Goal: Task Accomplishment & Management: Manage account settings

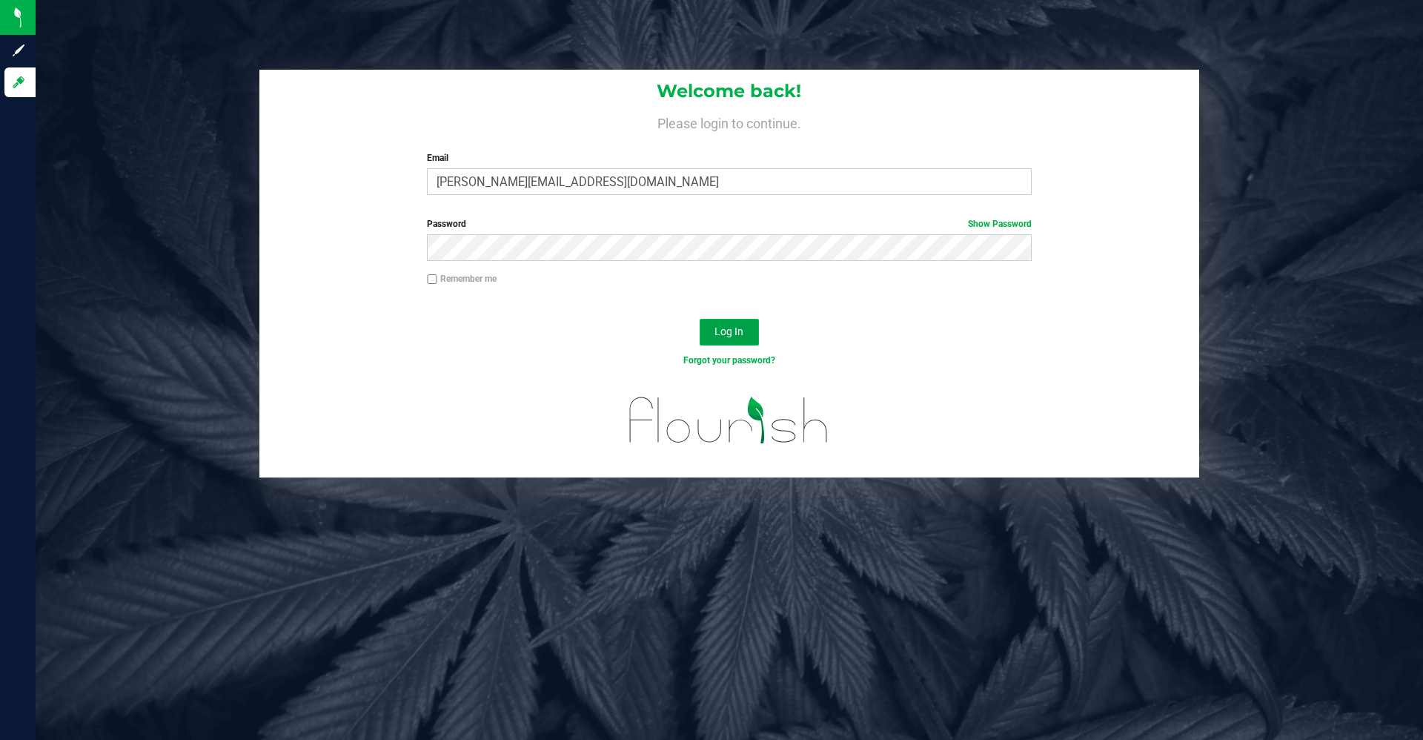
click at [738, 328] on span "Log In" at bounding box center [729, 331] width 29 height 12
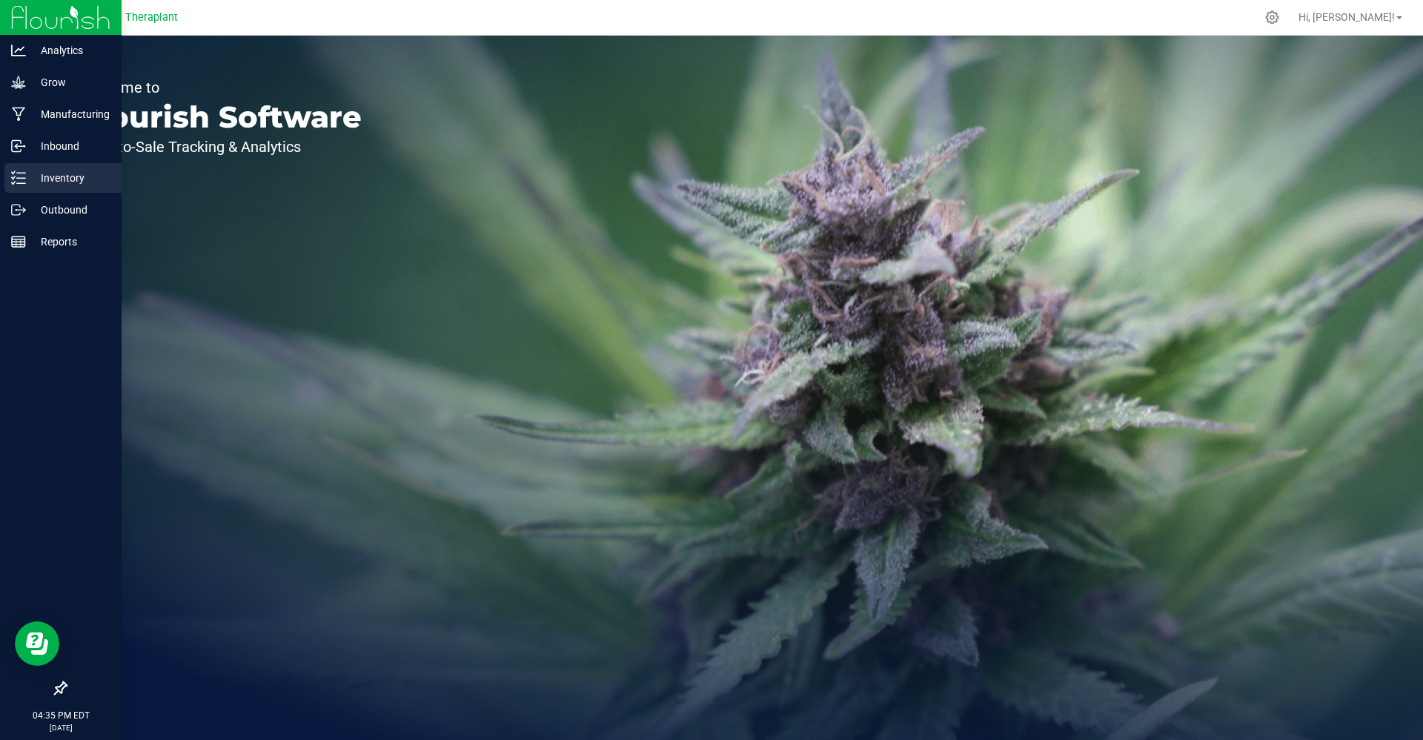
click at [20, 183] on line at bounding box center [21, 183] width 8 height 0
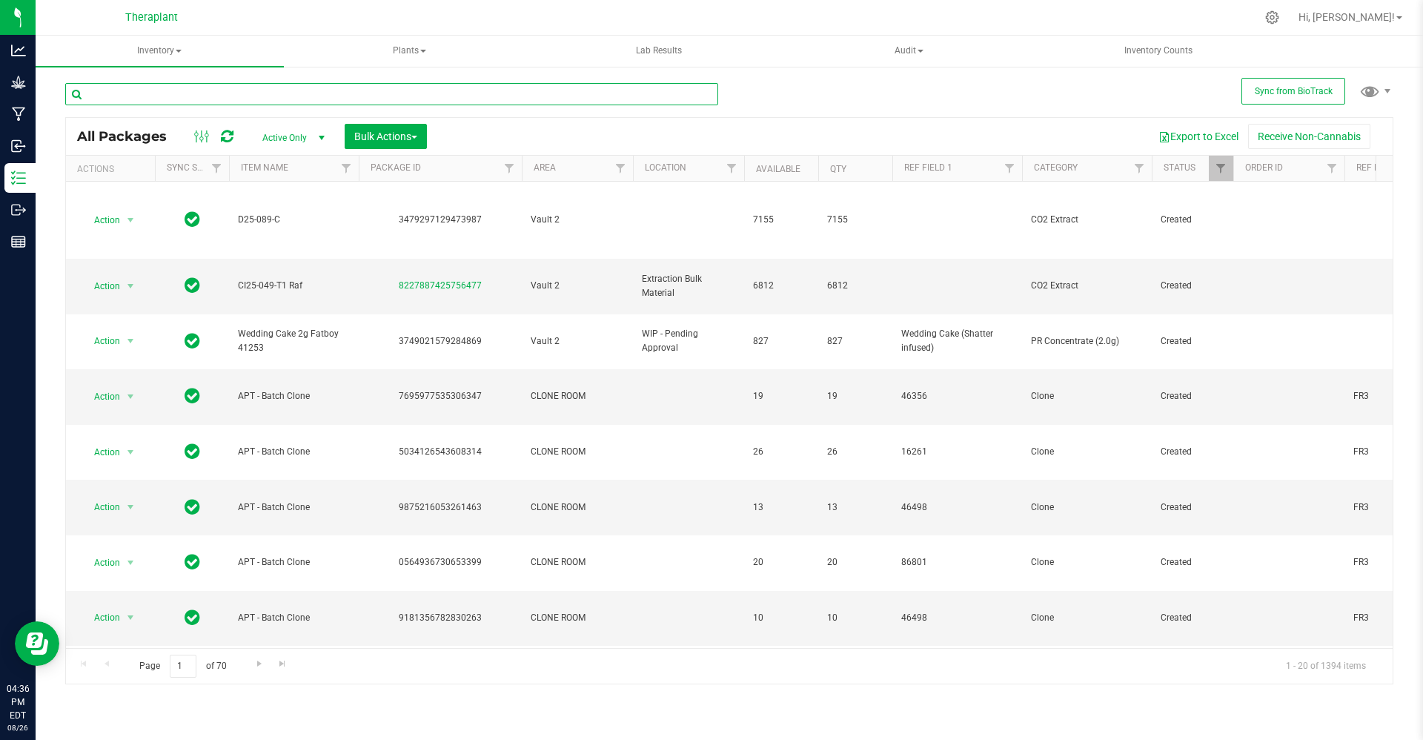
click at [340, 93] on input "text" at bounding box center [391, 94] width 653 height 22
paste input "SPEN25-017T"
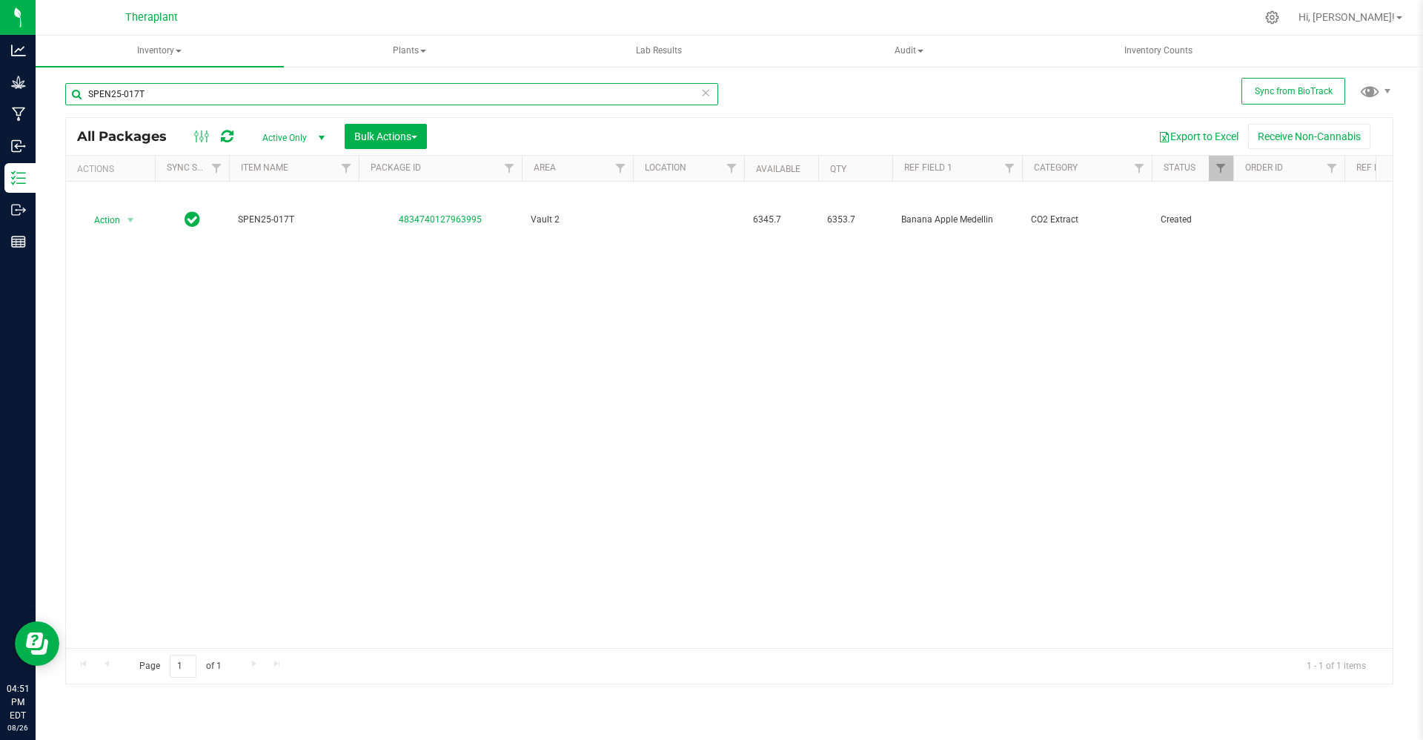
click at [487, 96] on input "SPEN25-017T" at bounding box center [391, 94] width 653 height 22
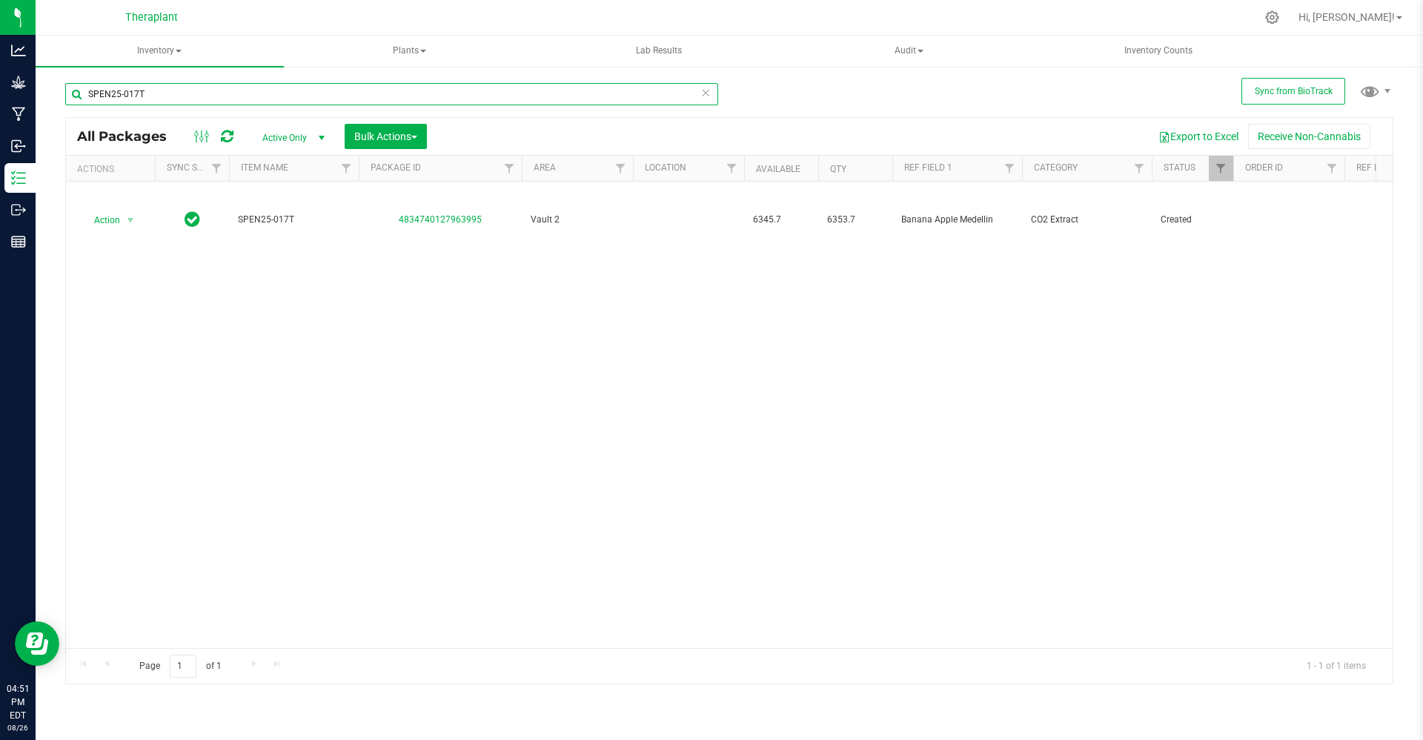
click at [487, 96] on input "SPEN25-017T" at bounding box center [391, 94] width 653 height 22
paste input "ICC-25-FR9H1-FLOWER LO"
click at [484, 93] on input "ICC-25-FR9H1-FLOWER LOT" at bounding box center [391, 94] width 653 height 22
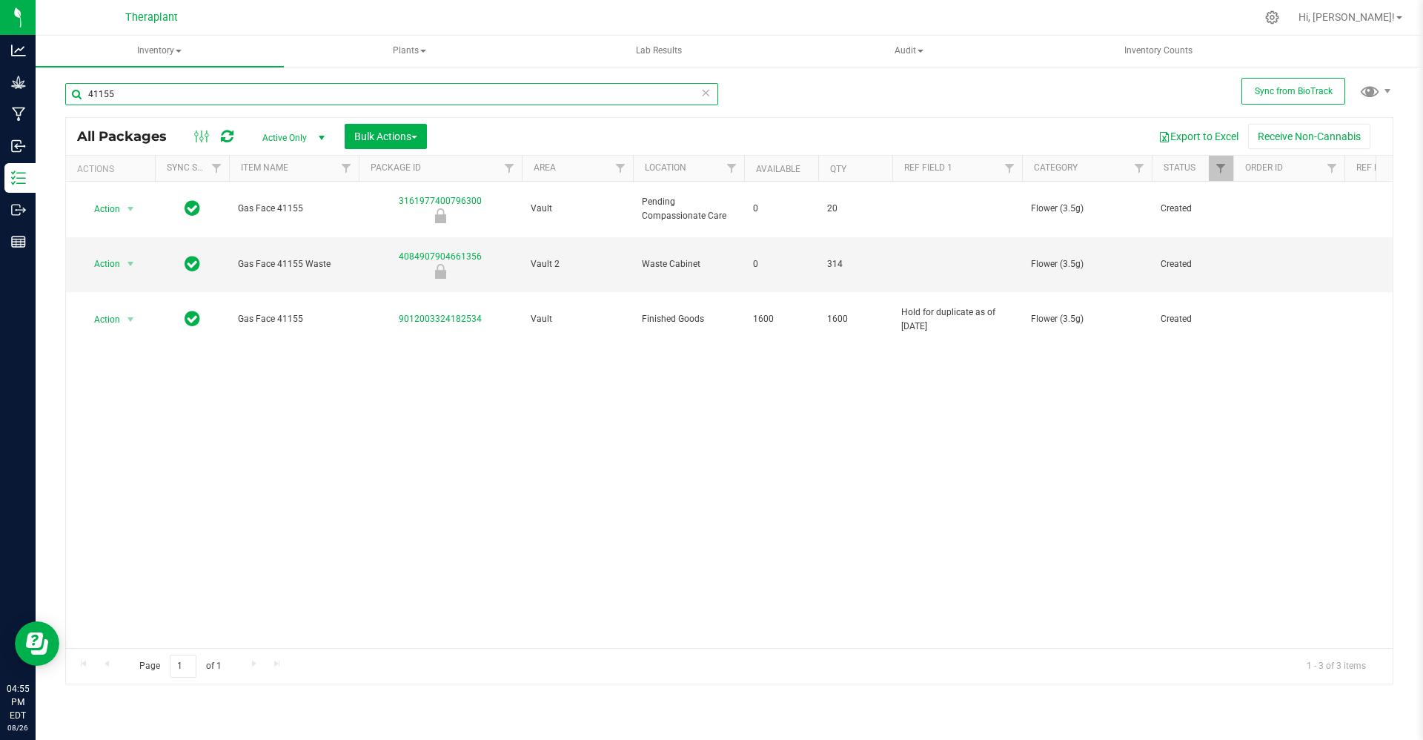
click at [218, 99] on input "41155" at bounding box center [391, 94] width 653 height 22
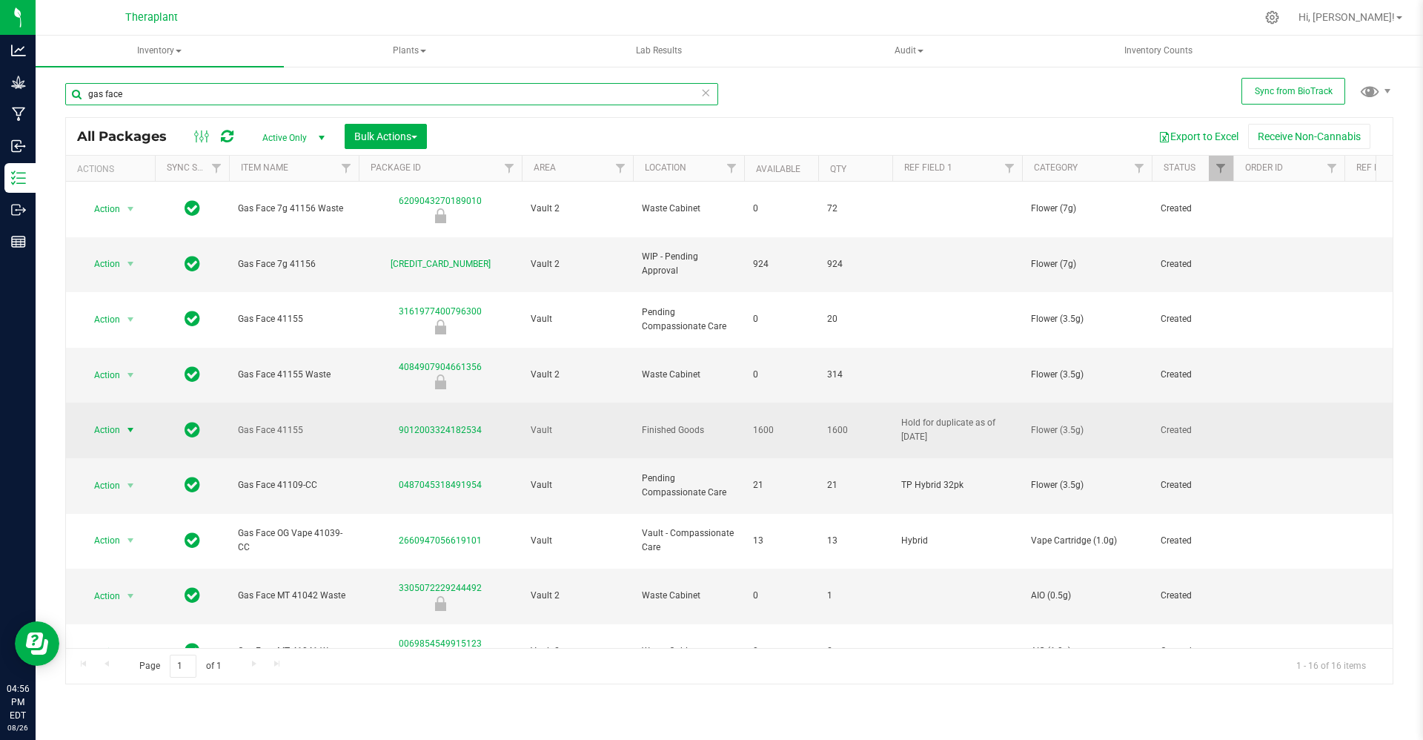
type input "gas face"
click at [122, 420] on span "select" at bounding box center [131, 430] width 19 height 21
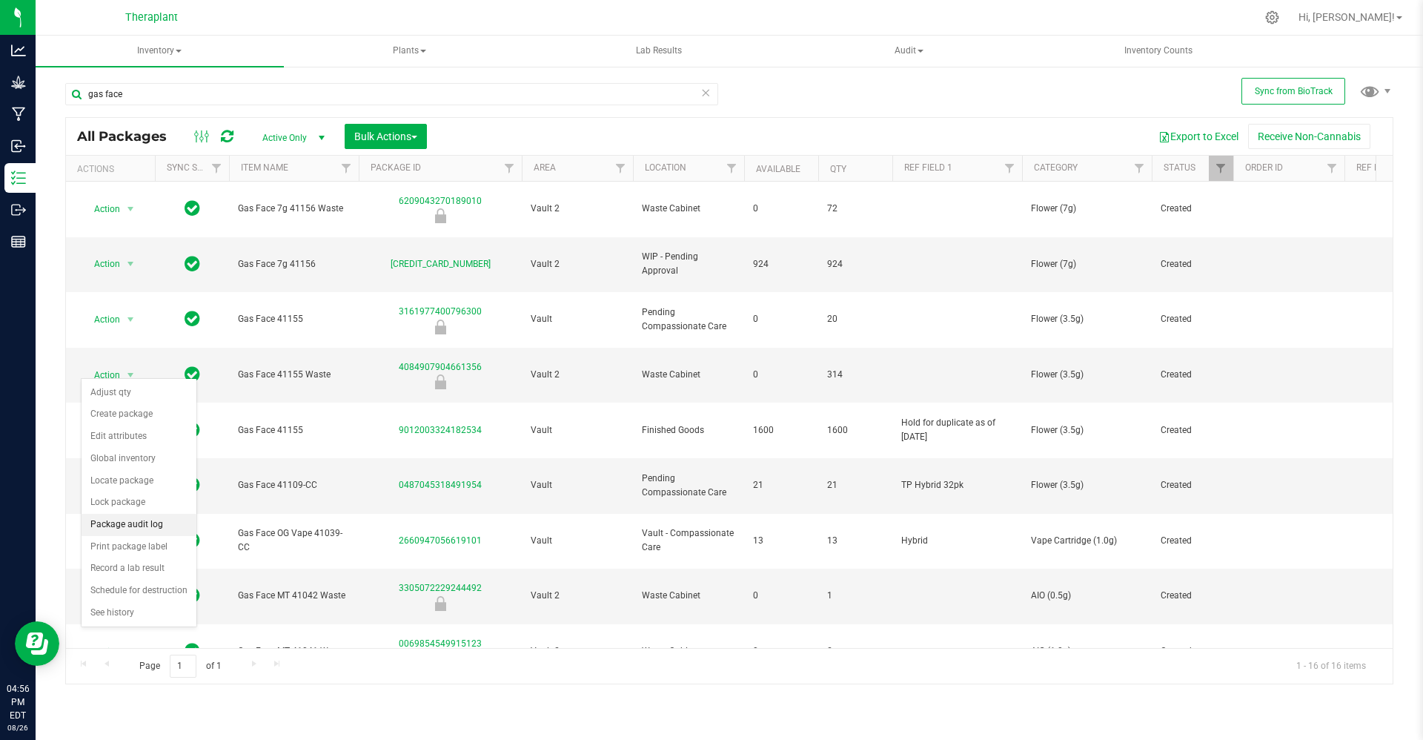
click at [132, 520] on li "Package audit log" at bounding box center [139, 525] width 115 height 22
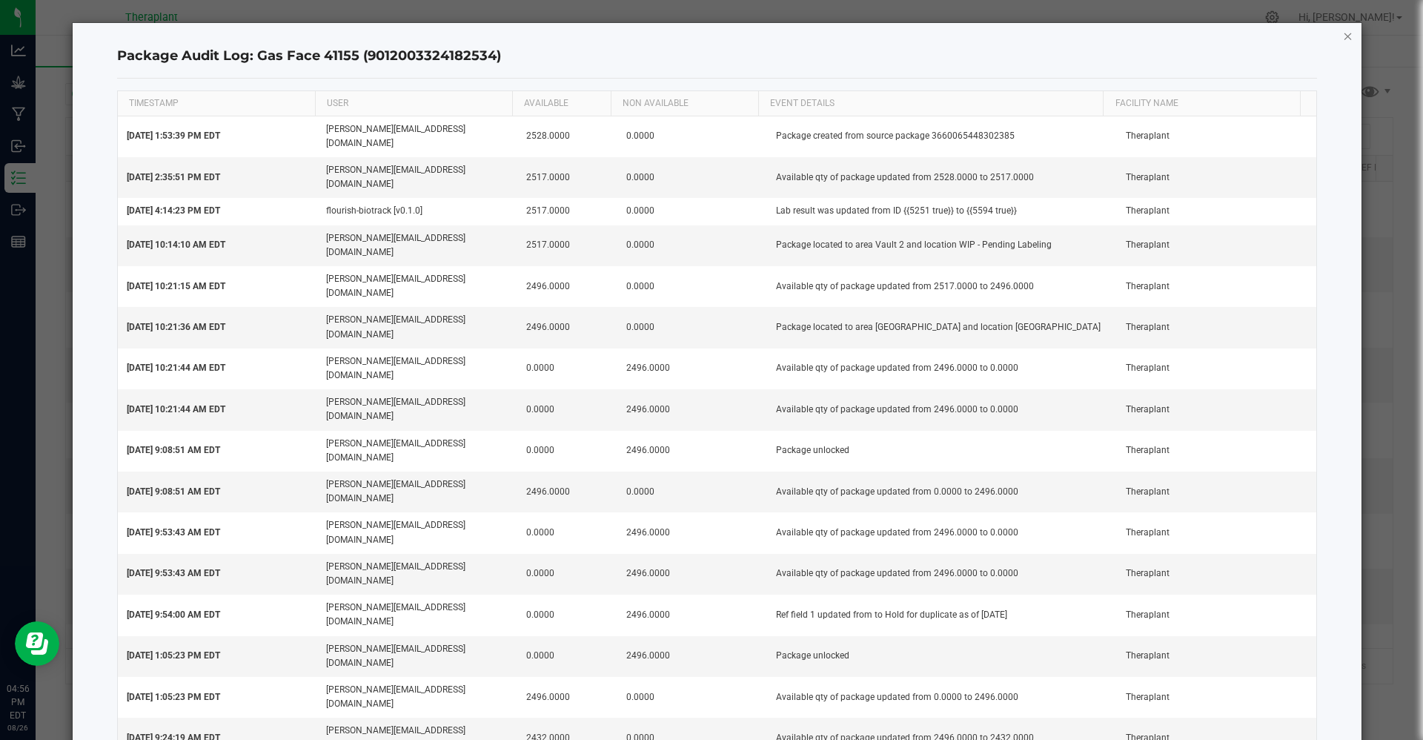
click at [1343, 39] on icon "button" at bounding box center [1348, 36] width 10 height 18
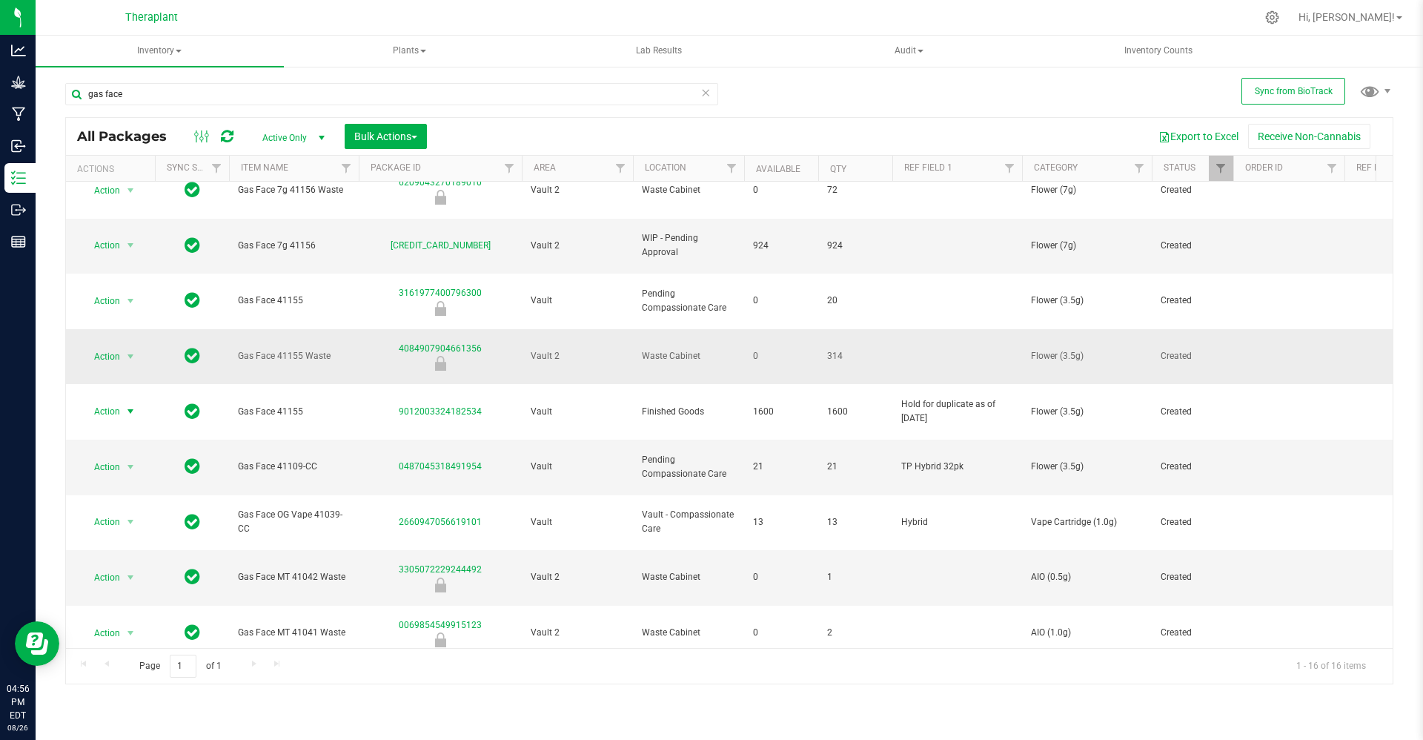
scroll to position [17, 0]
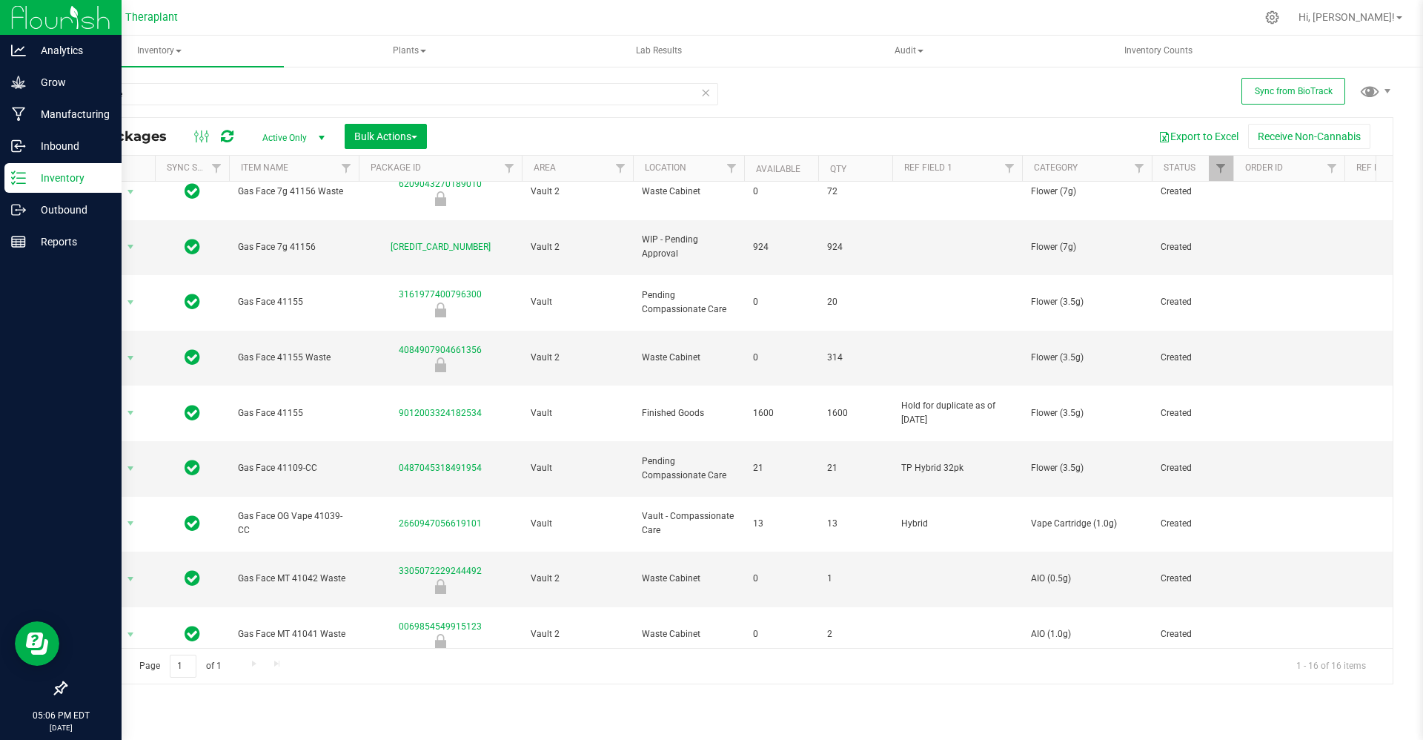
click at [27, 175] on p "Inventory" at bounding box center [70, 178] width 89 height 18
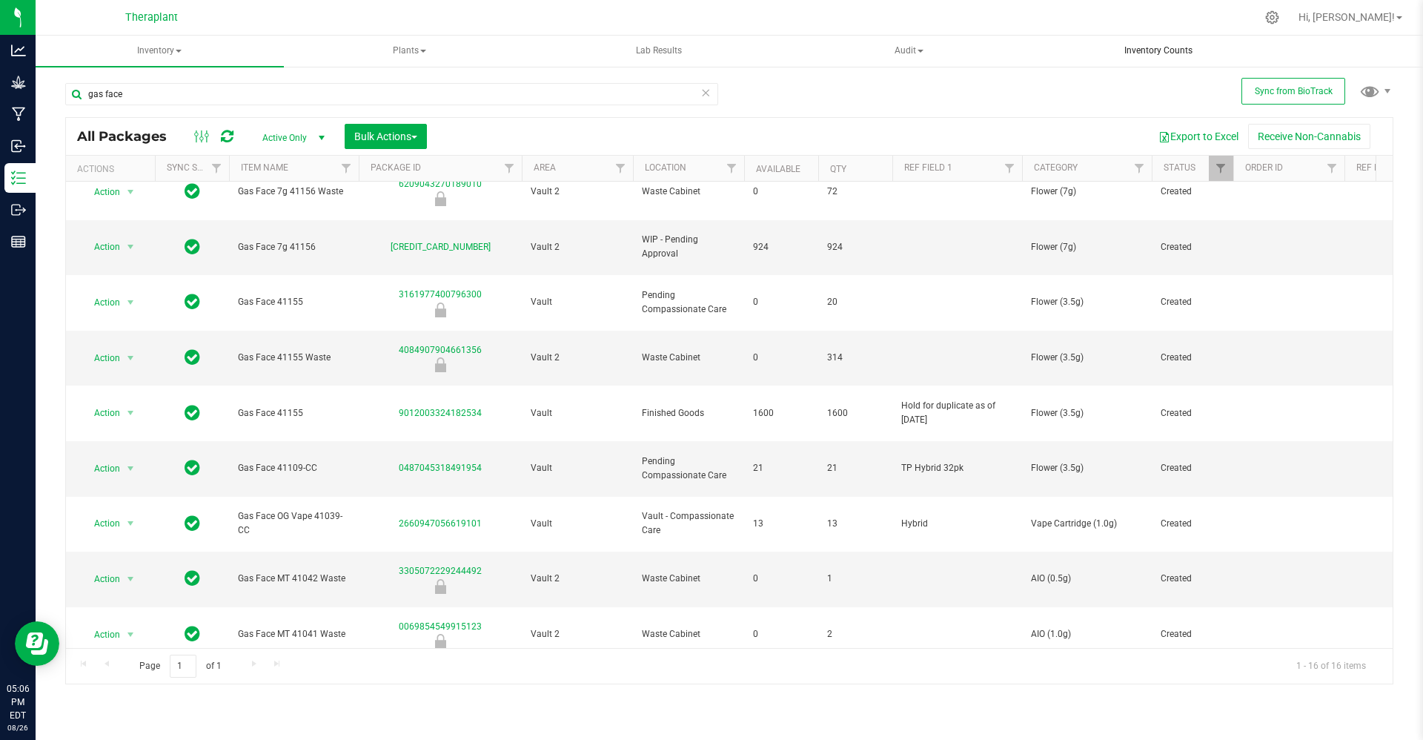
click at [1190, 52] on span "Inventory Counts" at bounding box center [1159, 50] width 108 height 13
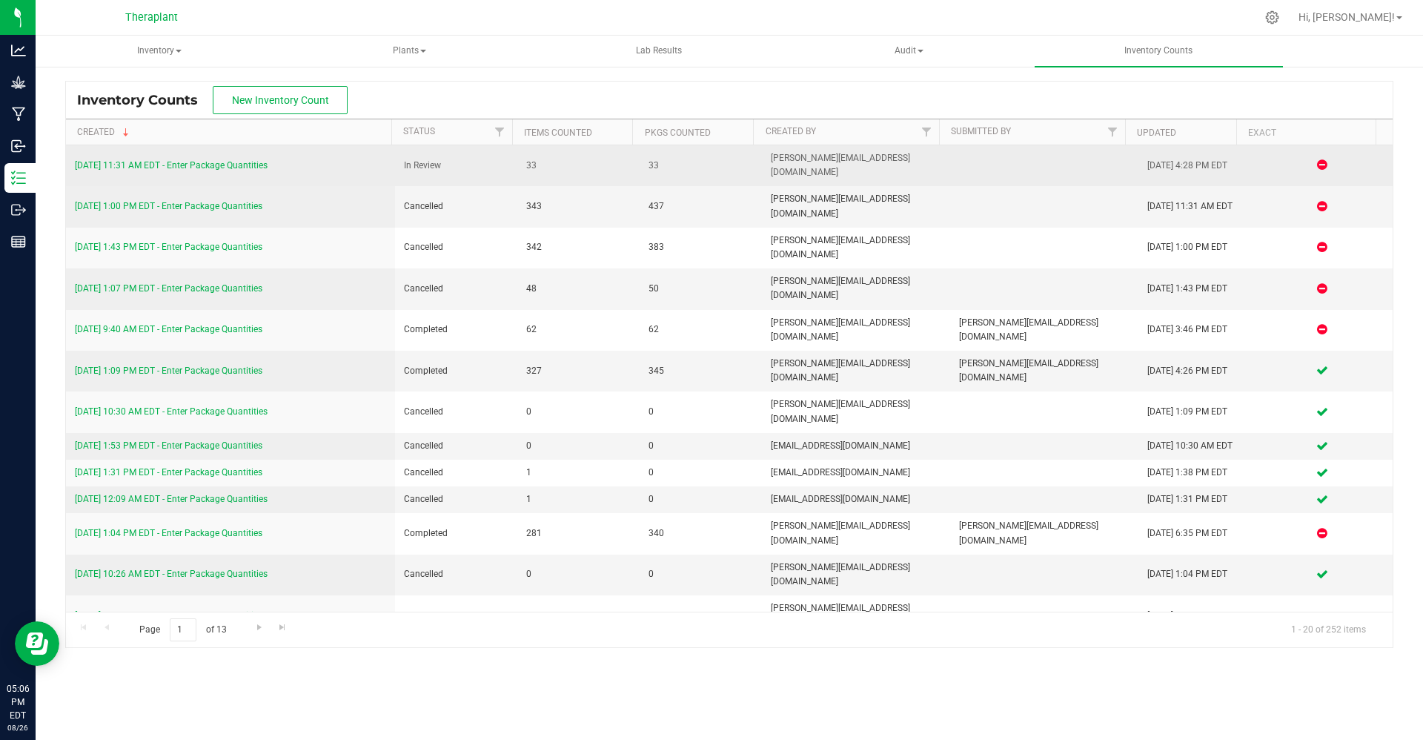
click at [159, 159] on div "[DATE] 11:31 AM EDT - Enter Package Quantities" at bounding box center [230, 166] width 311 height 14
click at [192, 162] on link "[DATE] 11:31 AM EDT - Enter Package Quantities" at bounding box center [171, 165] width 193 height 10
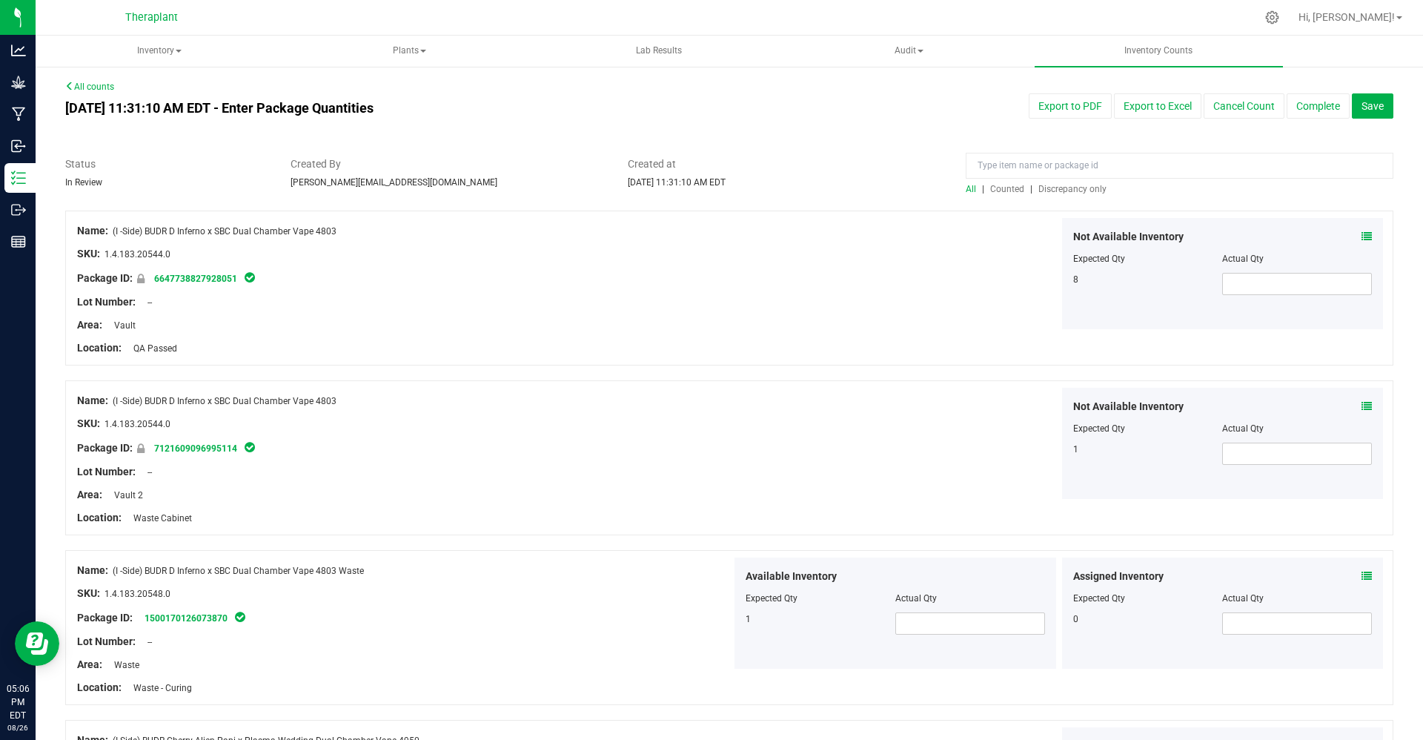
click at [1059, 188] on span "Discrepancy only" at bounding box center [1073, 189] width 68 height 10
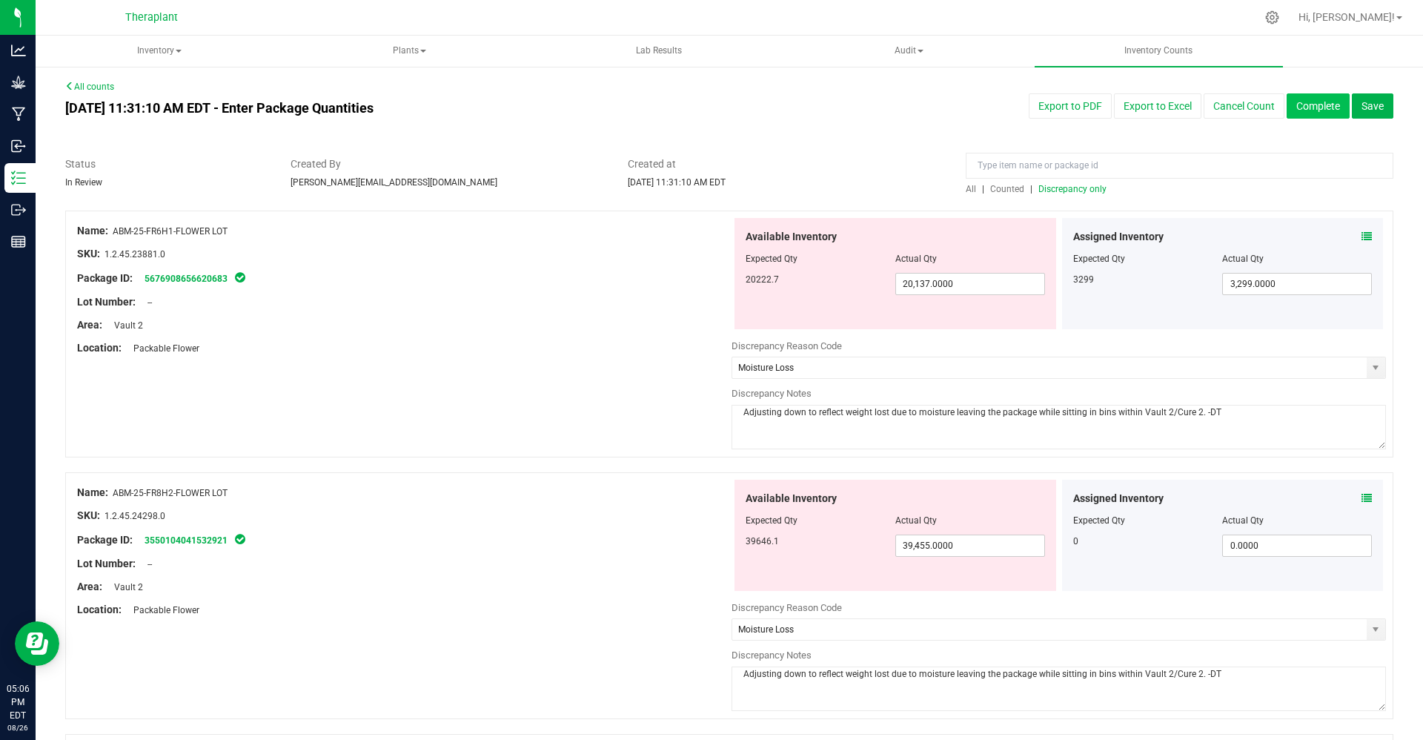
click at [1287, 102] on button "Complete" at bounding box center [1318, 105] width 63 height 25
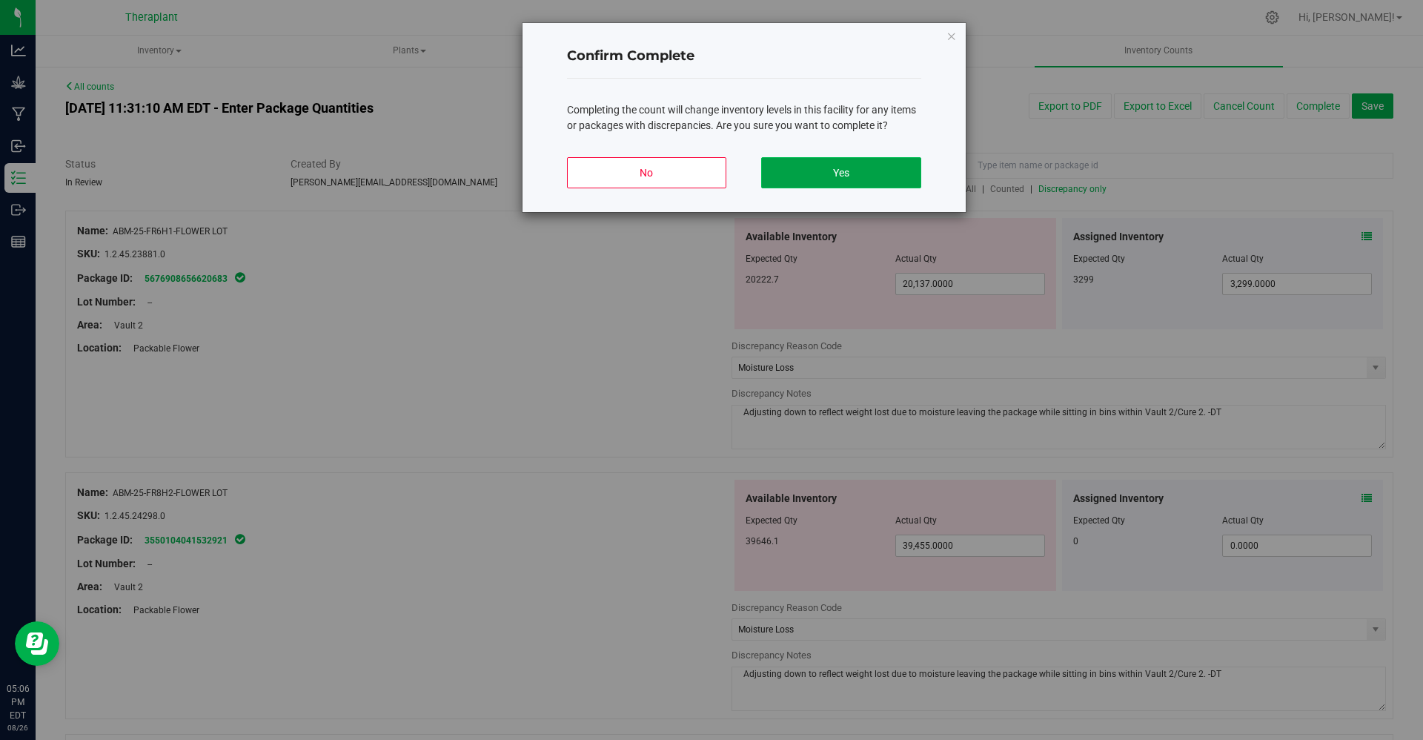
click at [818, 168] on button "Yes" at bounding box center [840, 172] width 159 height 31
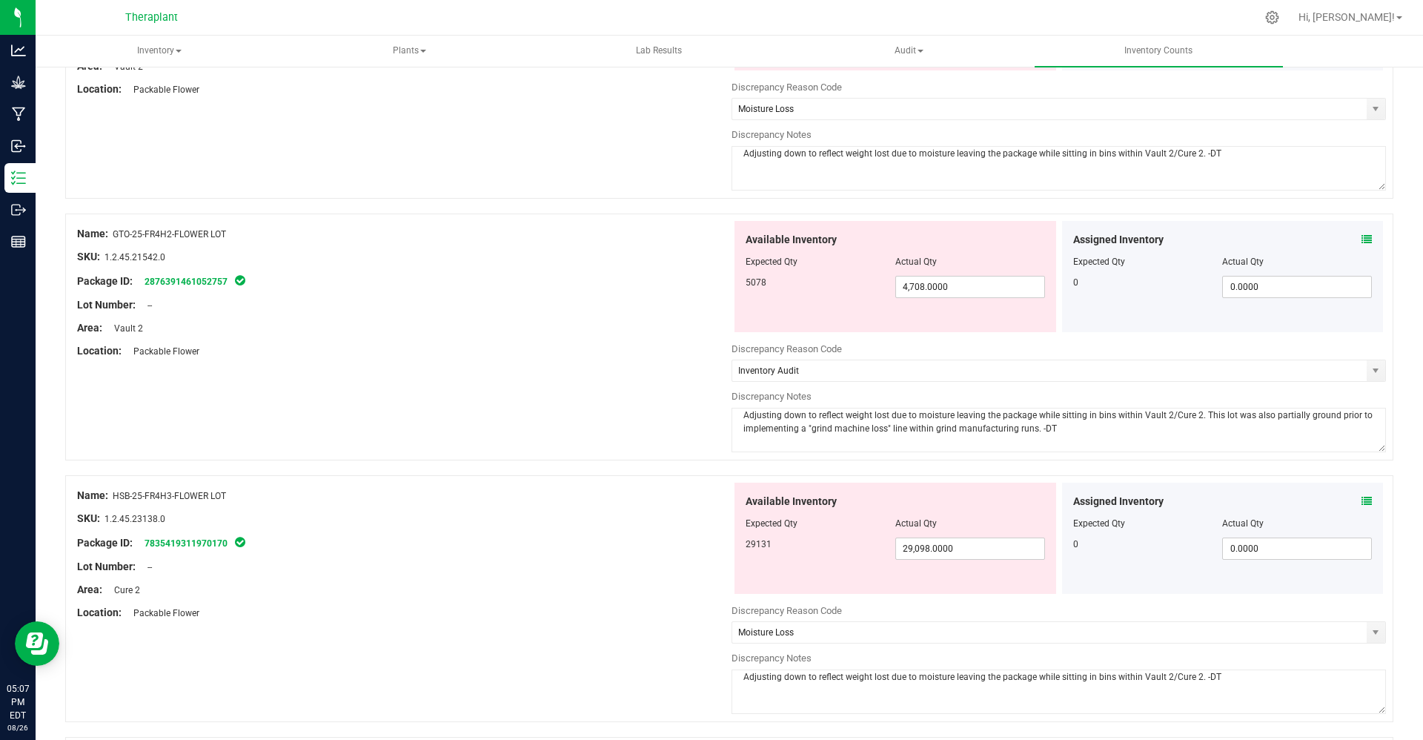
scroll to position [4755, 0]
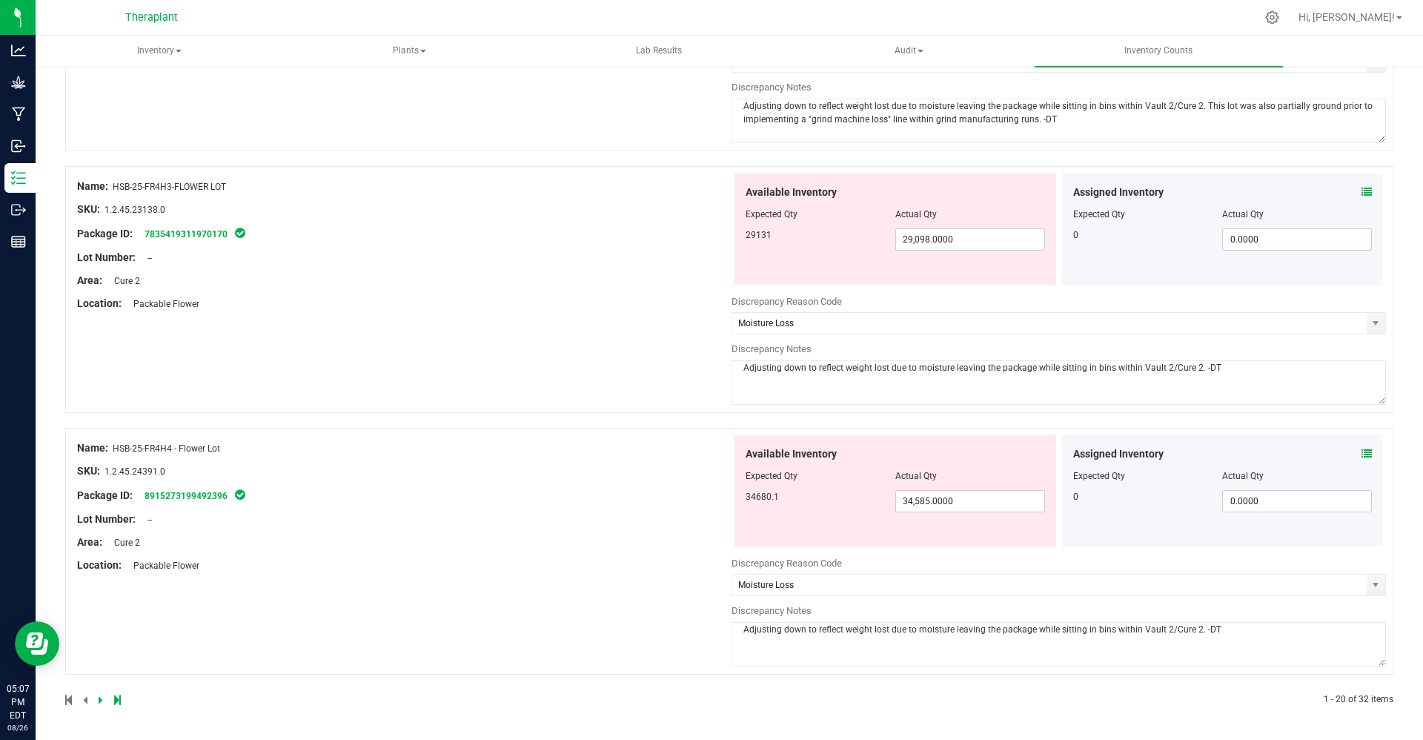
click at [100, 702] on icon at bounding box center [101, 699] width 4 height 9
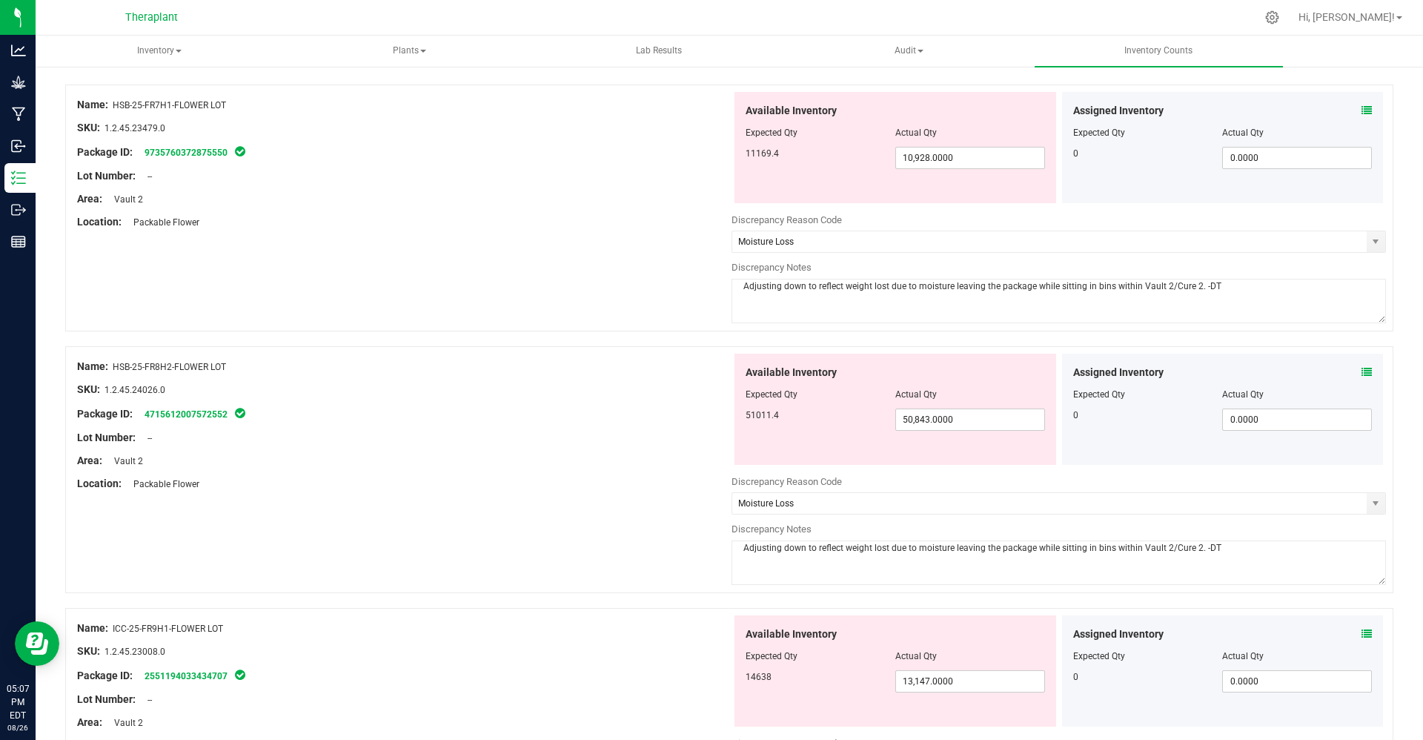
scroll to position [0, 0]
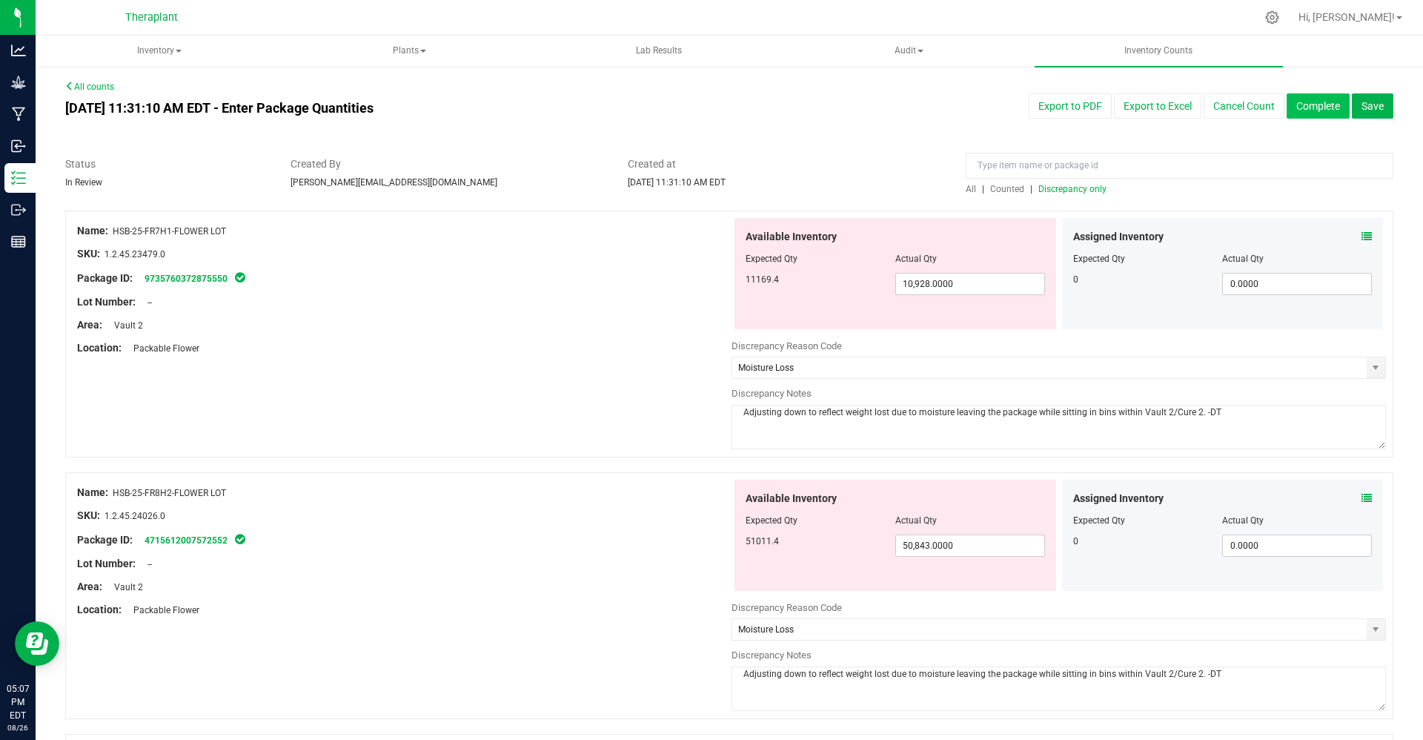
click at [1289, 100] on button "Complete" at bounding box center [1318, 105] width 63 height 25
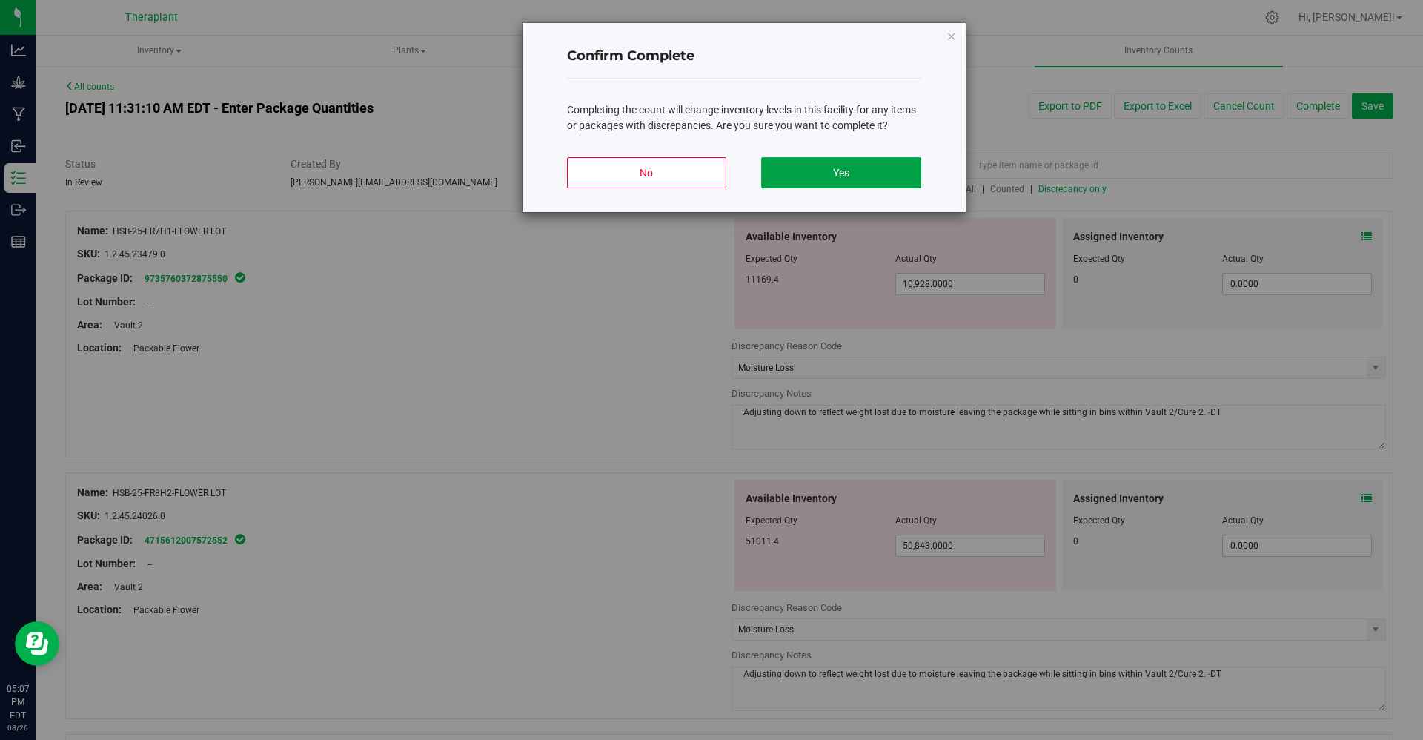
click at [890, 182] on button "Yes" at bounding box center [840, 172] width 159 height 31
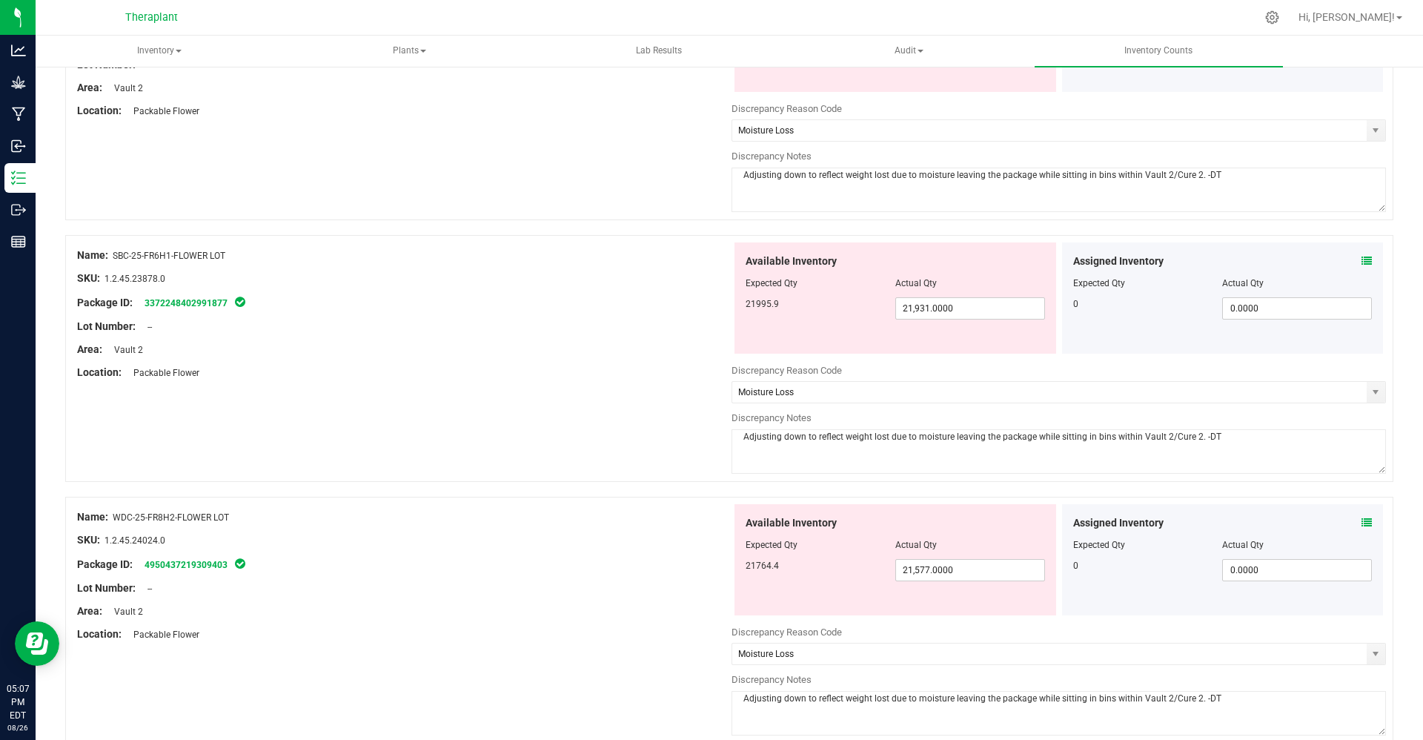
scroll to position [2661, 0]
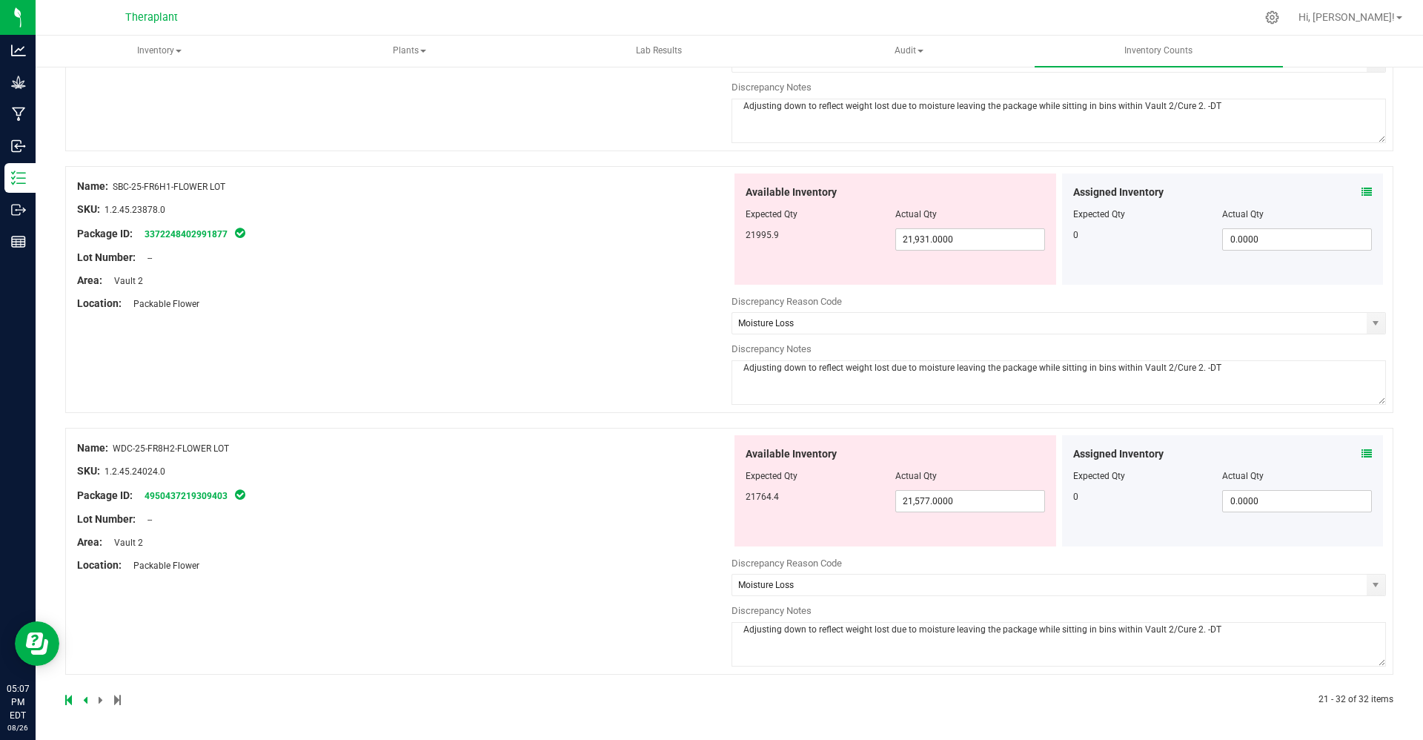
click at [85, 704] on icon at bounding box center [85, 699] width 4 height 9
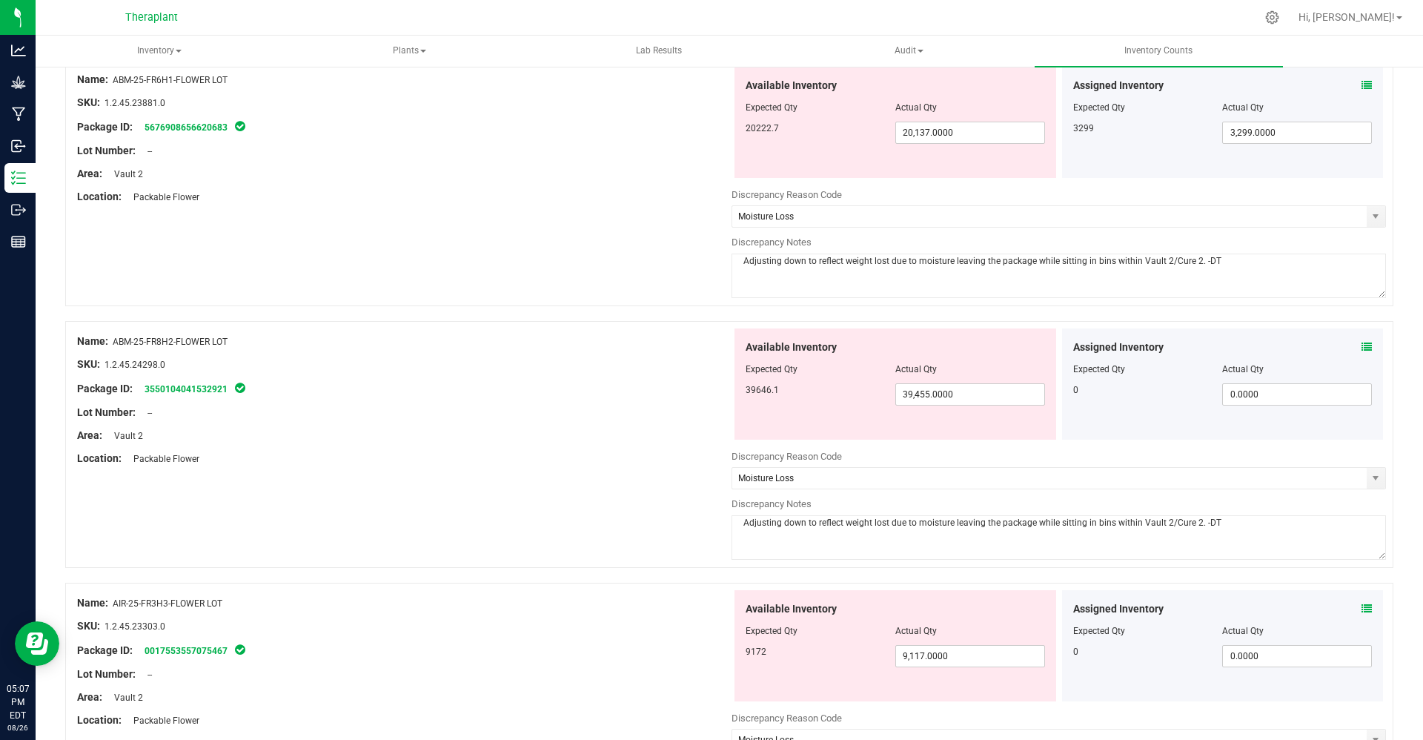
scroll to position [0, 0]
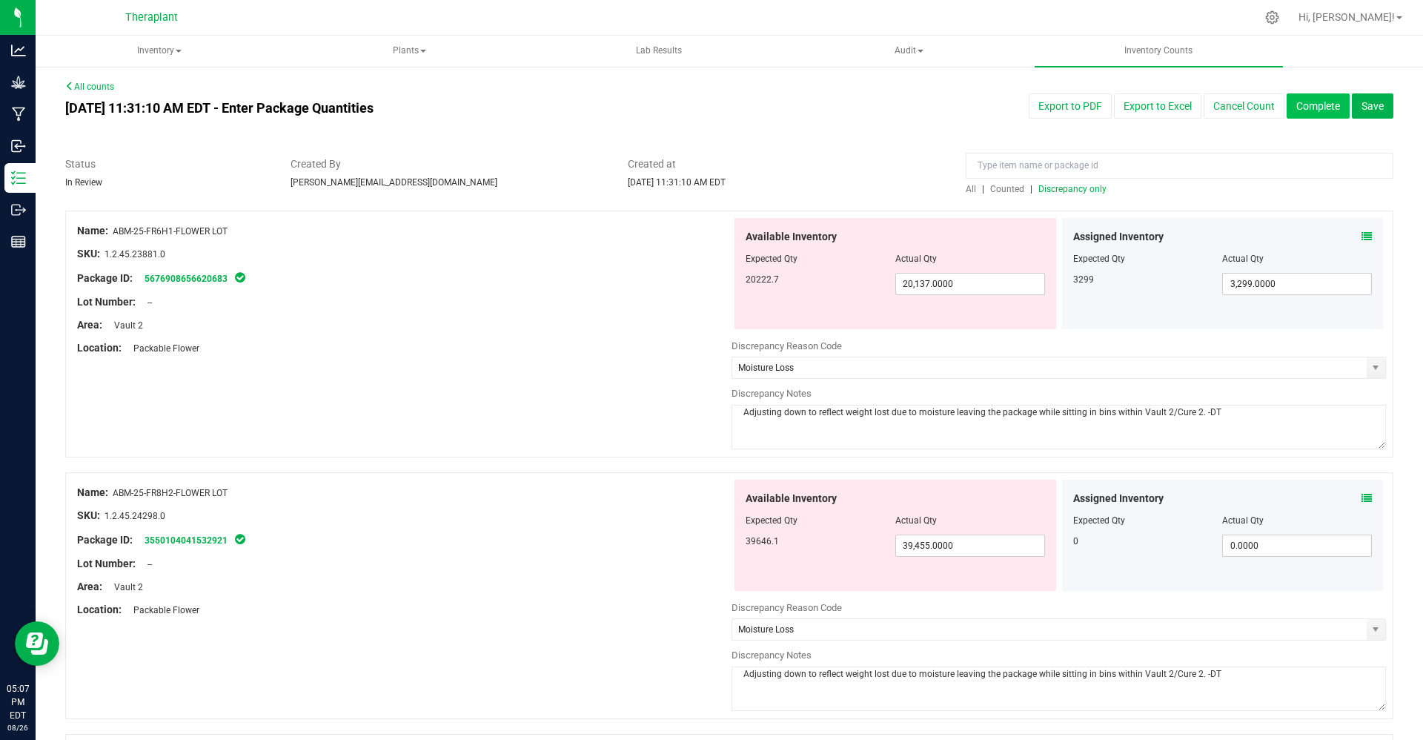
click at [1309, 107] on button "Complete" at bounding box center [1318, 105] width 63 height 25
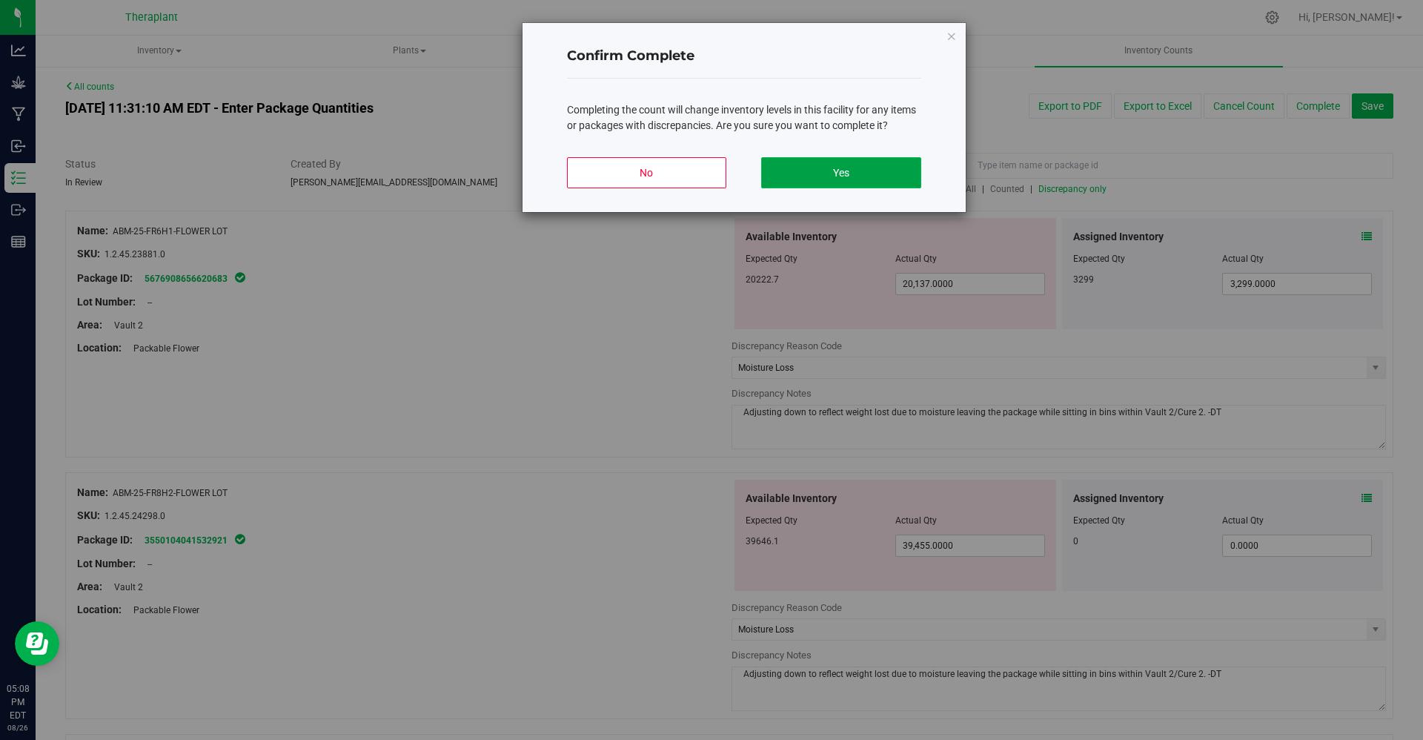
click at [895, 172] on button "Yes" at bounding box center [840, 172] width 159 height 31
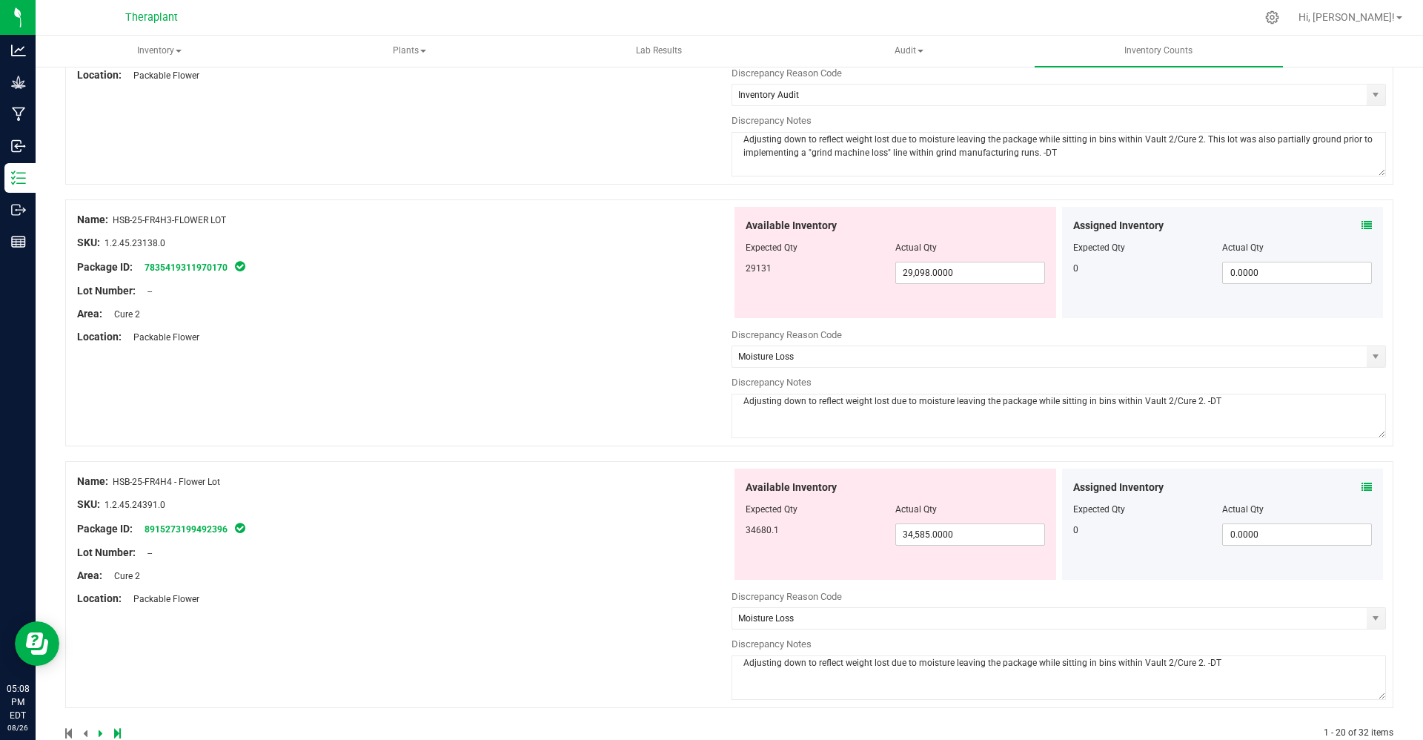
scroll to position [4755, 0]
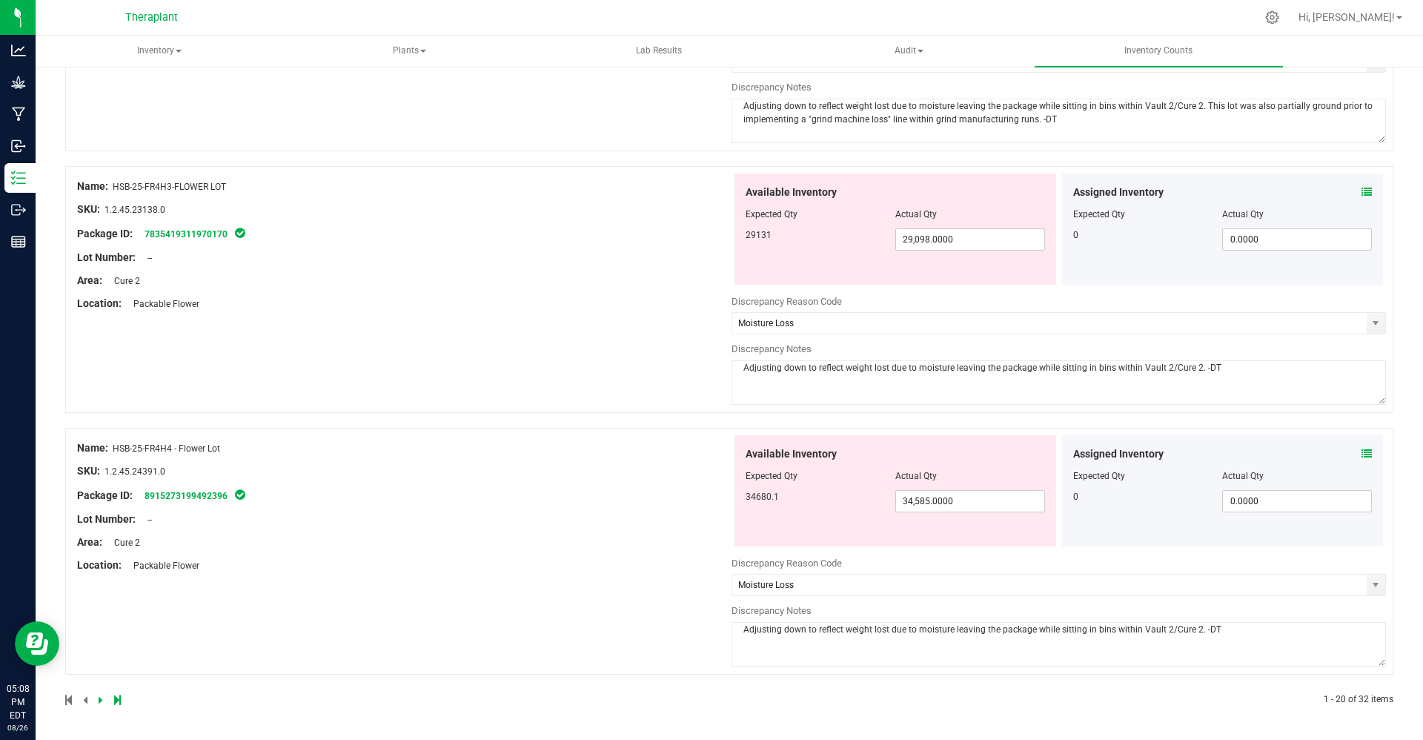
click at [100, 702] on icon at bounding box center [101, 699] width 4 height 9
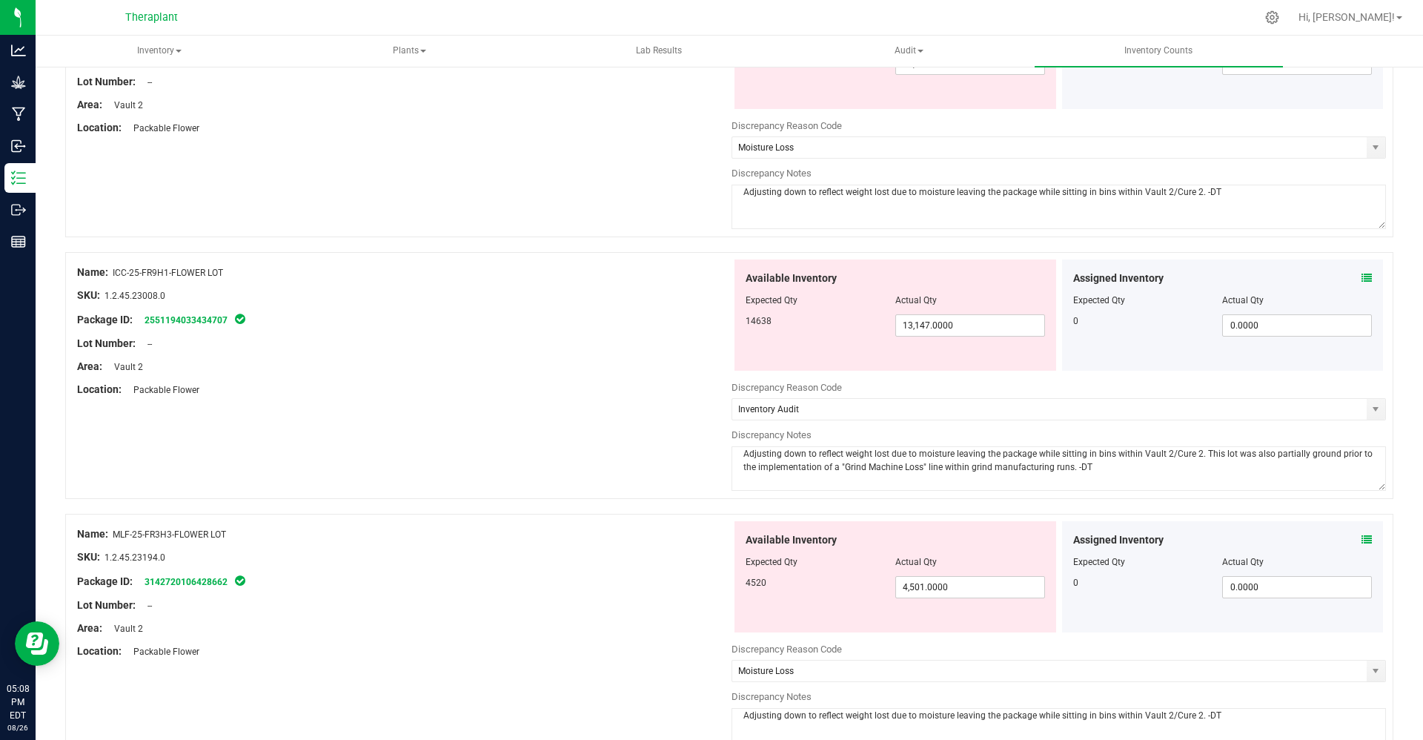
scroll to position [0, 0]
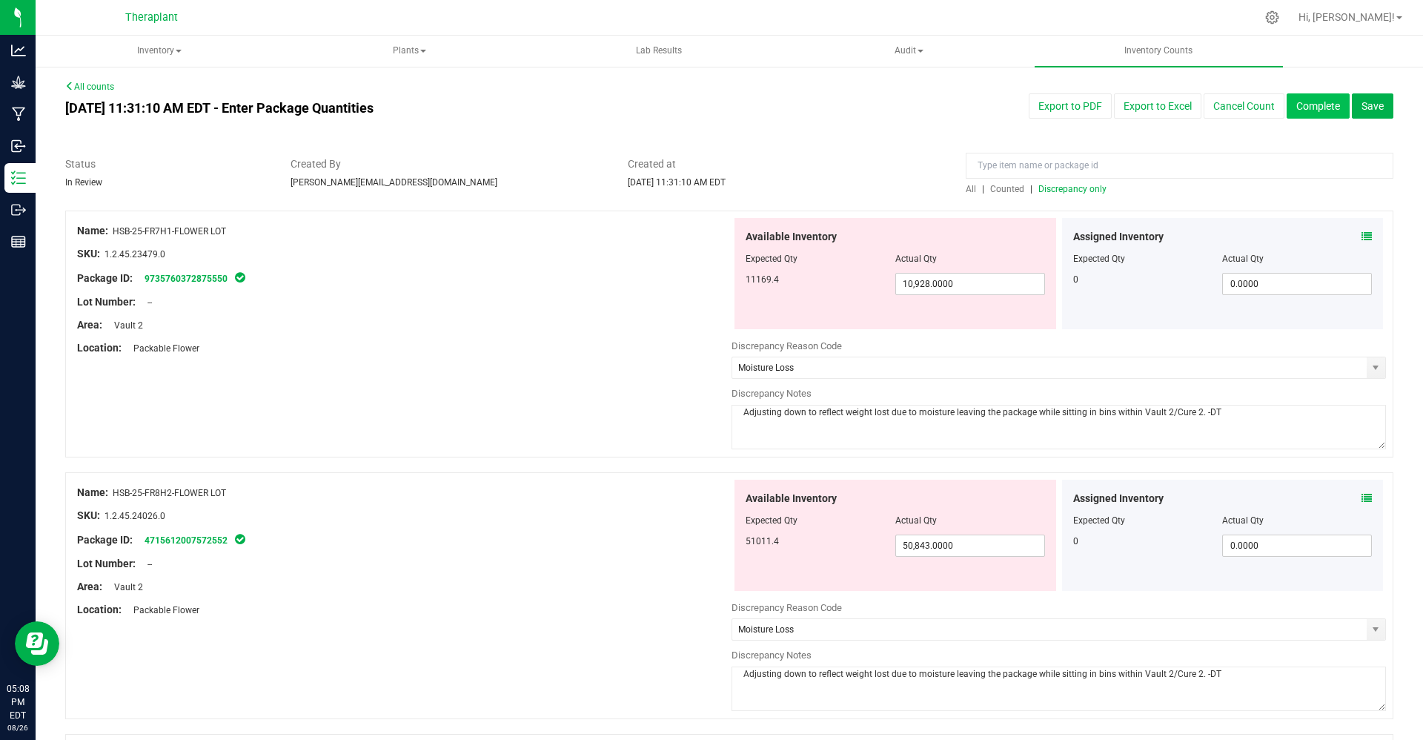
click at [1303, 107] on button "Complete" at bounding box center [1318, 105] width 63 height 25
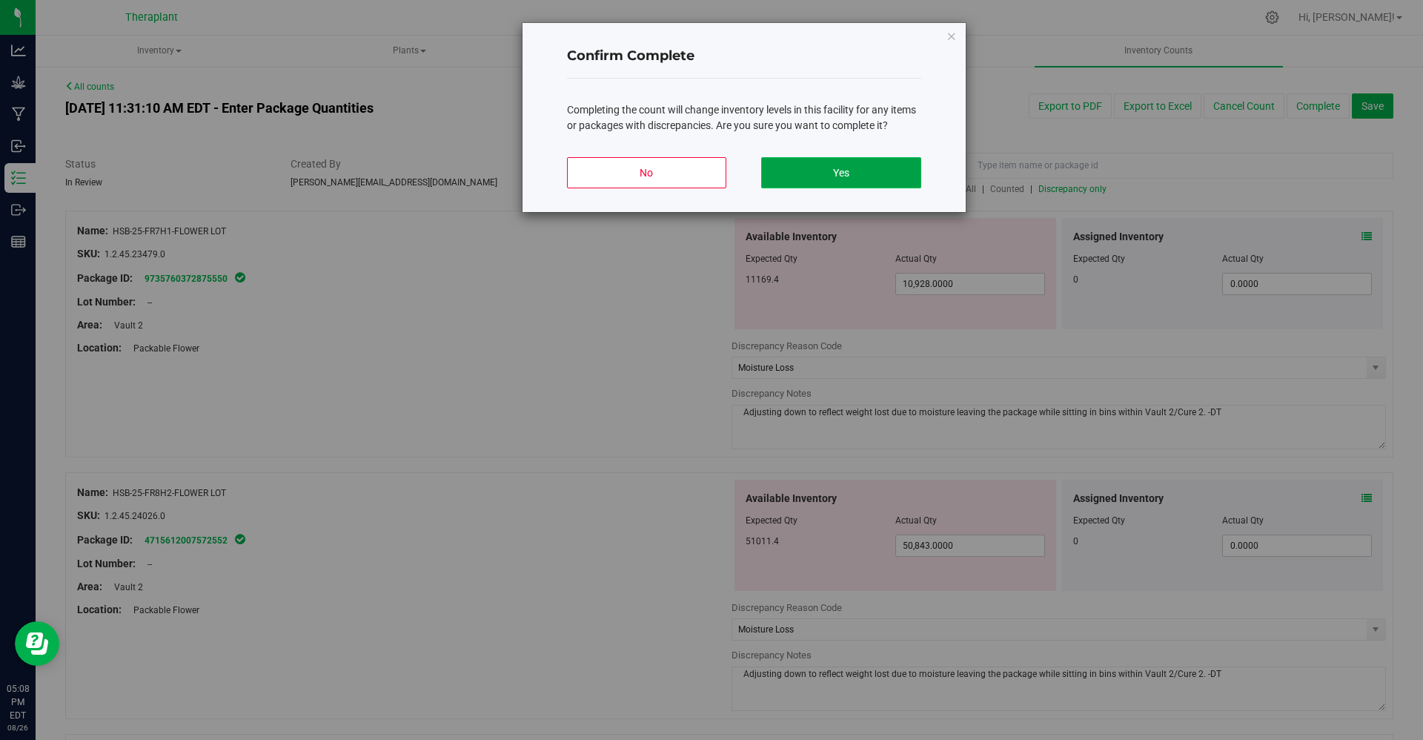
click at [854, 185] on button "Yes" at bounding box center [840, 172] width 159 height 31
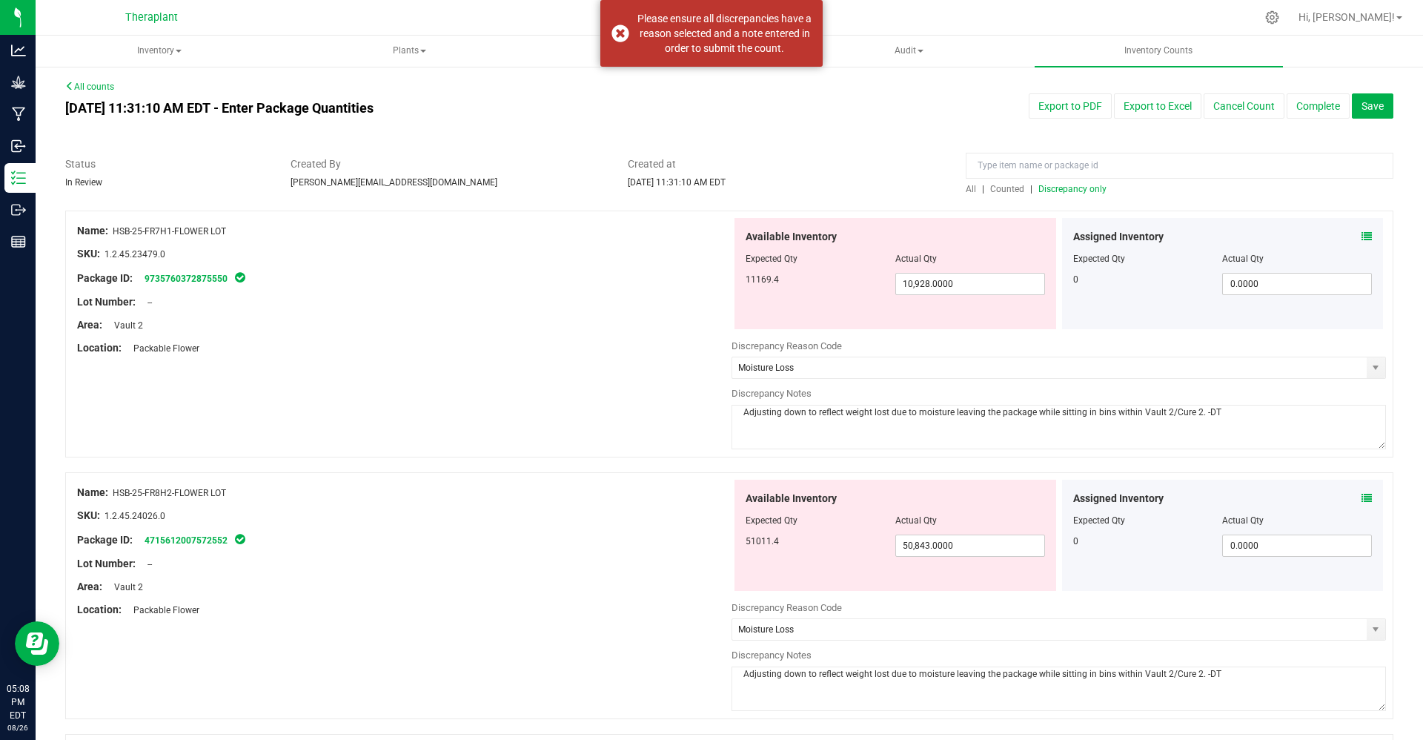
click at [86, 82] on link "All counts" at bounding box center [89, 87] width 49 height 10
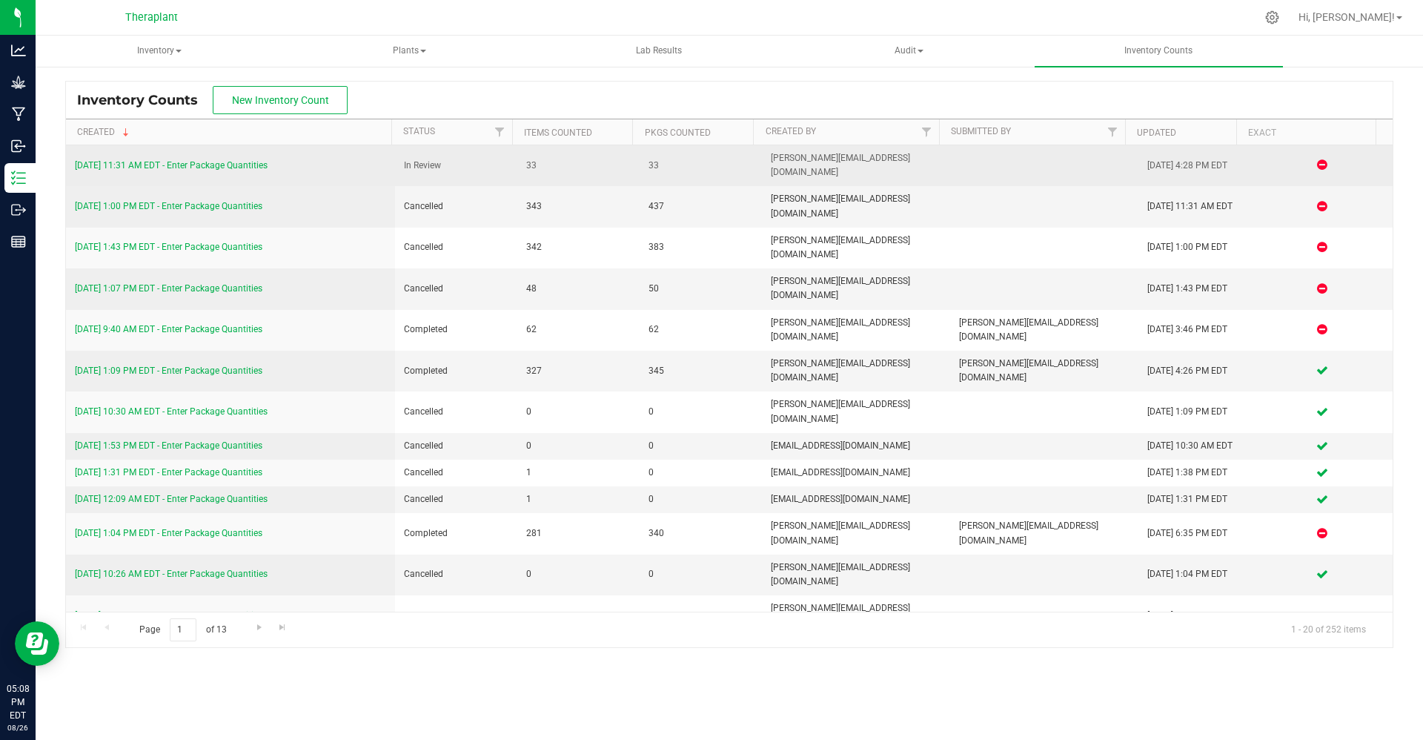
click at [214, 160] on link "[DATE] 11:31 AM EDT - Enter Package Quantities" at bounding box center [171, 165] width 193 height 10
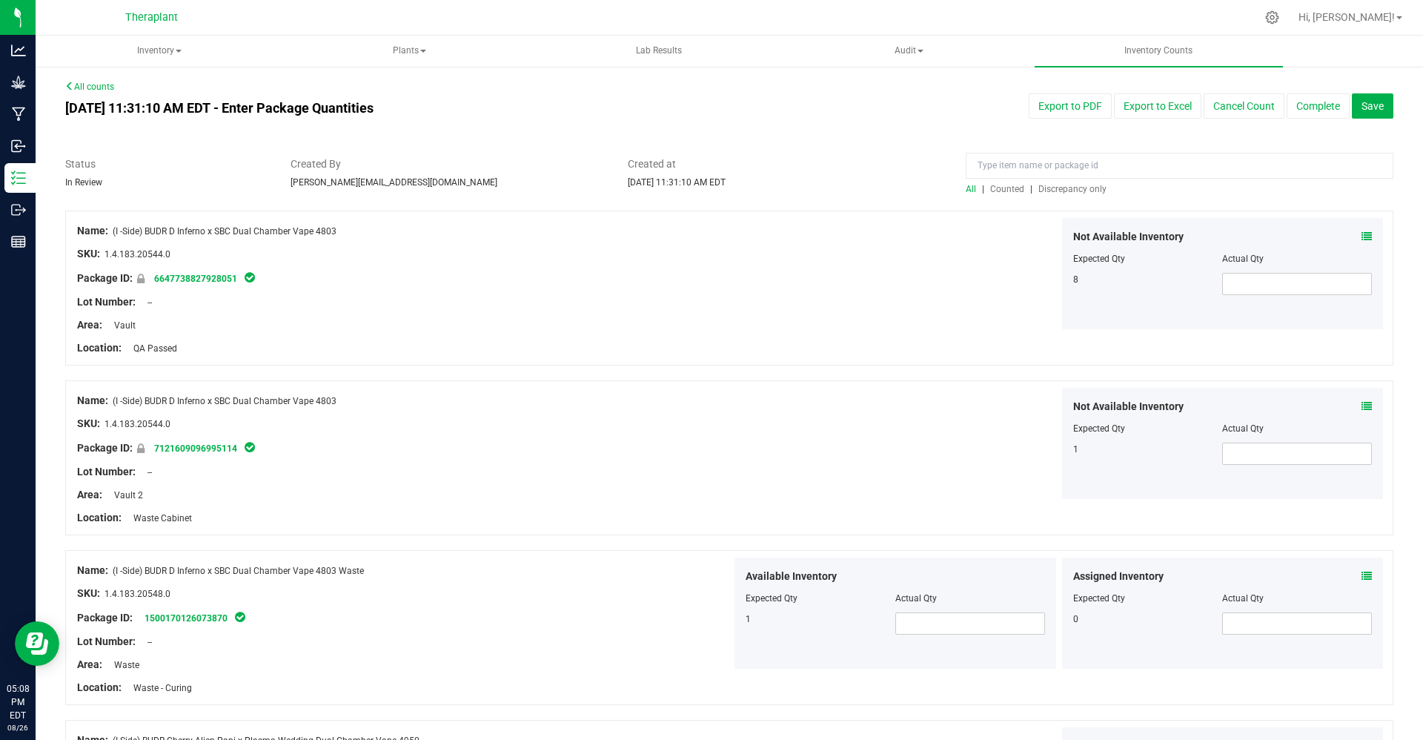
click at [1001, 192] on span "Counted" at bounding box center [1007, 189] width 34 height 10
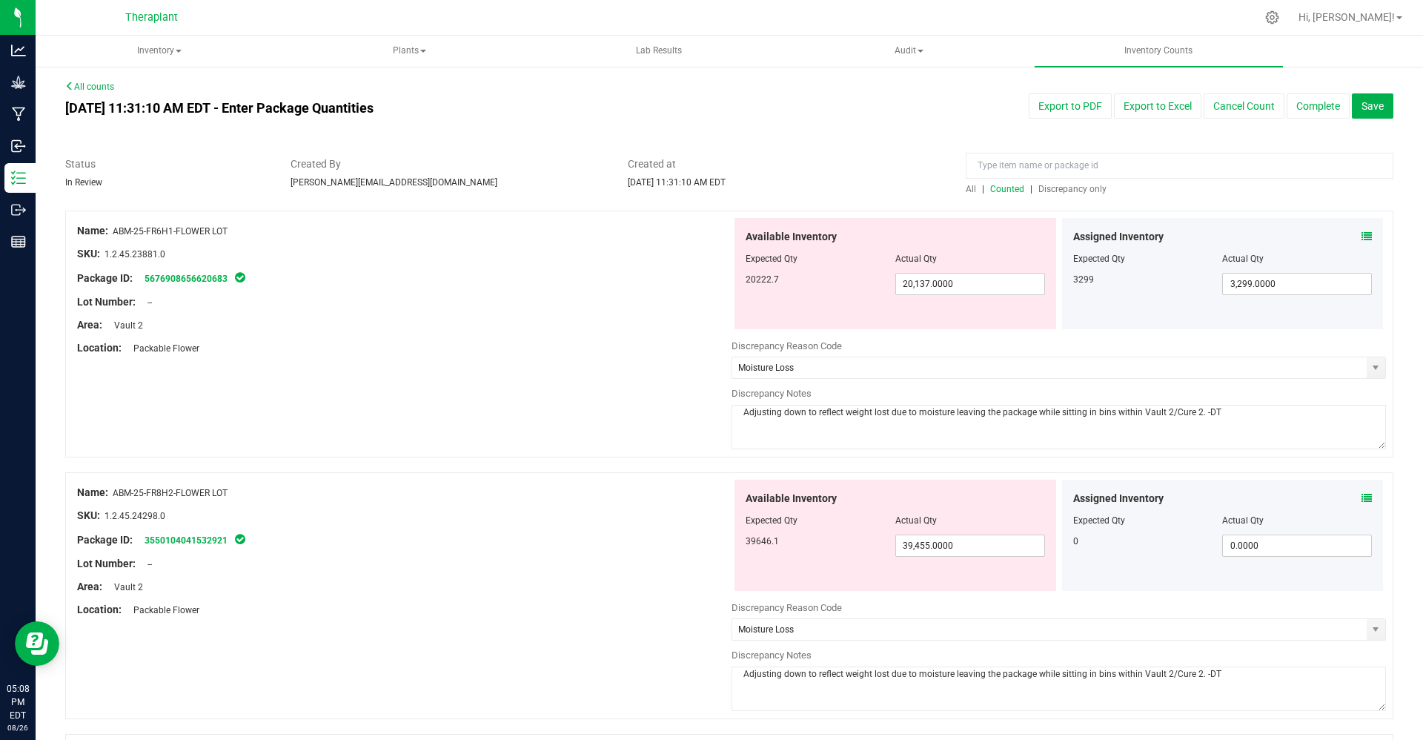
click at [1040, 188] on span "Discrepancy only" at bounding box center [1073, 189] width 68 height 10
click at [1293, 99] on button "Complete" at bounding box center [1318, 105] width 63 height 25
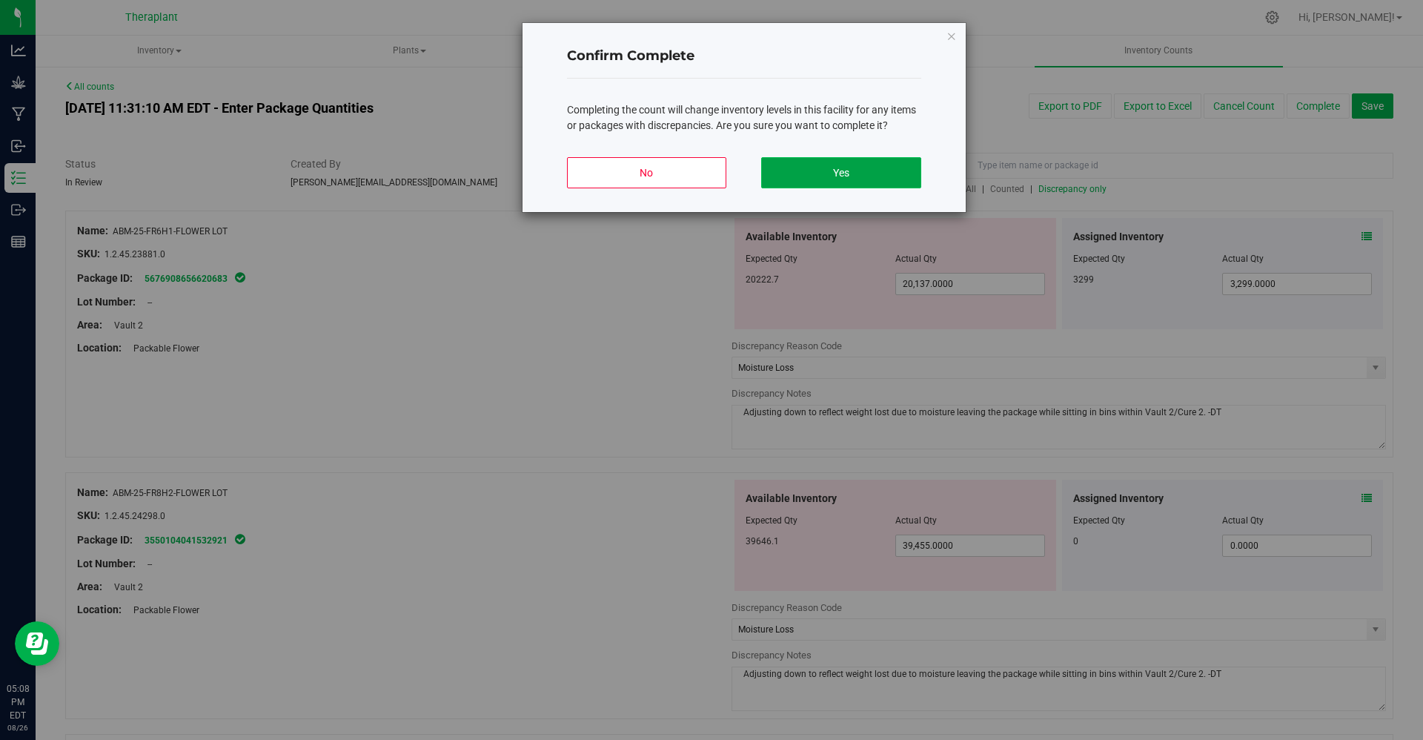
click at [883, 175] on button "Yes" at bounding box center [840, 172] width 159 height 31
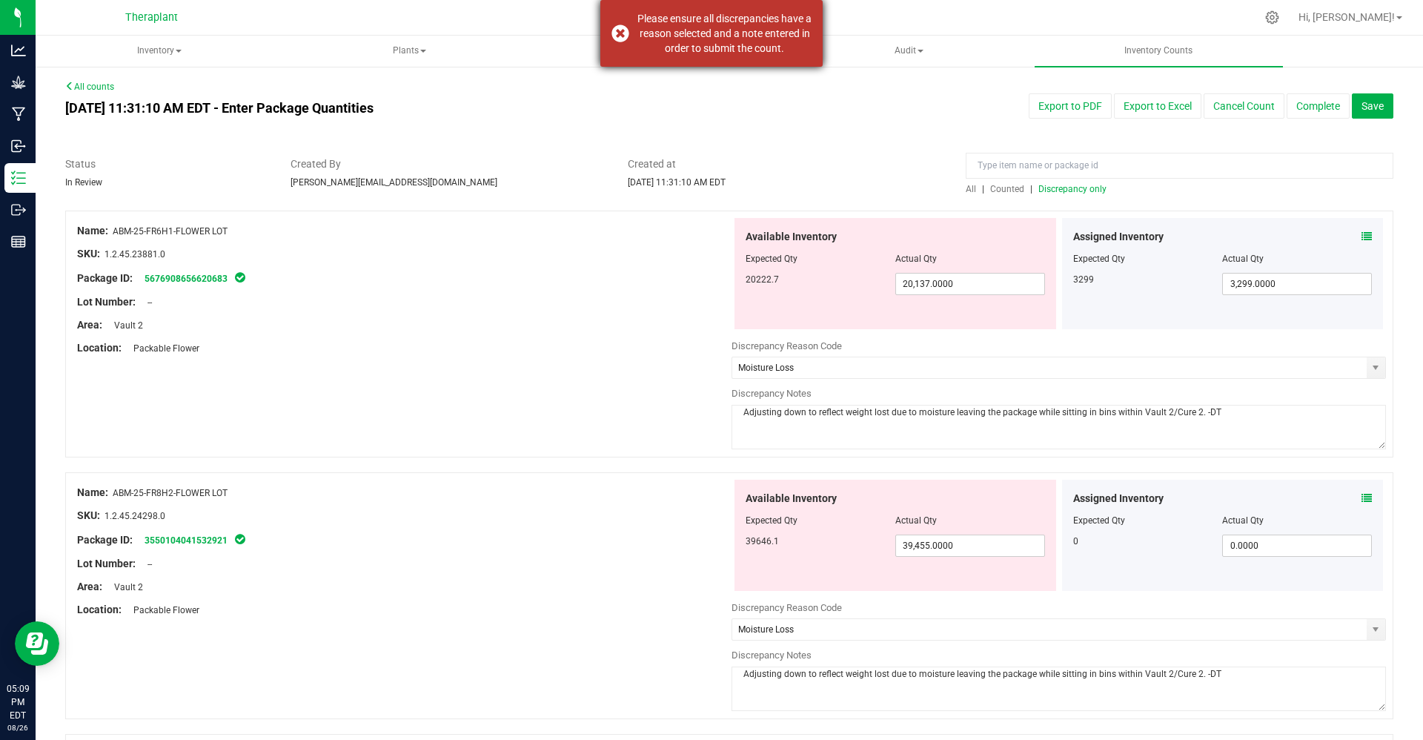
click at [670, 47] on div "Please ensure all discrepancies have a reason selected and a note entered in or…" at bounding box center [725, 33] width 174 height 44
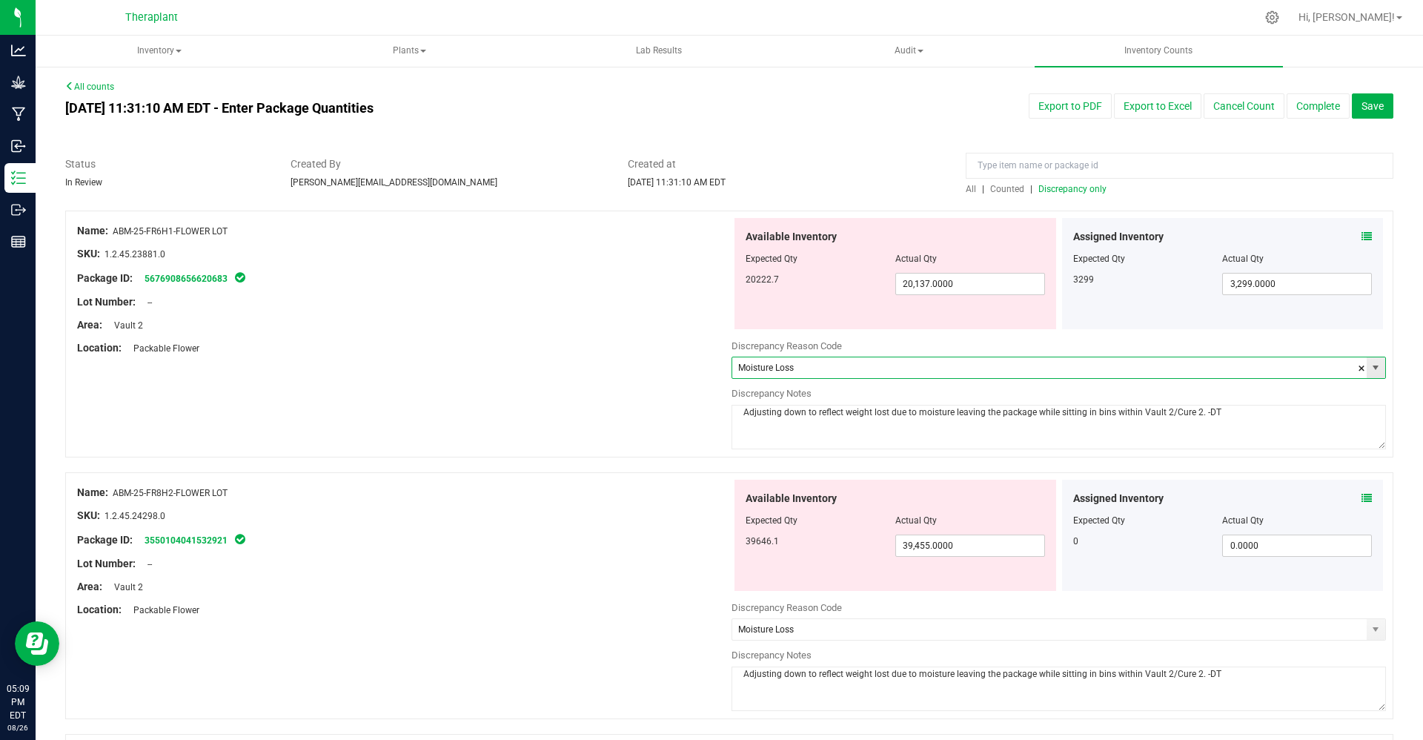
click at [798, 372] on input "Moisture Loss" at bounding box center [1049, 367] width 635 height 21
click at [1370, 369] on span "select" at bounding box center [1376, 368] width 12 height 12
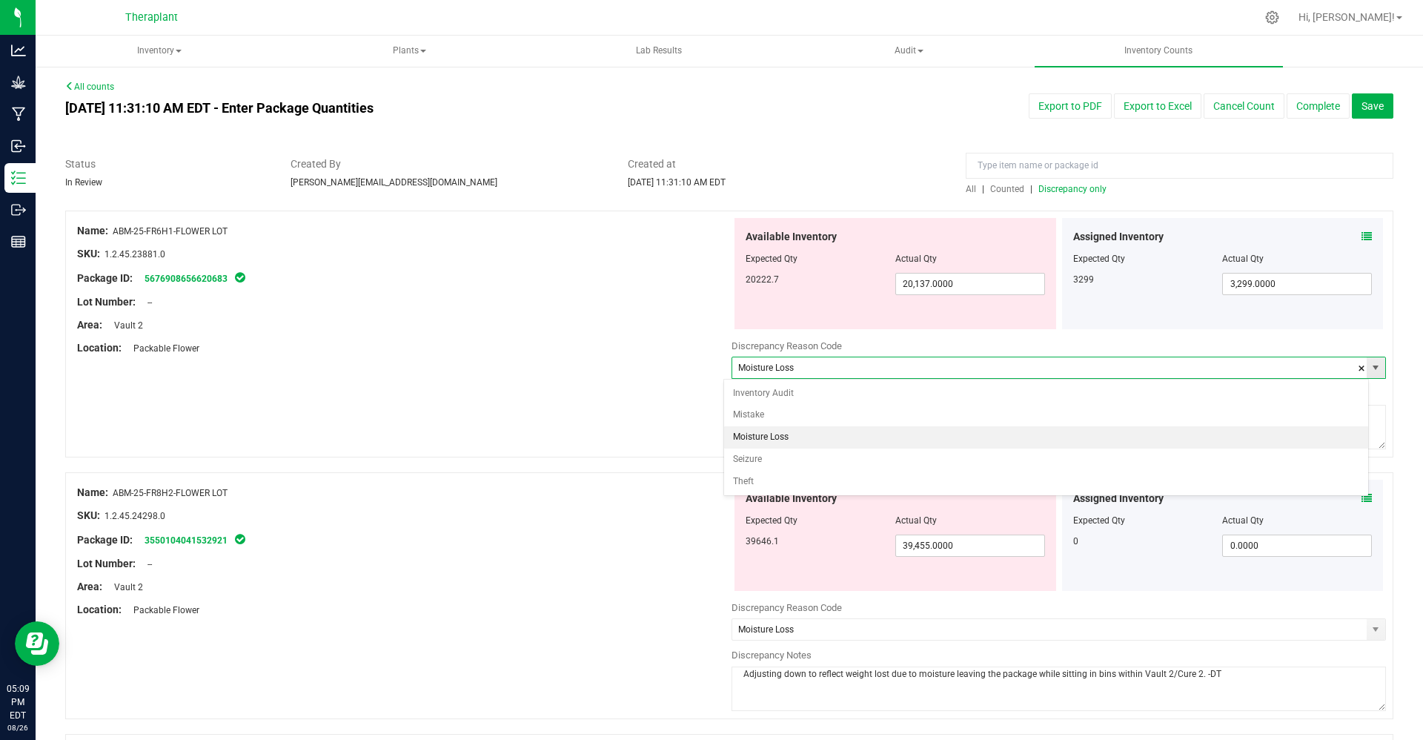
click at [1370, 369] on span "select" at bounding box center [1376, 368] width 12 height 12
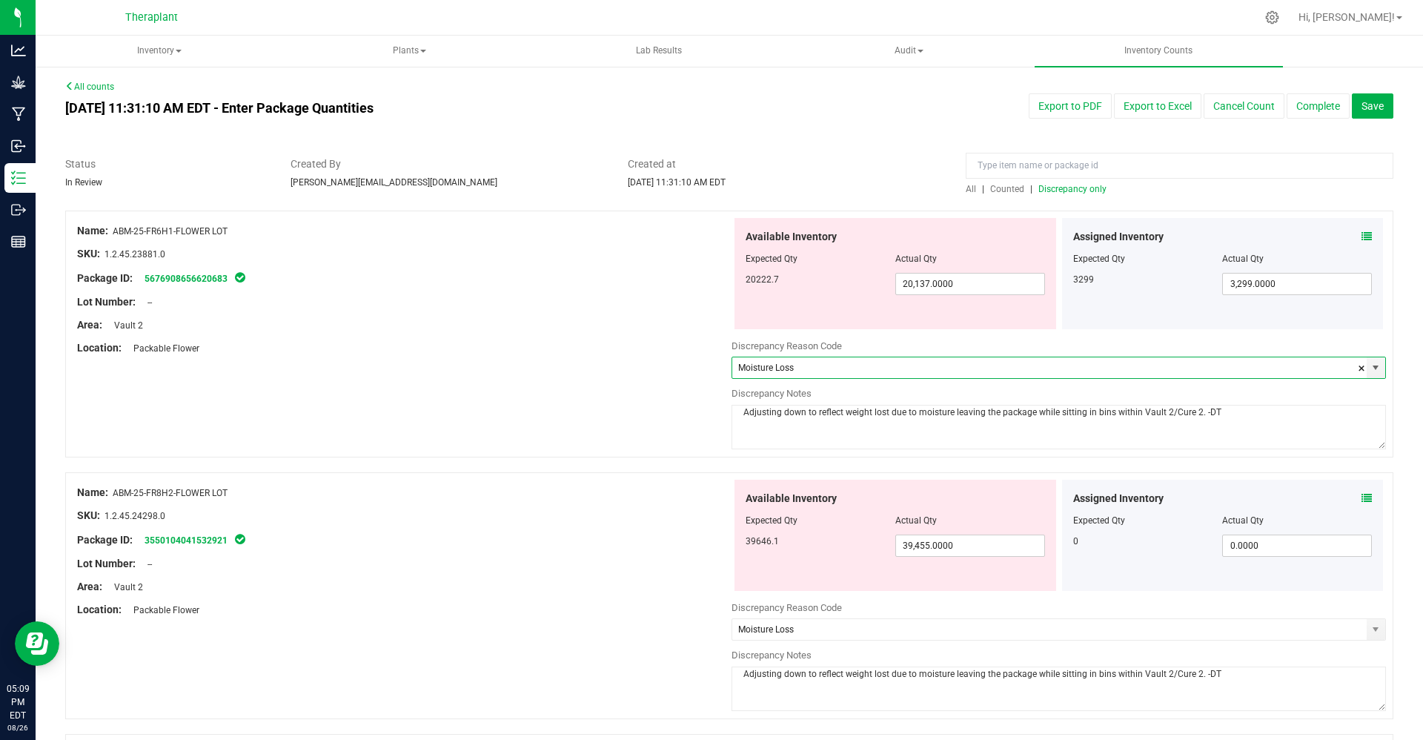
click at [549, 537] on div "Package ID: 3550104041532921" at bounding box center [404, 540] width 655 height 18
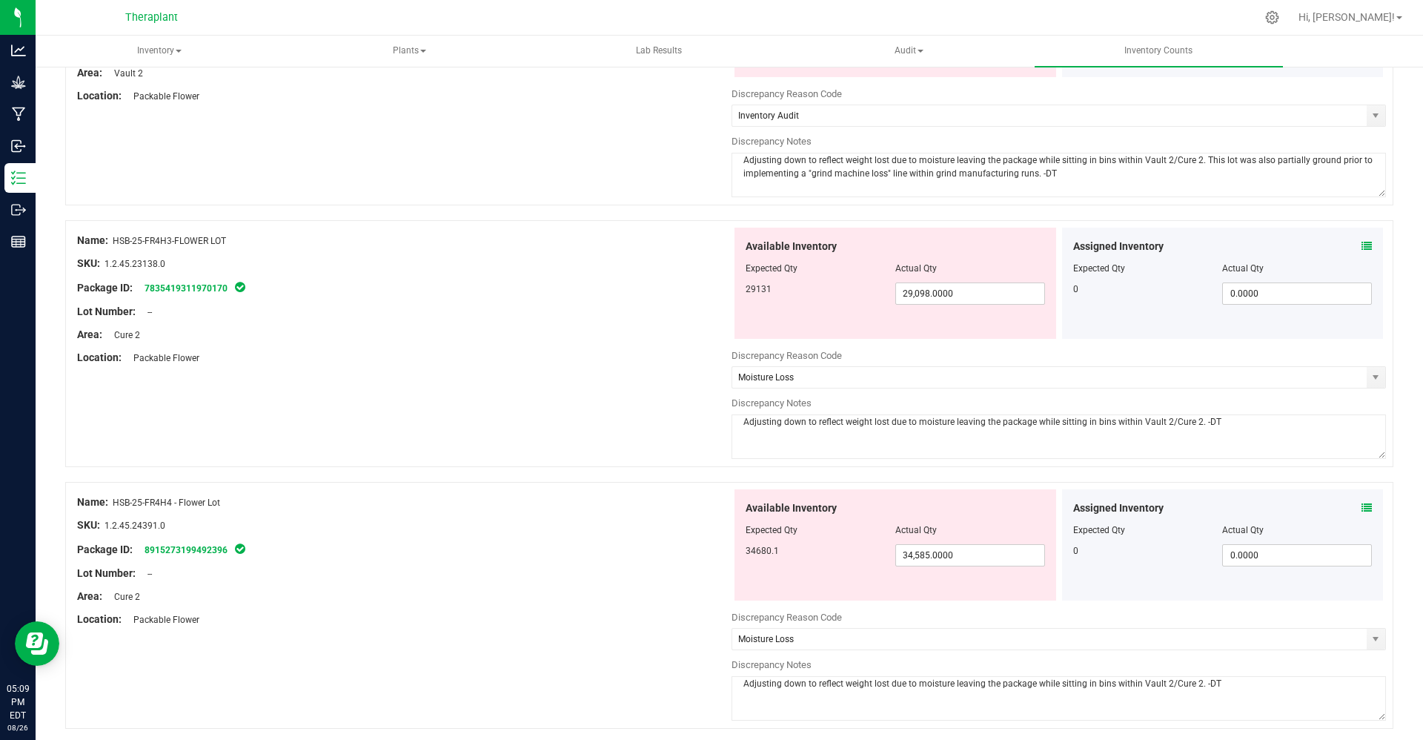
scroll to position [4755, 0]
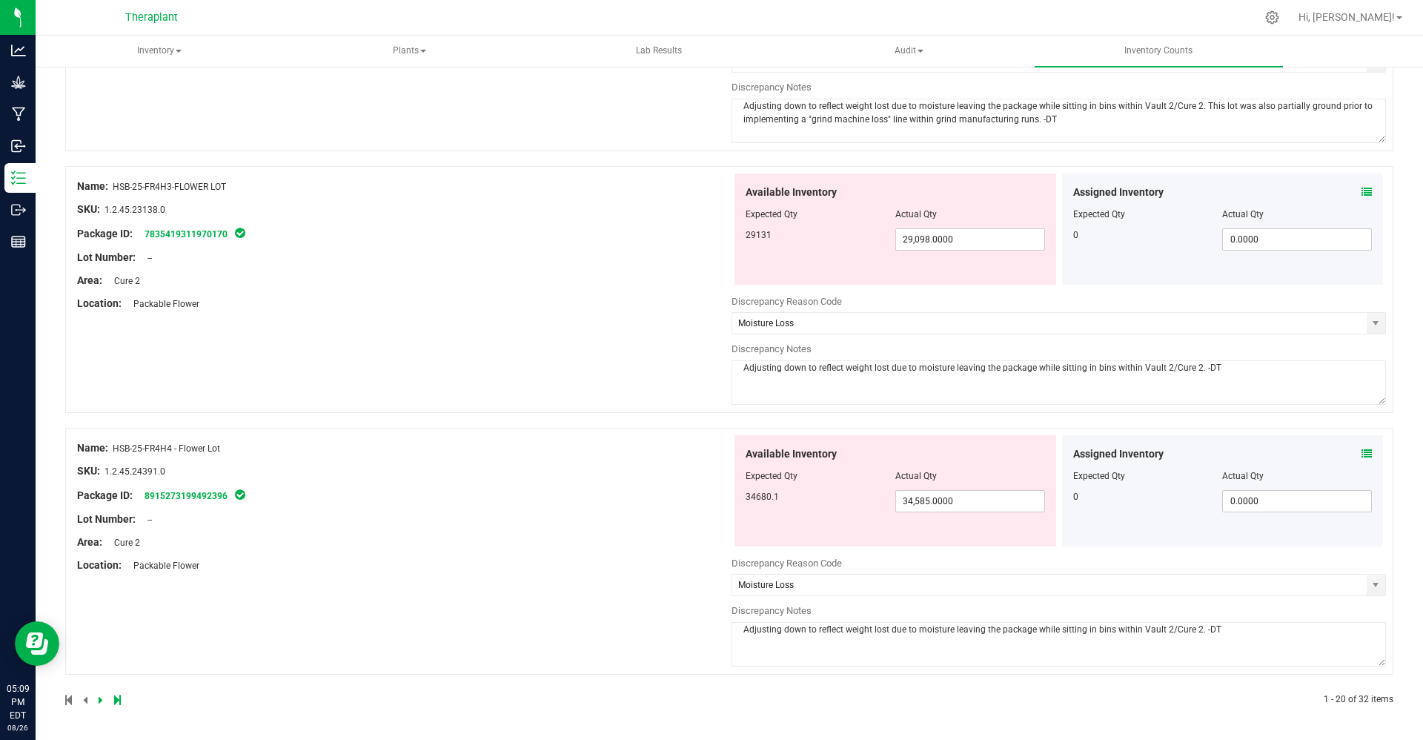
click at [99, 698] on icon at bounding box center [101, 699] width 4 height 9
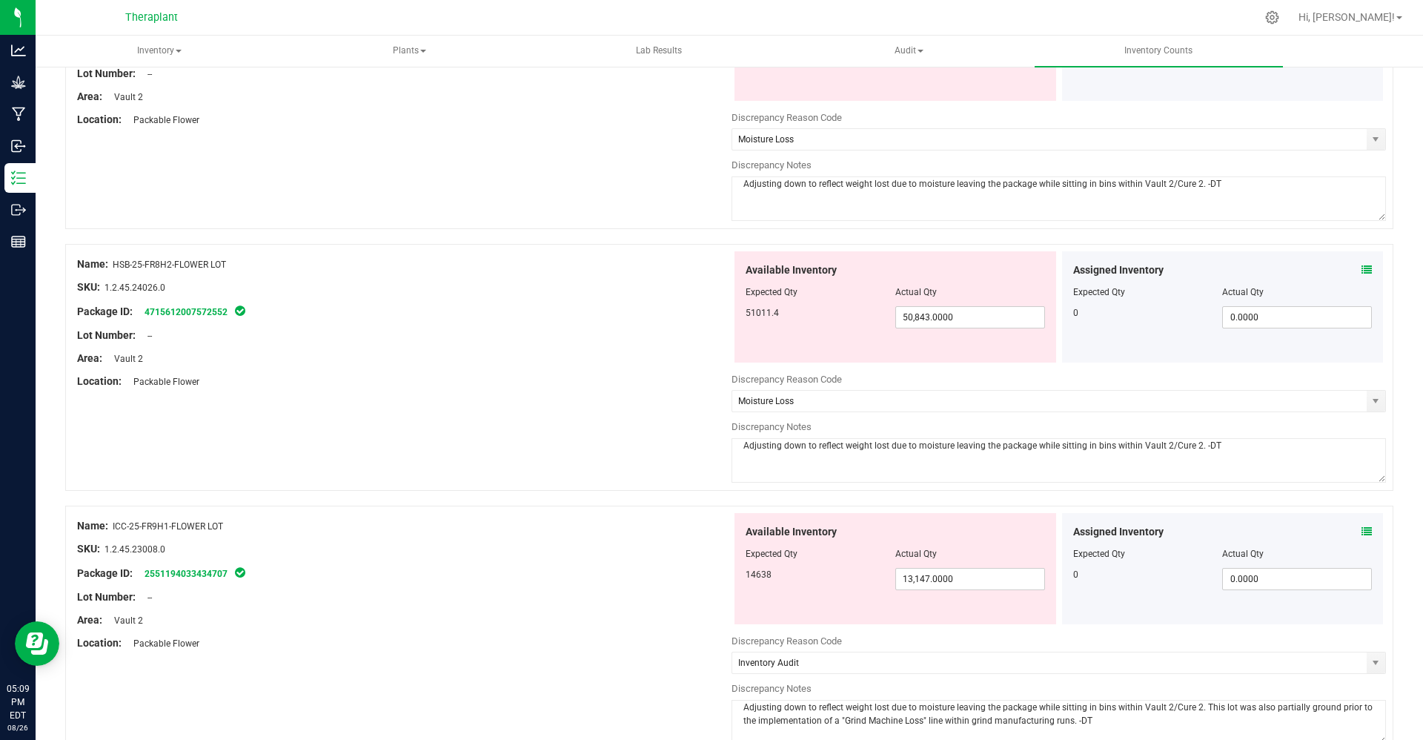
scroll to position [0, 0]
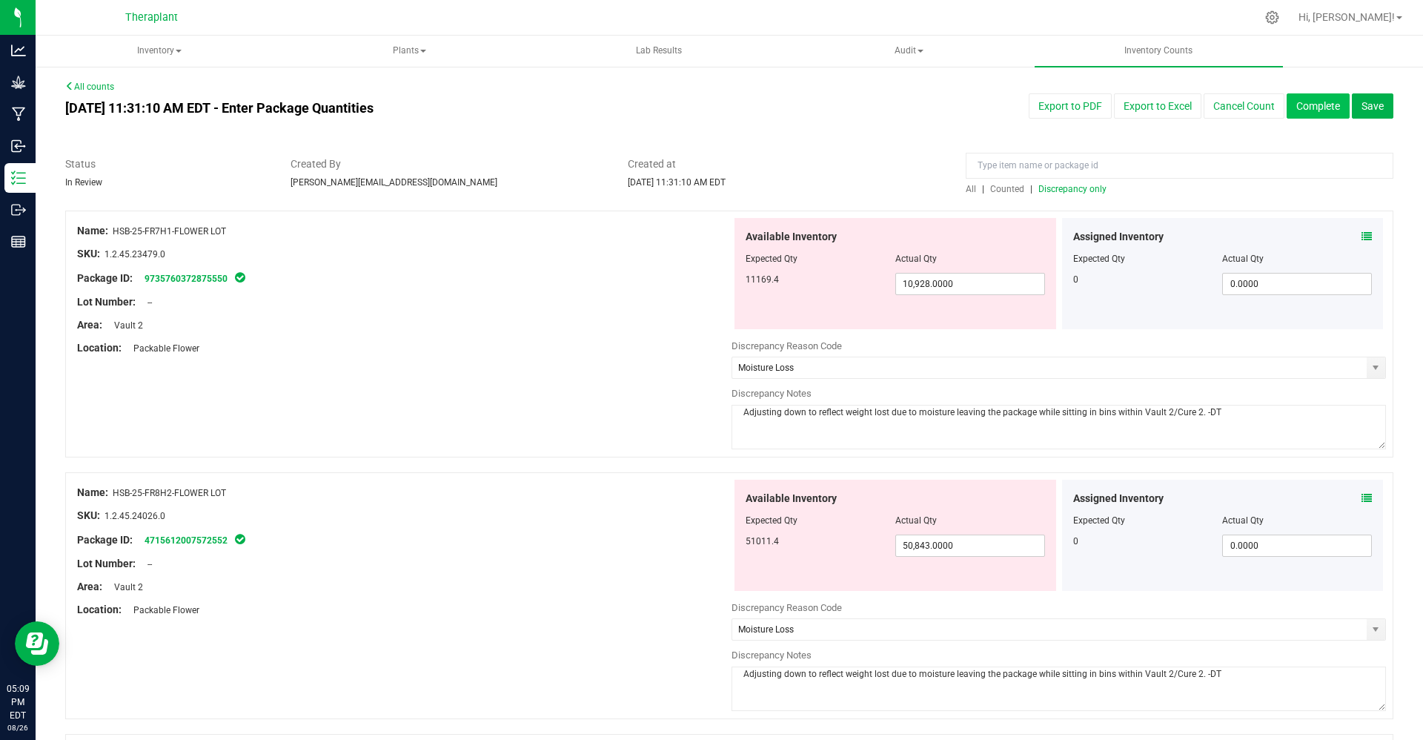
click at [1288, 109] on button "Complete" at bounding box center [1318, 105] width 63 height 25
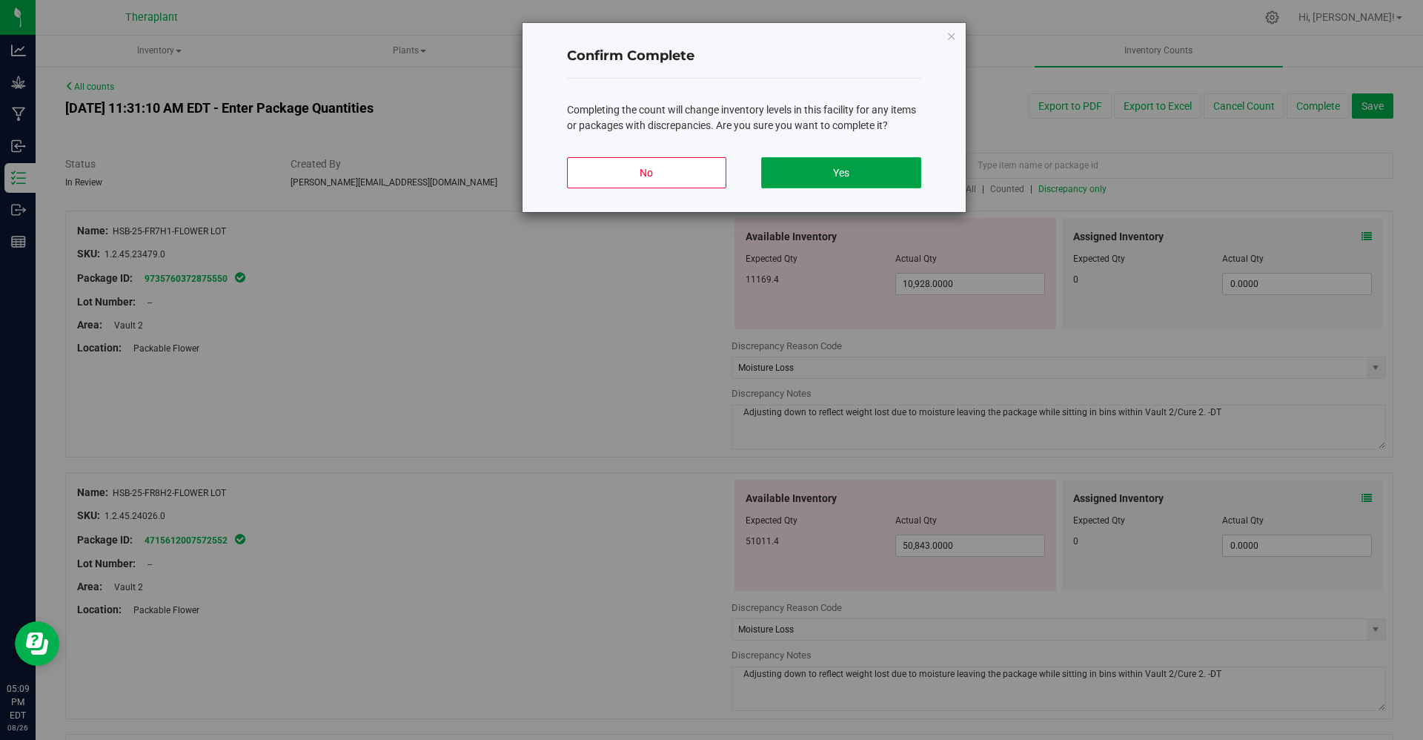
click at [839, 168] on button "Yes" at bounding box center [840, 172] width 159 height 31
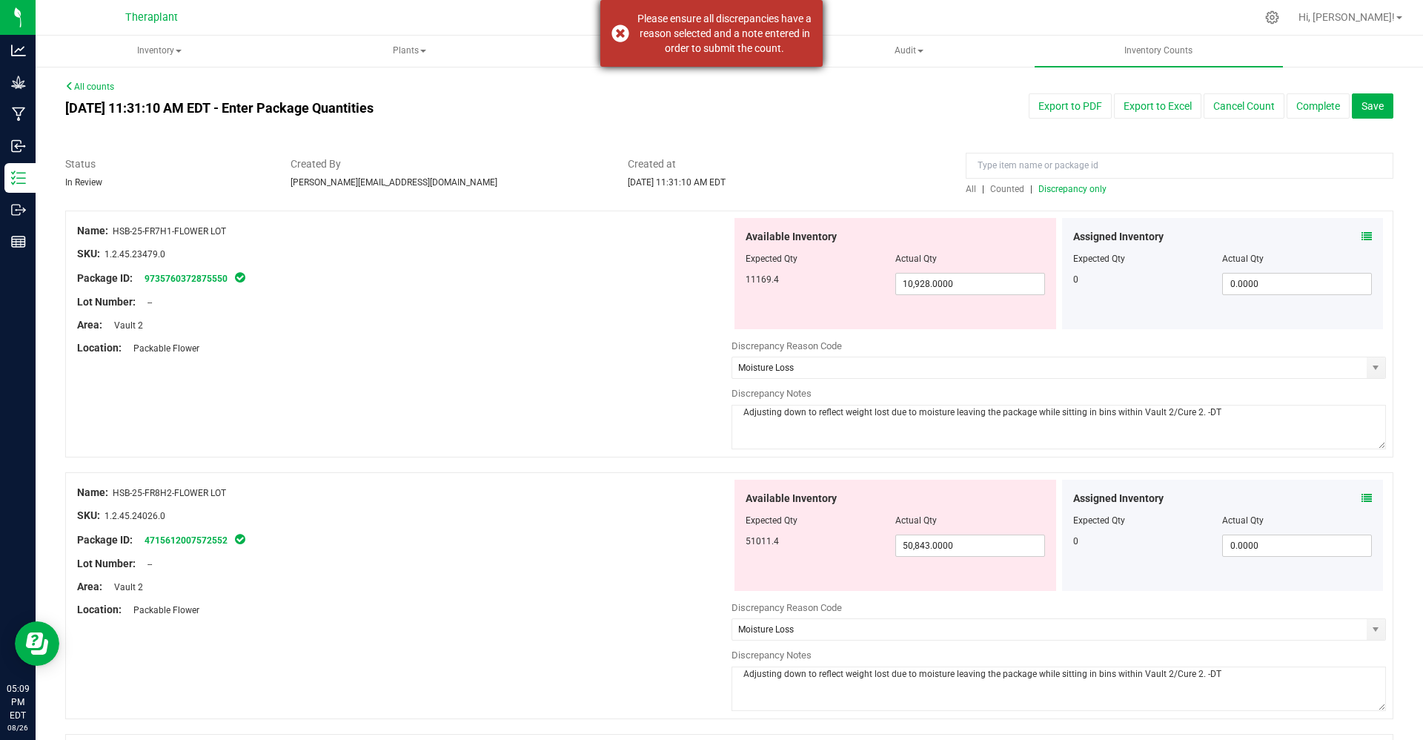
click at [686, 40] on div "Please ensure all discrepancies have a reason selected and a note entered in or…" at bounding box center [725, 33] width 174 height 44
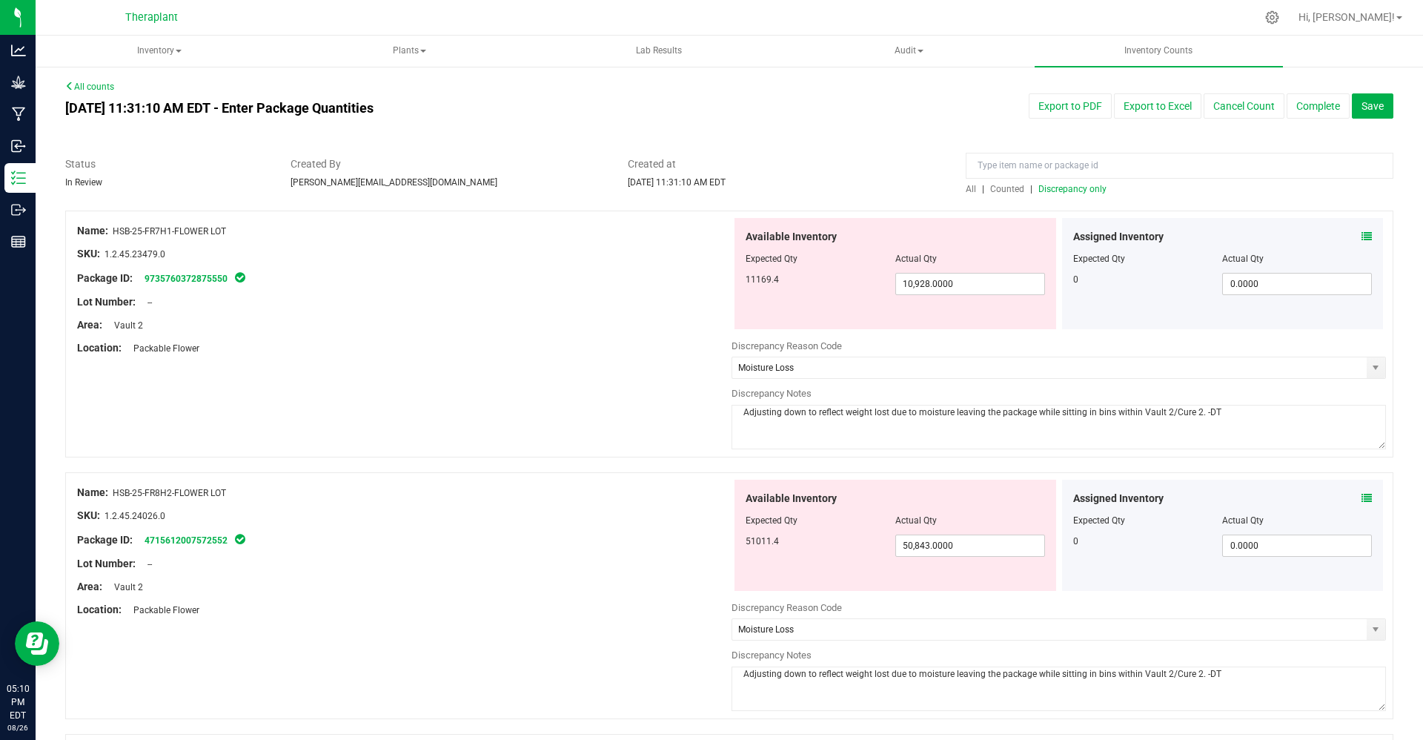
click at [994, 189] on span "Counted" at bounding box center [1007, 189] width 34 height 10
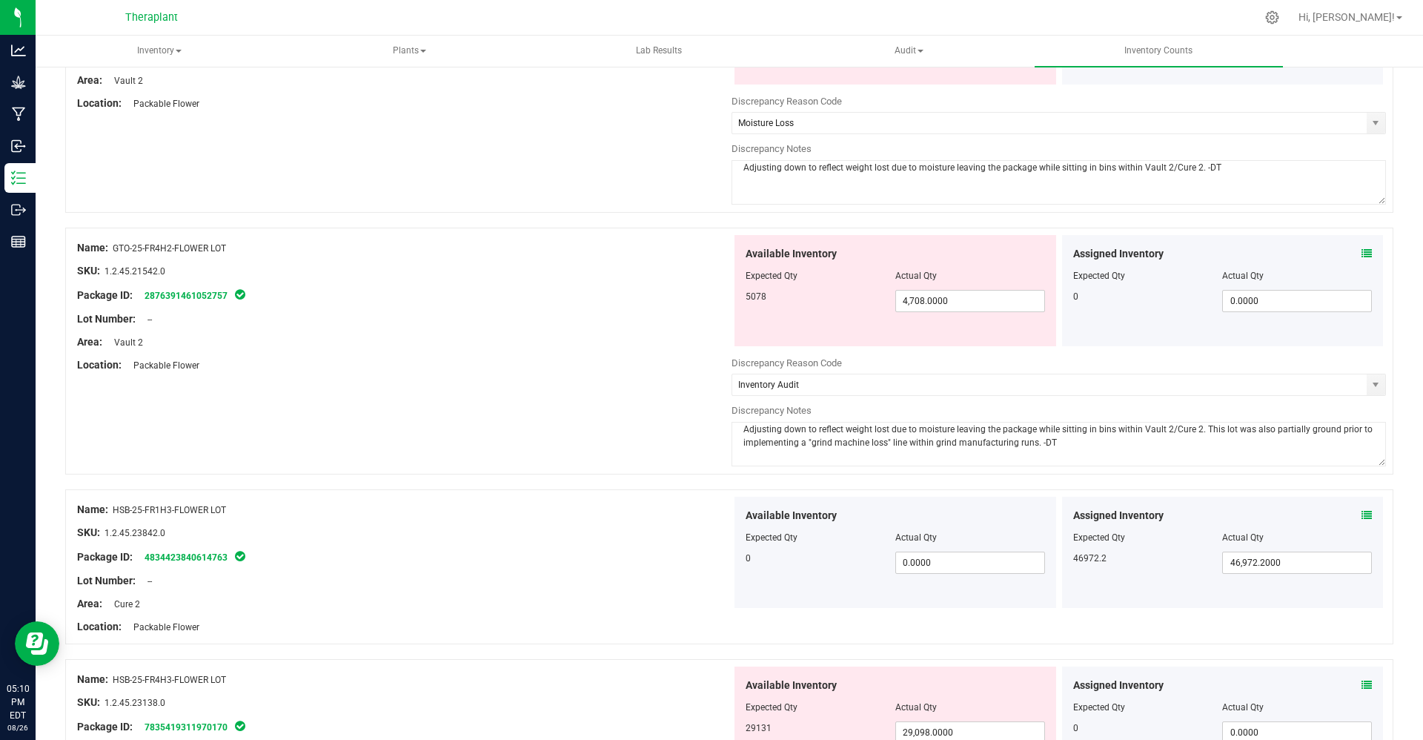
scroll to position [4663, 0]
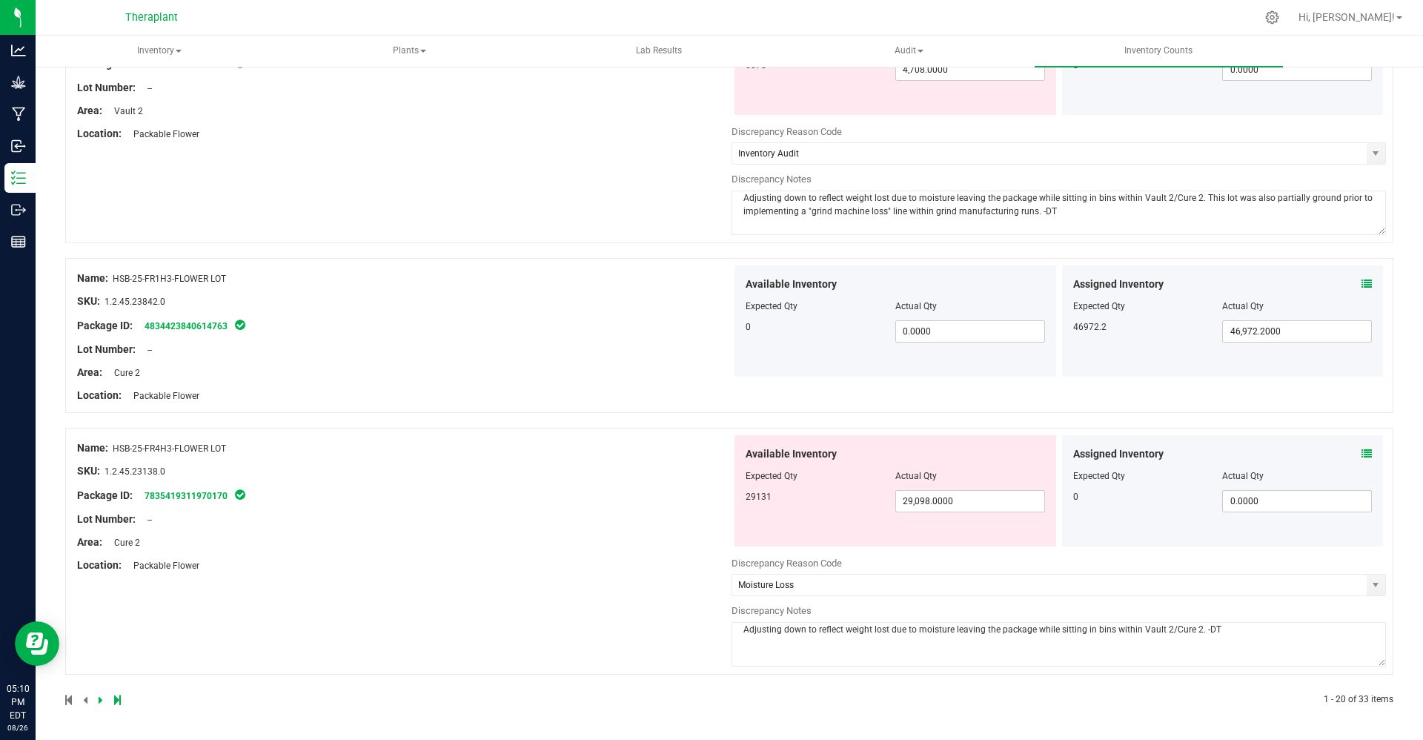
click at [101, 702] on icon at bounding box center [101, 699] width 4 height 9
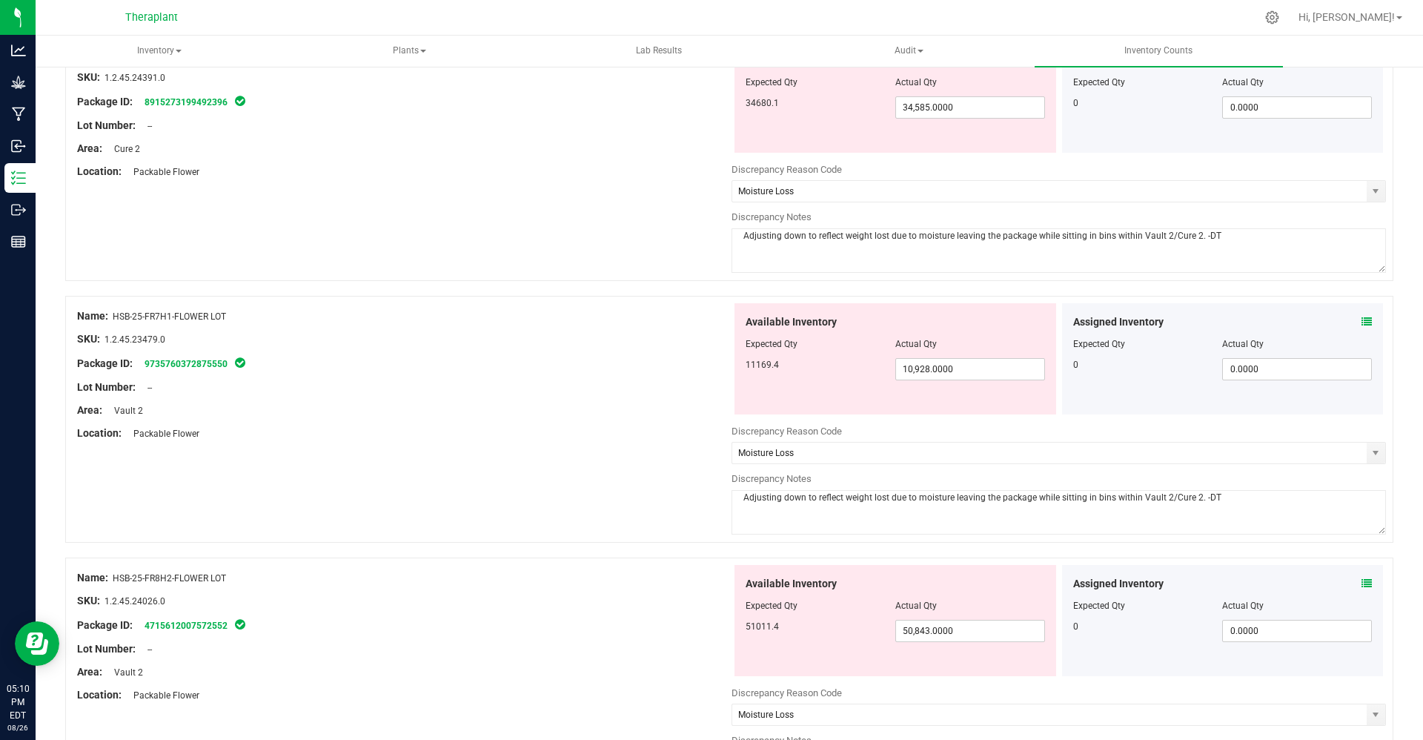
scroll to position [0, 0]
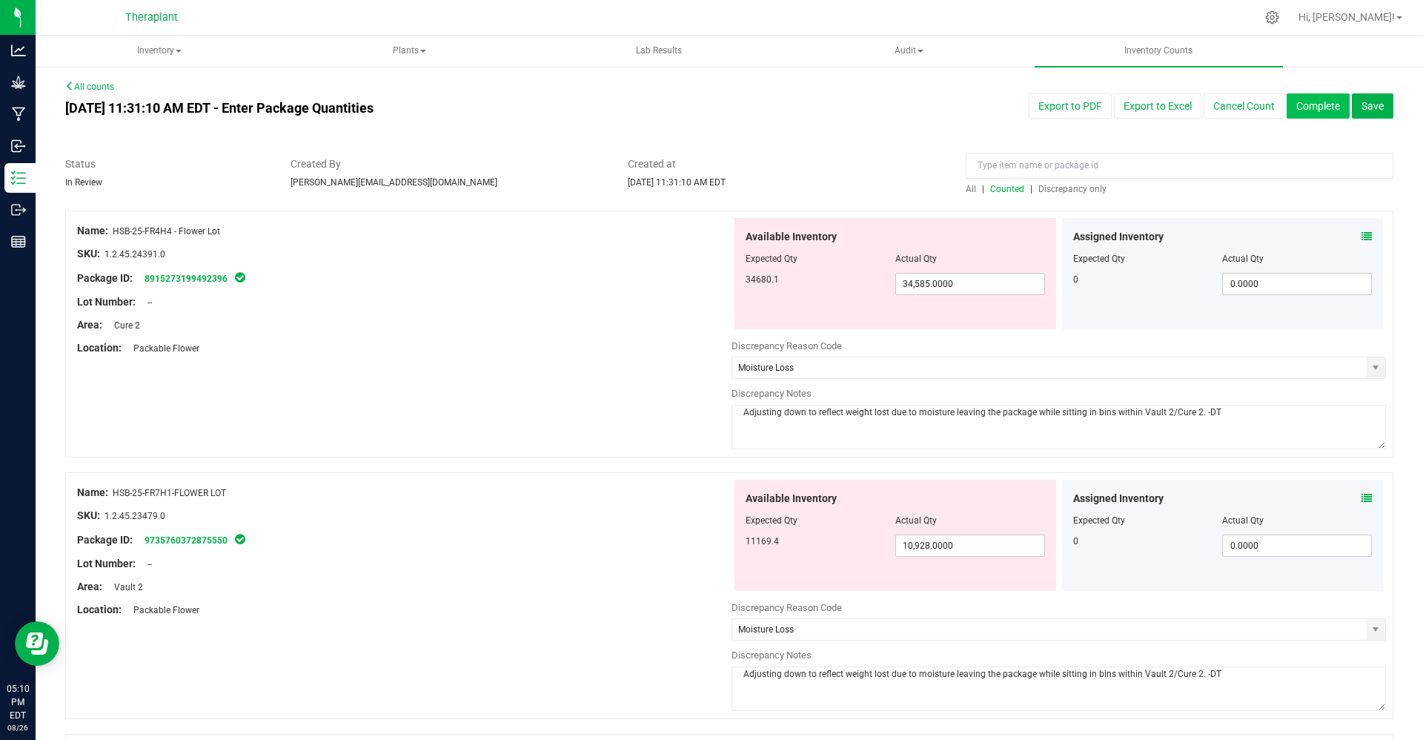
click at [1288, 110] on button "Complete" at bounding box center [1318, 105] width 63 height 25
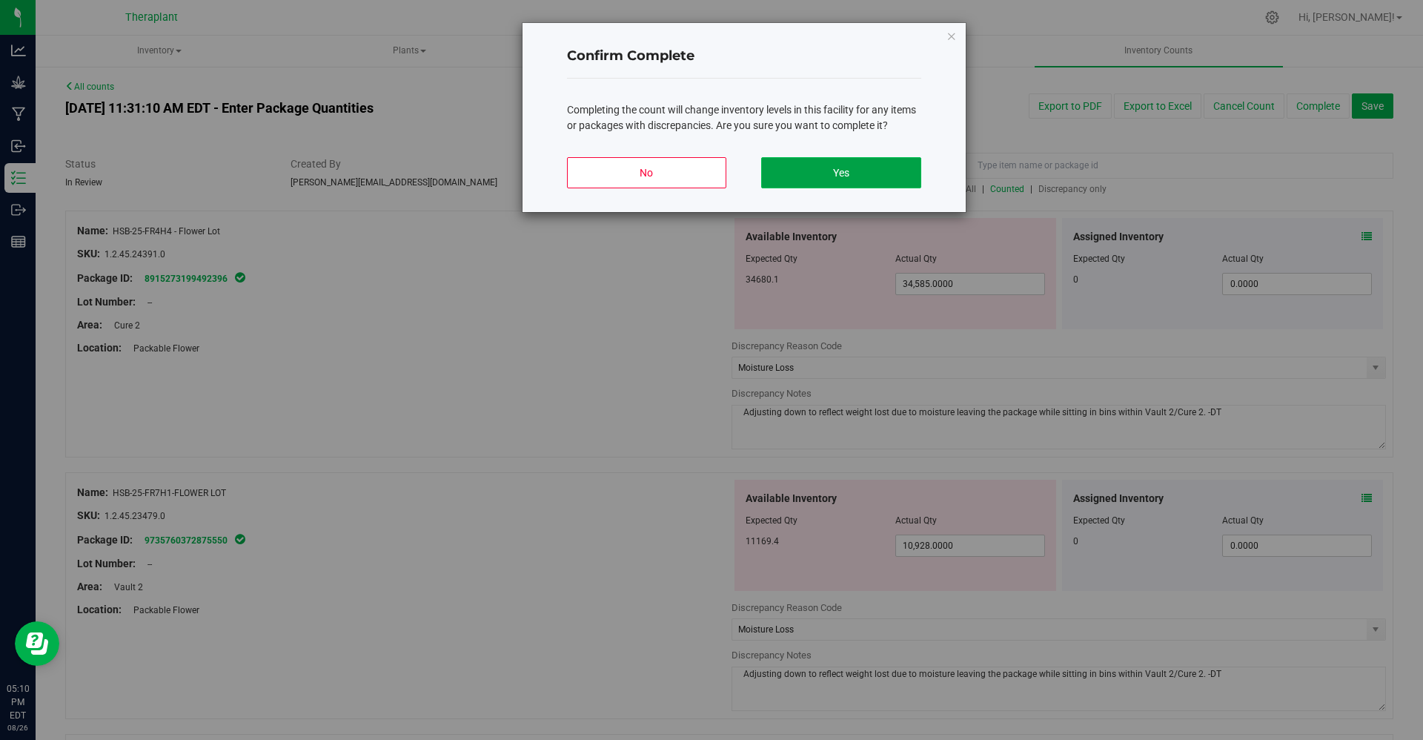
click at [830, 176] on button "Yes" at bounding box center [840, 172] width 159 height 31
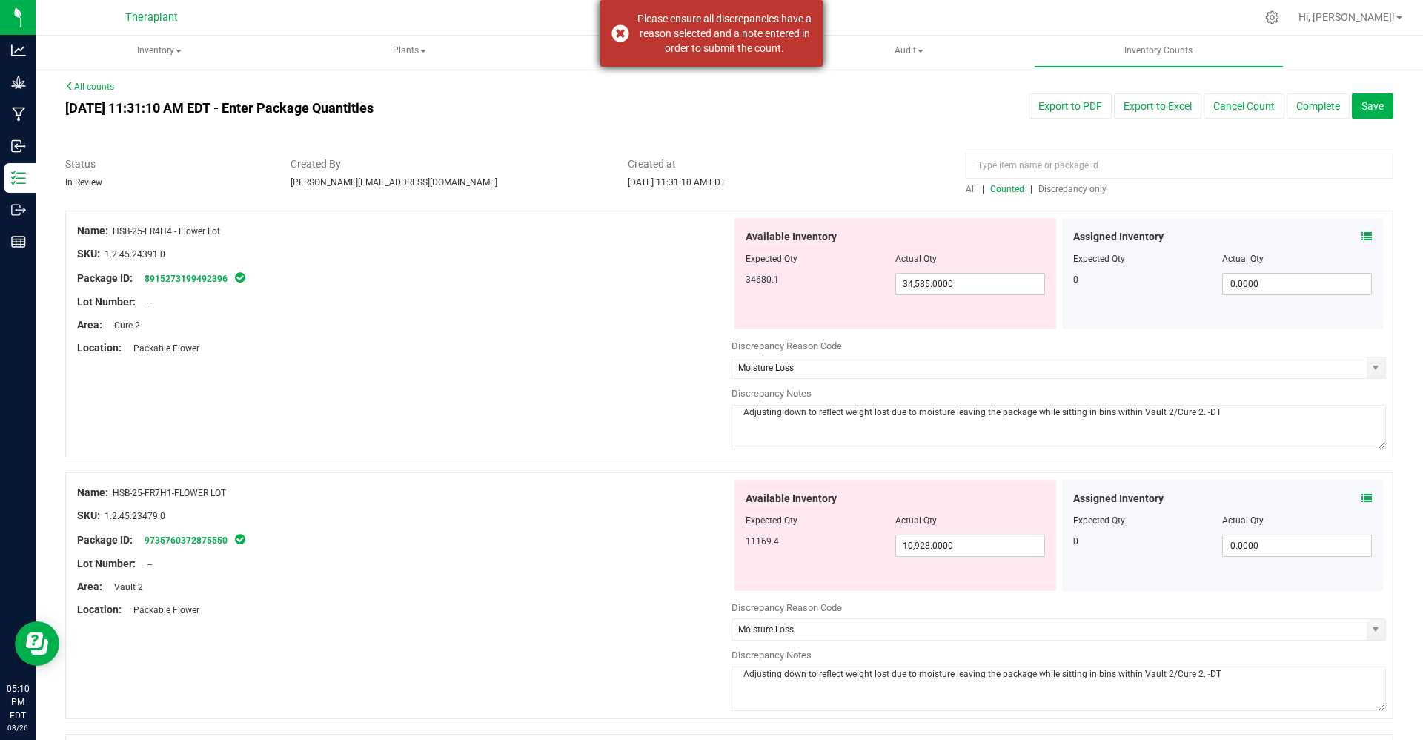
click at [713, 37] on div "Please ensure all discrepancies have a reason selected and a note entered in or…" at bounding box center [725, 33] width 174 height 44
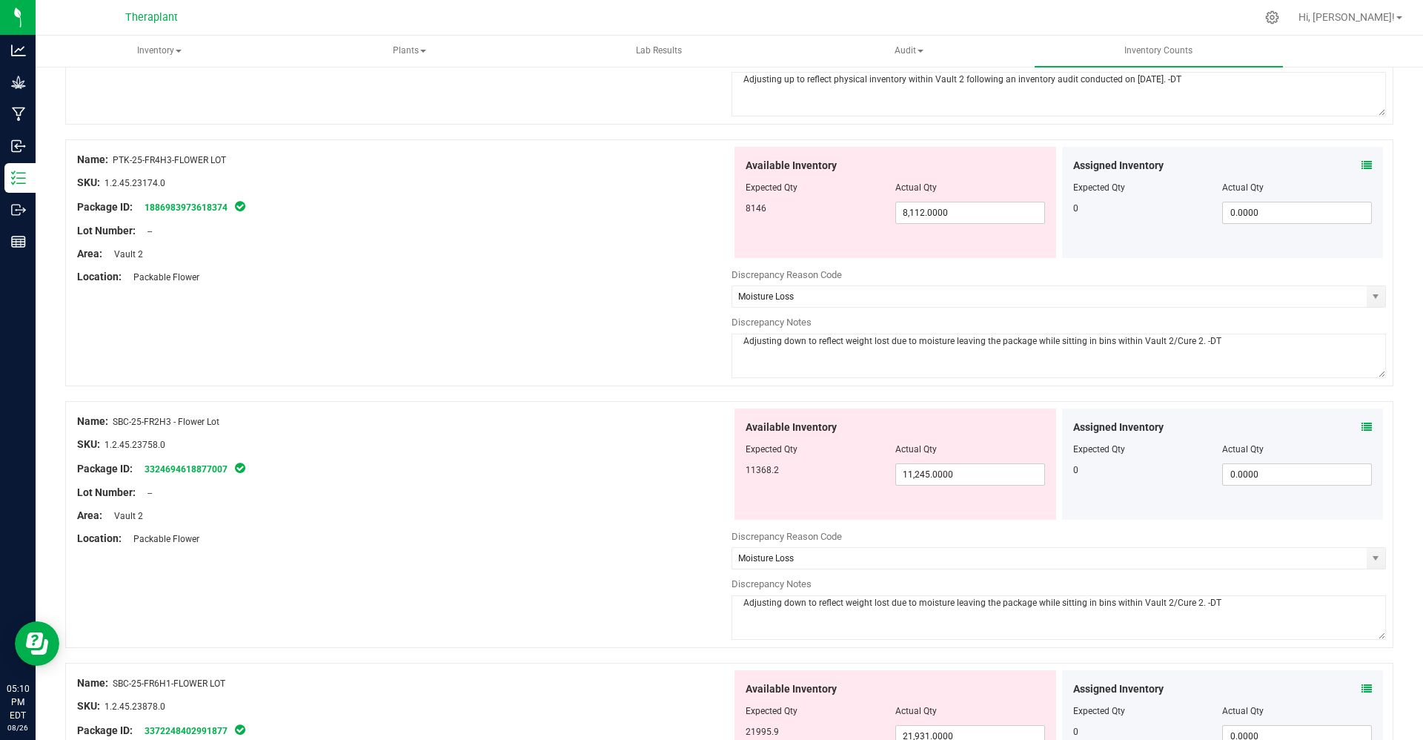
scroll to position [2923, 0]
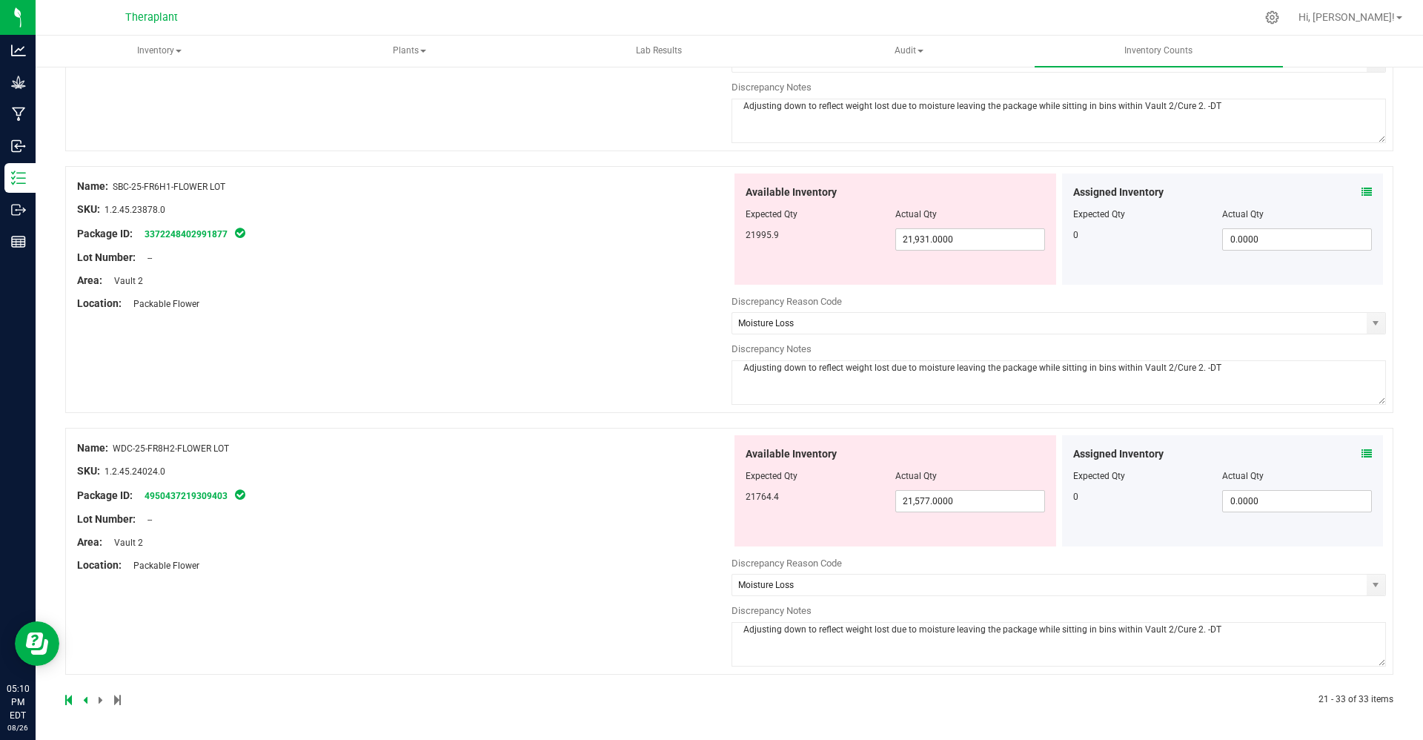
click at [85, 703] on icon at bounding box center [85, 699] width 4 height 9
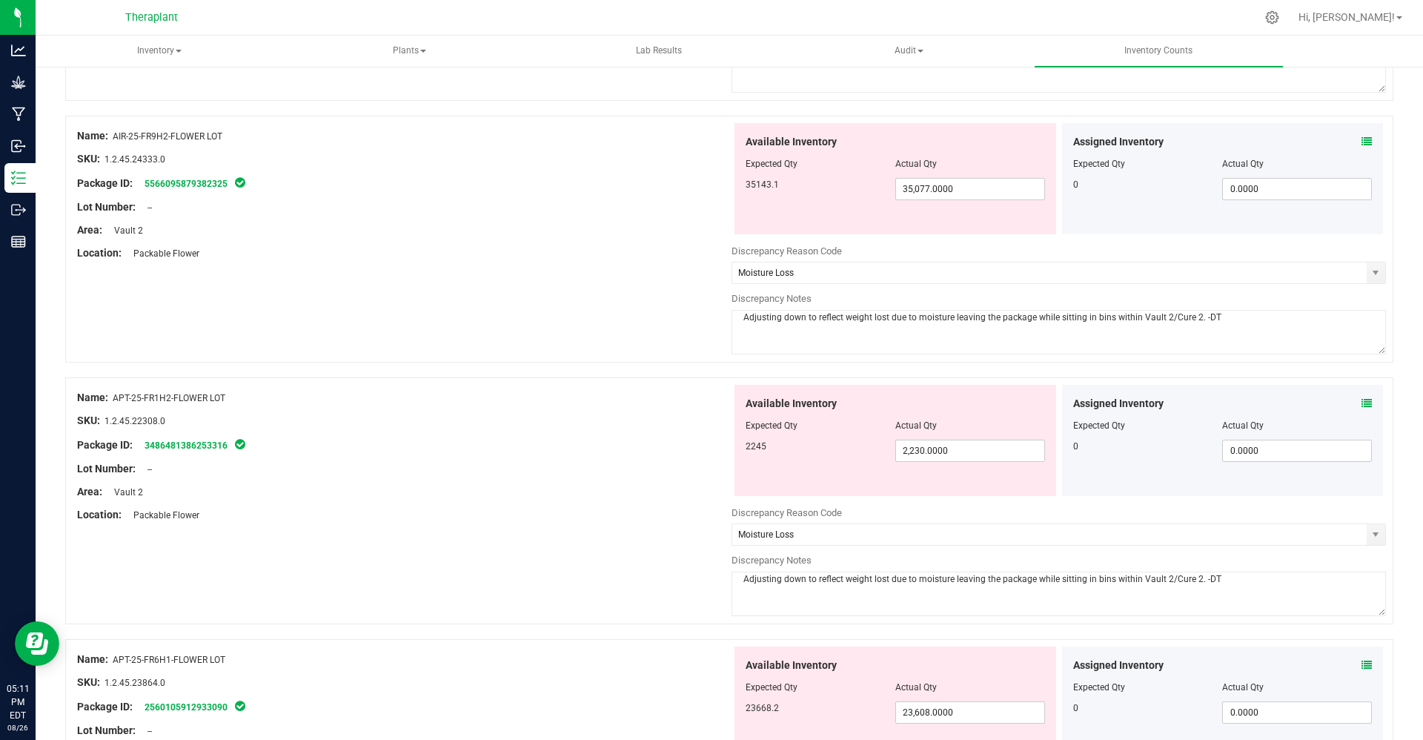
scroll to position [0, 0]
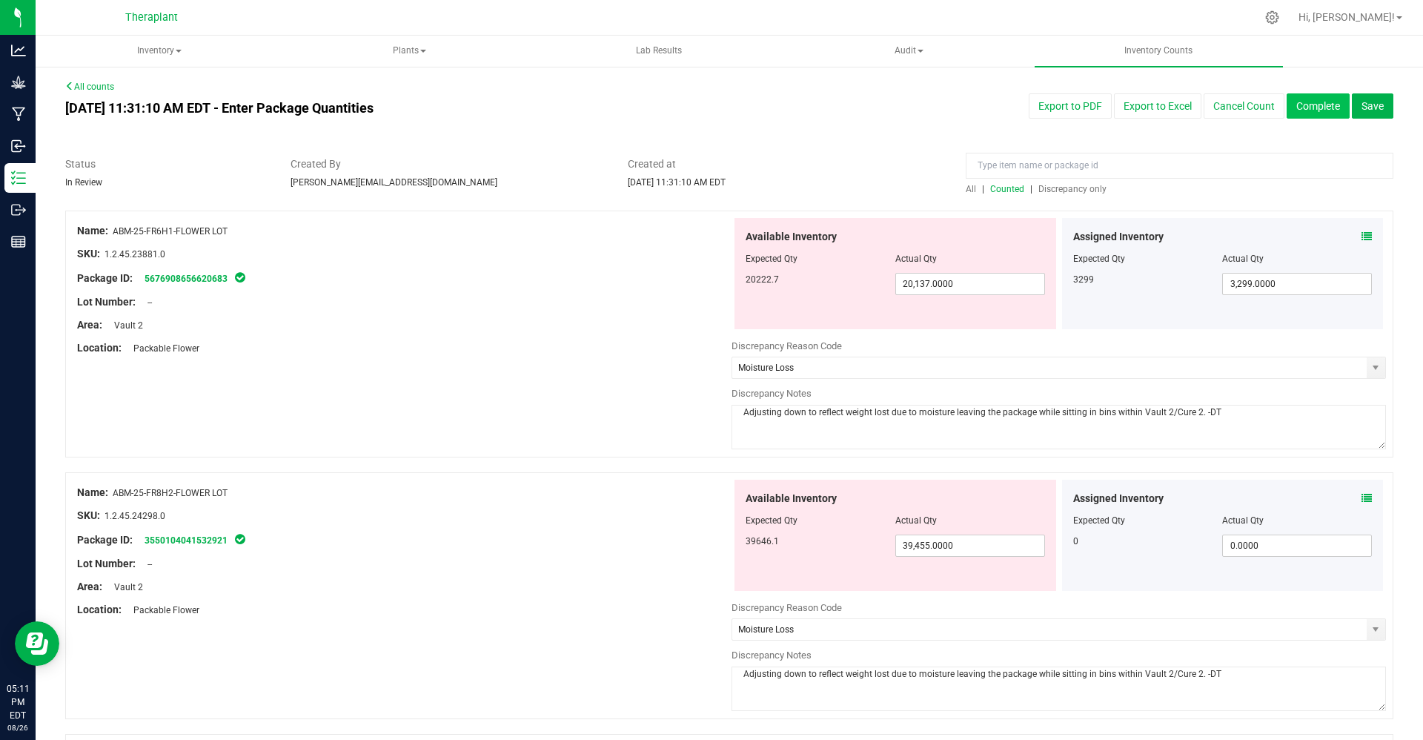
click at [1307, 93] on button "Complete" at bounding box center [1318, 105] width 63 height 25
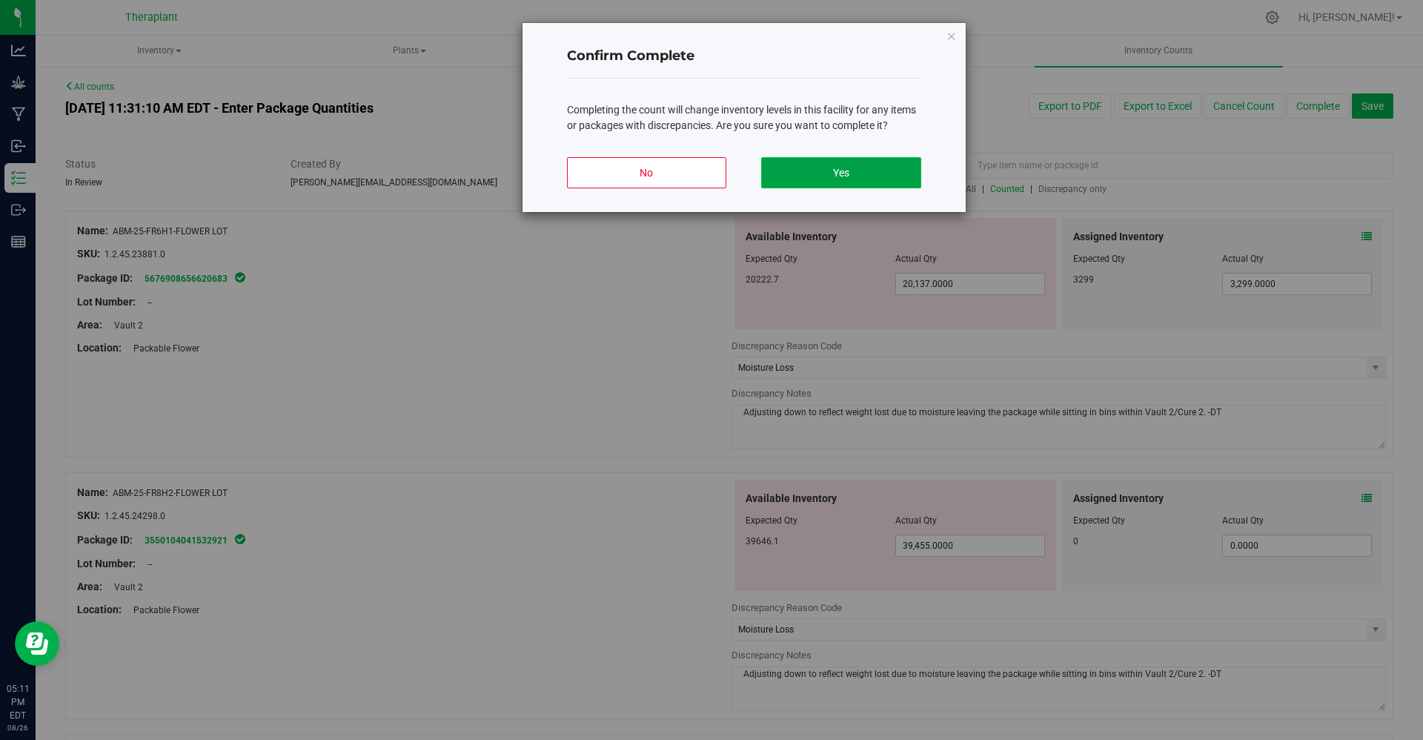
click at [848, 186] on button "Yes" at bounding box center [840, 172] width 159 height 31
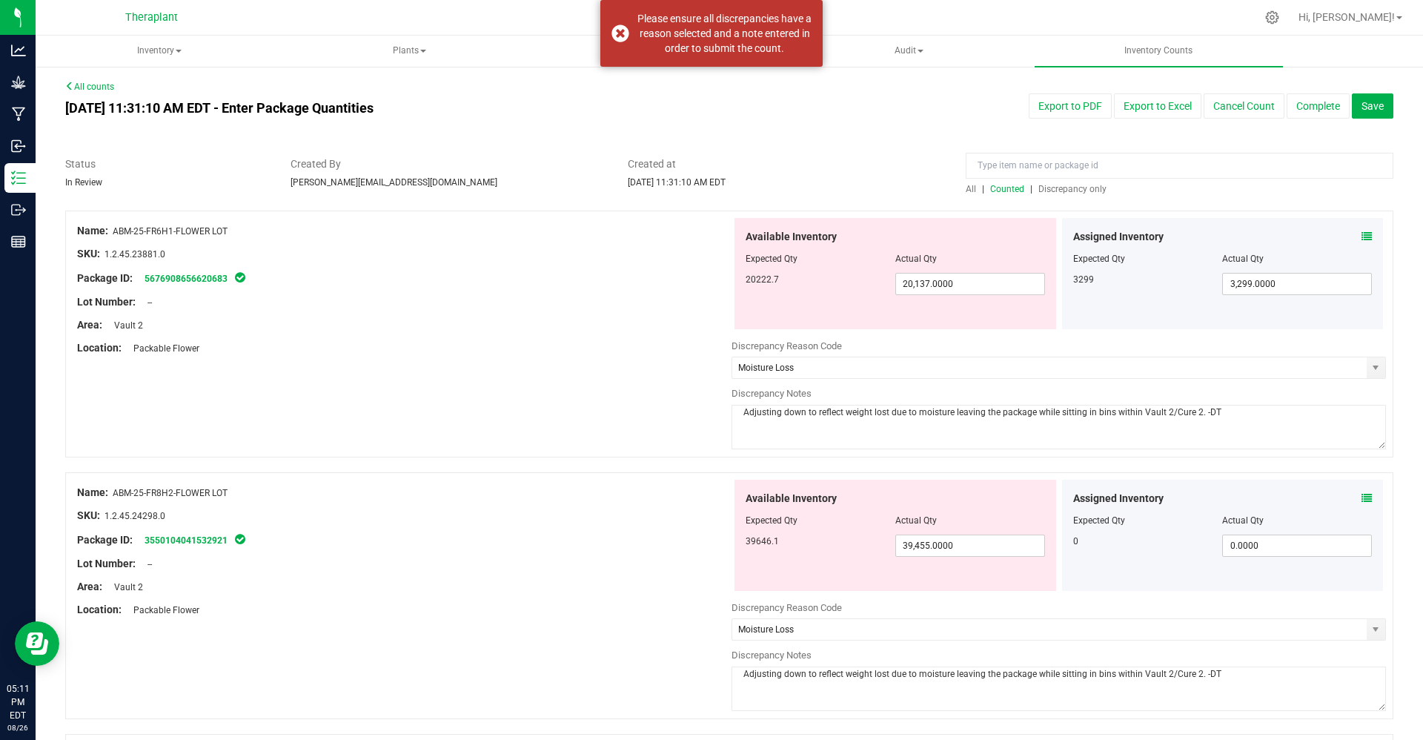
click at [92, 86] on link "All counts" at bounding box center [89, 87] width 49 height 10
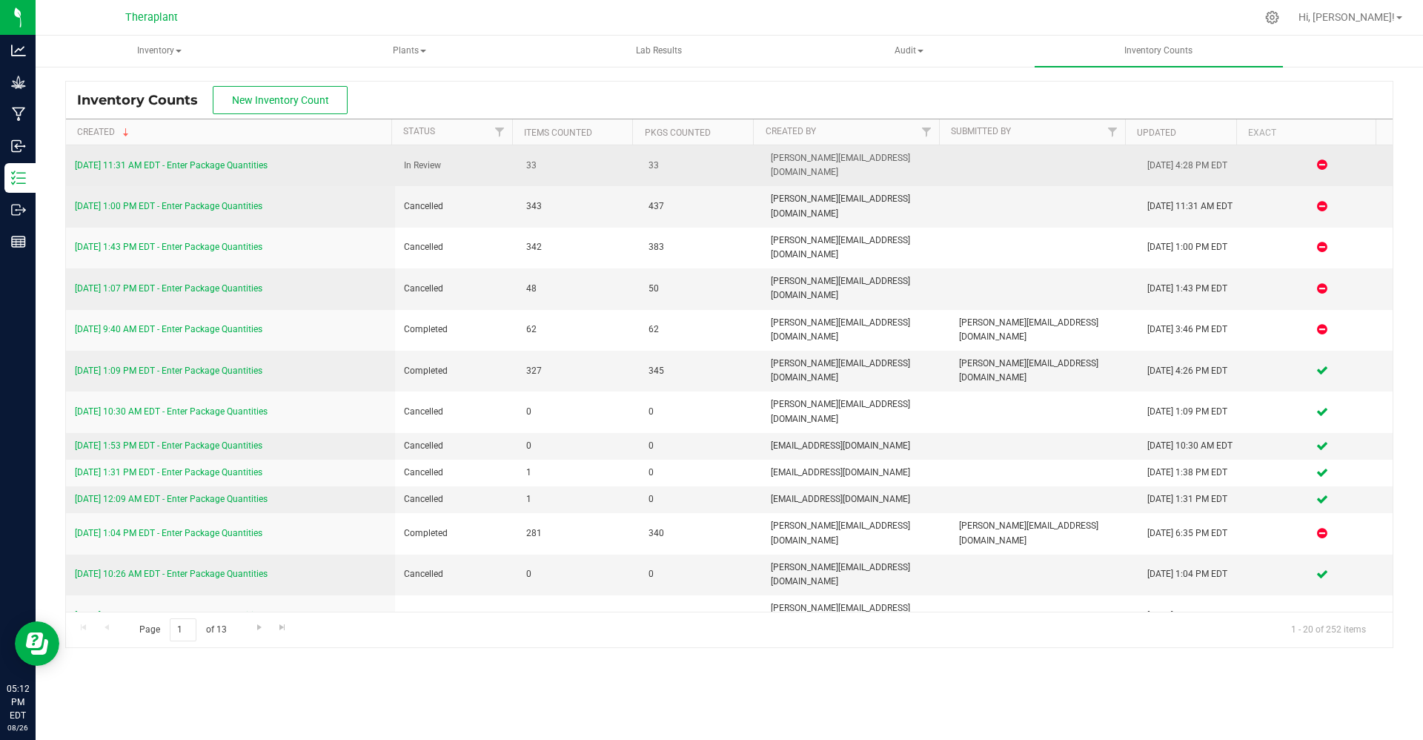
click at [232, 160] on link "[DATE] 11:31 AM EDT - Enter Package Quantities" at bounding box center [171, 165] width 193 height 10
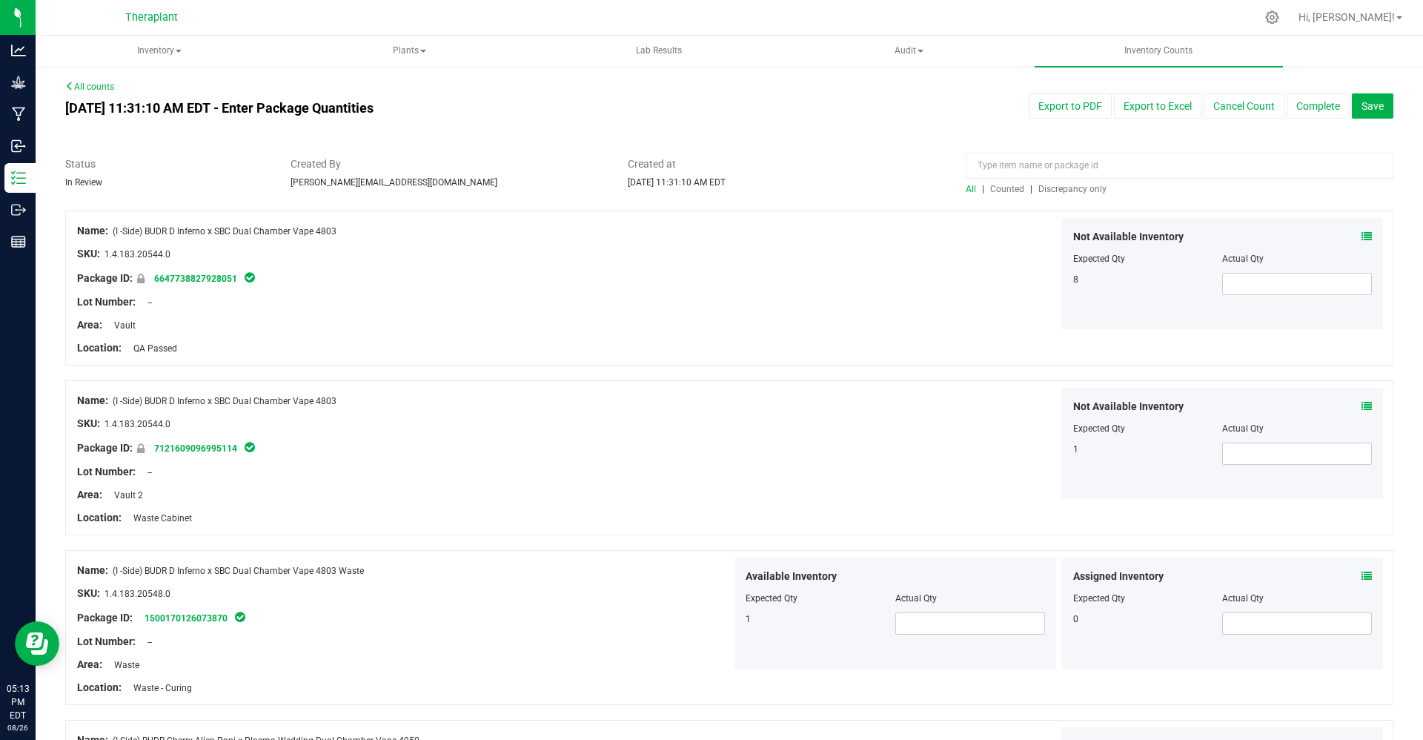
click at [993, 185] on span "Counted" at bounding box center [1007, 189] width 34 height 10
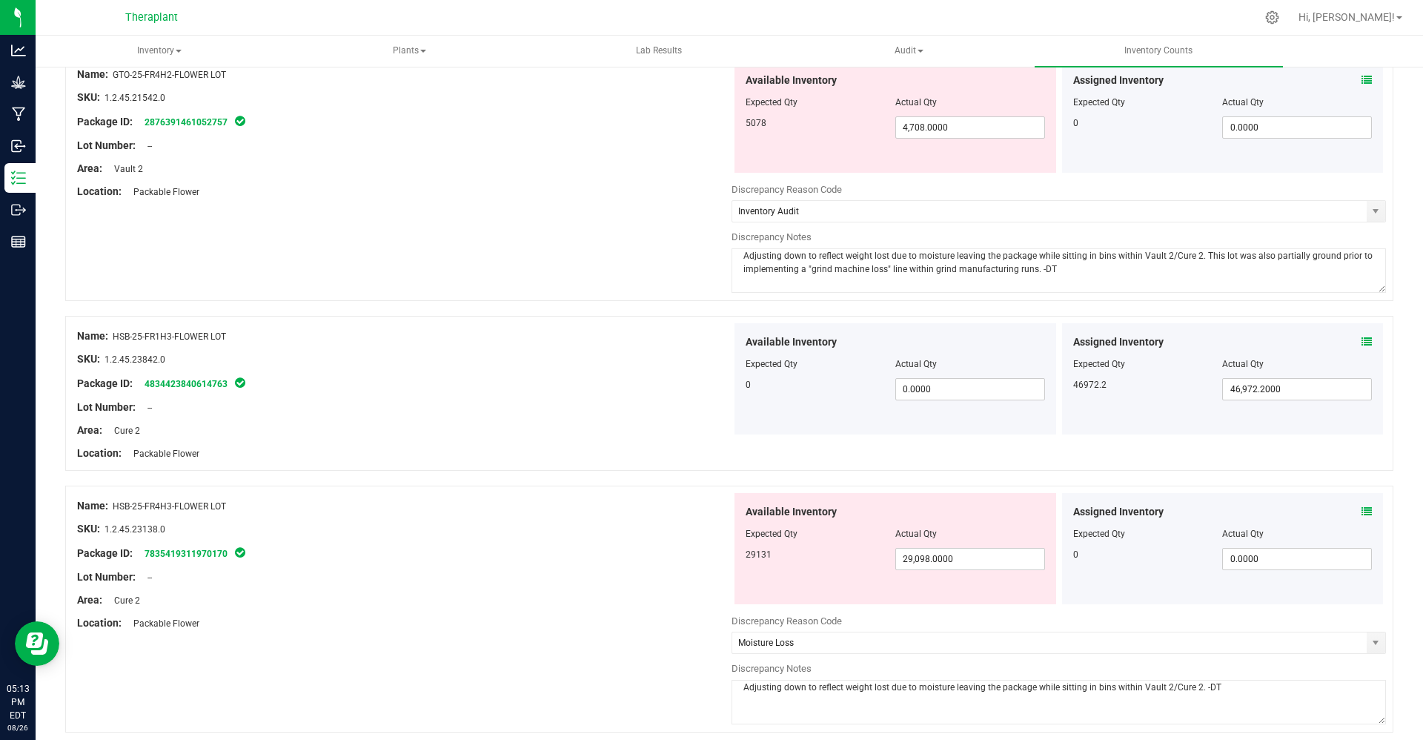
scroll to position [4663, 0]
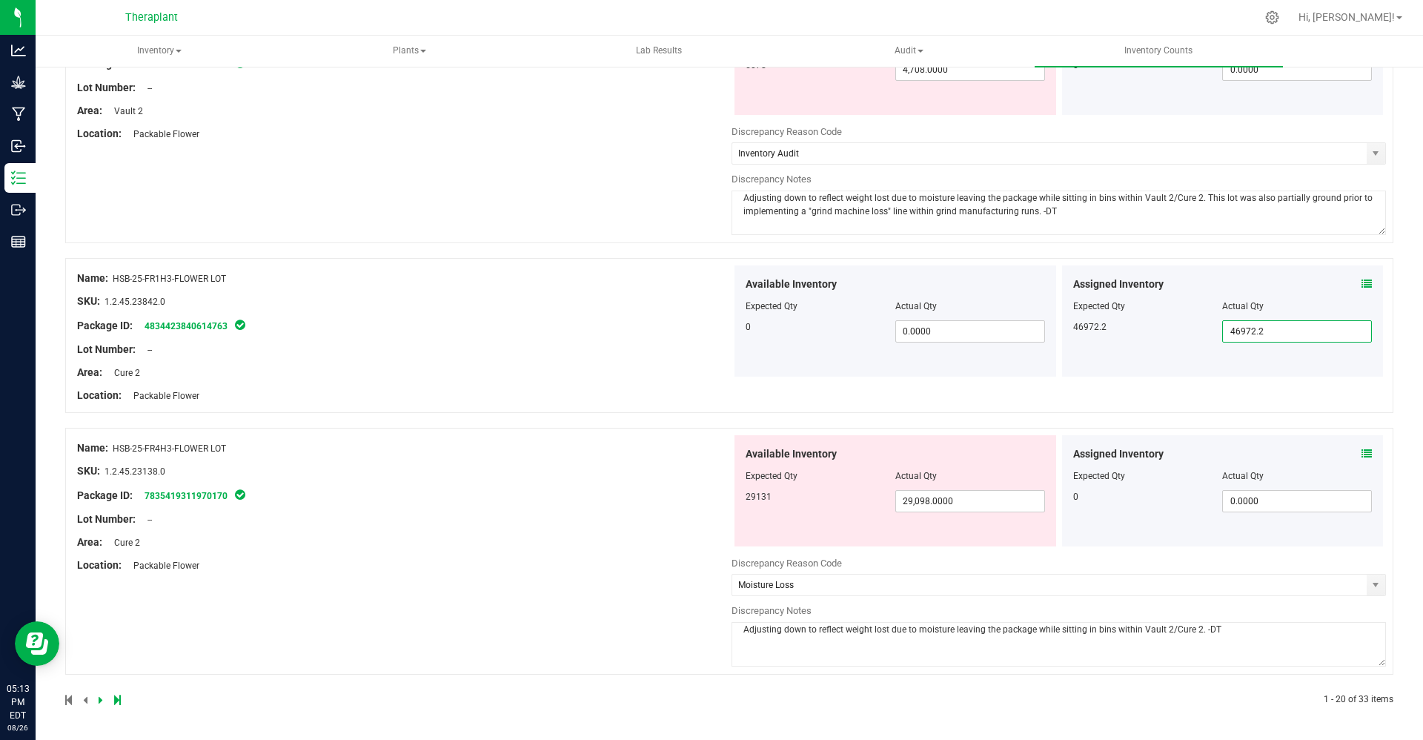
click at [1294, 334] on span "46,972.2000 46972.2" at bounding box center [1297, 331] width 150 height 22
click at [1294, 334] on input "46972.2" at bounding box center [1297, 331] width 148 height 21
click at [563, 317] on div "Package ID: 4834423840614763" at bounding box center [404, 326] width 655 height 18
click at [648, 243] on div at bounding box center [729, 250] width 1328 height 15
click at [956, 316] on div at bounding box center [895, 316] width 299 height 7
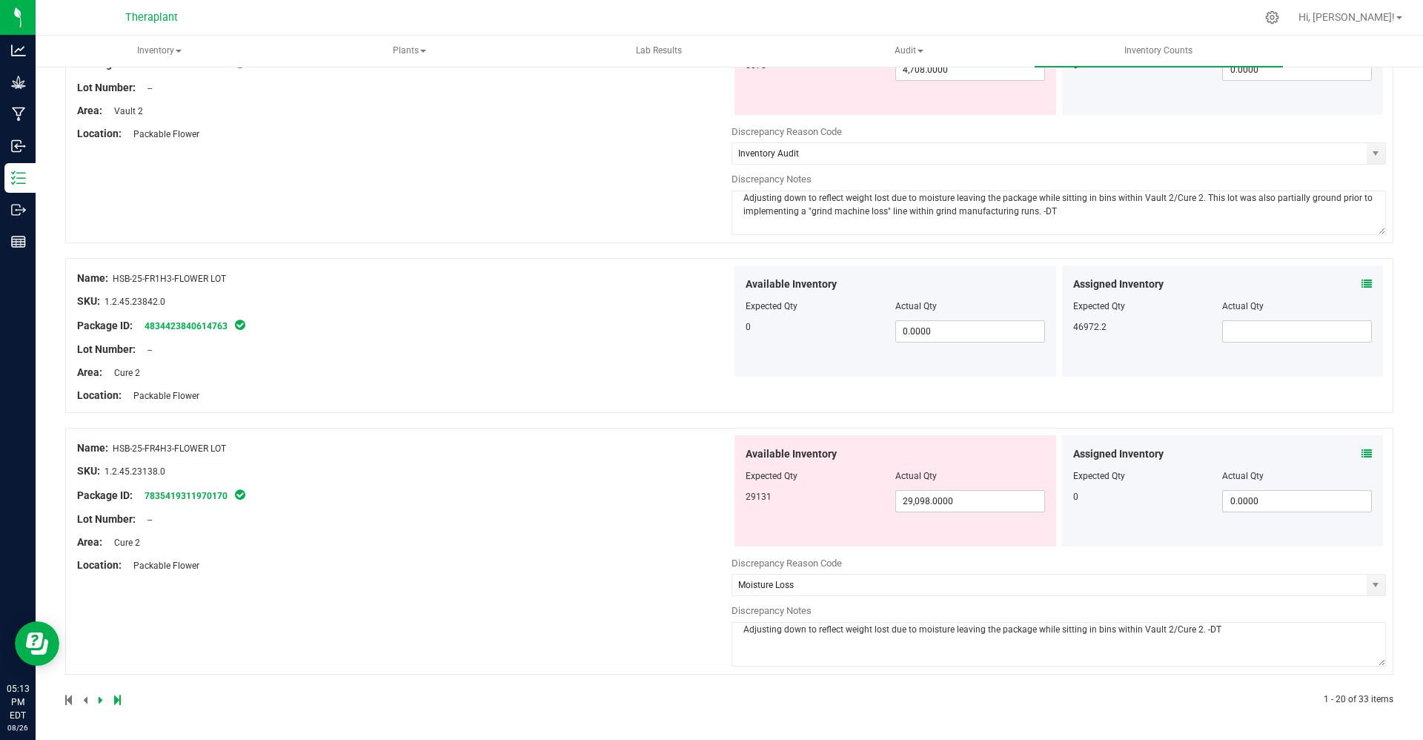
click at [956, 346] on div "Available Inventory Expected Qty Actual Qty 0 0.0000 0" at bounding box center [896, 320] width 322 height 111
click at [957, 332] on span "0.0000 0" at bounding box center [971, 331] width 150 height 22
click at [555, 310] on div at bounding box center [404, 312] width 655 height 7
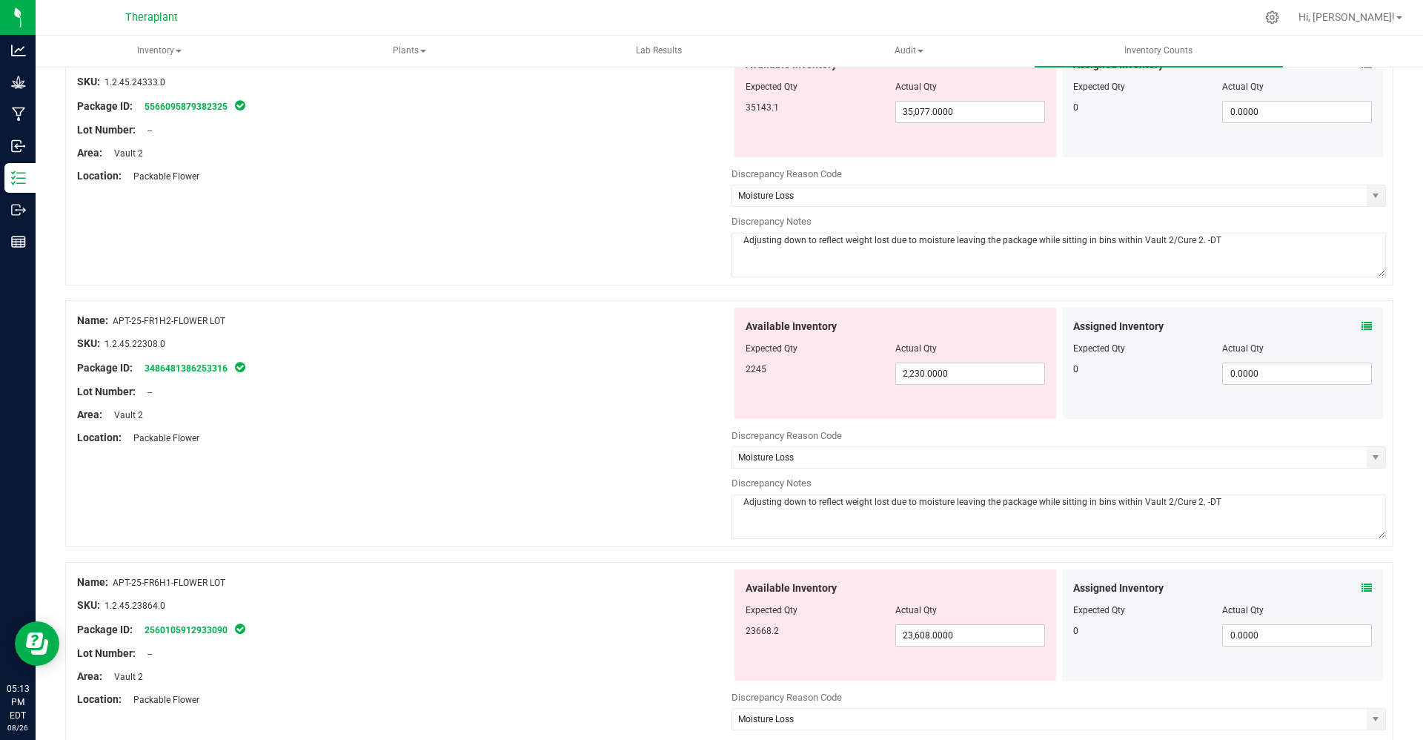
scroll to position [0, 0]
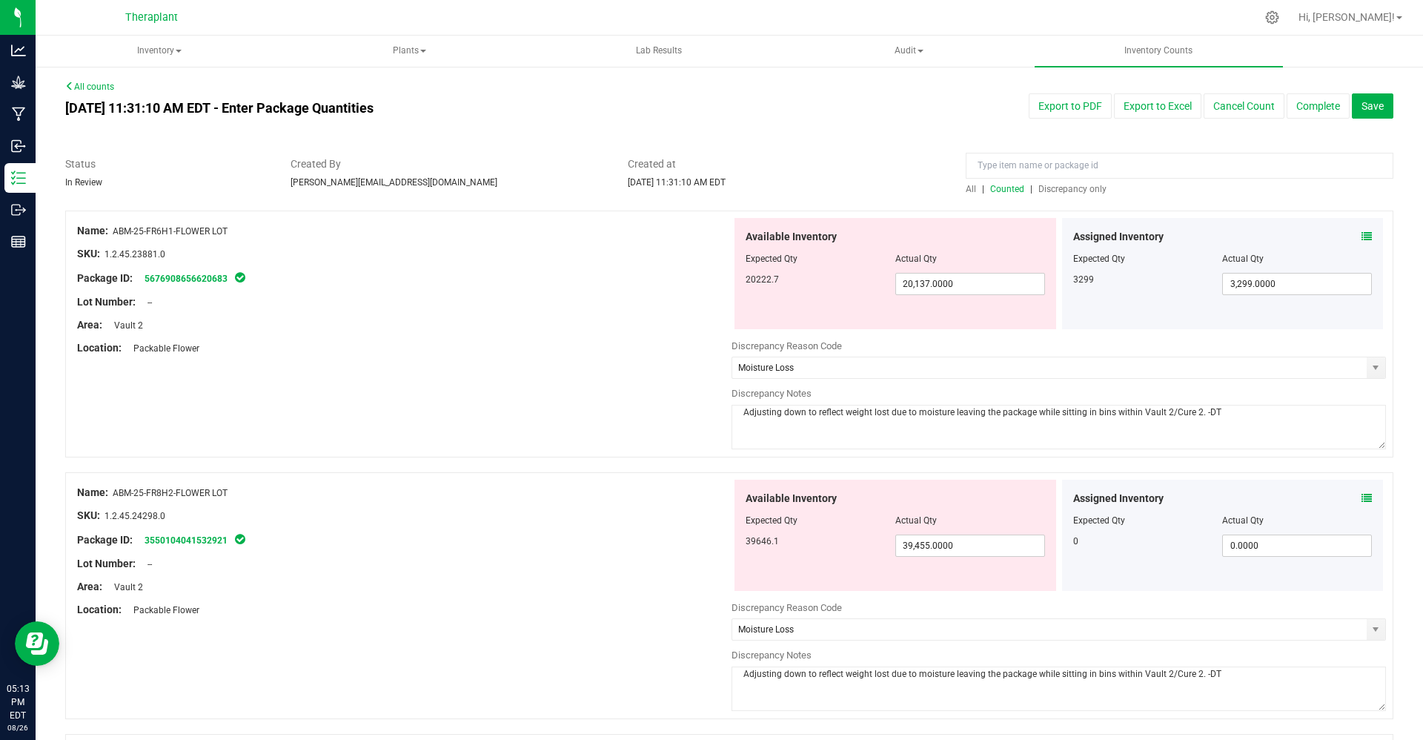
drag, startPoint x: 1240, startPoint y: 113, endPoint x: 1237, endPoint y: 152, distance: 39.5
click at [1310, 105] on button "Complete" at bounding box center [1318, 105] width 63 height 25
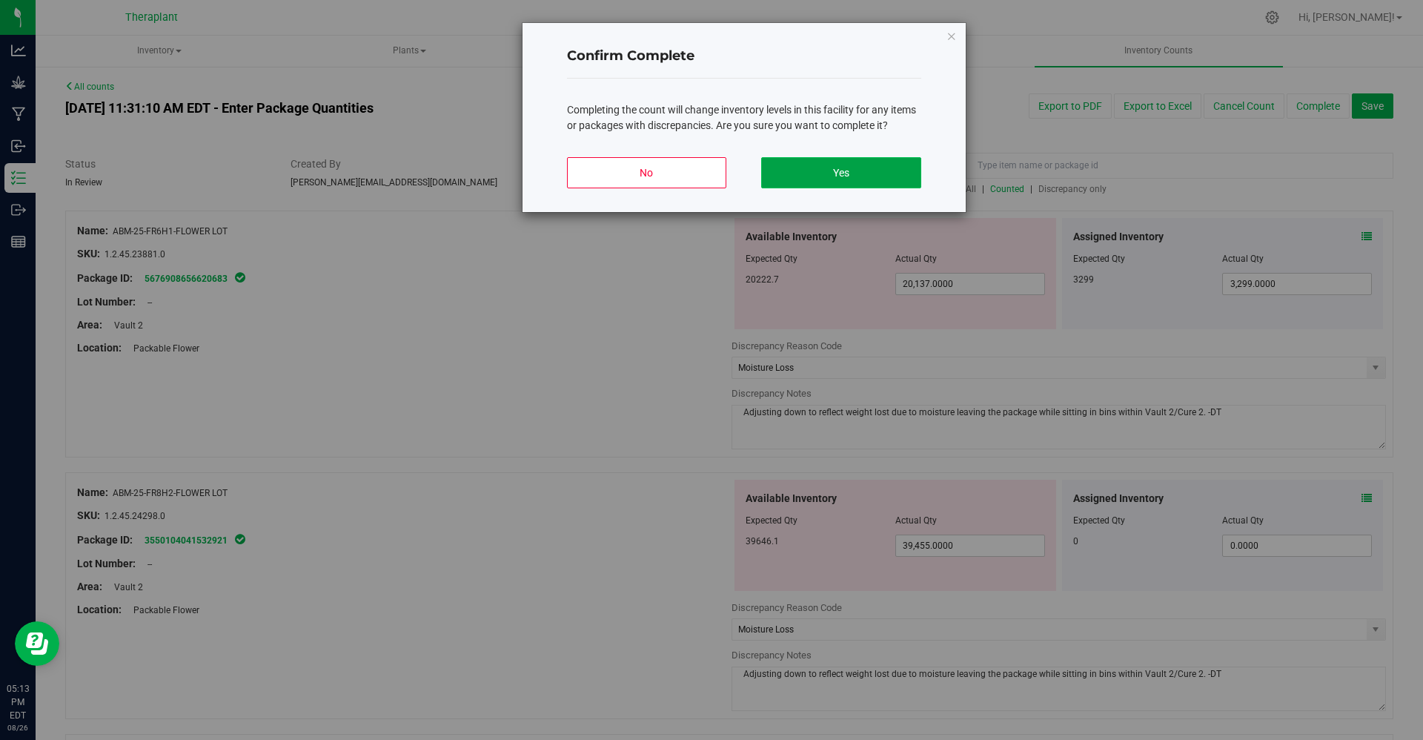
click at [837, 169] on button "Yes" at bounding box center [840, 172] width 159 height 31
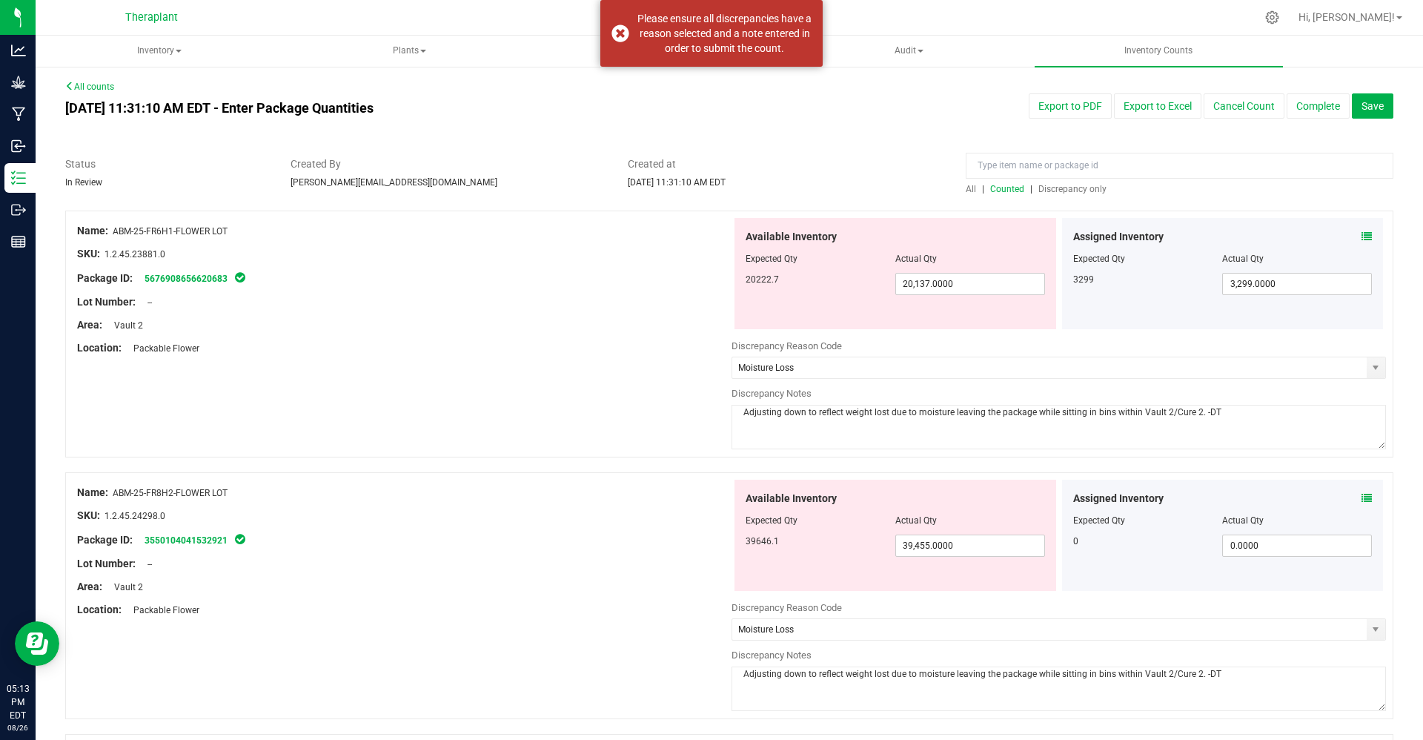
click at [82, 87] on link "All counts" at bounding box center [89, 87] width 49 height 10
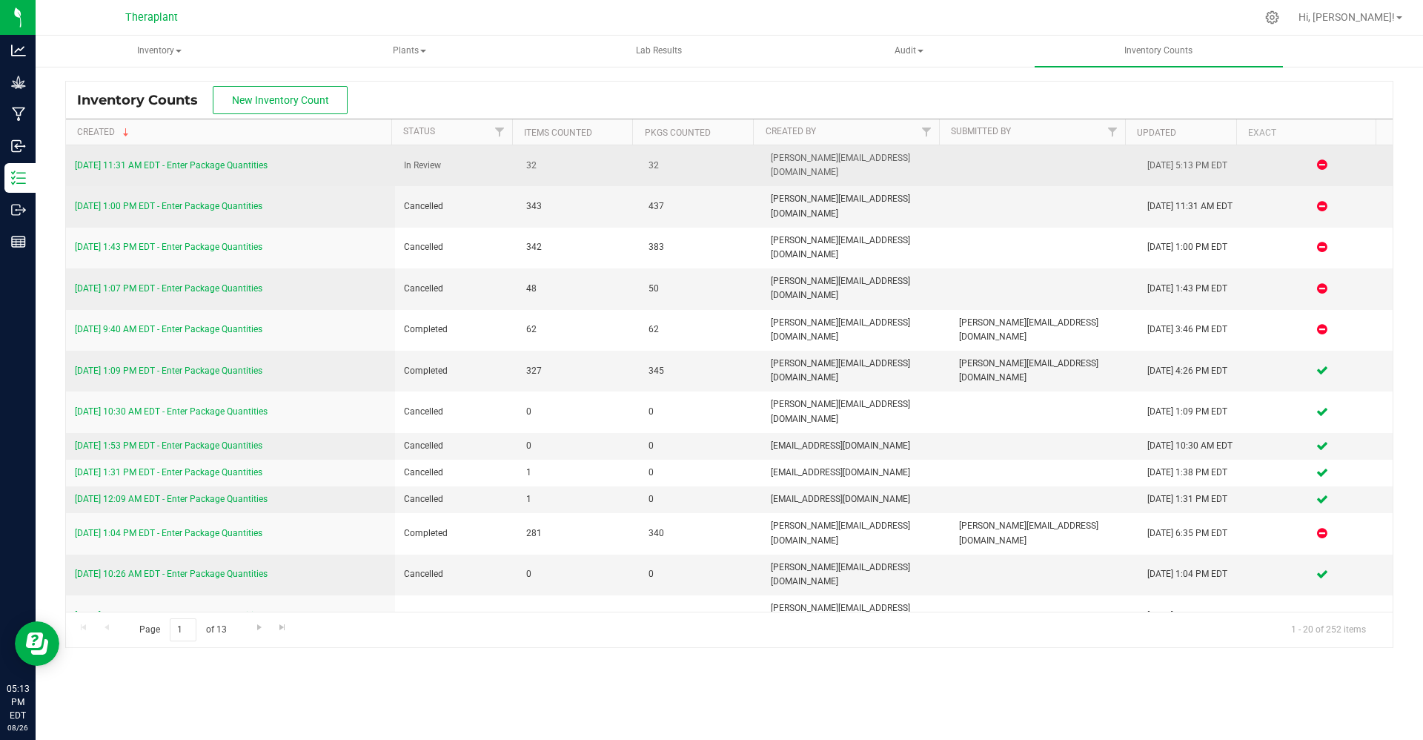
click at [262, 160] on link "[DATE] 11:31 AM EDT - Enter Package Quantities" at bounding box center [171, 165] width 193 height 10
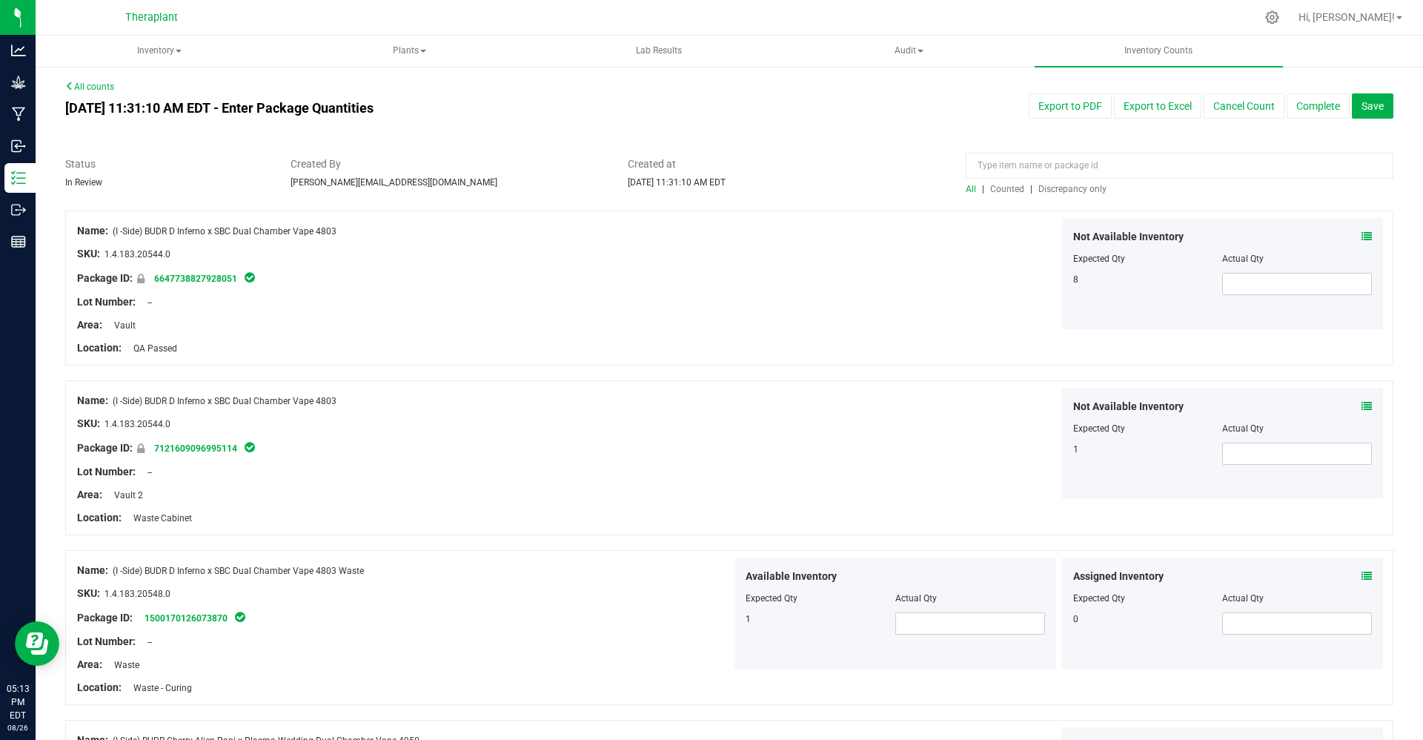
click at [991, 189] on span "Counted" at bounding box center [1007, 189] width 34 height 10
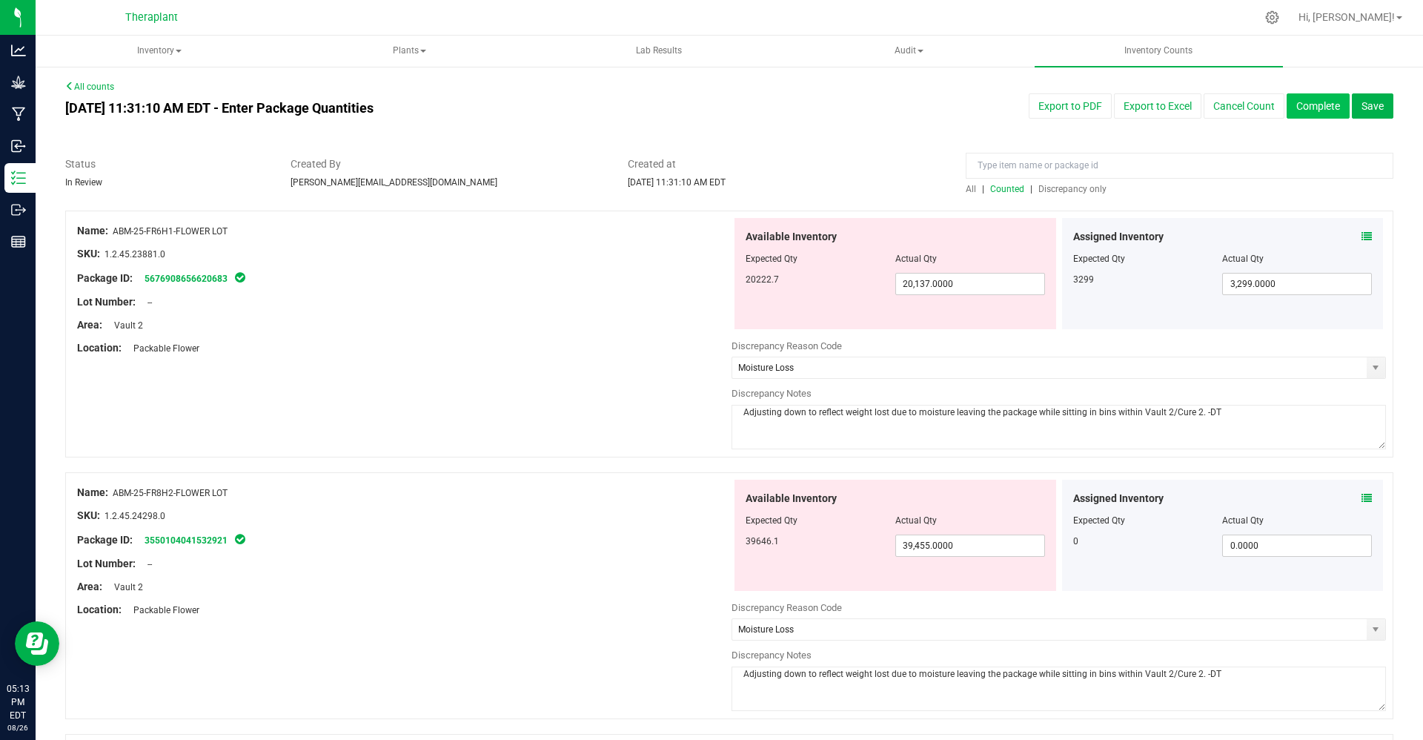
click at [1287, 108] on button "Complete" at bounding box center [1318, 105] width 63 height 25
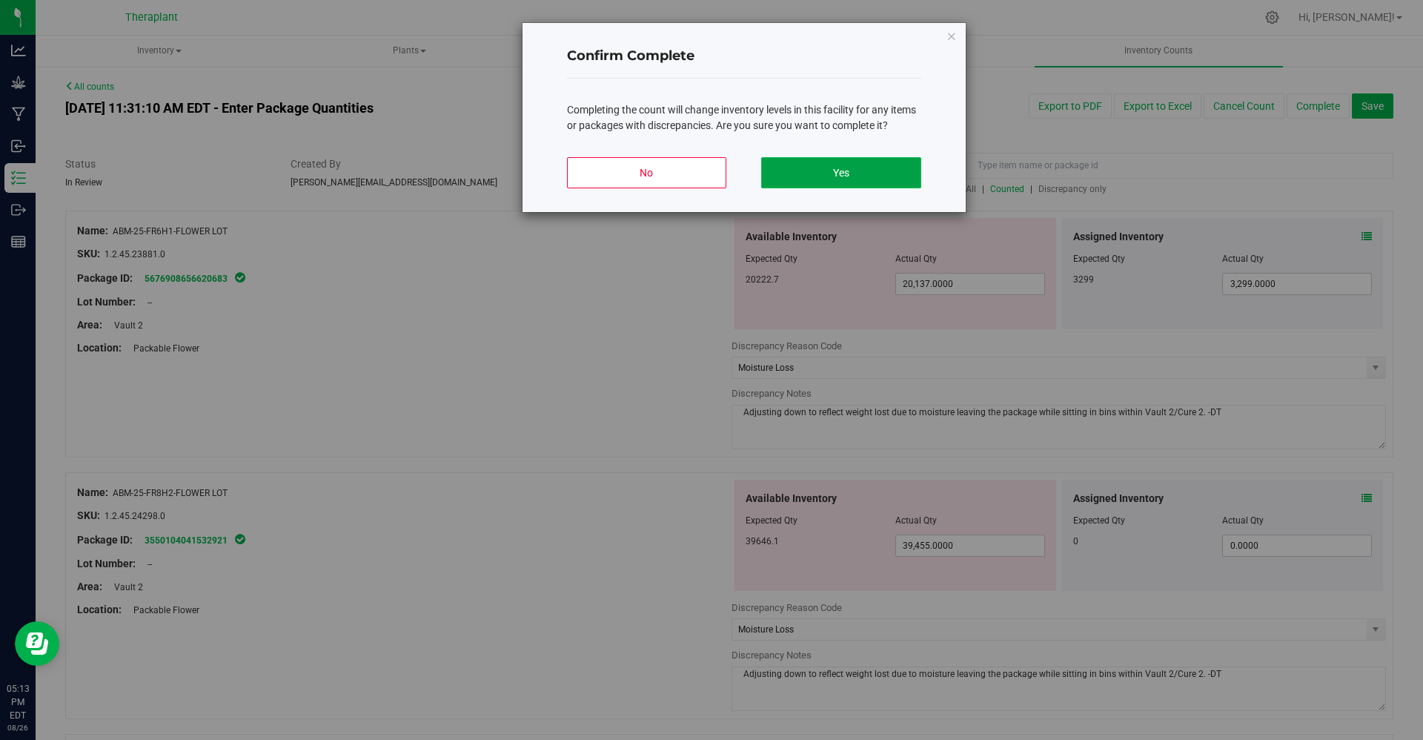
click at [804, 166] on button "Yes" at bounding box center [840, 172] width 159 height 31
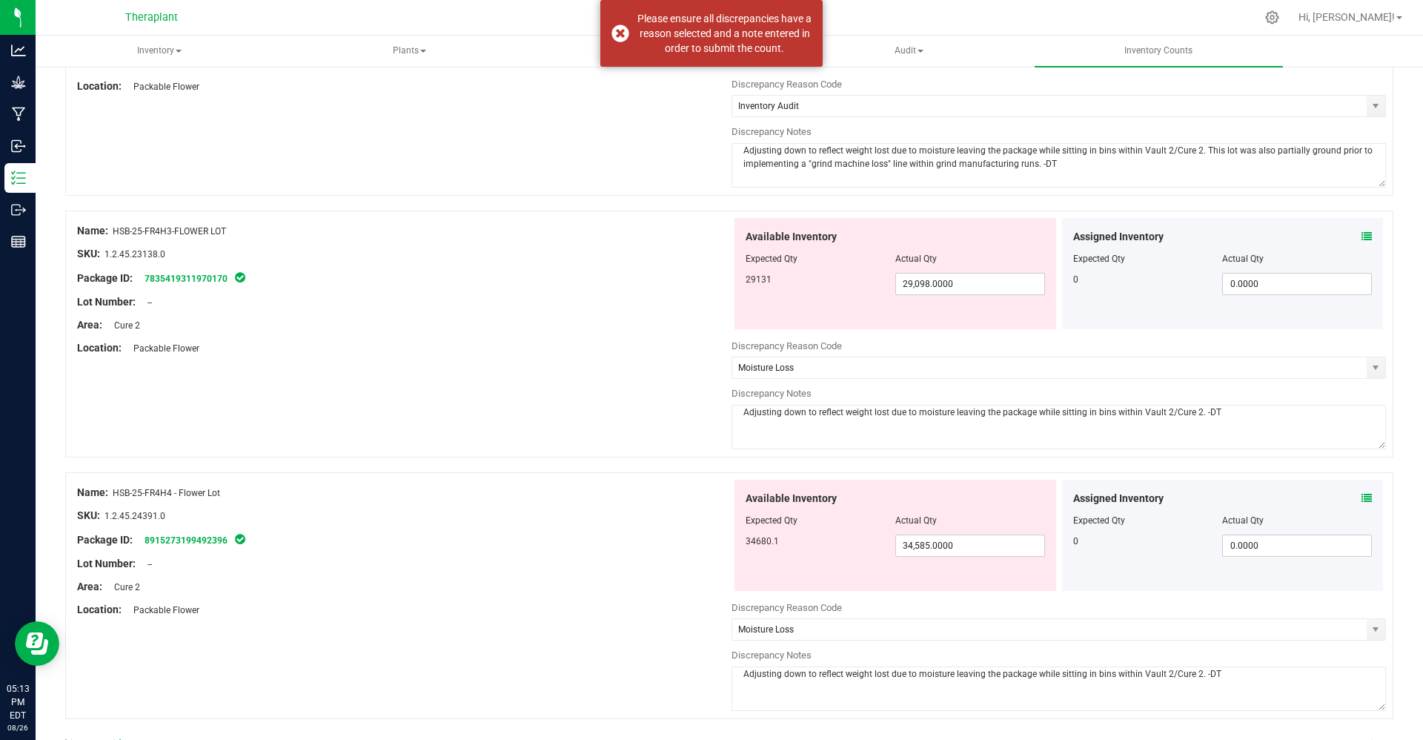
scroll to position [4755, 0]
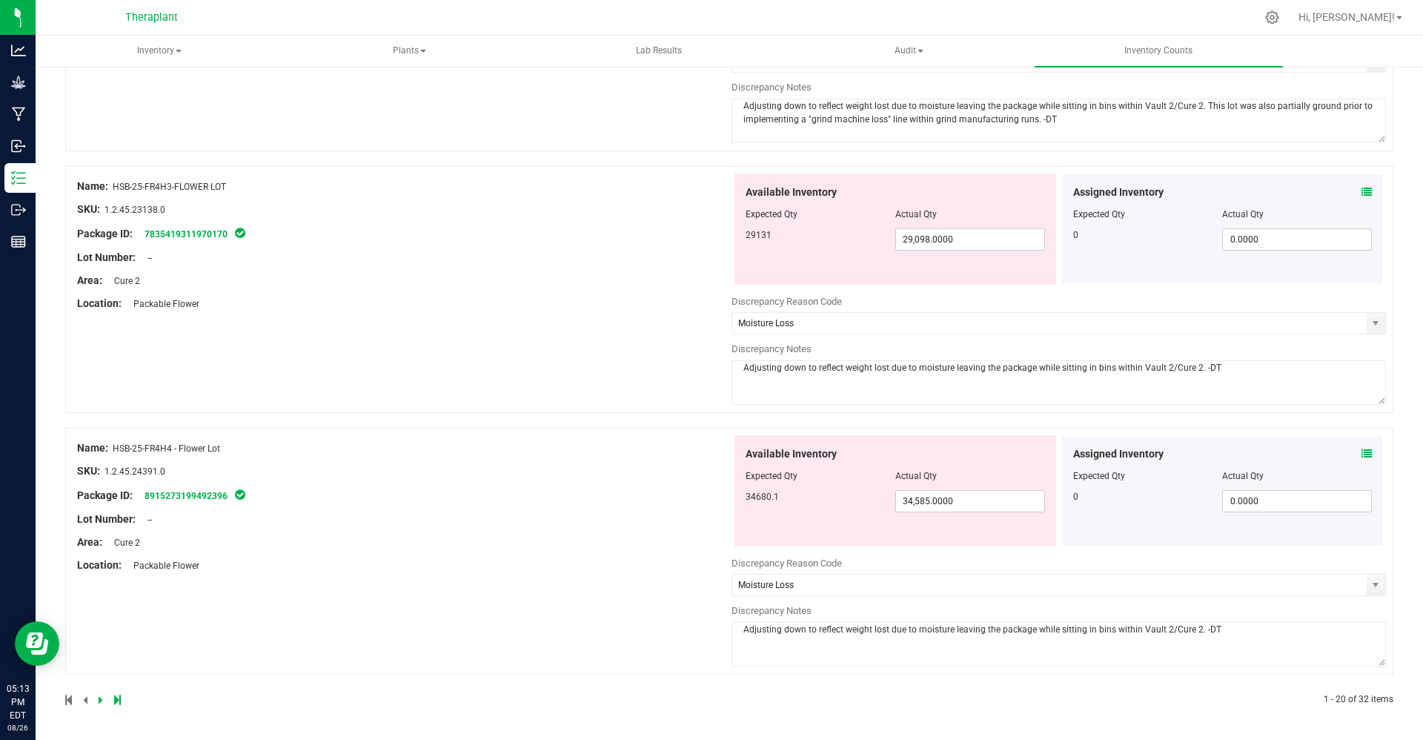
click at [101, 698] on icon at bounding box center [101, 699] width 4 height 9
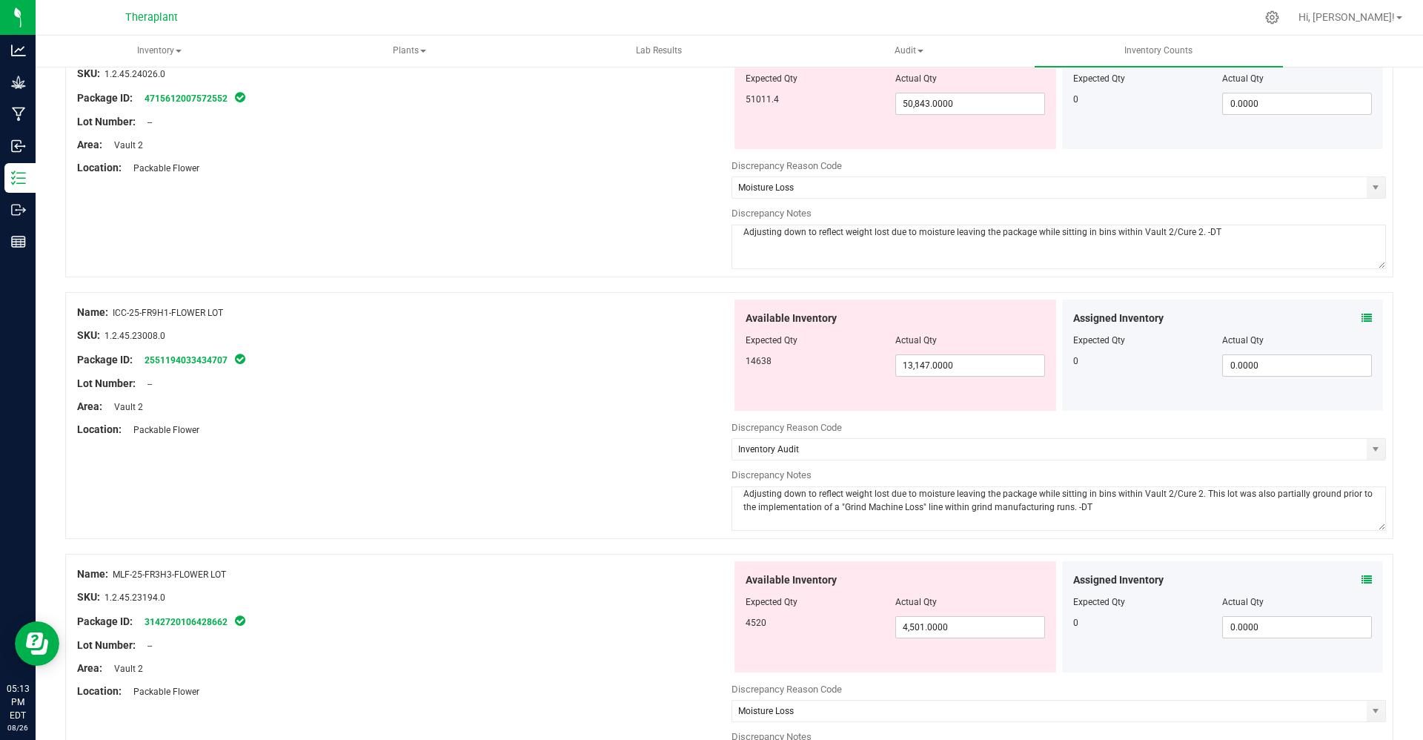
scroll to position [0, 0]
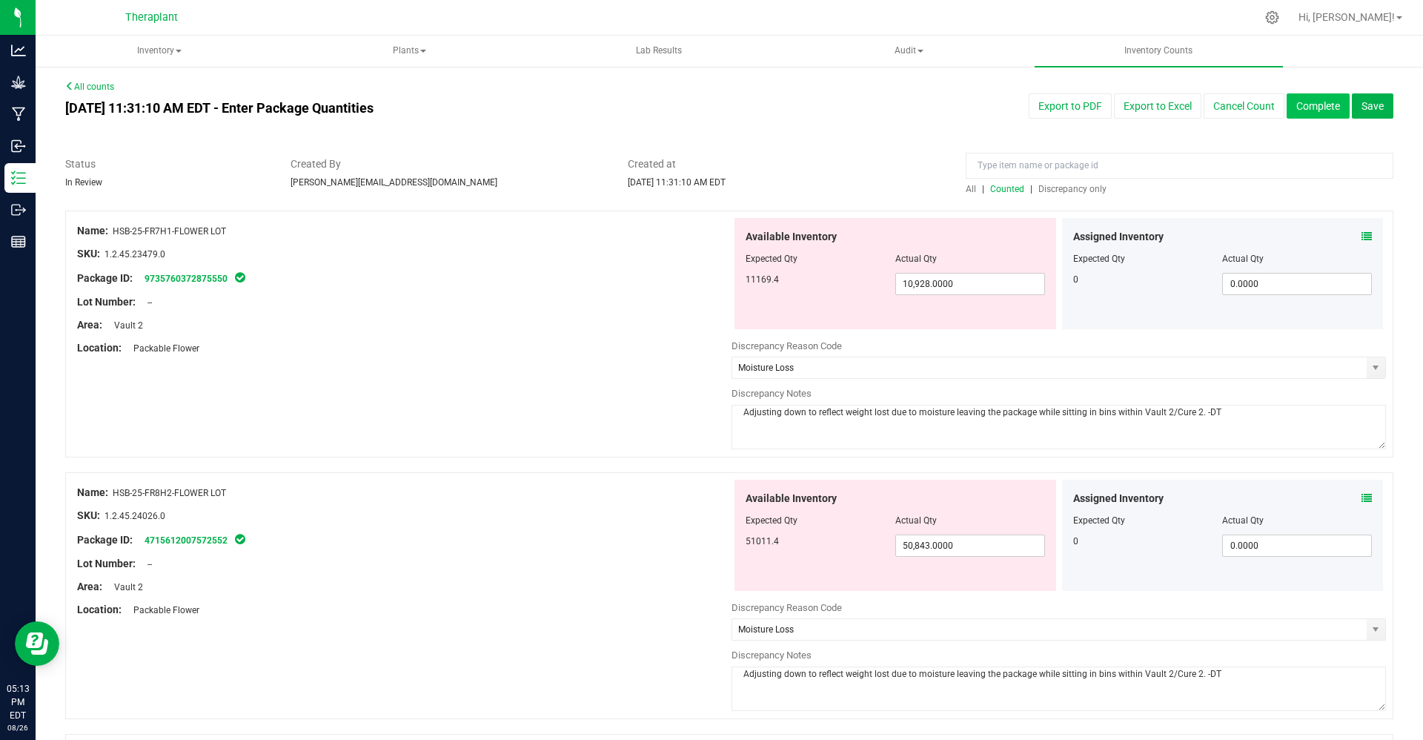
click at [1287, 107] on button "Complete" at bounding box center [1318, 105] width 63 height 25
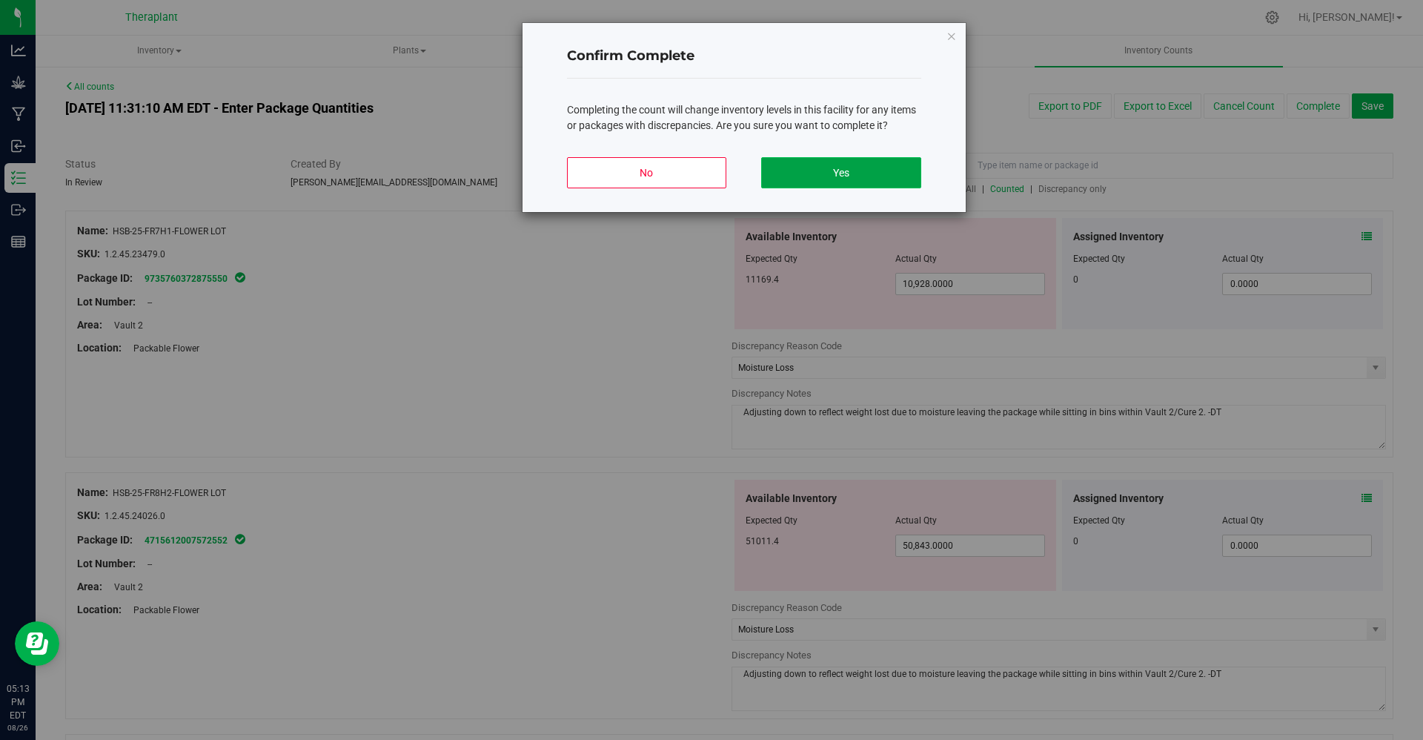
click at [907, 162] on button "Yes" at bounding box center [840, 172] width 159 height 31
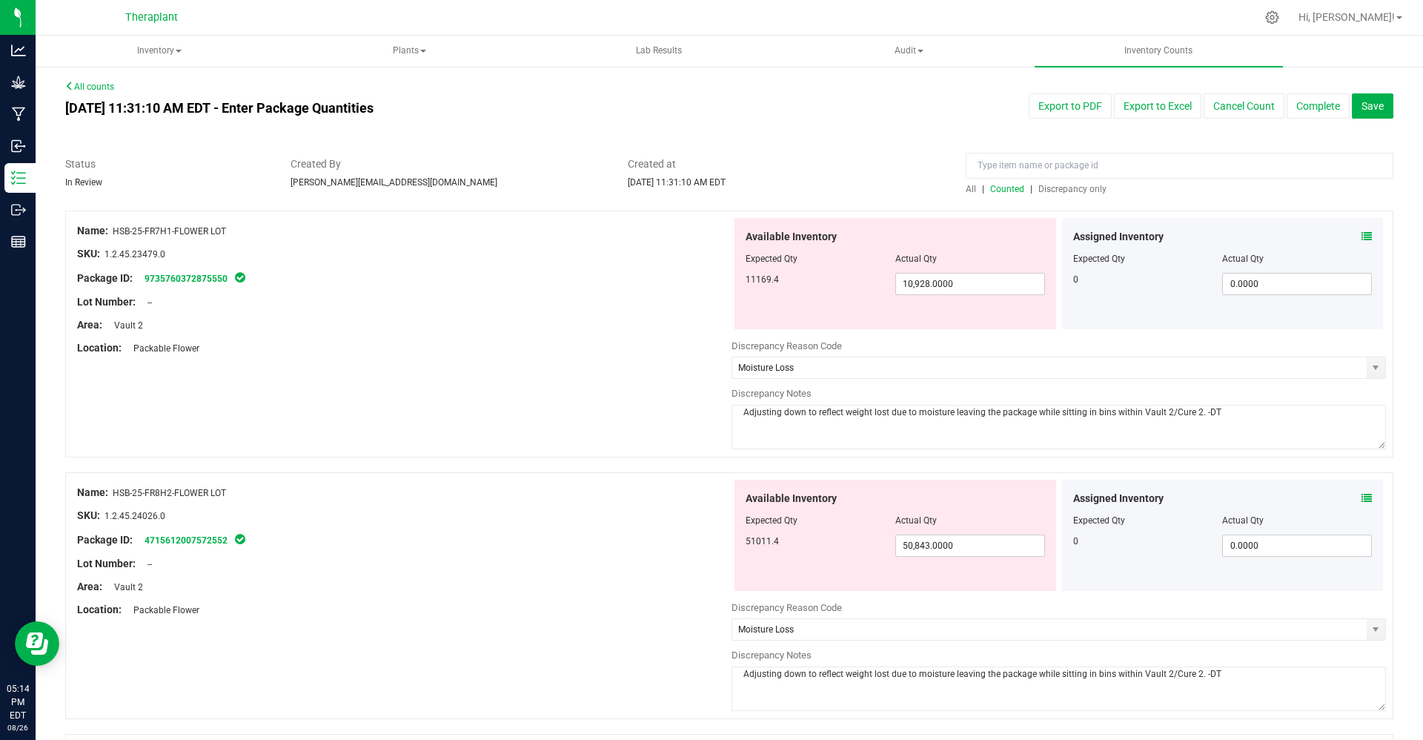
click at [97, 85] on link "All counts" at bounding box center [89, 87] width 49 height 10
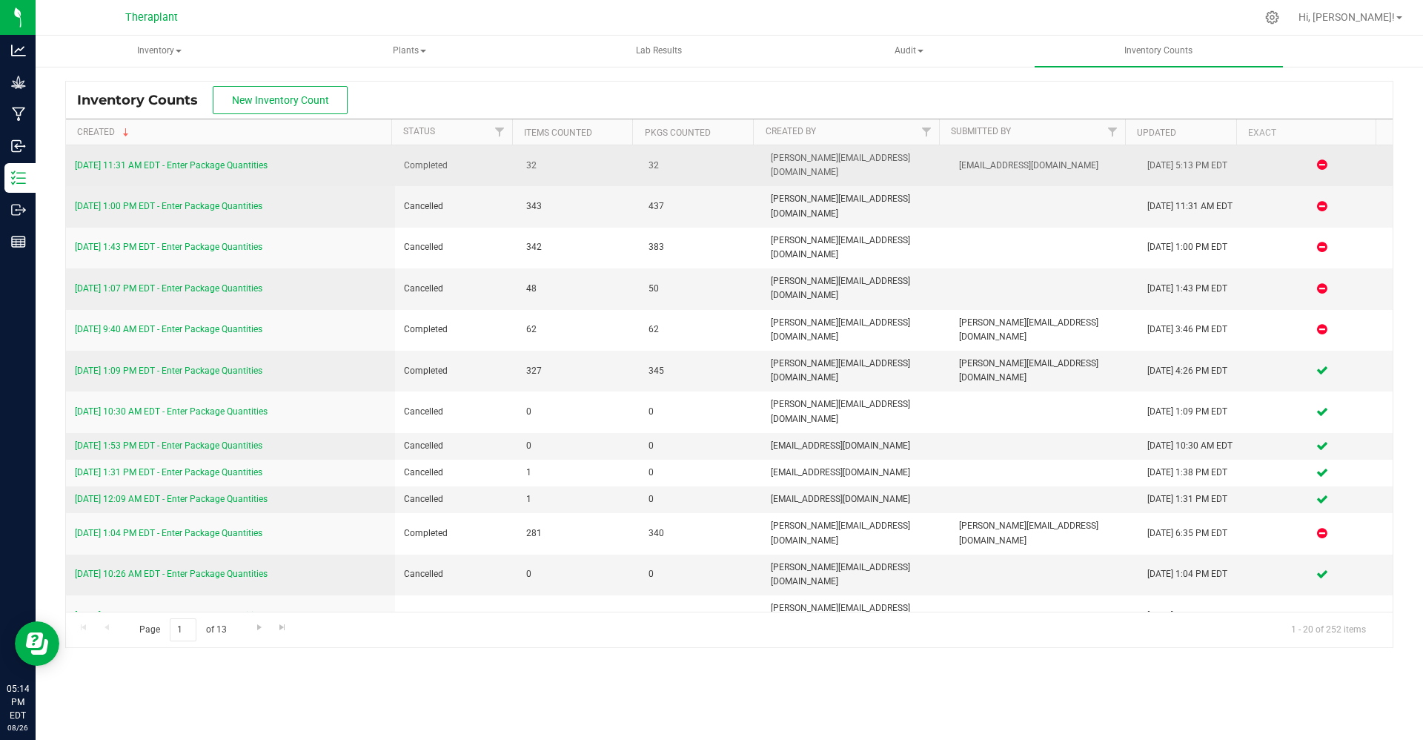
click at [208, 160] on link "[DATE] 11:31 AM EDT - Enter Package Quantities" at bounding box center [171, 165] width 193 height 10
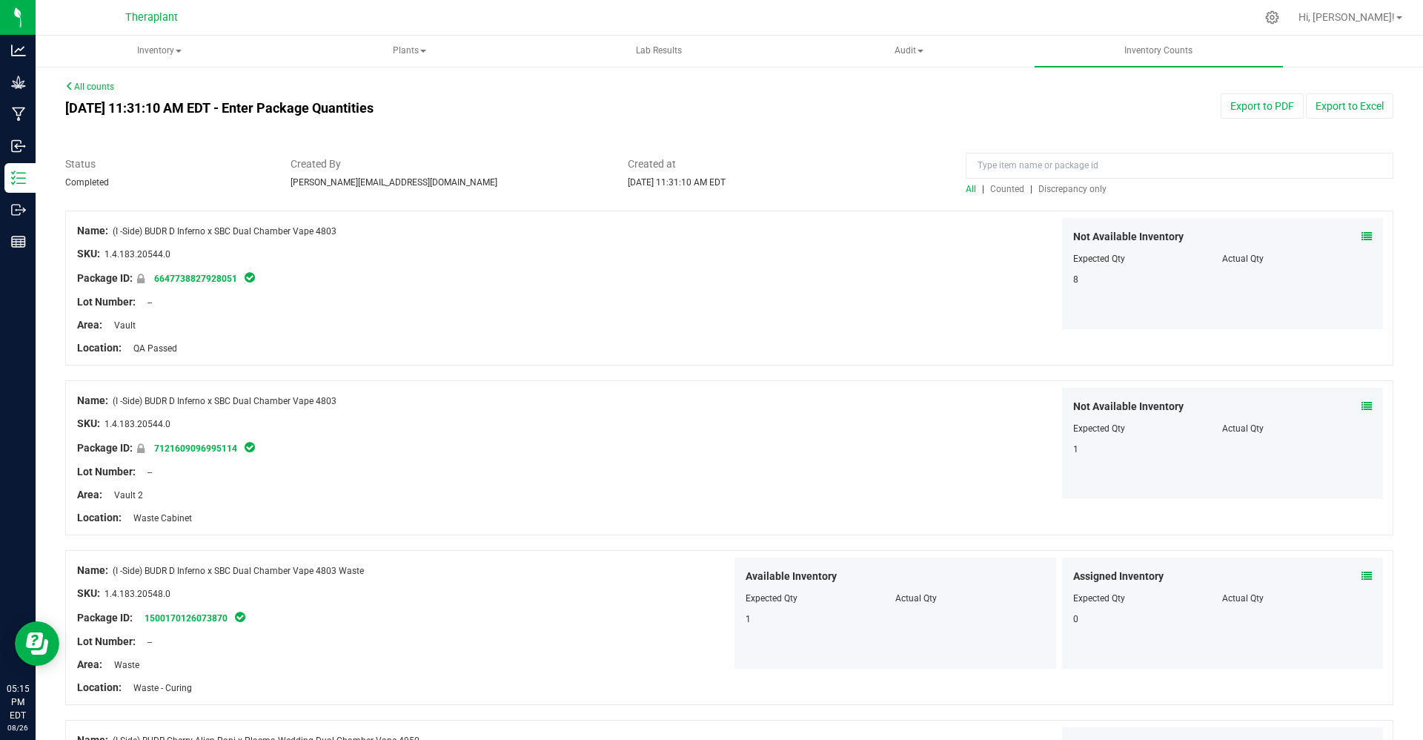
click at [996, 193] on span "Counted" at bounding box center [1007, 189] width 34 height 10
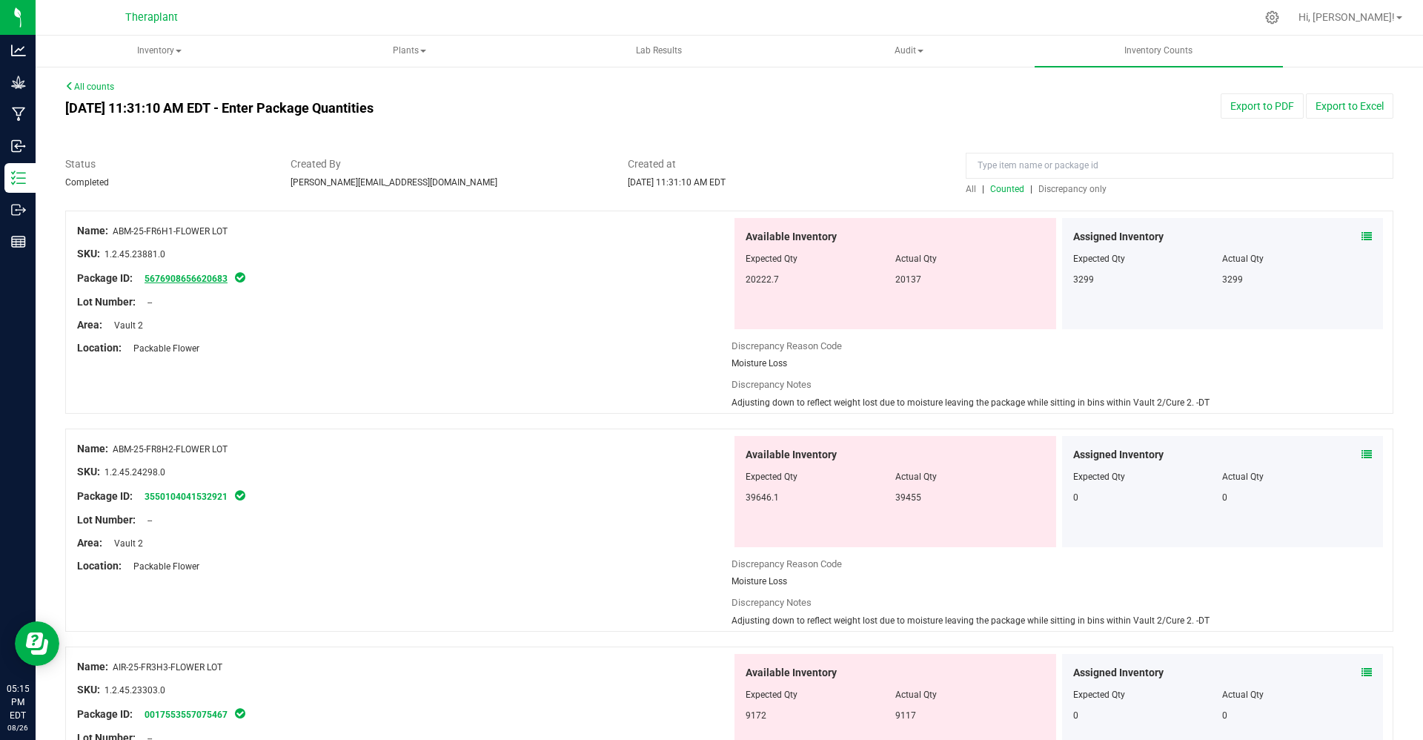
click at [194, 278] on link "5676908656620683" at bounding box center [186, 279] width 83 height 10
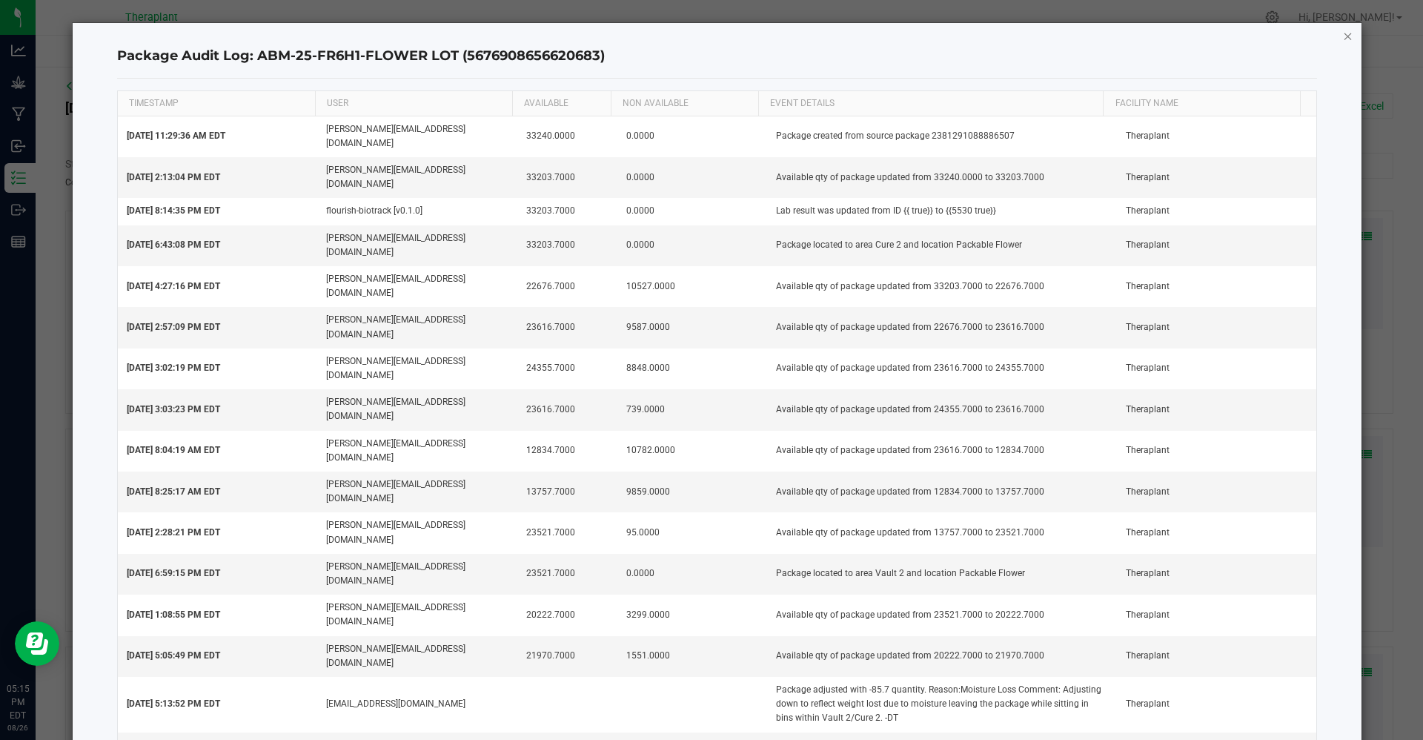
click at [1349, 37] on icon "button" at bounding box center [1348, 36] width 10 height 18
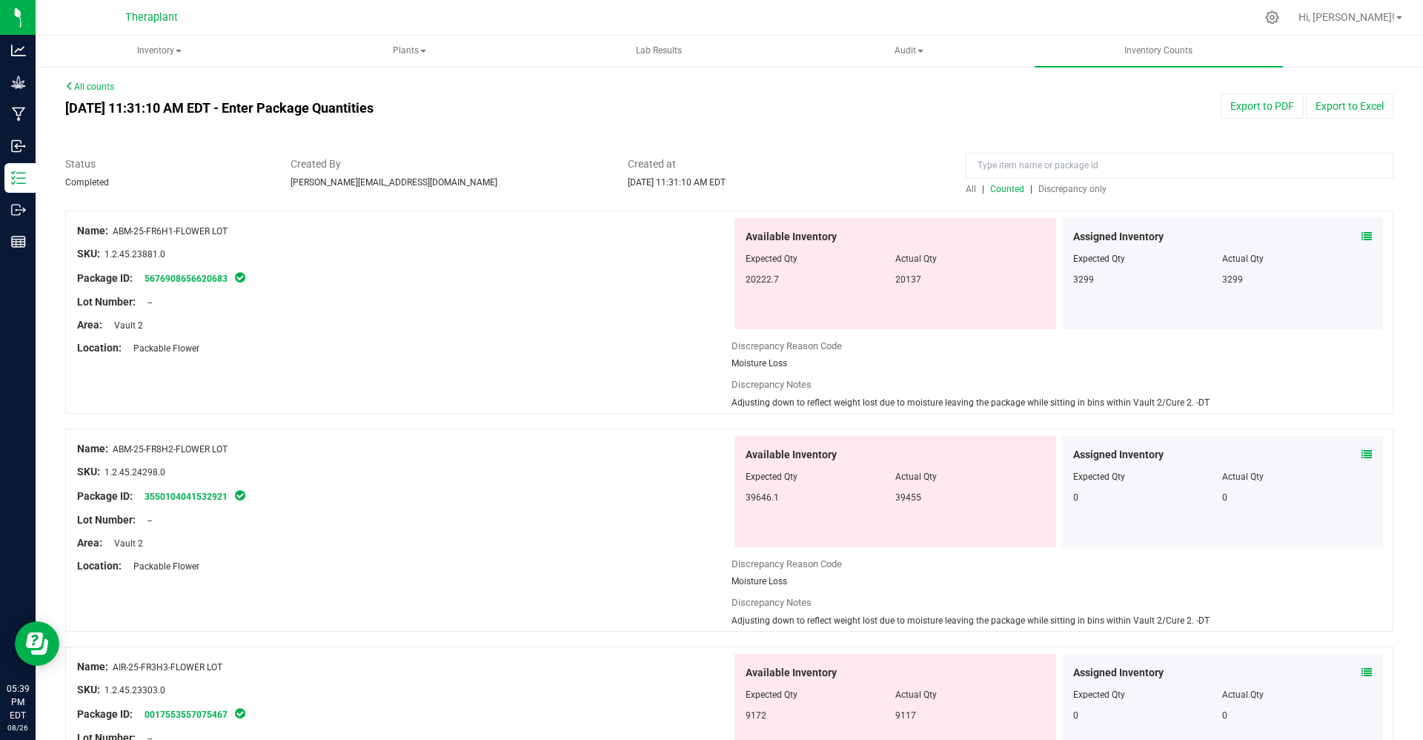
click at [91, 87] on link "All counts" at bounding box center [89, 87] width 49 height 10
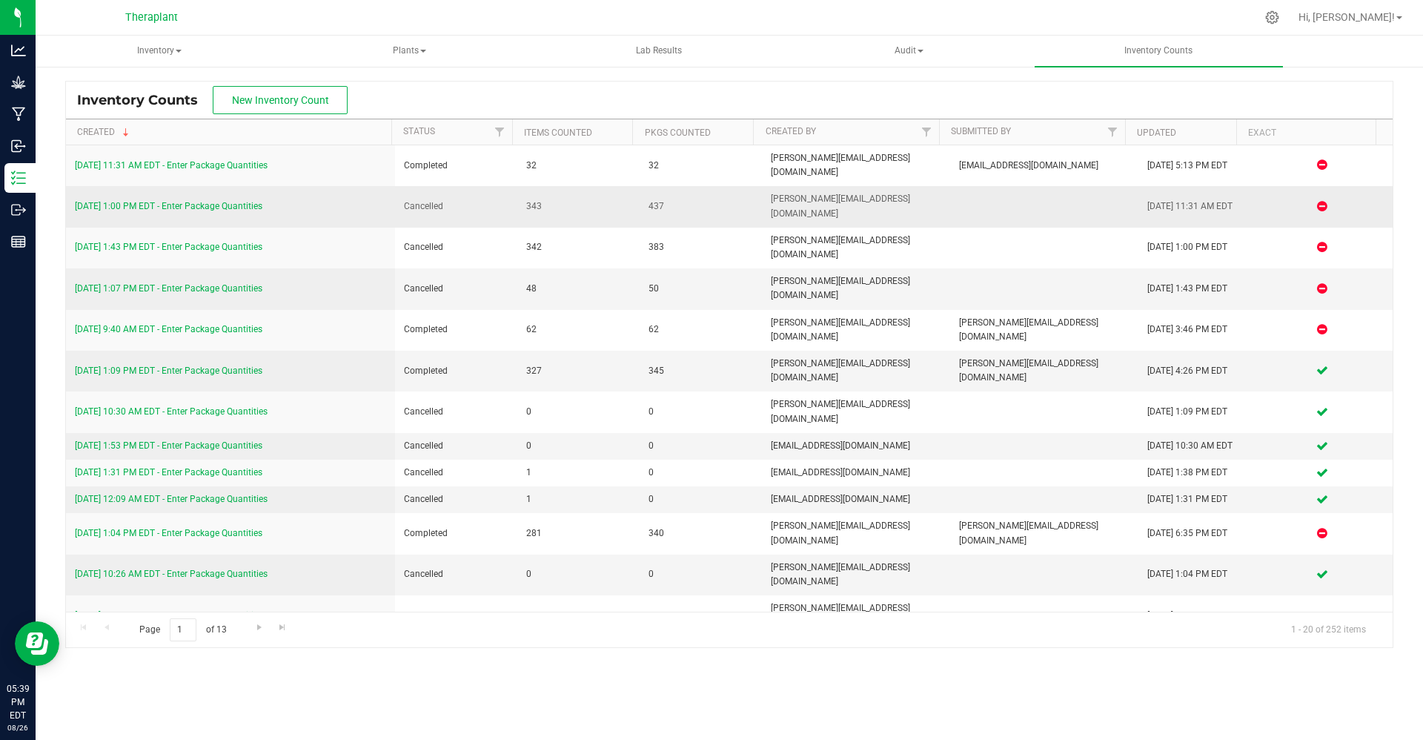
click at [256, 201] on link "[DATE] 1:00 PM EDT - Enter Package Quantities" at bounding box center [169, 206] width 188 height 10
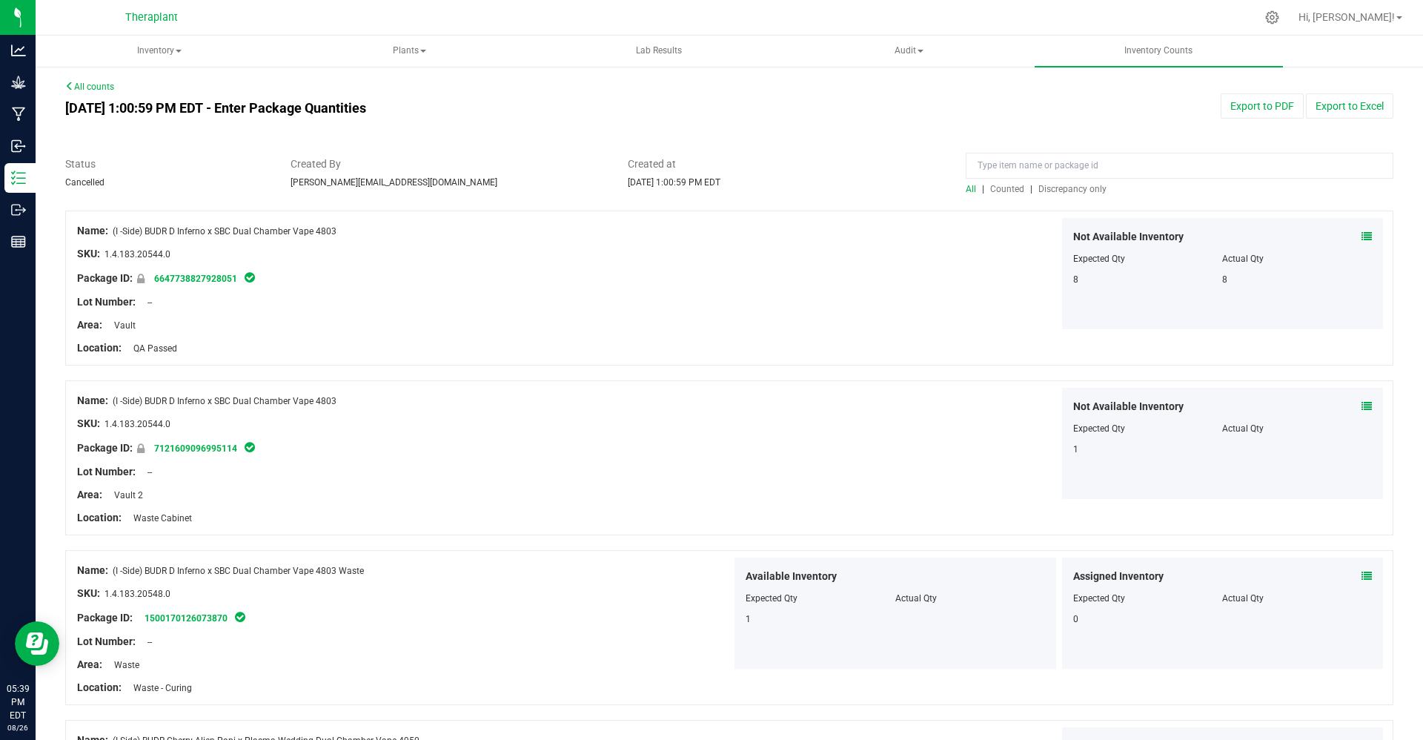
click at [1063, 191] on span "Discrepancy only" at bounding box center [1073, 189] width 68 height 10
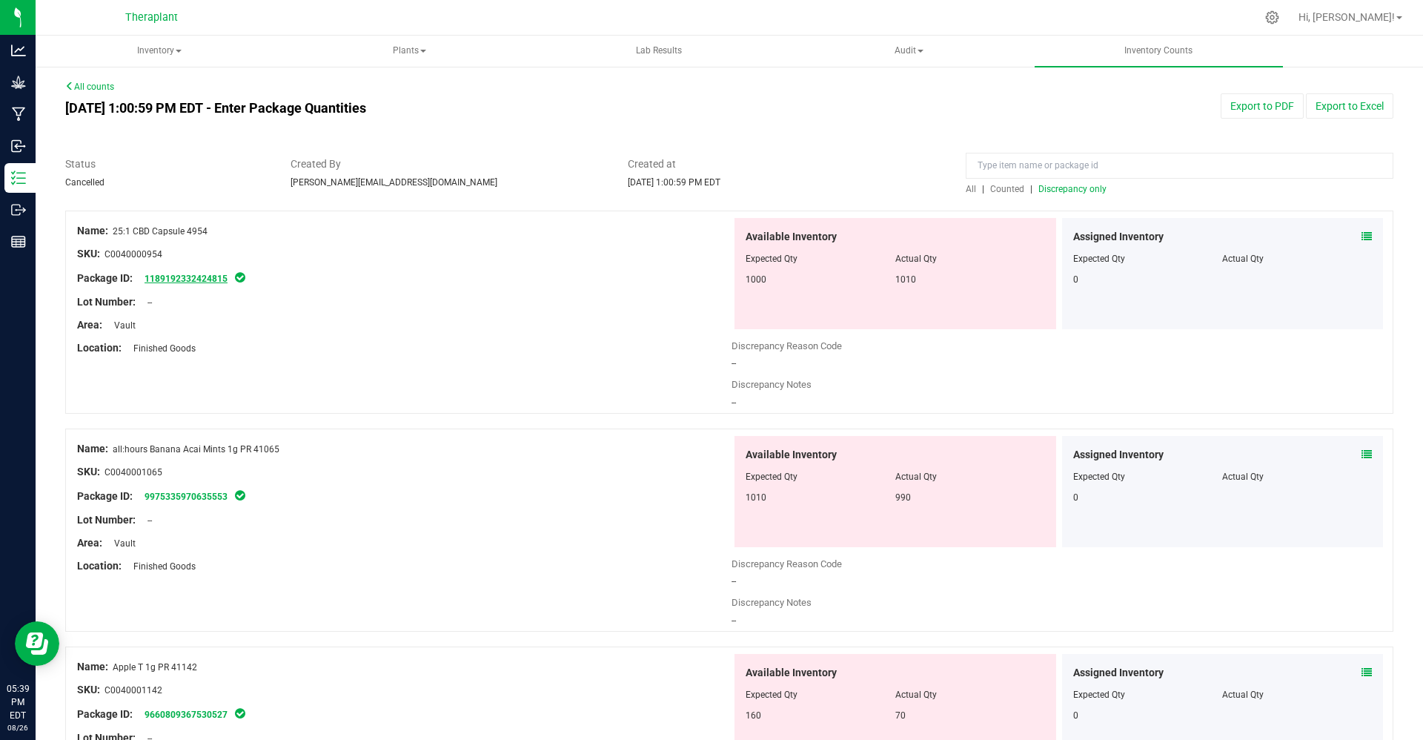
click at [214, 278] on link "1189192332424815" at bounding box center [186, 279] width 83 height 10
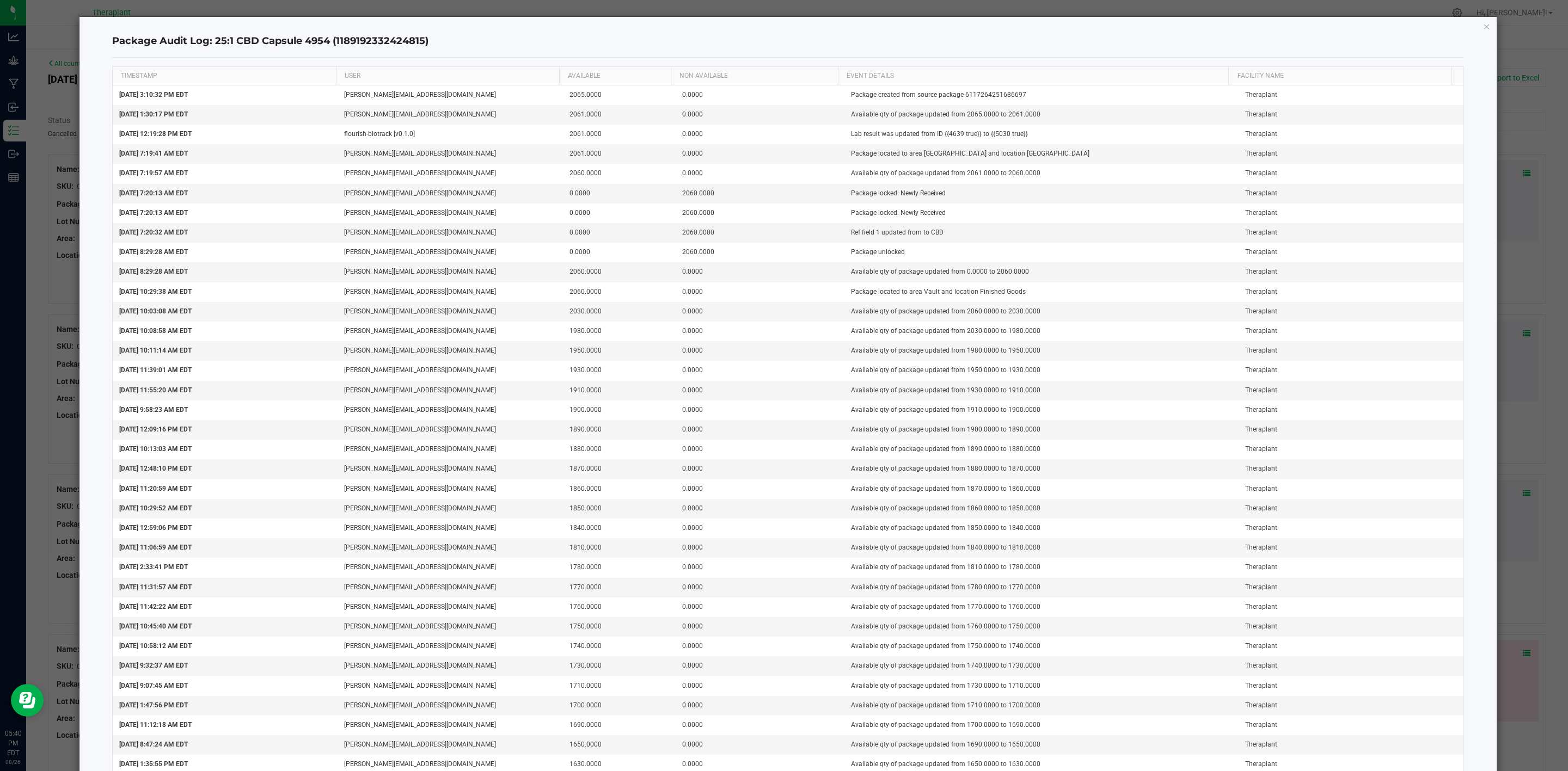
click at [430, 39] on h4 "Package Audit Log: 25:1 CBD Capsule 4954 (1189192332424815)" at bounding box center [788, 41] width 1352 height 14
drag, startPoint x: 330, startPoint y: 44, endPoint x: 267, endPoint y: 17, distance: 68.5
click at [343, 48] on h4 "Package Audit Log: 25:1 CBD Capsule 4954 (1189192332424815)" at bounding box center [788, 41] width 1352 height 14
drag, startPoint x: 335, startPoint y: 40, endPoint x: 423, endPoint y: 43, distance: 88.1
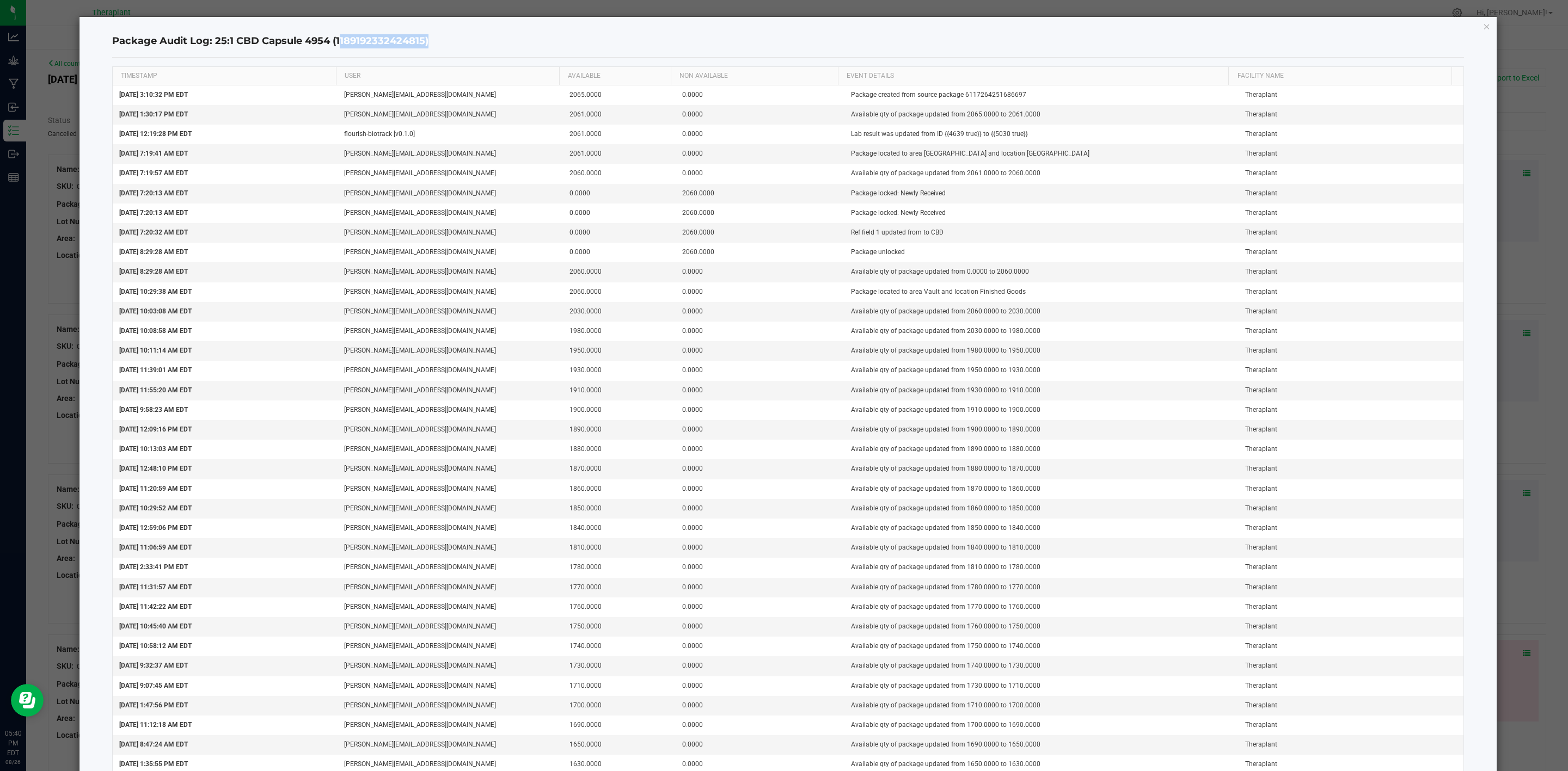
click at [423, 43] on h4 "Package Audit Log: 25:1 CBD Capsule 4954 (1189192332424815)" at bounding box center [788, 41] width 1352 height 14
copy h4 "1189192332424815"
click at [423, 43] on h4 "Package Audit Log: 25:1 CBD Capsule 4954 (1189192332424815)" at bounding box center [788, 41] width 1352 height 14
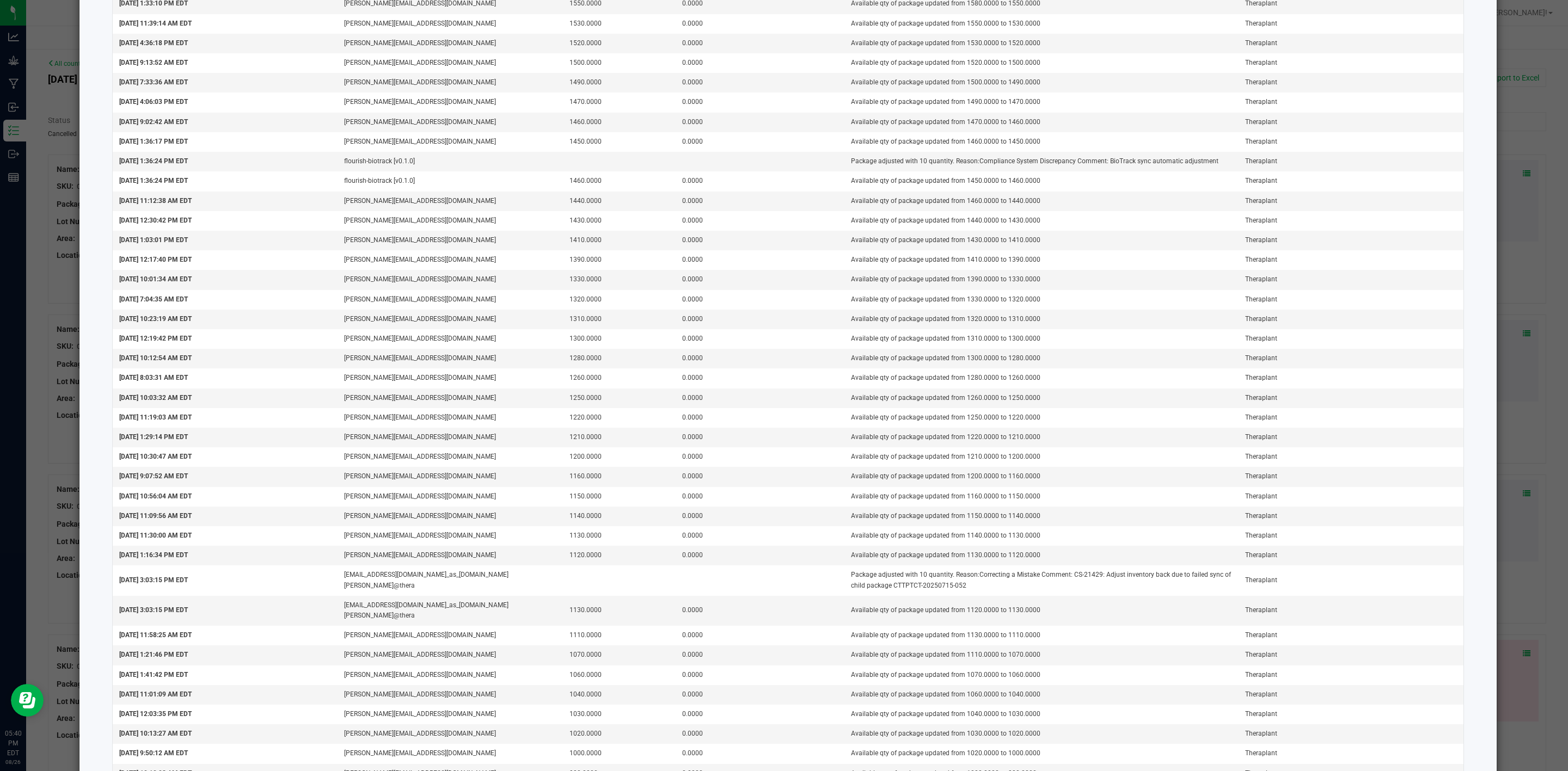
scroll to position [929, 0]
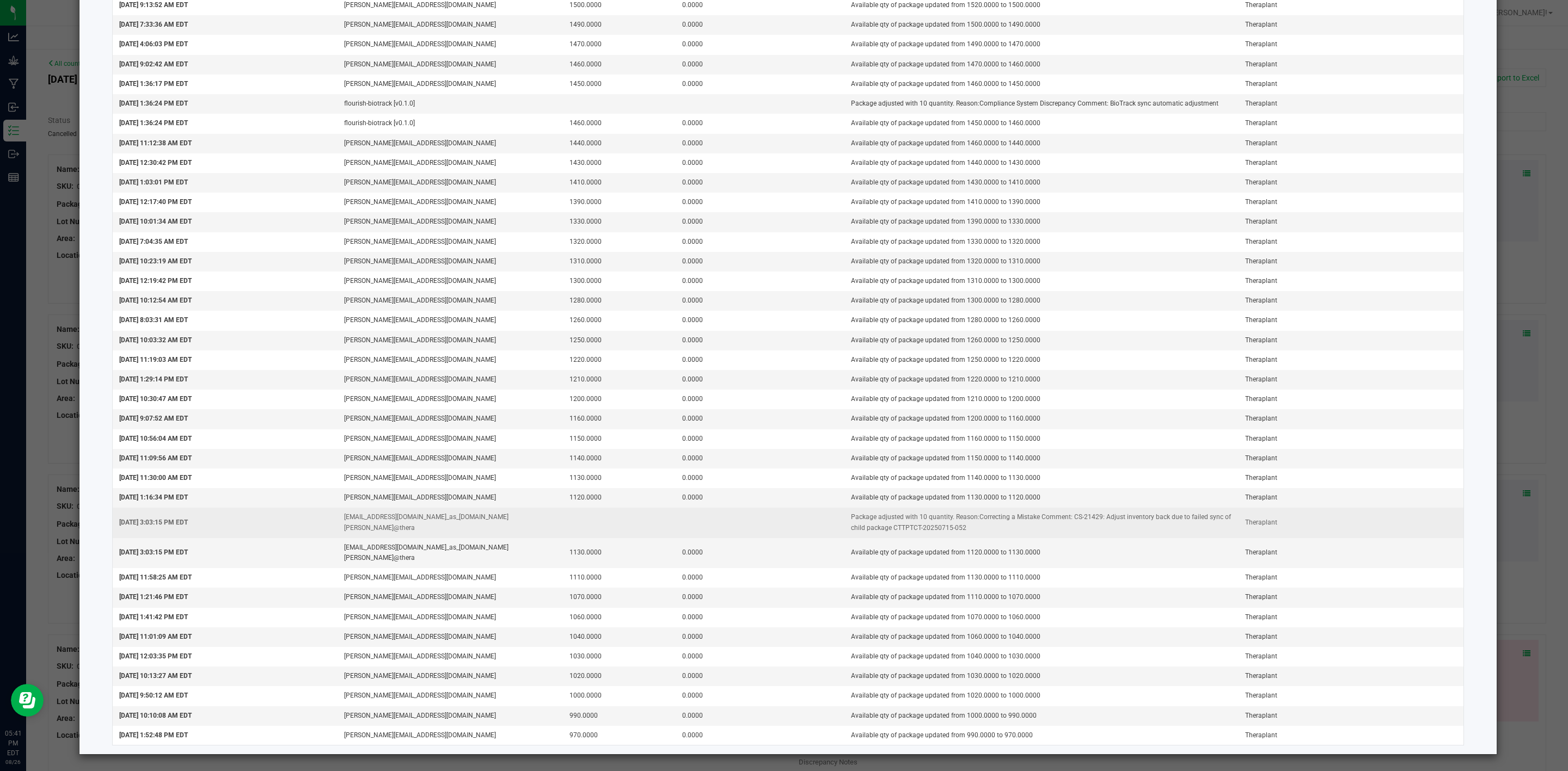
drag, startPoint x: 328, startPoint y: 528, endPoint x: 418, endPoint y: 532, distance: 90.1
click at [418, 532] on tr "[DATE] 3:03:15 PM EDT [EMAIL_ADDRESS][DOMAIN_NAME]_as_[DOMAIN_NAME][PERSON_NAME…" at bounding box center [788, 523] width 1351 height 30
copy tr "badams@flourishsoftware."
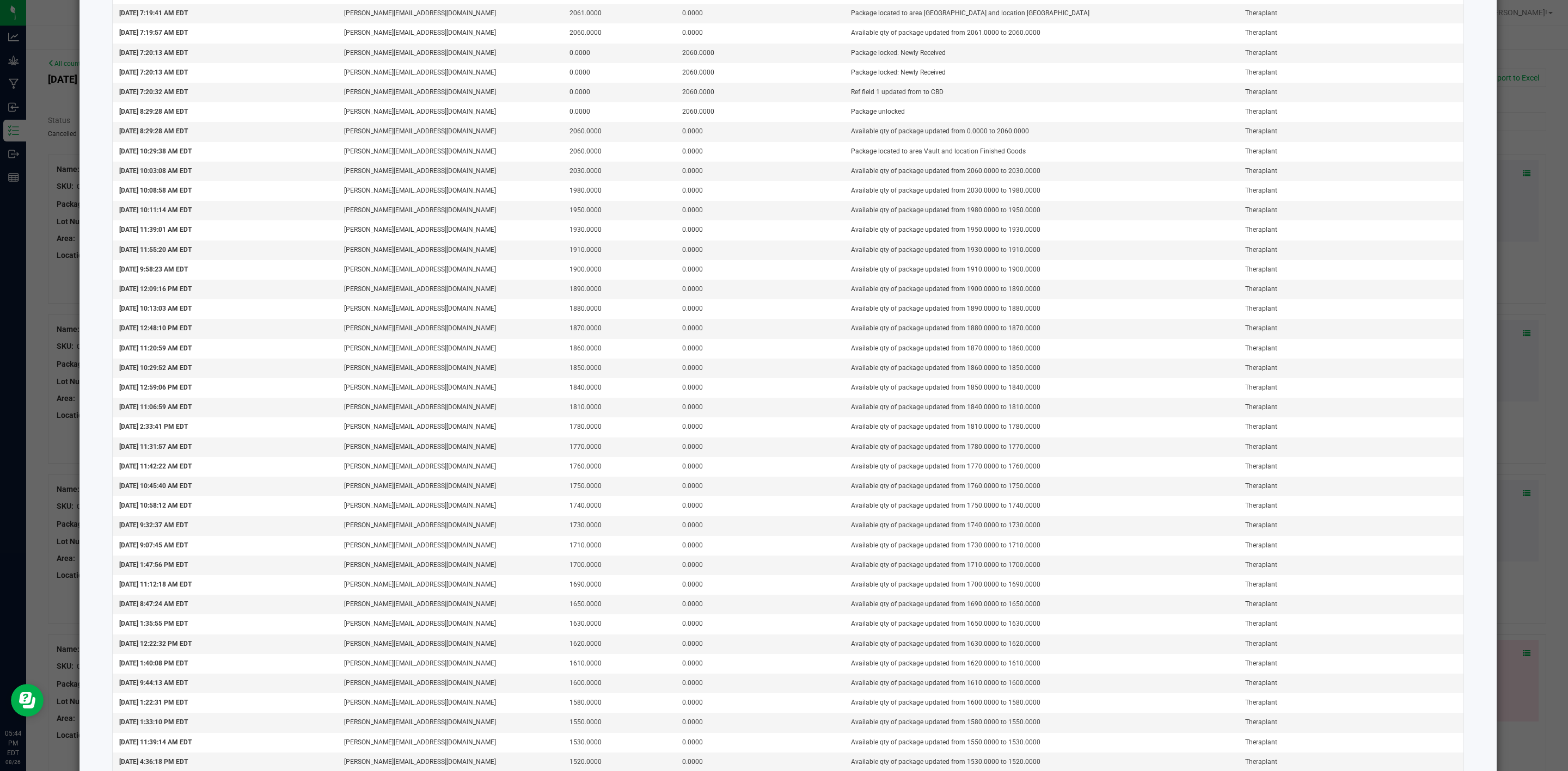
scroll to position [0, 0]
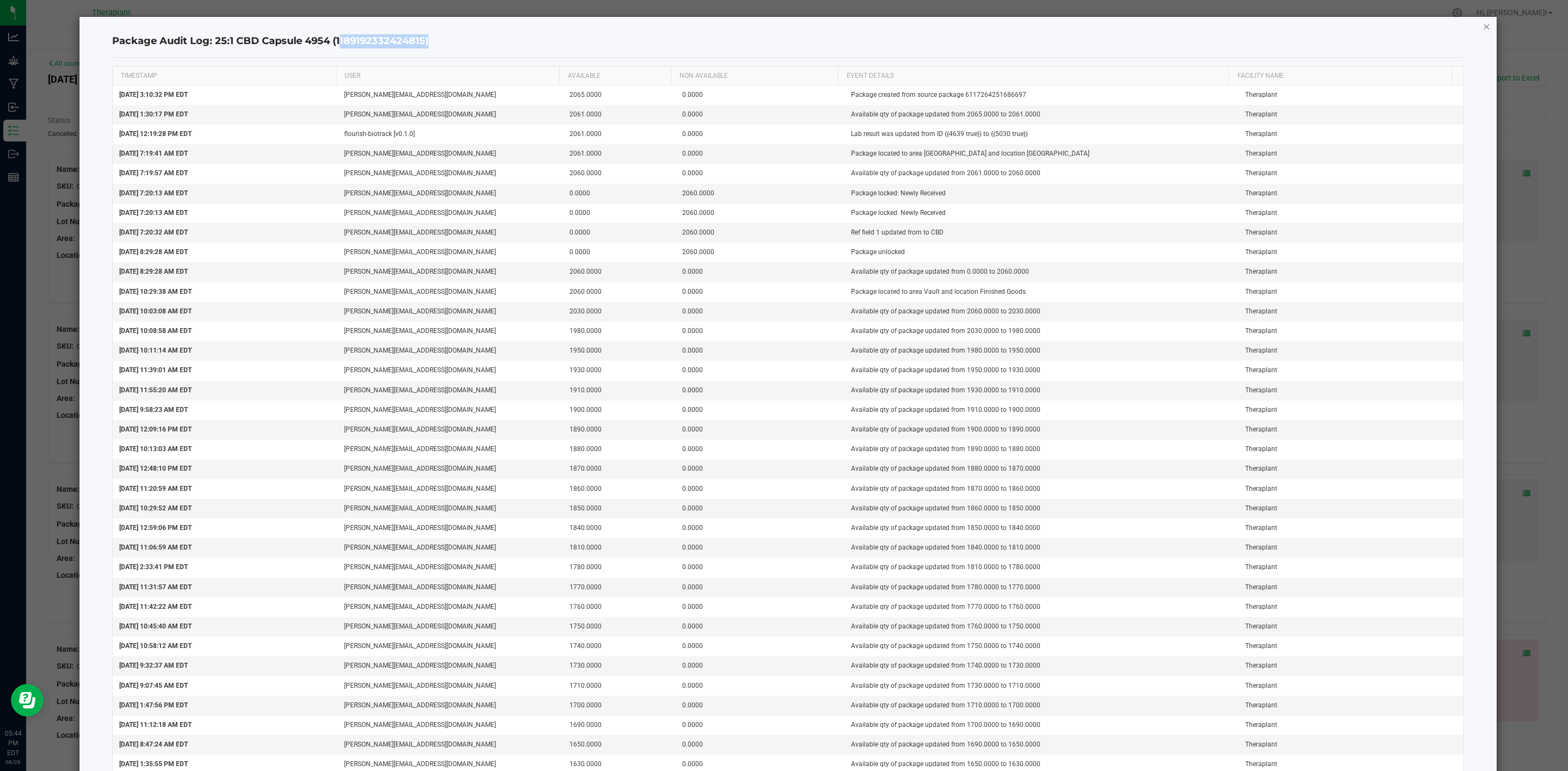
click at [1045, 26] on icon "button" at bounding box center [1486, 26] width 7 height 13
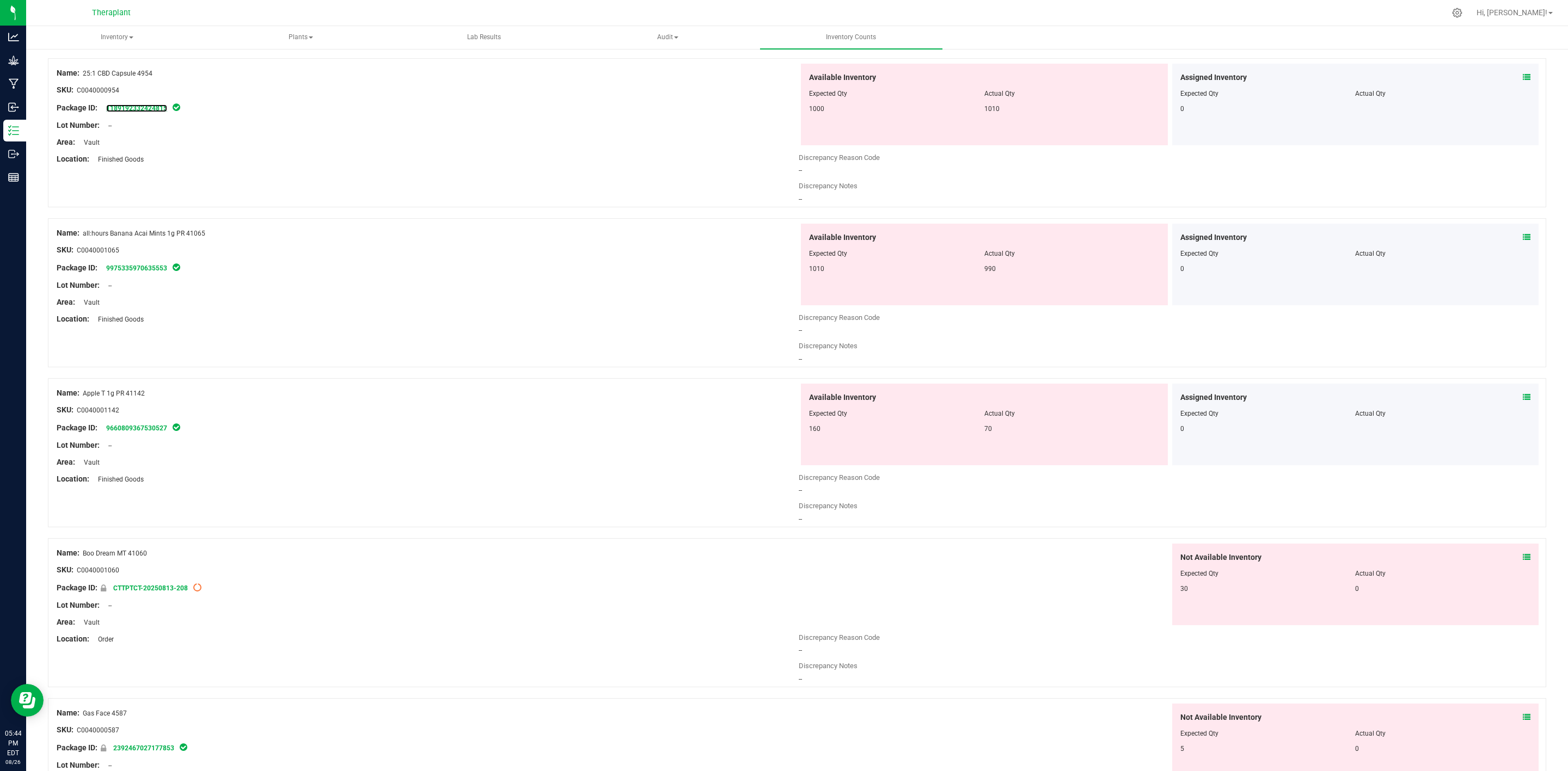
scroll to position [98, 0]
click at [159, 267] on link "9975335970635553" at bounding box center [137, 266] width 61 height 7
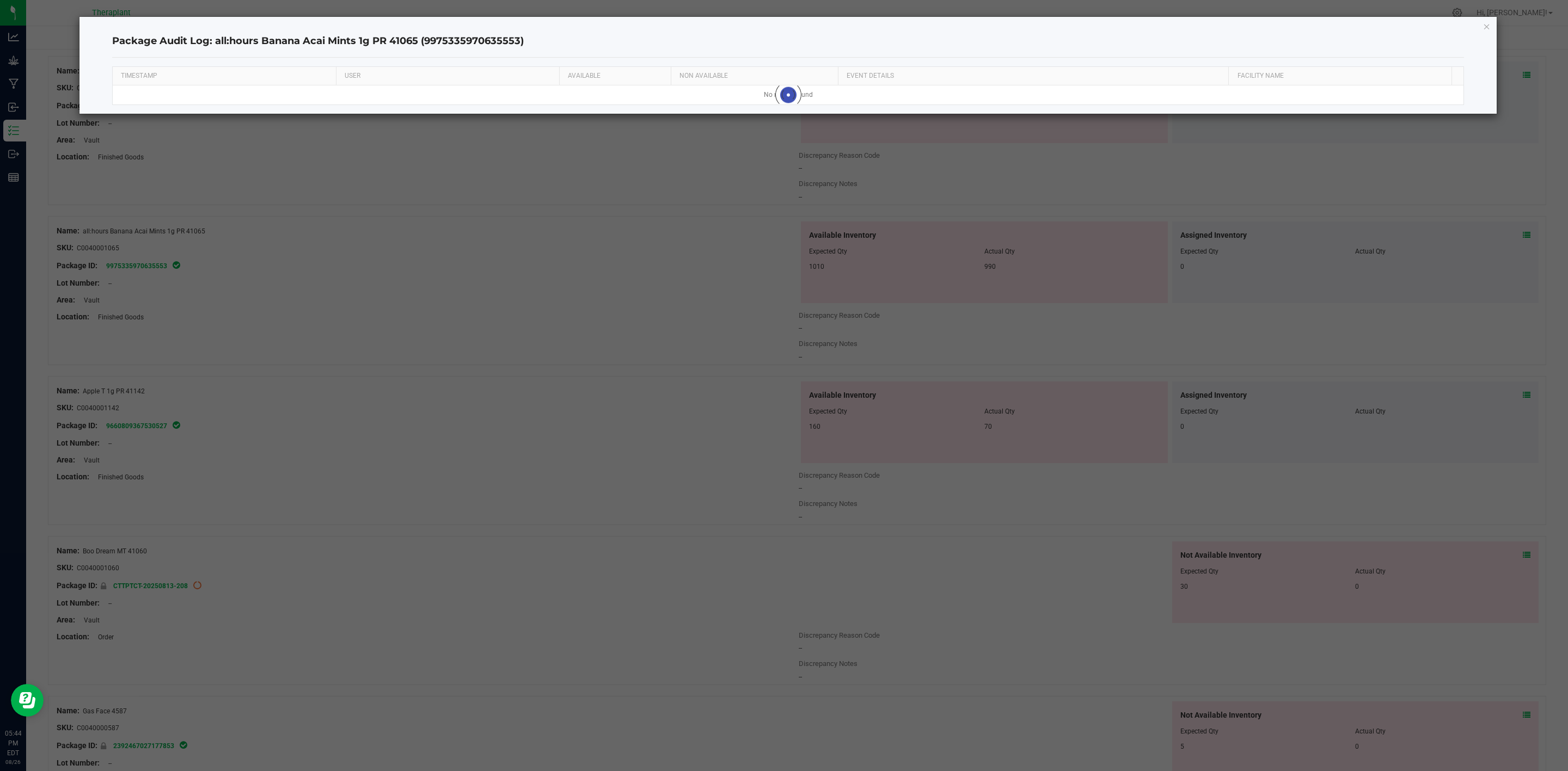
click at [528, 45] on h4 "Package Audit Log: all:hours Banana Acai Mints 1g PR 41065 (9975335970635553)" at bounding box center [788, 41] width 1352 height 14
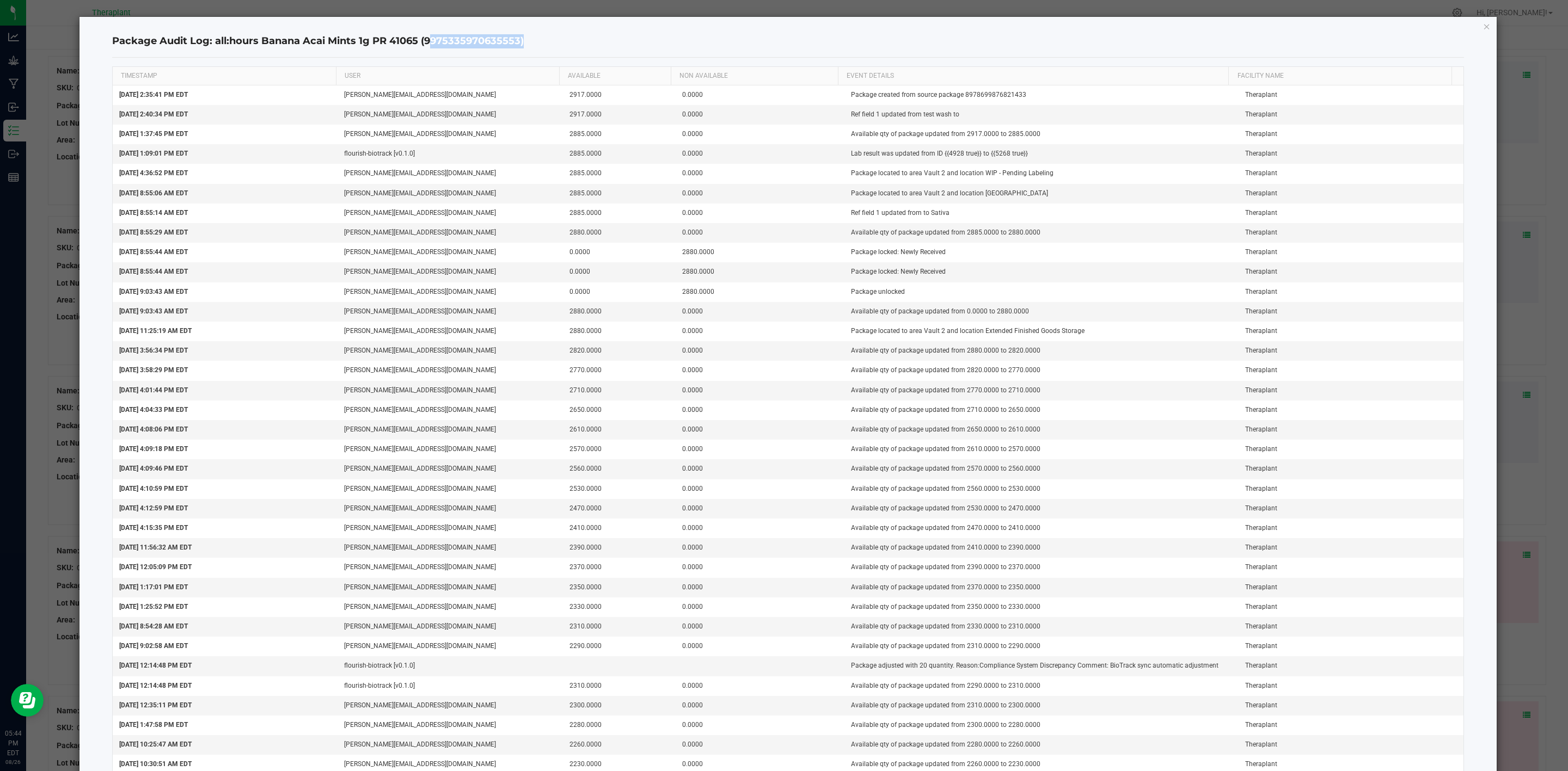
drag, startPoint x: 520, startPoint y: 41, endPoint x: 425, endPoint y: 44, distance: 95.0
click at [425, 44] on h4 "Package Audit Log: all:hours Banana Acai Mints 1g PR 41065 (9975335970635553)" at bounding box center [788, 41] width 1352 height 14
copy h4 "9975335970635553"
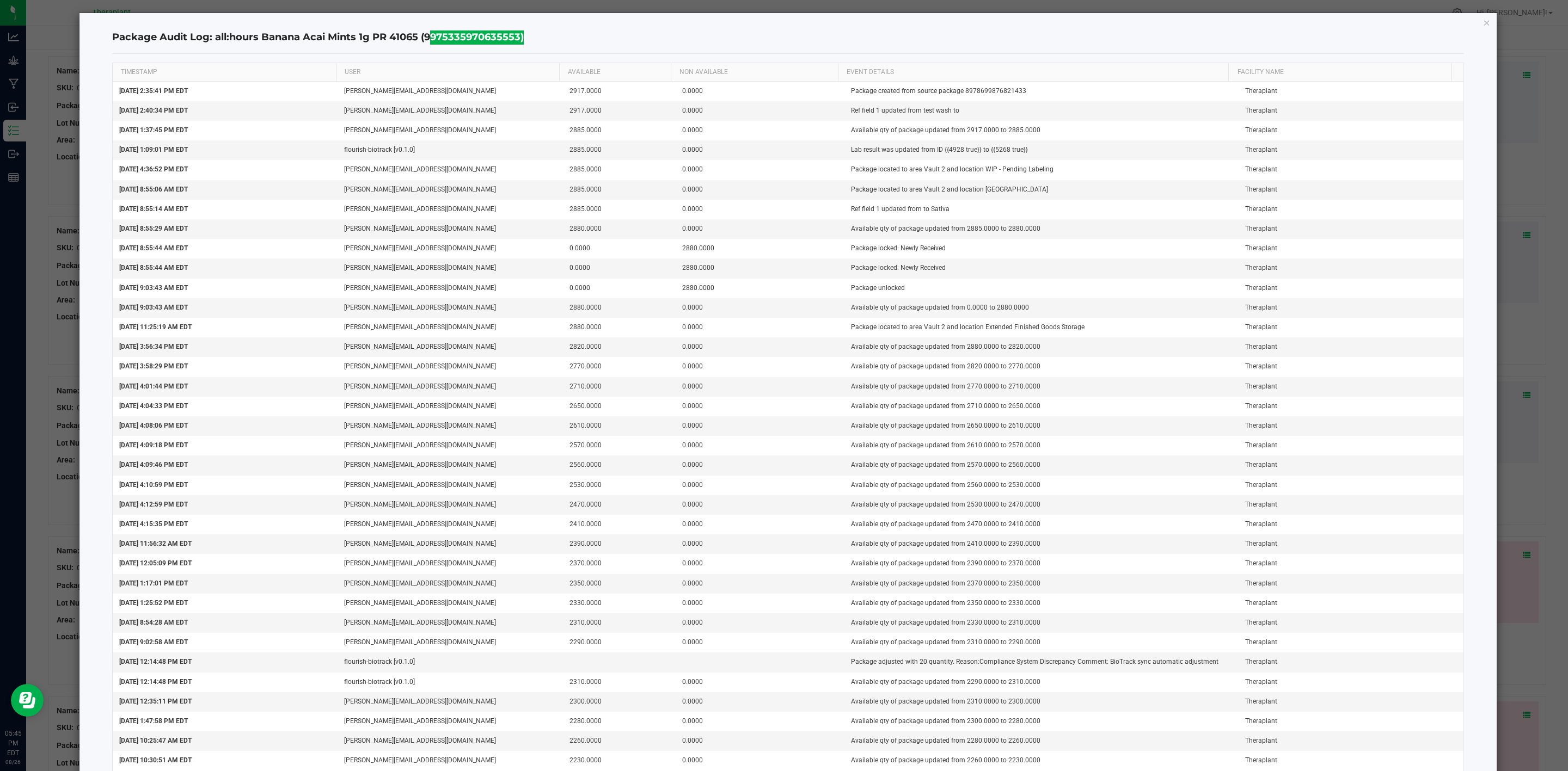
scroll to position [0, 0]
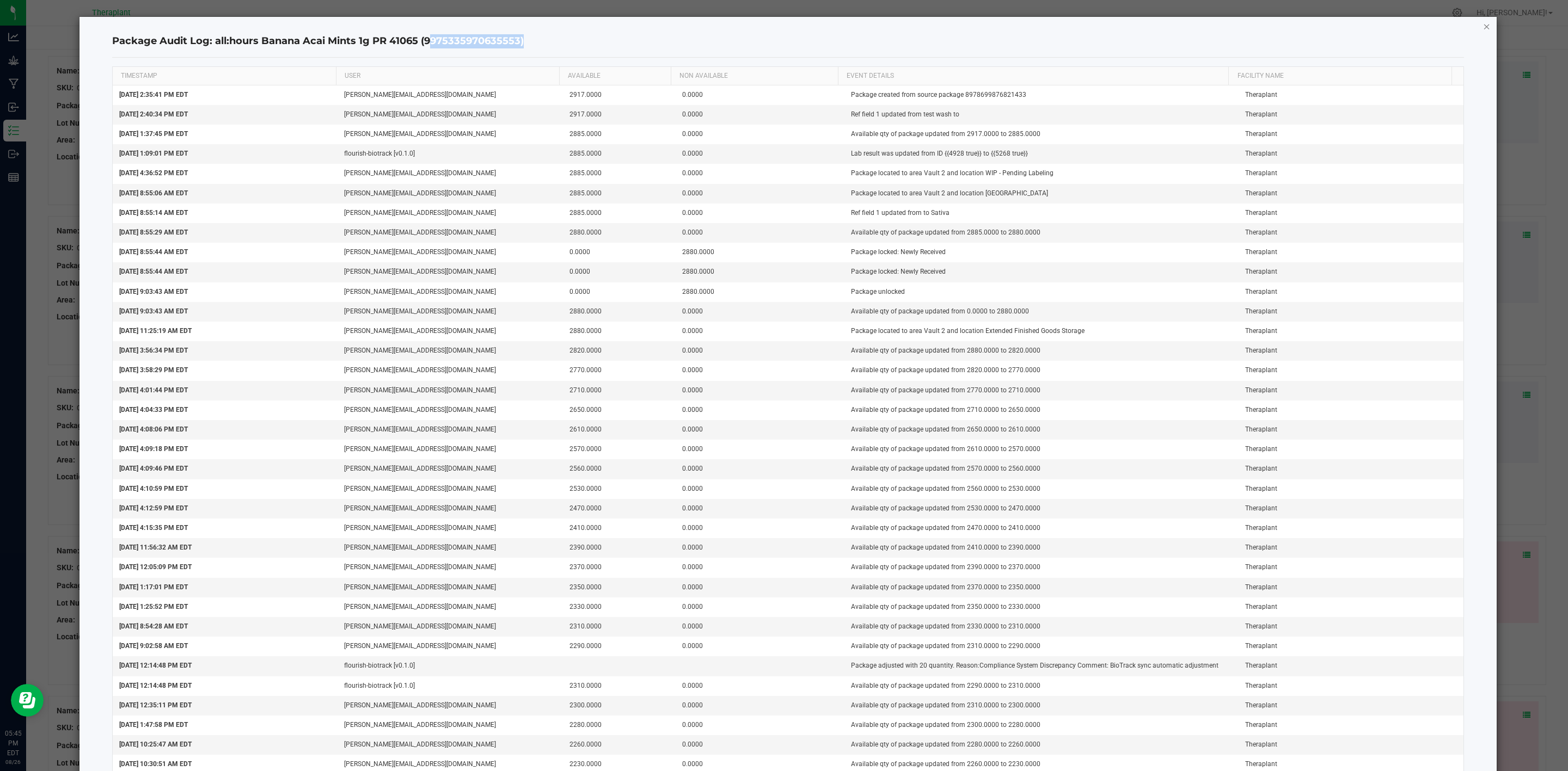
click at [1045, 26] on icon "button" at bounding box center [1486, 26] width 7 height 13
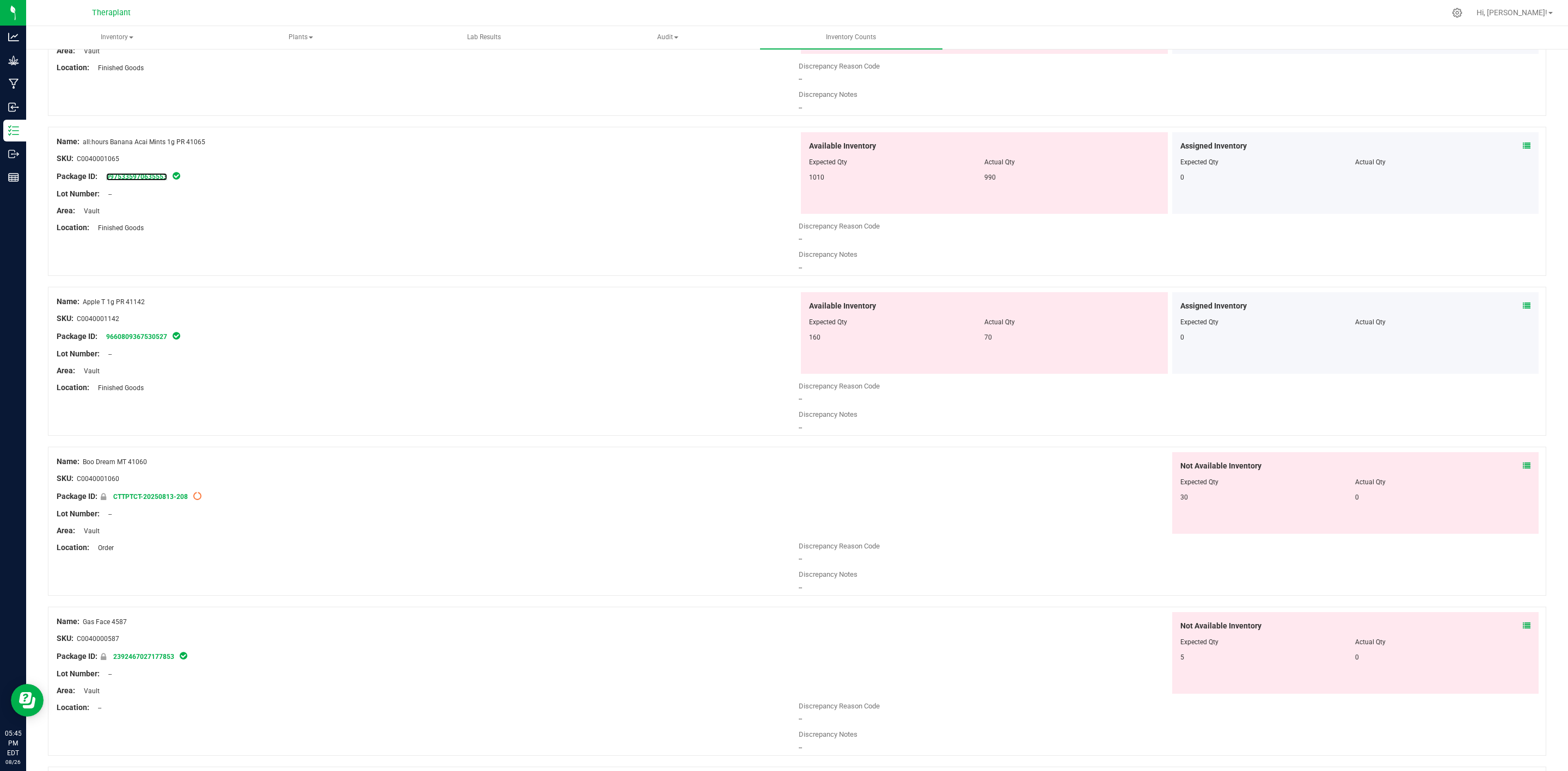
scroll to position [189, 0]
click at [197, 333] on div "Package ID: 9660809367530527" at bounding box center [427, 335] width 742 height 13
click at [108, 339] on link "9660809367530527" at bounding box center [137, 335] width 61 height 7
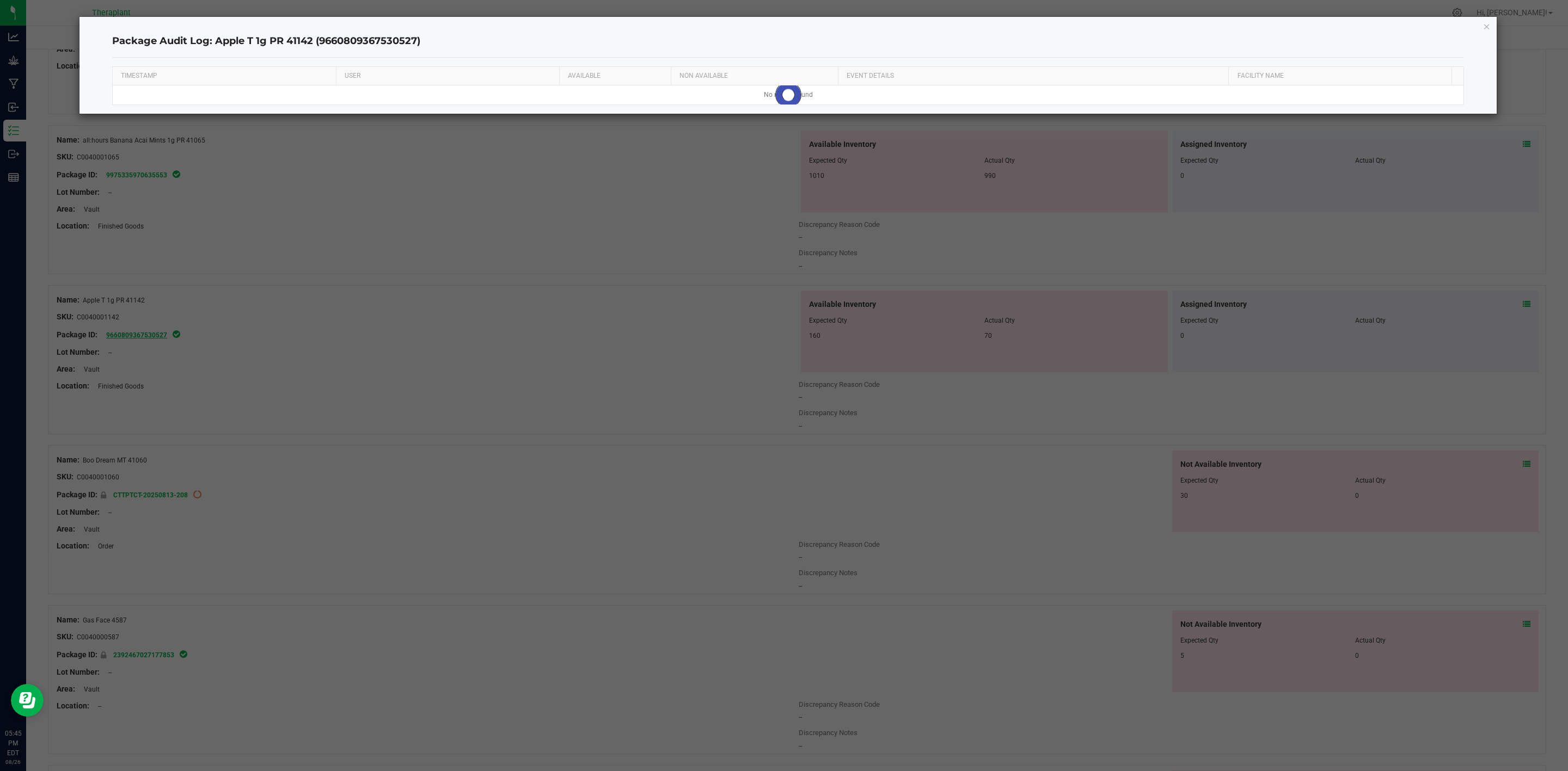
click at [108, 339] on ngb-modal-window "Package Audit Log: Apple T 1g PR 41142 (9660809367530527) TIMESTAMP USER AVAILA…" at bounding box center [788, 386] width 1576 height 771
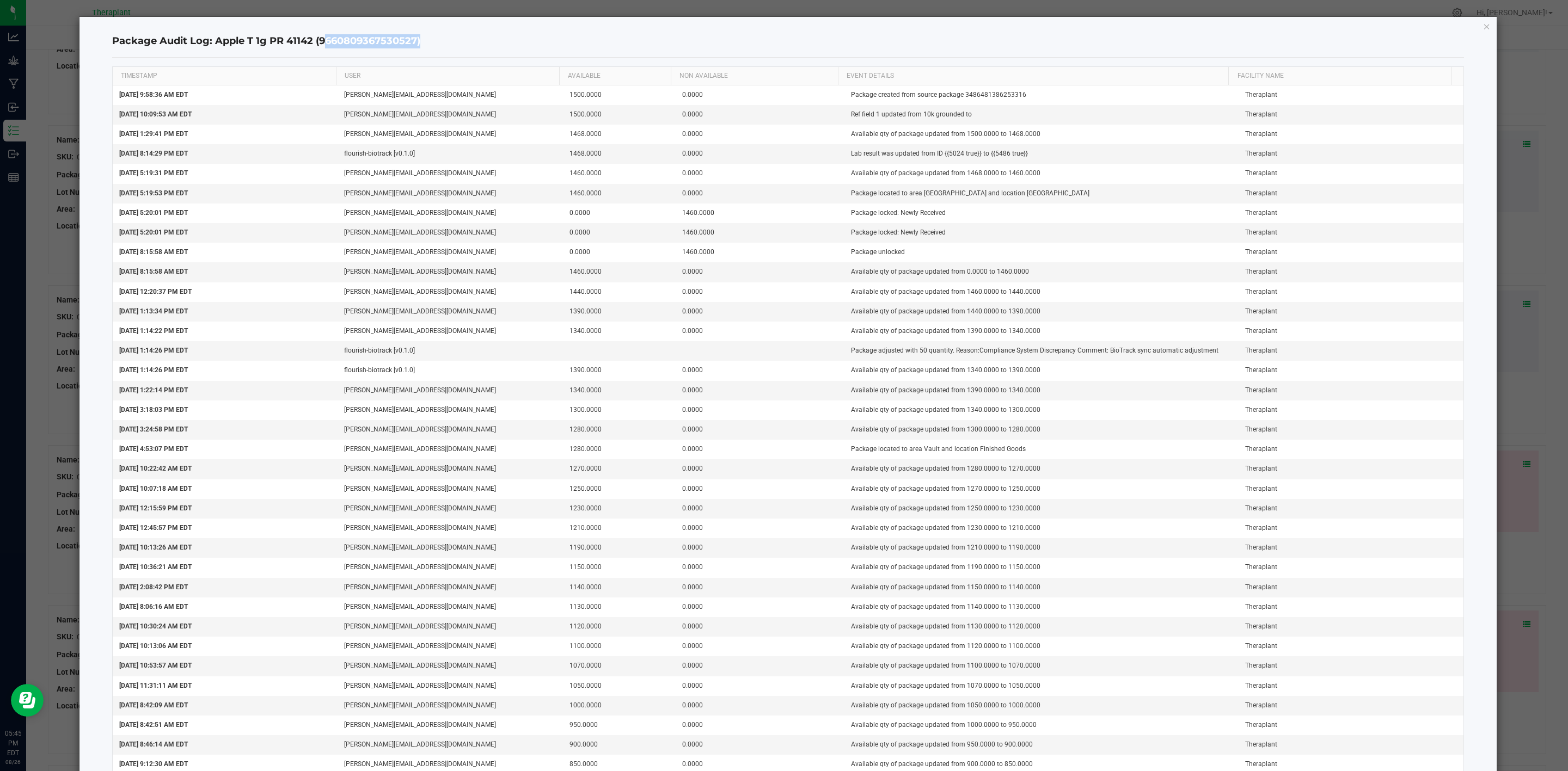
drag, startPoint x: 416, startPoint y: 41, endPoint x: 322, endPoint y: 48, distance: 94.3
click at [322, 48] on h4 "Package Audit Log: Apple T 1g PR 41142 (9660809367530527)" at bounding box center [788, 41] width 1352 height 14
copy h4 "9660809367530527"
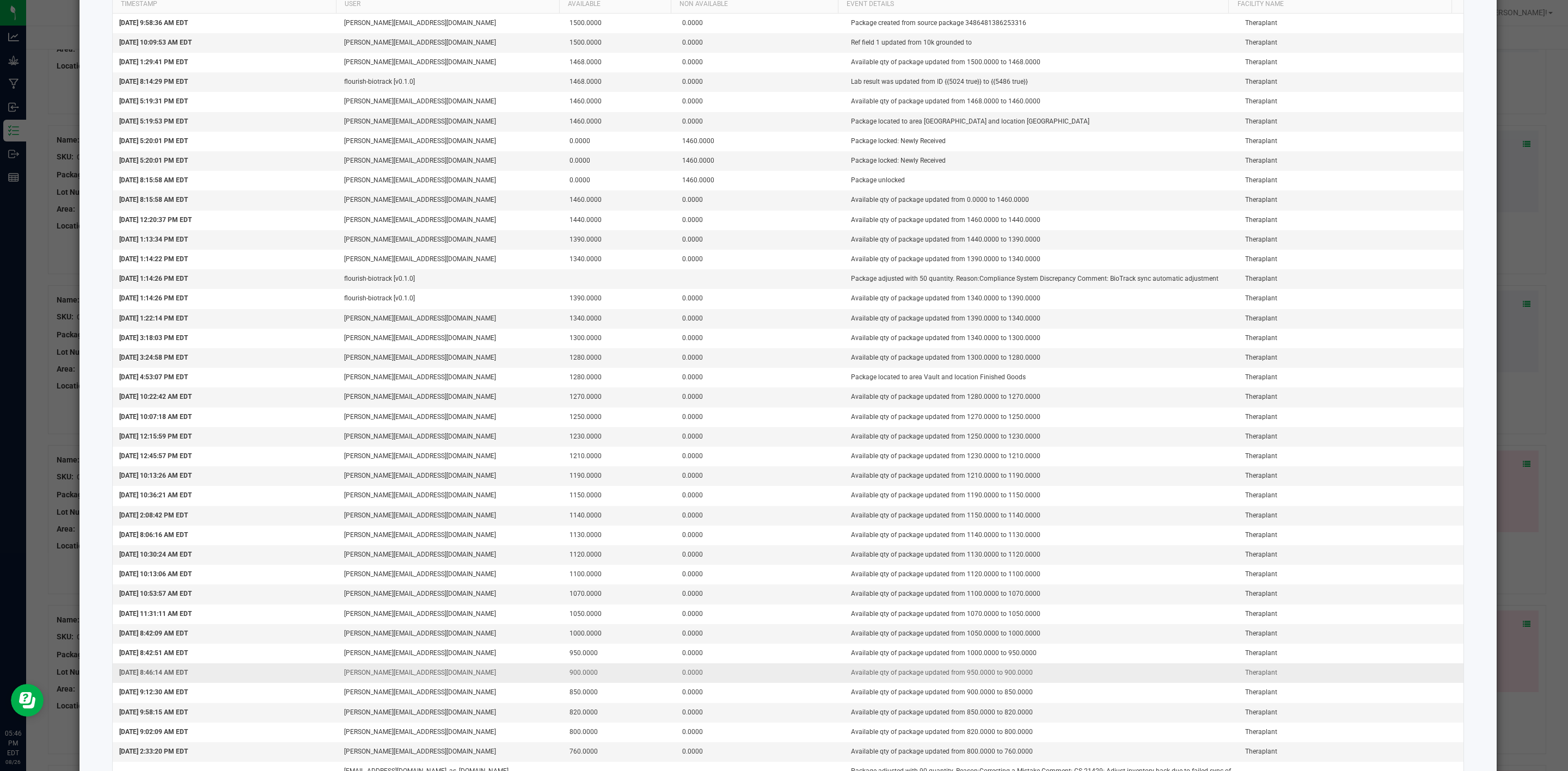
scroll to position [0, 0]
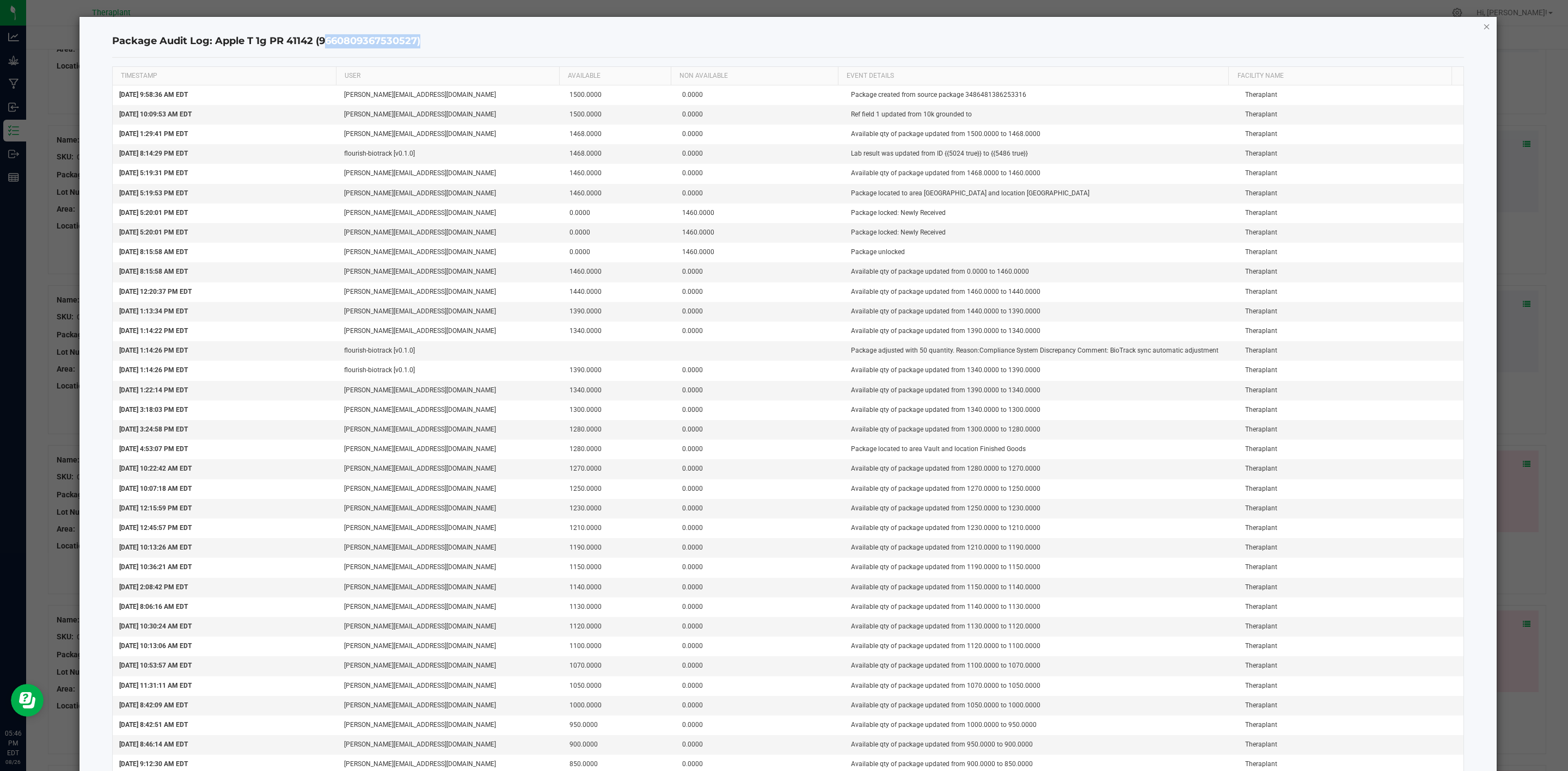
click at [1045, 23] on icon "button" at bounding box center [1486, 26] width 7 height 13
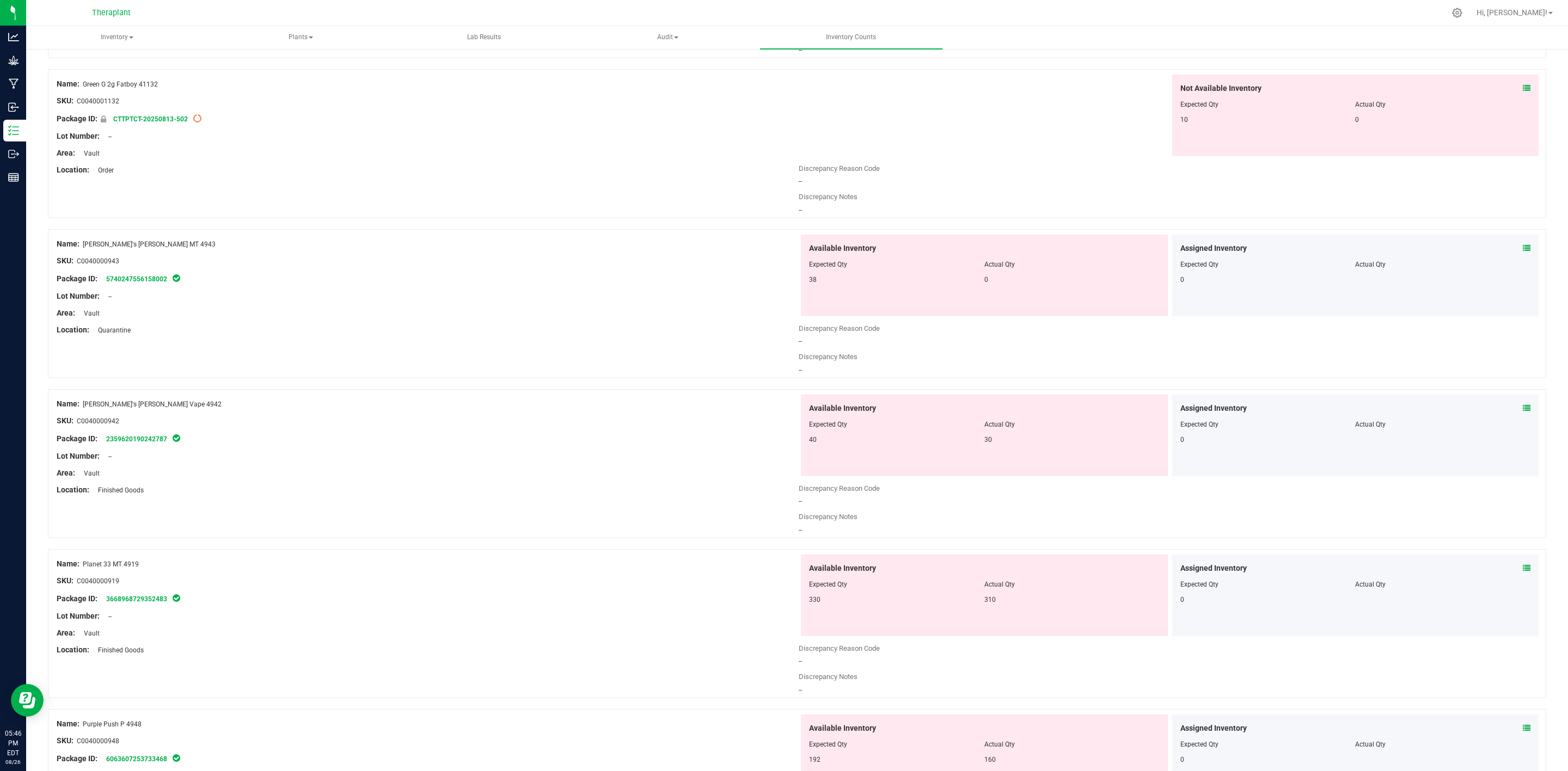
scroll to position [1047, 0]
click at [148, 279] on link "5740247556158002" at bounding box center [137, 278] width 61 height 7
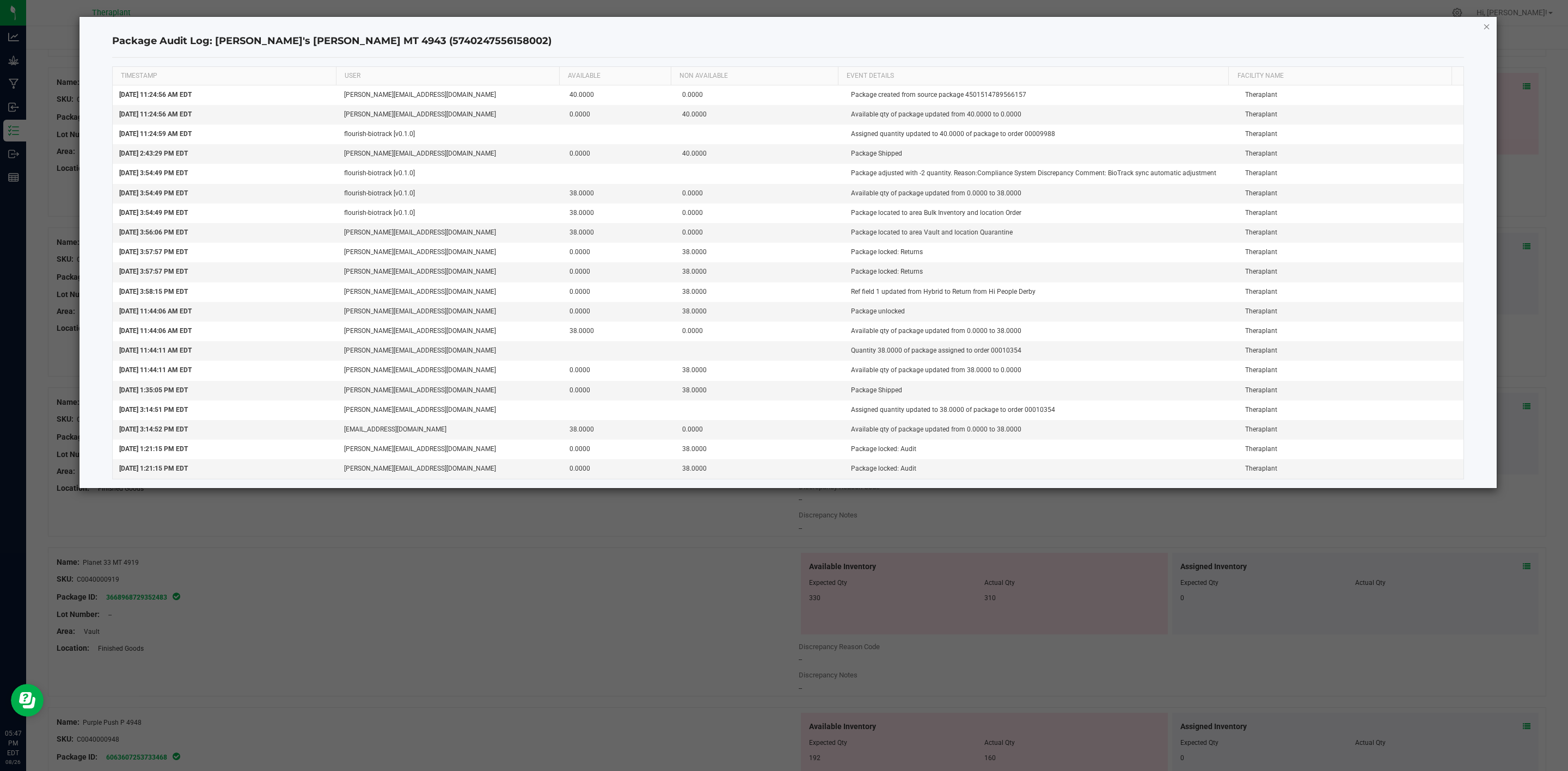
click at [1045, 23] on icon "button" at bounding box center [1486, 26] width 7 height 13
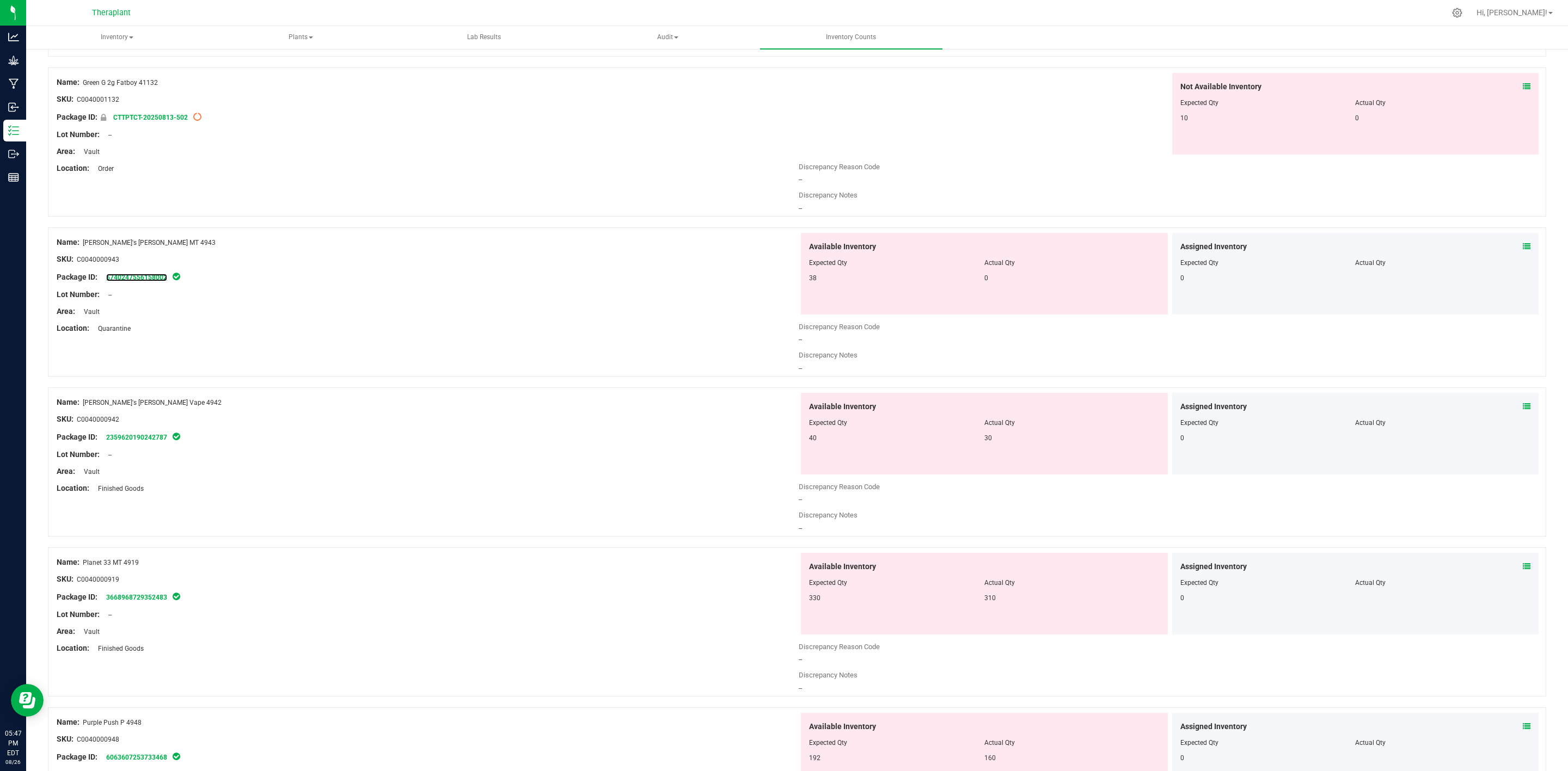
scroll to position [1186, 0]
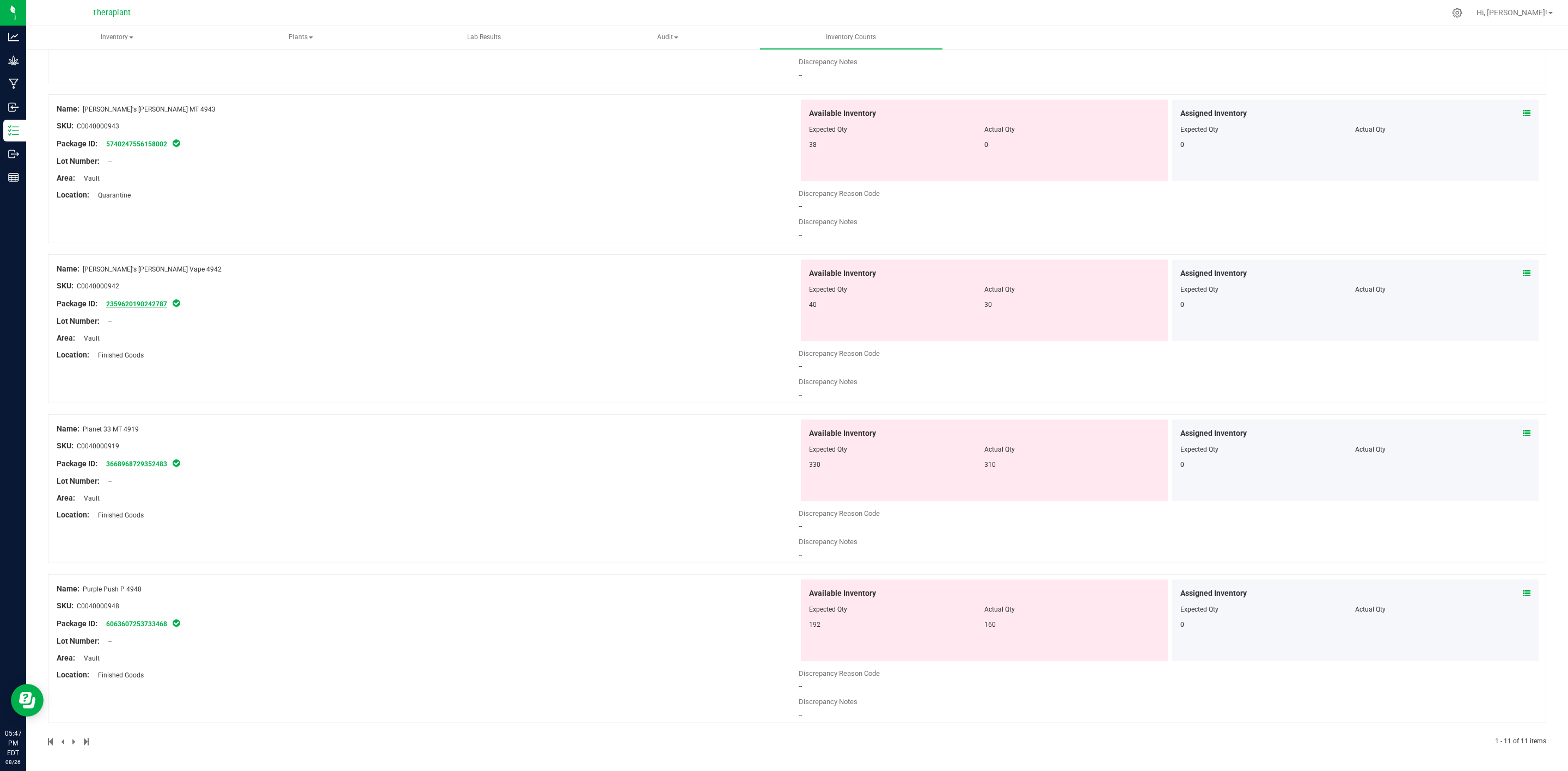
click at [153, 304] on link "2359620190242787" at bounding box center [137, 304] width 61 height 7
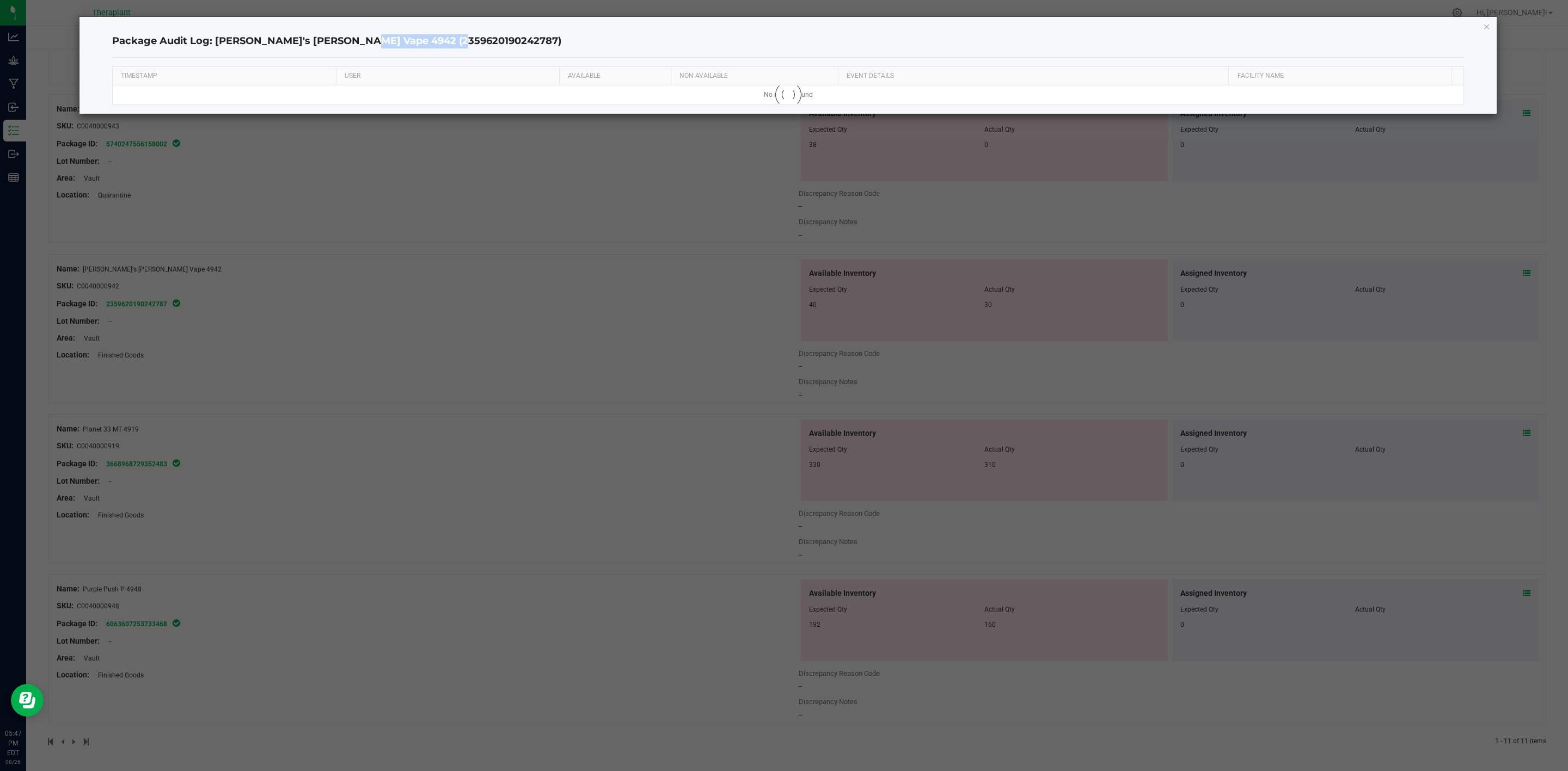
drag, startPoint x: 437, startPoint y: 43, endPoint x: 340, endPoint y: 44, distance: 97.0
click at [340, 44] on h4 "Package Audit Log: [PERSON_NAME]'s [PERSON_NAME] Vape 4942 (2359620190242787)" at bounding box center [788, 41] width 1352 height 14
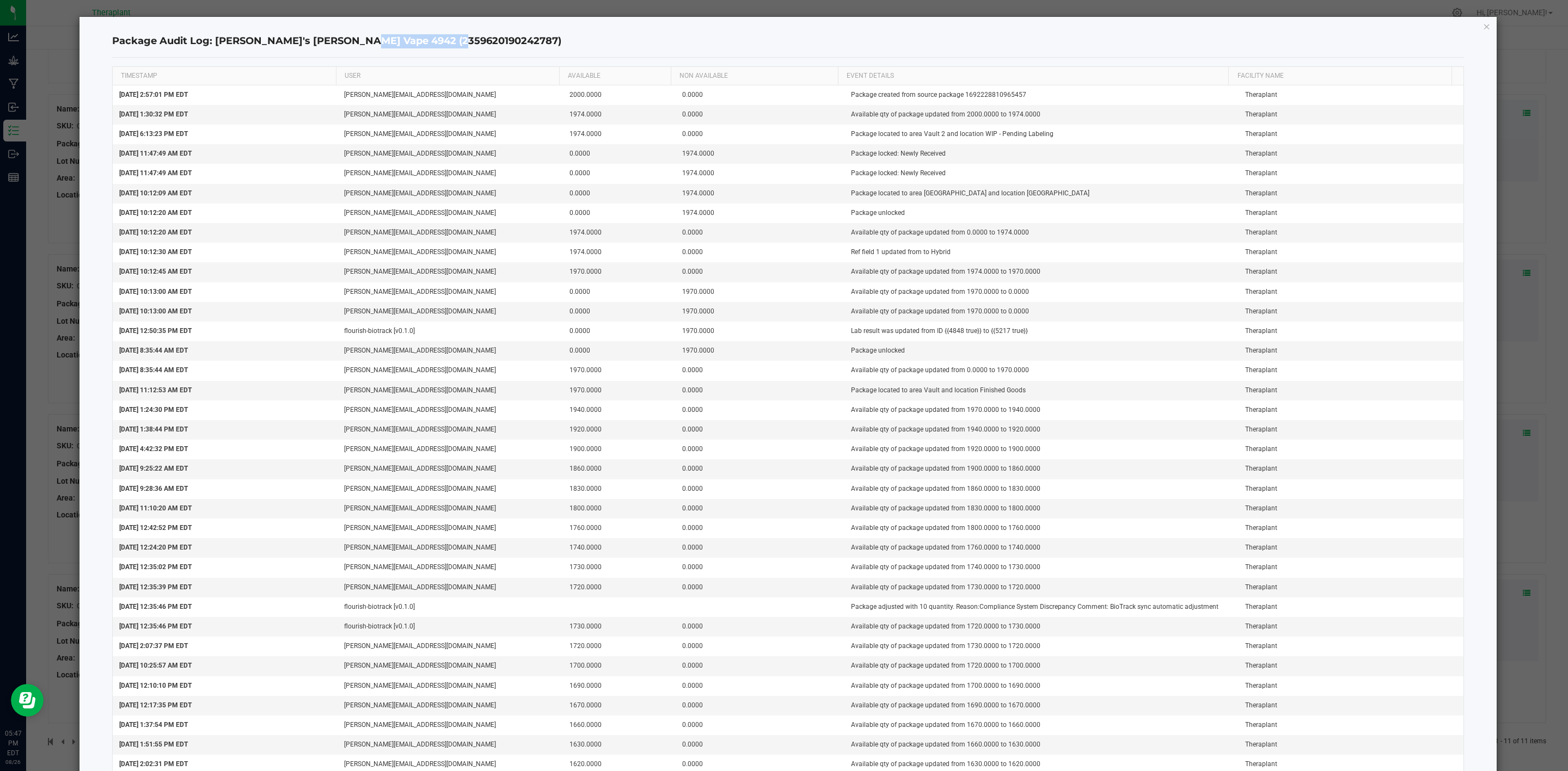
copy h4 "2359620190242787"
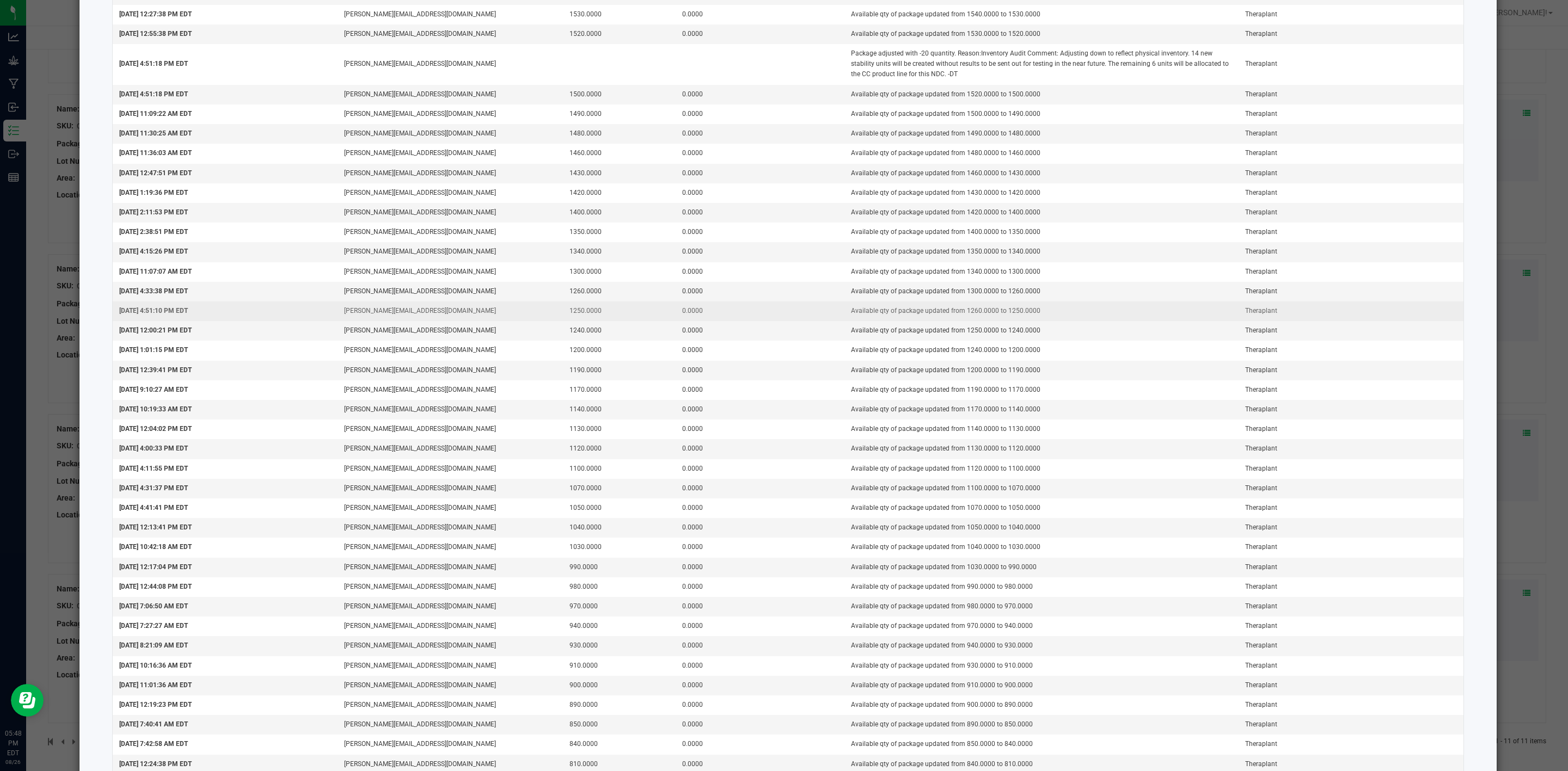
scroll to position [0, 0]
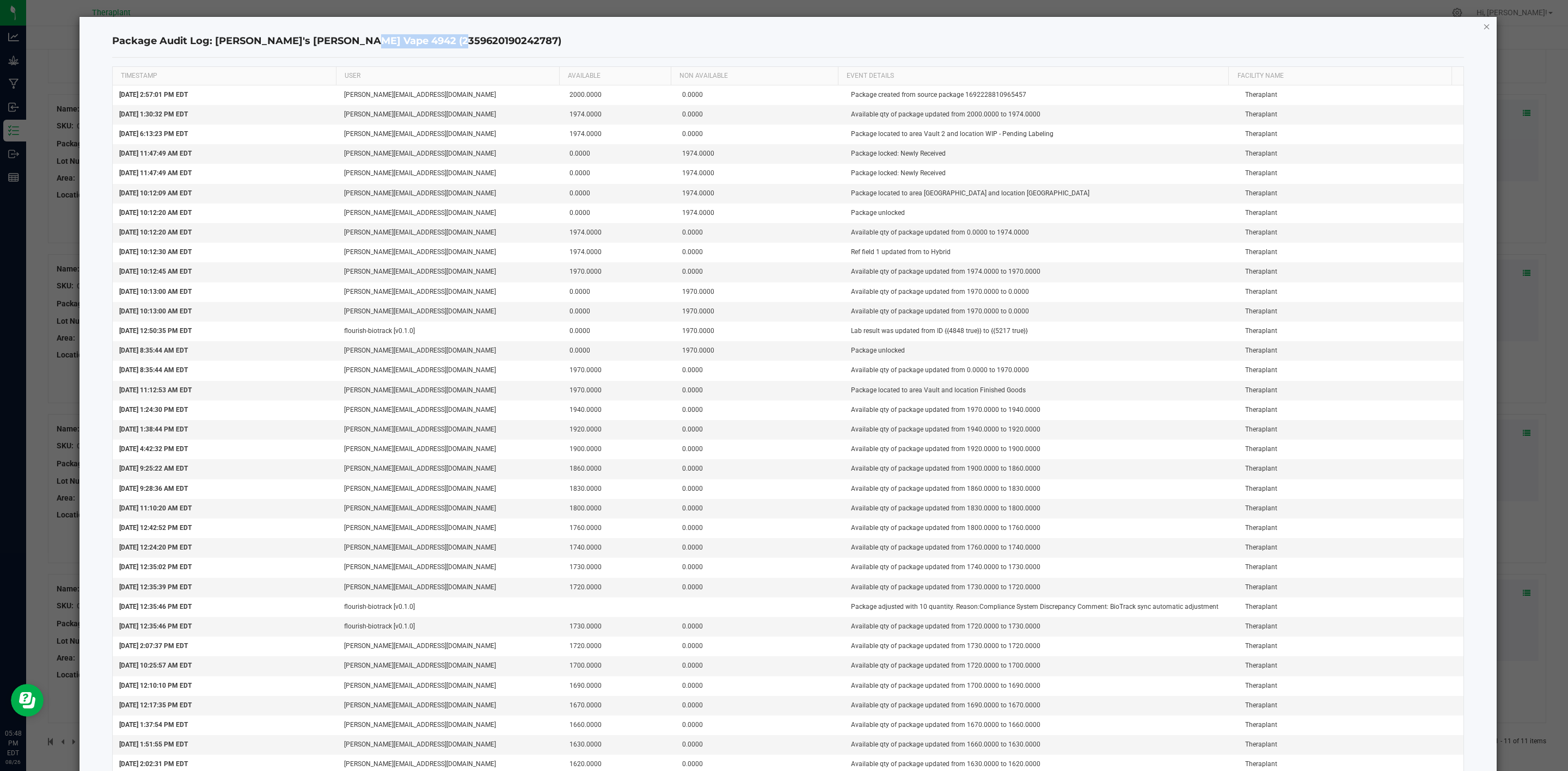
click at [1045, 30] on icon "button" at bounding box center [1486, 26] width 7 height 13
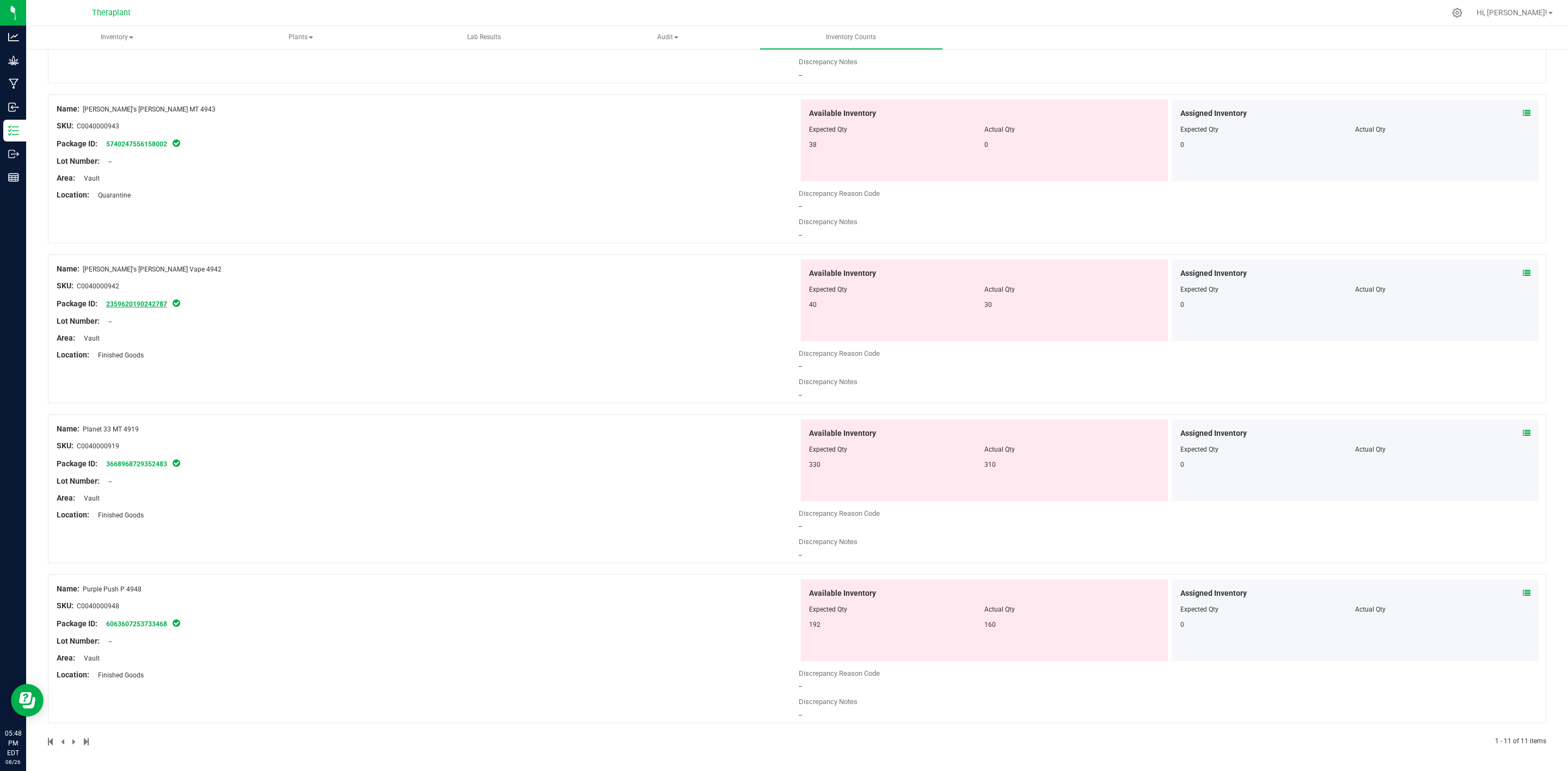
click at [155, 301] on link "2359620190242787" at bounding box center [137, 304] width 61 height 7
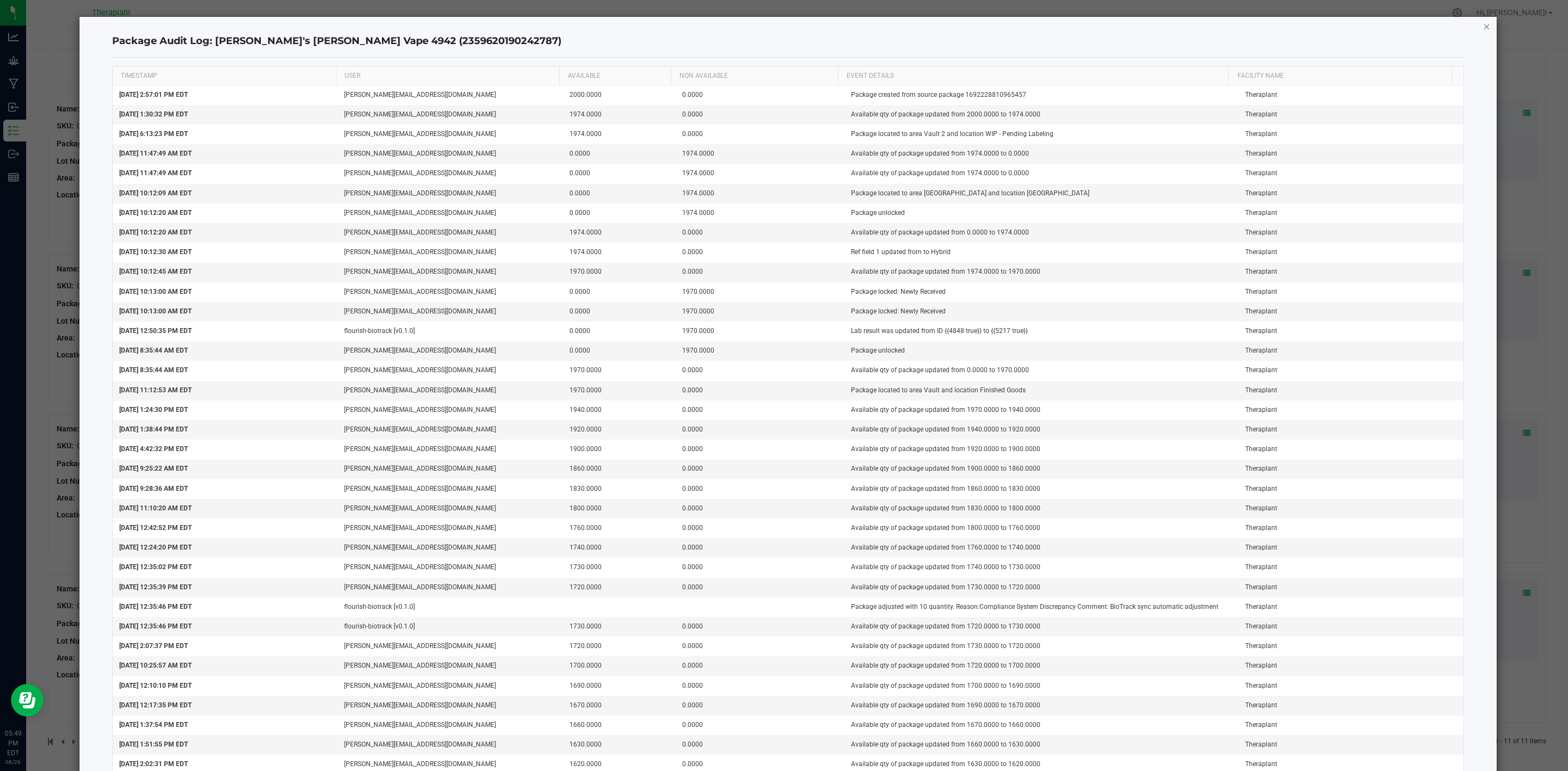
click at [1045, 28] on icon "button" at bounding box center [1486, 26] width 7 height 13
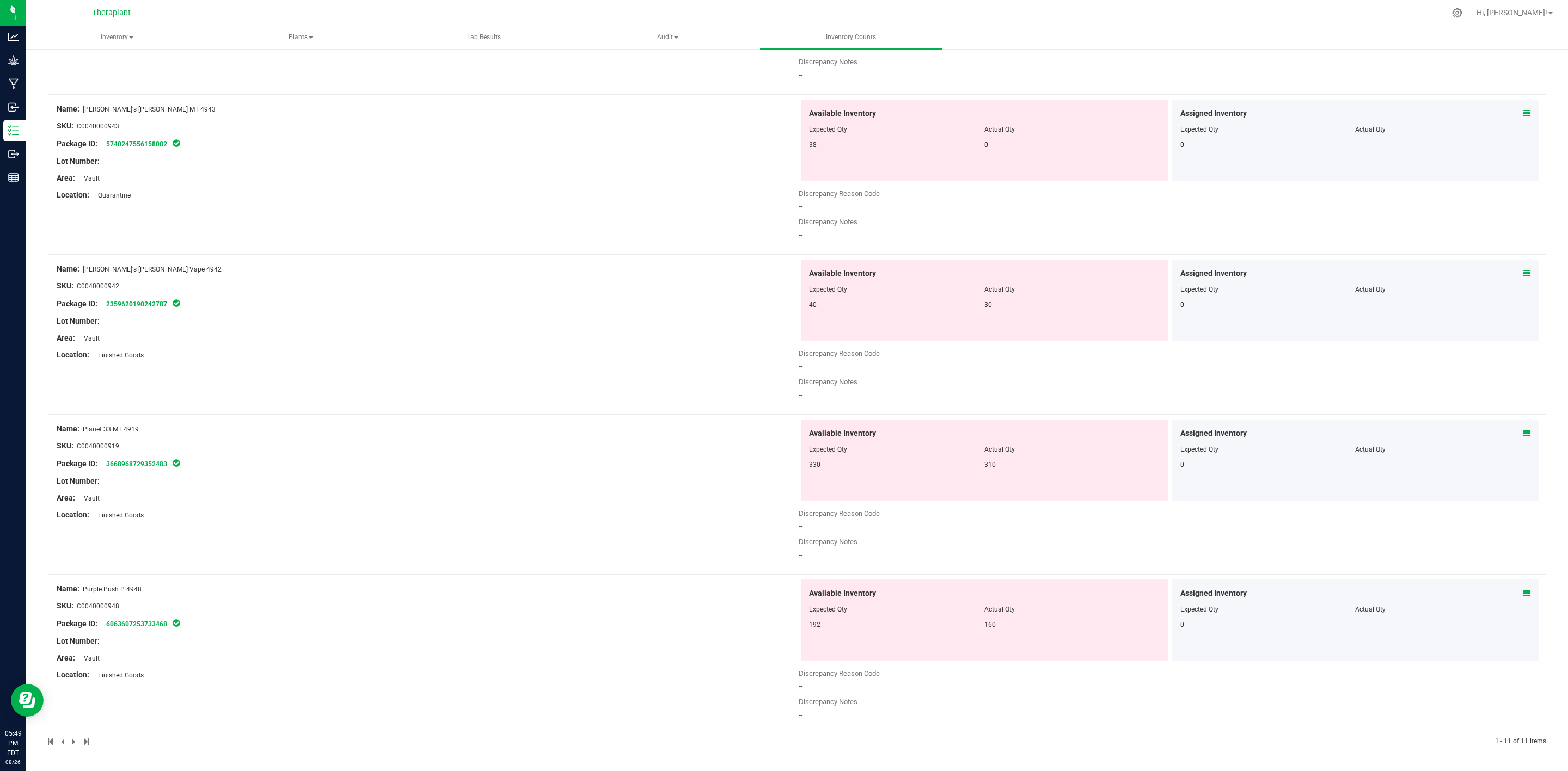
click at [136, 464] on link "3668968729352483" at bounding box center [137, 464] width 61 height 7
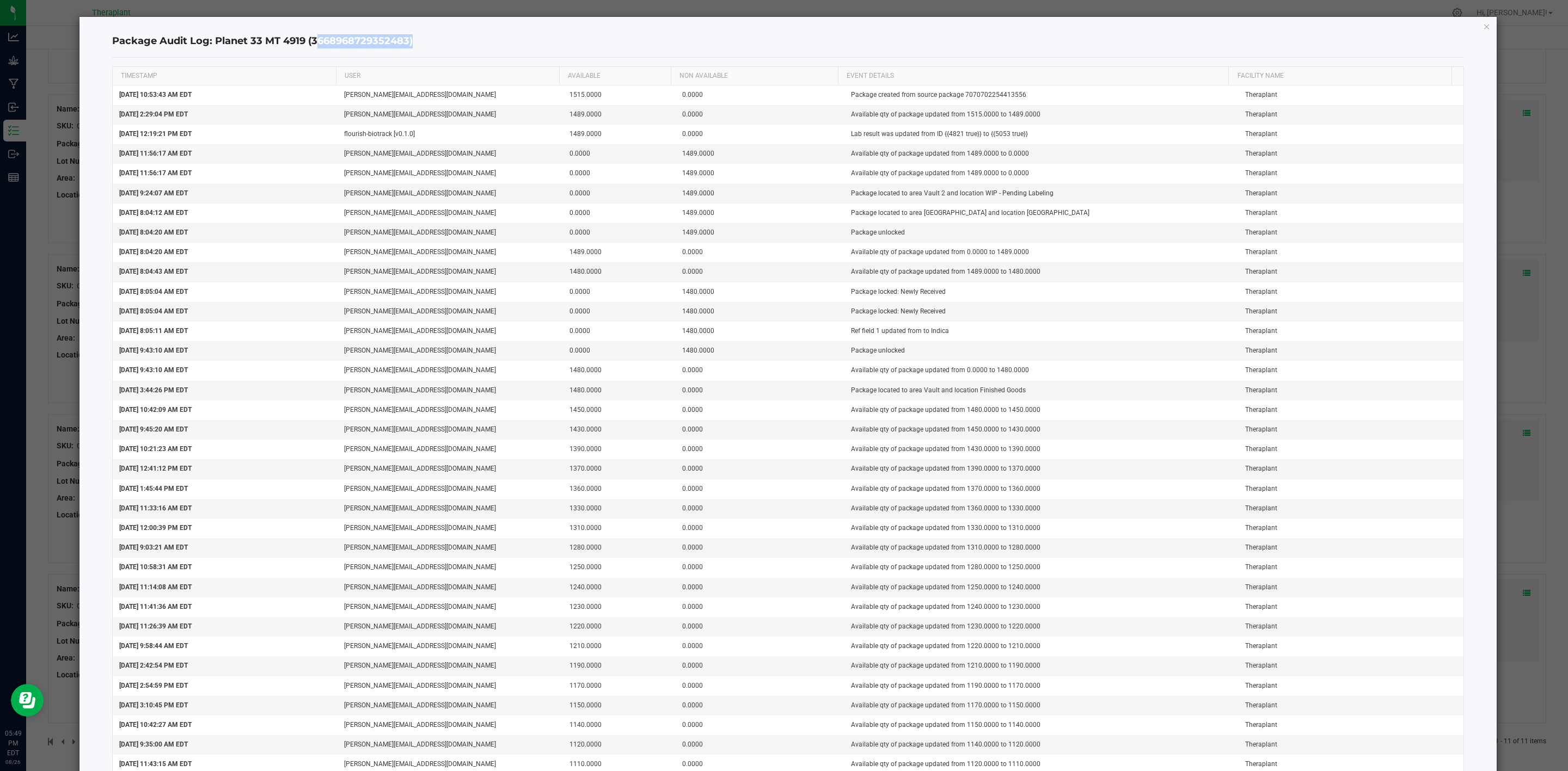
drag, startPoint x: 313, startPoint y: 43, endPoint x: 410, endPoint y: 43, distance: 97.0
click at [410, 43] on h4 "Package Audit Log: Planet 33 MT 4919 (3668968729352483)" at bounding box center [788, 41] width 1352 height 14
copy h4 "3668968729352483"
click at [410, 43] on h4 "Package Audit Log: Planet 33 MT 4919 (3668968729352483)" at bounding box center [788, 41] width 1352 height 14
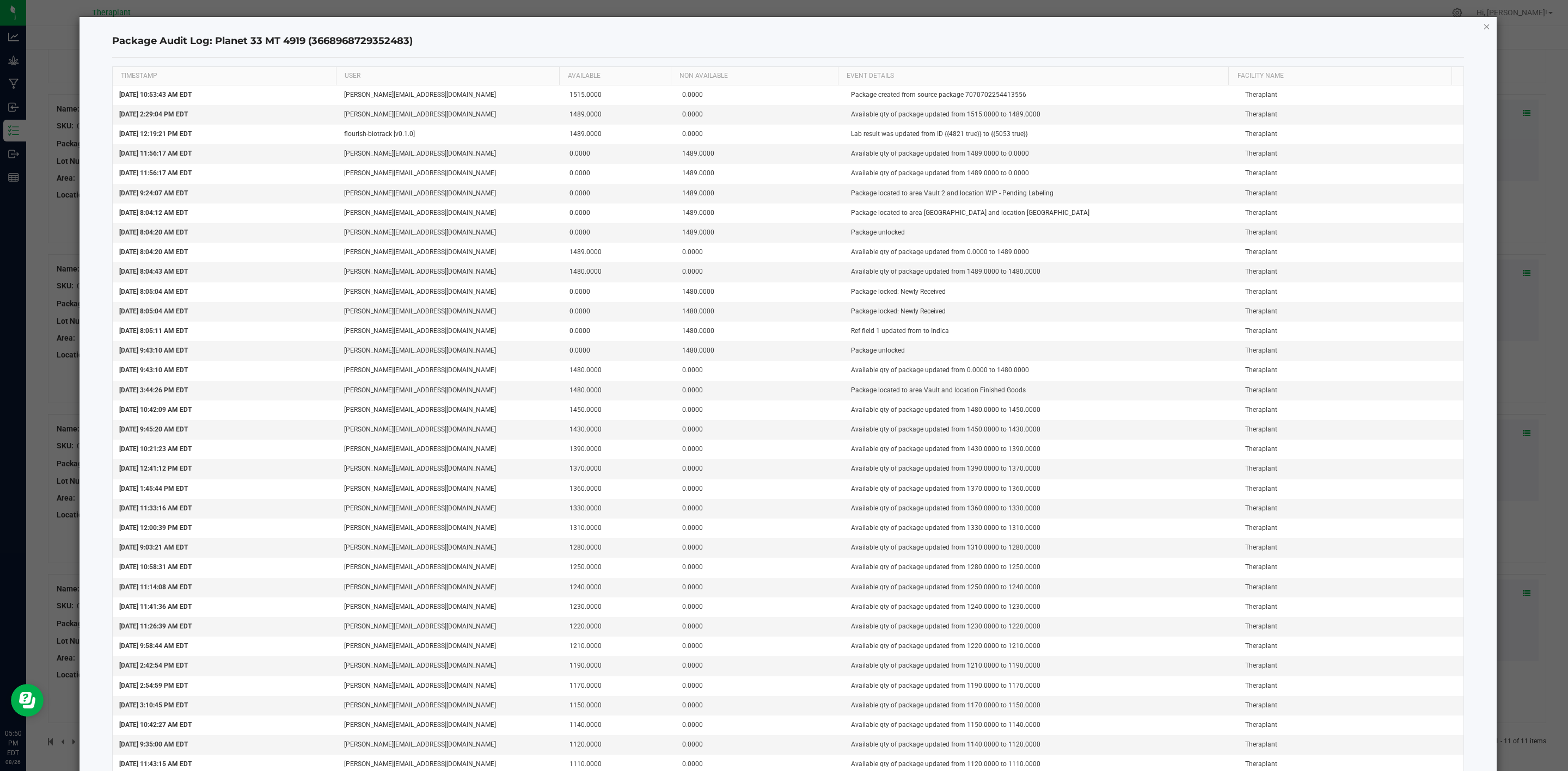
click at [1045, 28] on icon "button" at bounding box center [1486, 26] width 7 height 13
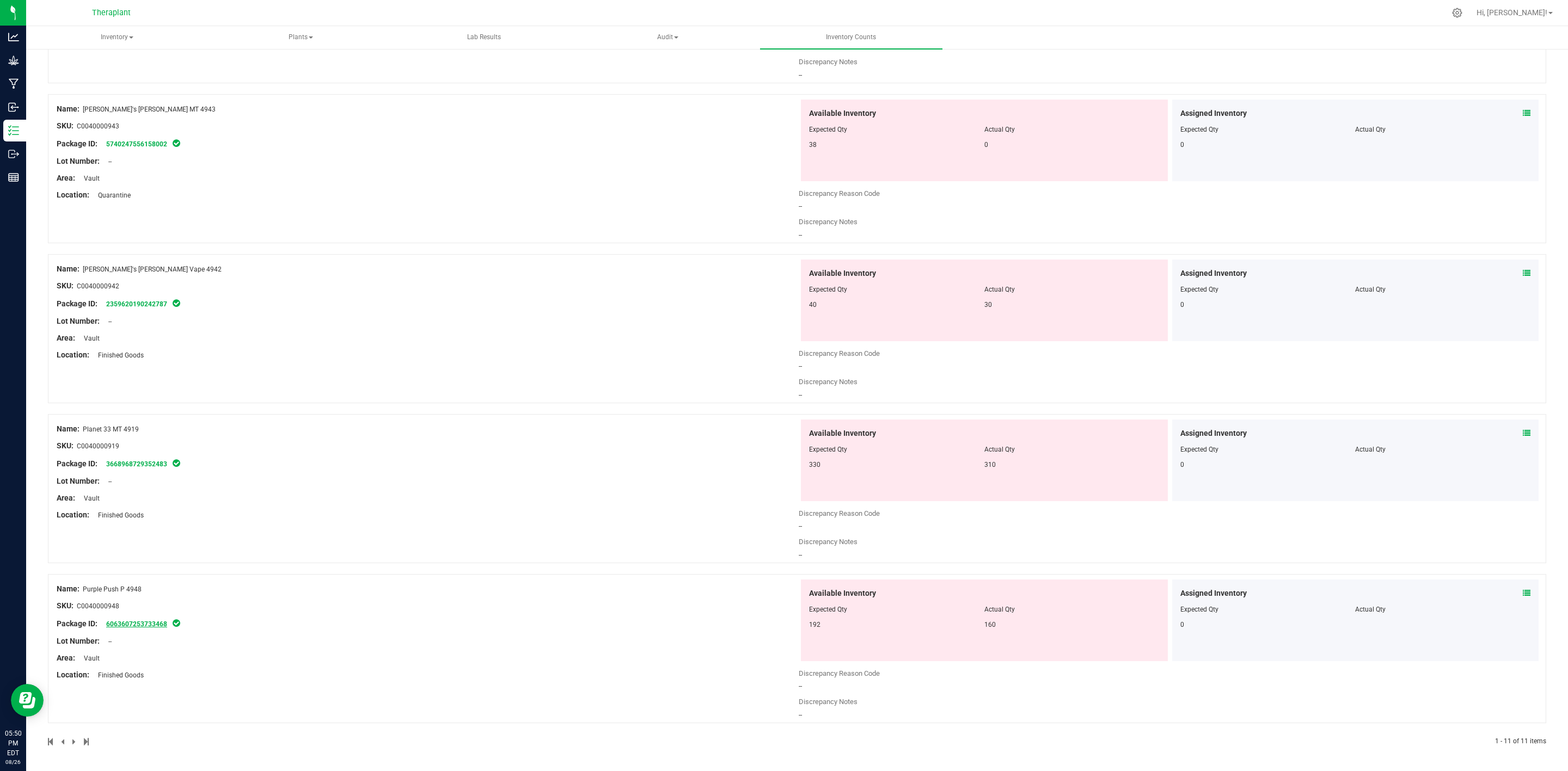
click at [149, 543] on link "6063607253733468" at bounding box center [137, 624] width 61 height 7
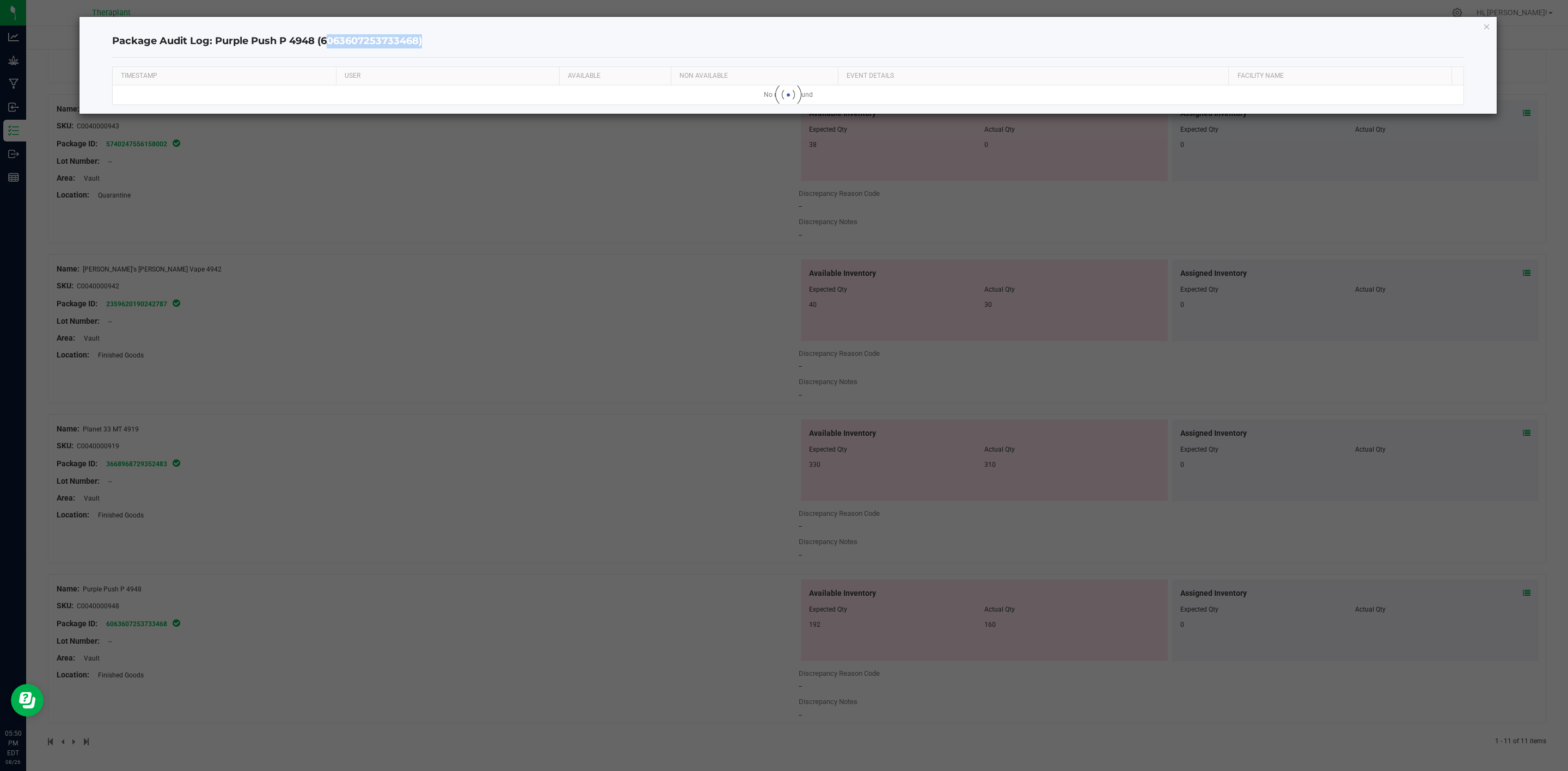
drag, startPoint x: 322, startPoint y: 41, endPoint x: 419, endPoint y: 40, distance: 97.0
click at [419, 40] on h4 "Package Audit Log: Purple Push P 4948 (6063607253733468)" at bounding box center [788, 41] width 1352 height 14
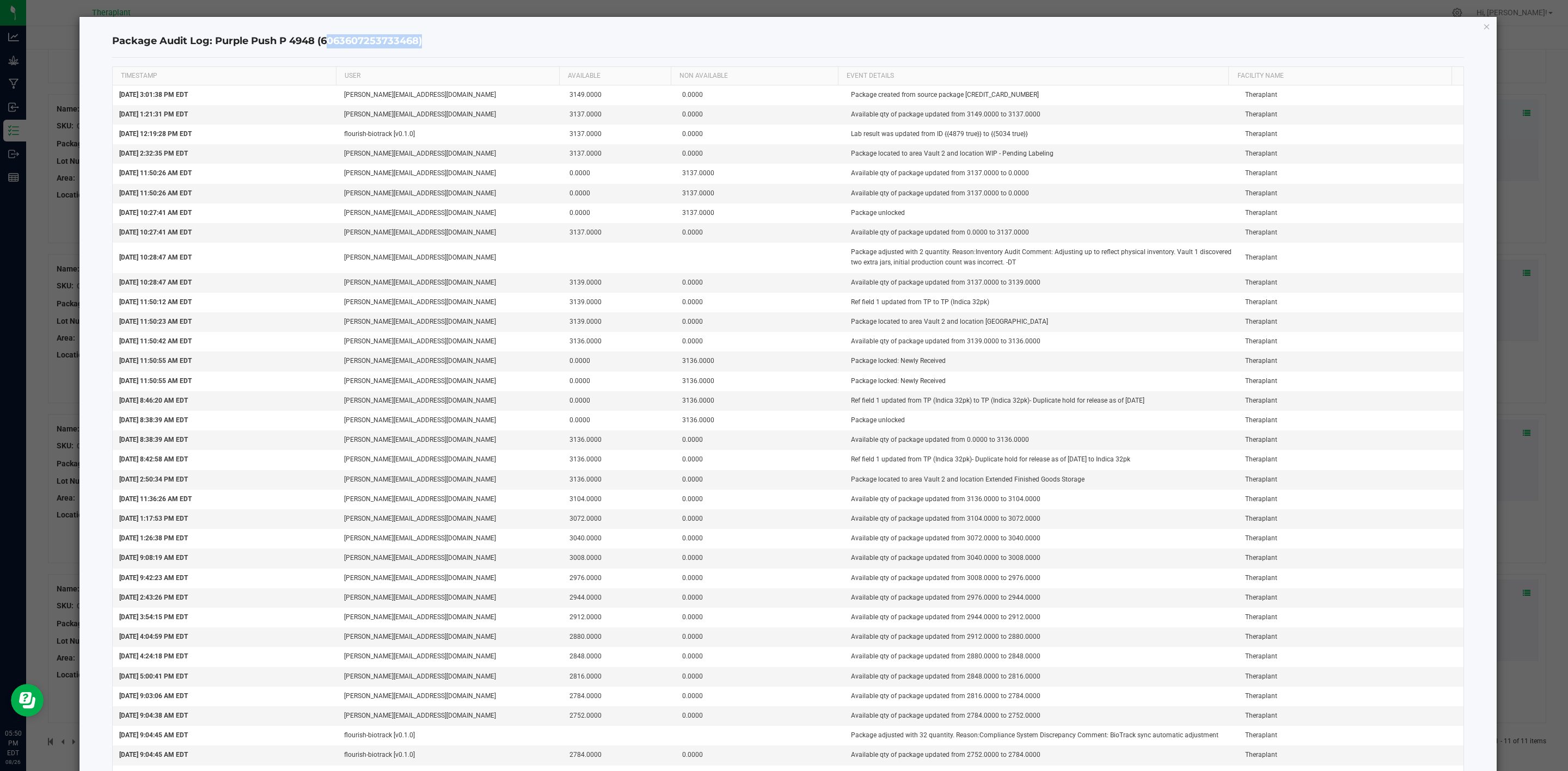
copy h4 "6063607253733468"
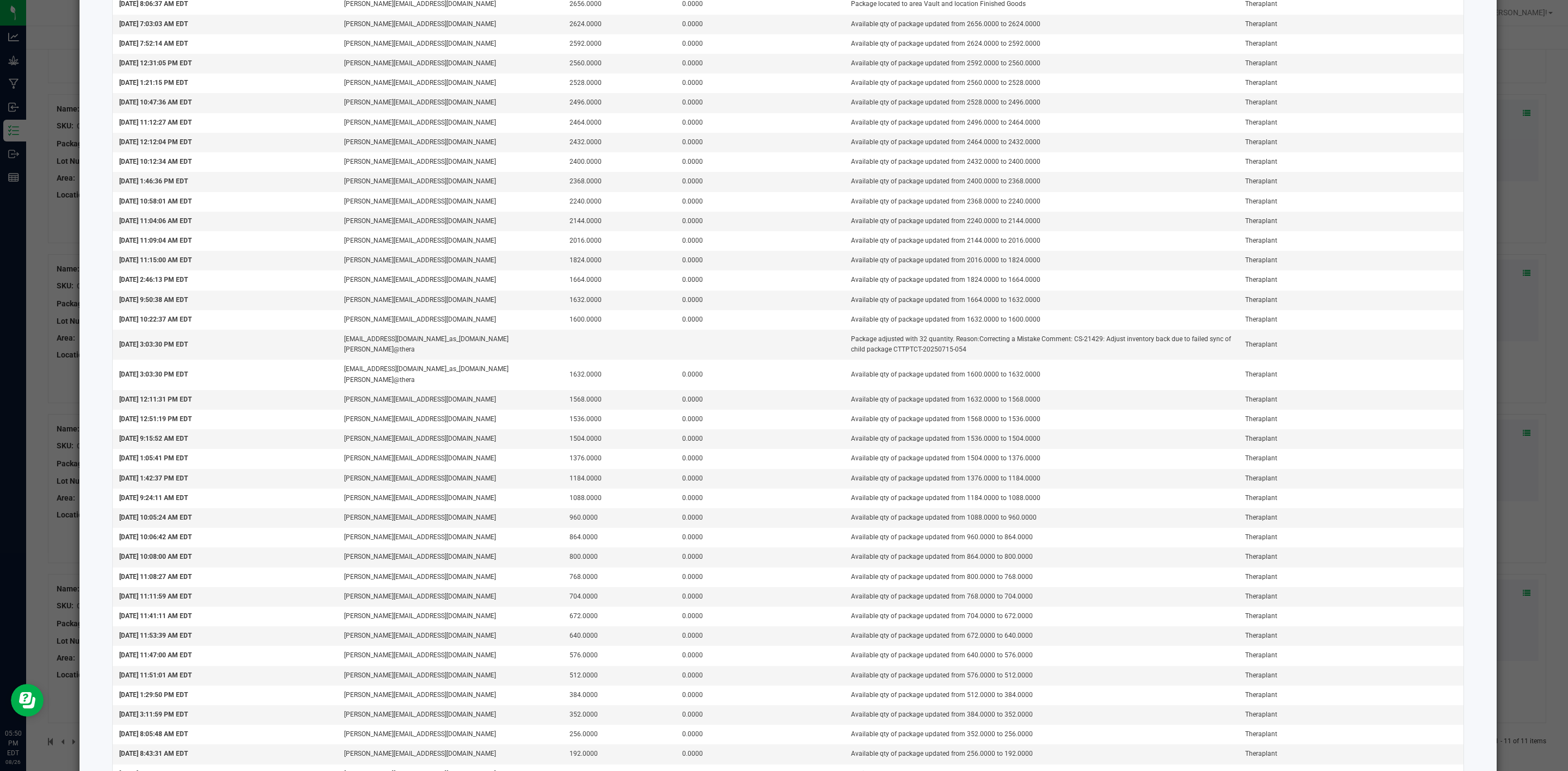
scroll to position [919, 0]
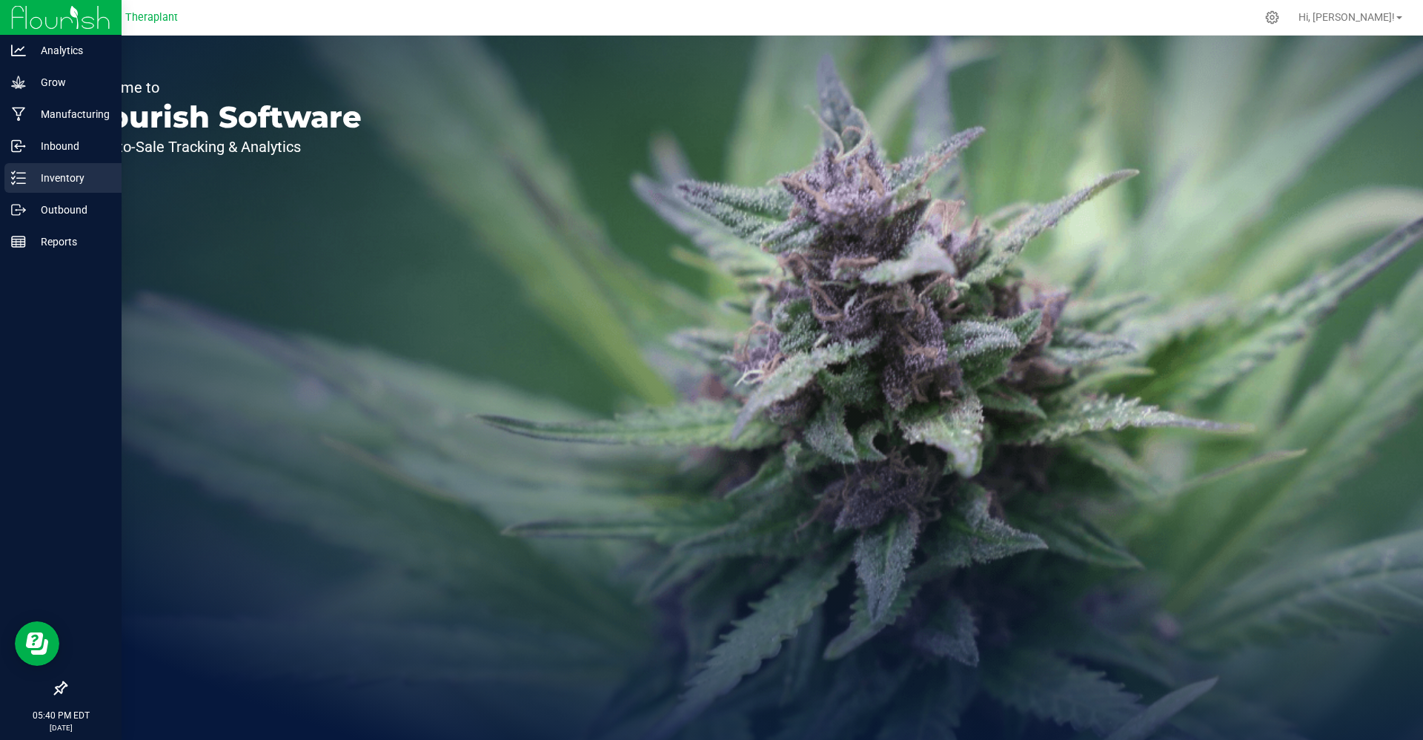
click at [31, 180] on p "Inventory" at bounding box center [70, 178] width 89 height 18
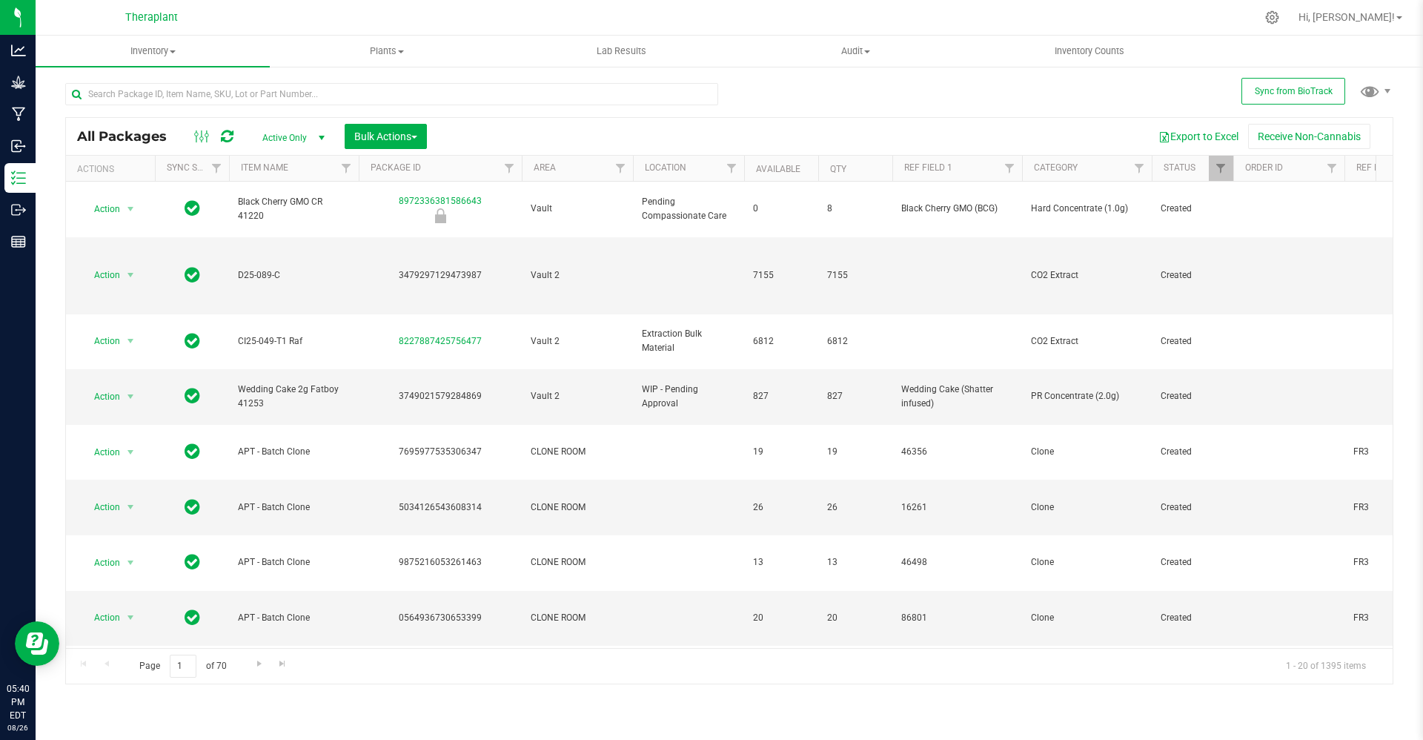
click at [216, 107] on div at bounding box center [391, 100] width 653 height 34
click at [222, 97] on input "text" at bounding box center [391, 94] width 653 height 22
paste input "1189192332424815"
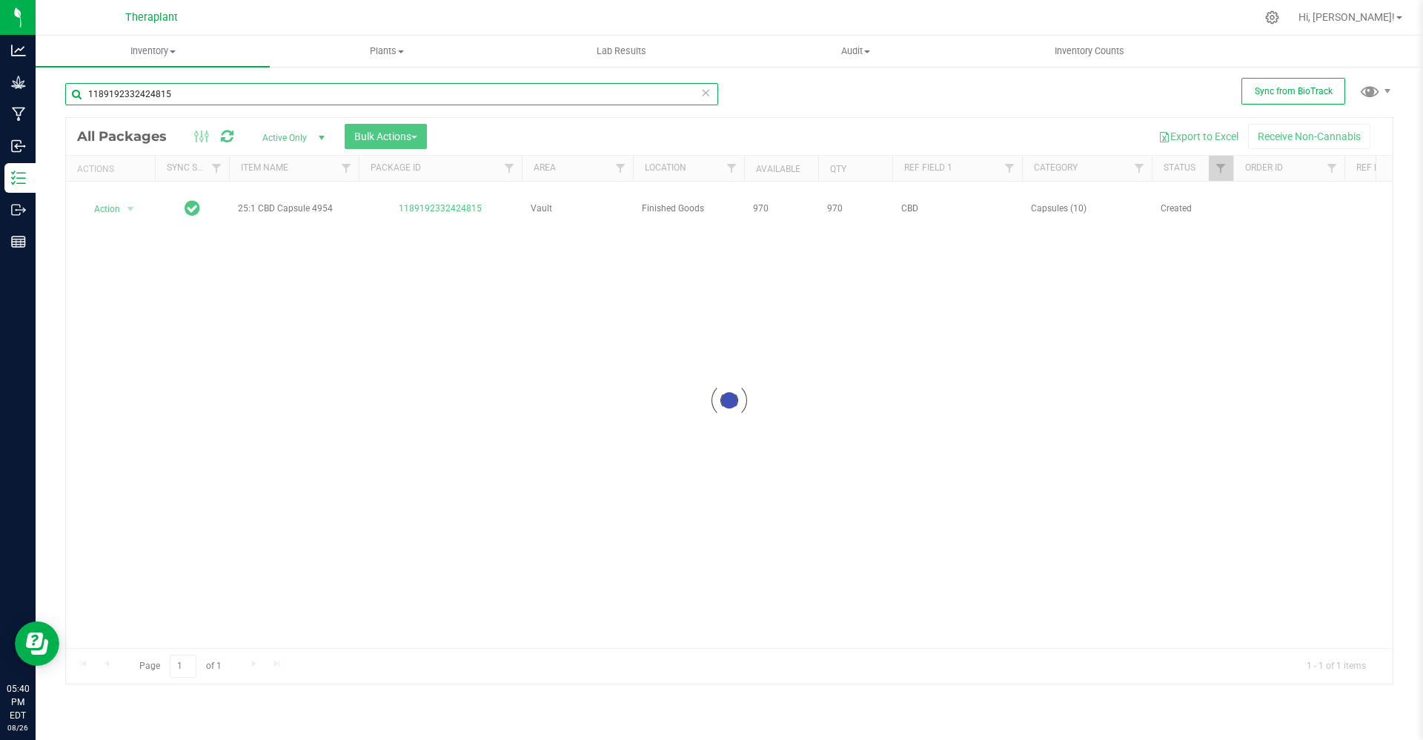
type input "1189192332424815"
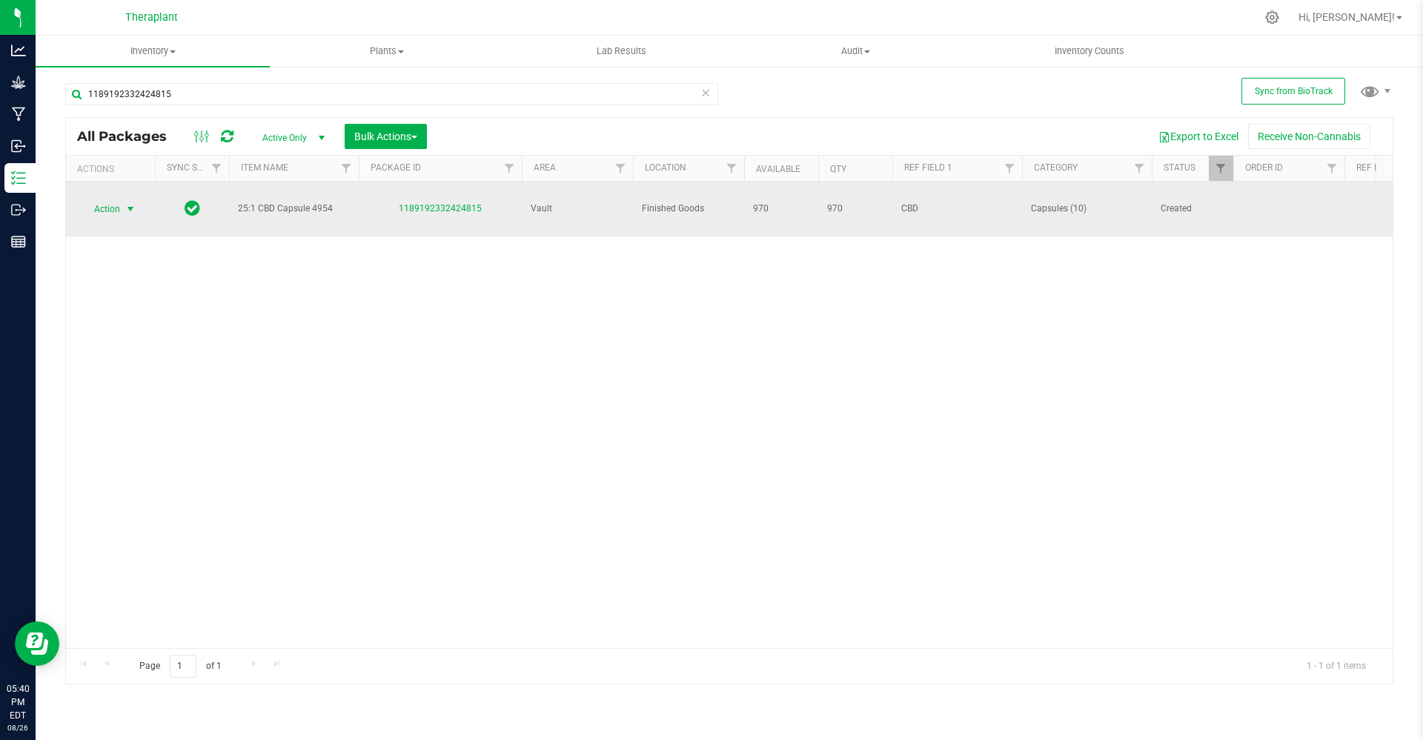
click at [119, 199] on span "Action" at bounding box center [101, 209] width 40 height 21
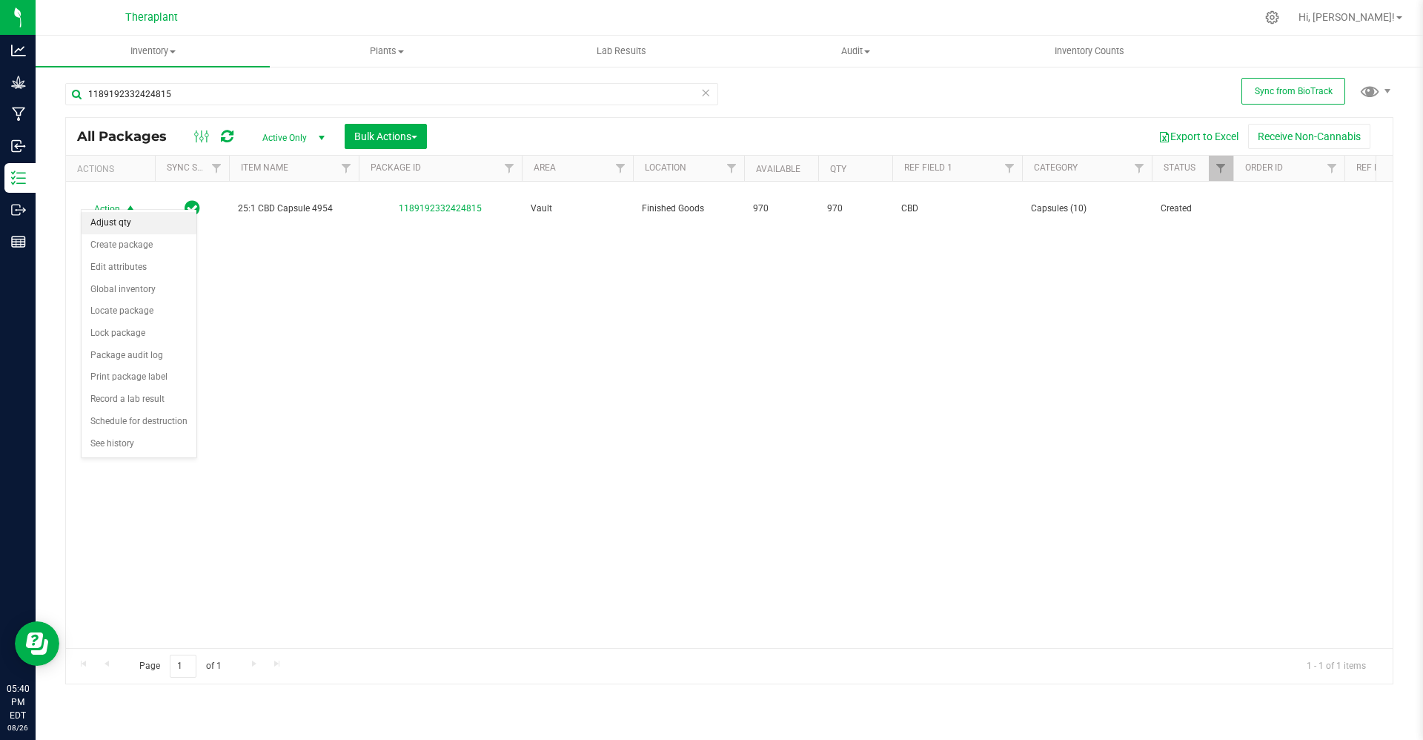
click at [128, 219] on li "Adjust qty" at bounding box center [139, 223] width 115 height 22
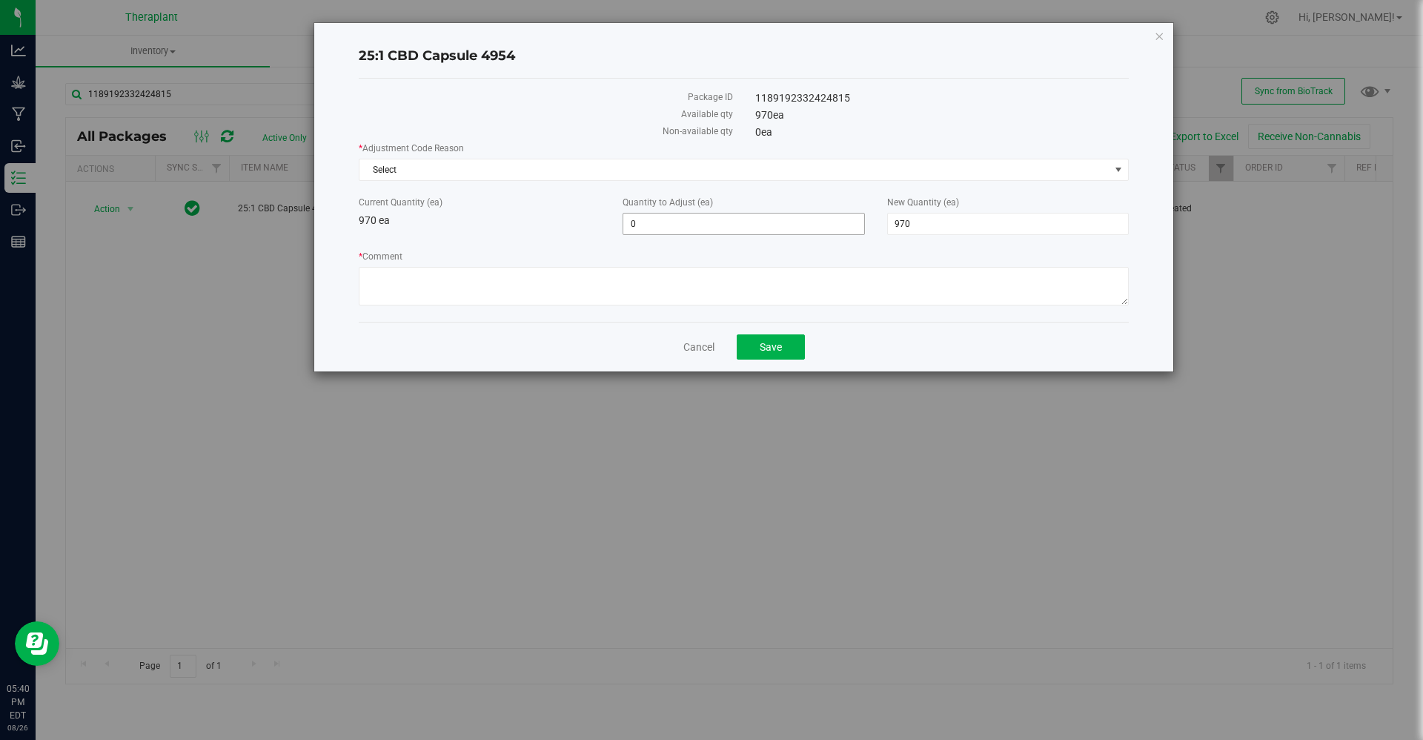
click at [775, 211] on div "Quantity to Adjust (ea) 0 0" at bounding box center [744, 215] width 264 height 39
click at [766, 234] on span "0 0" at bounding box center [744, 224] width 242 height 22
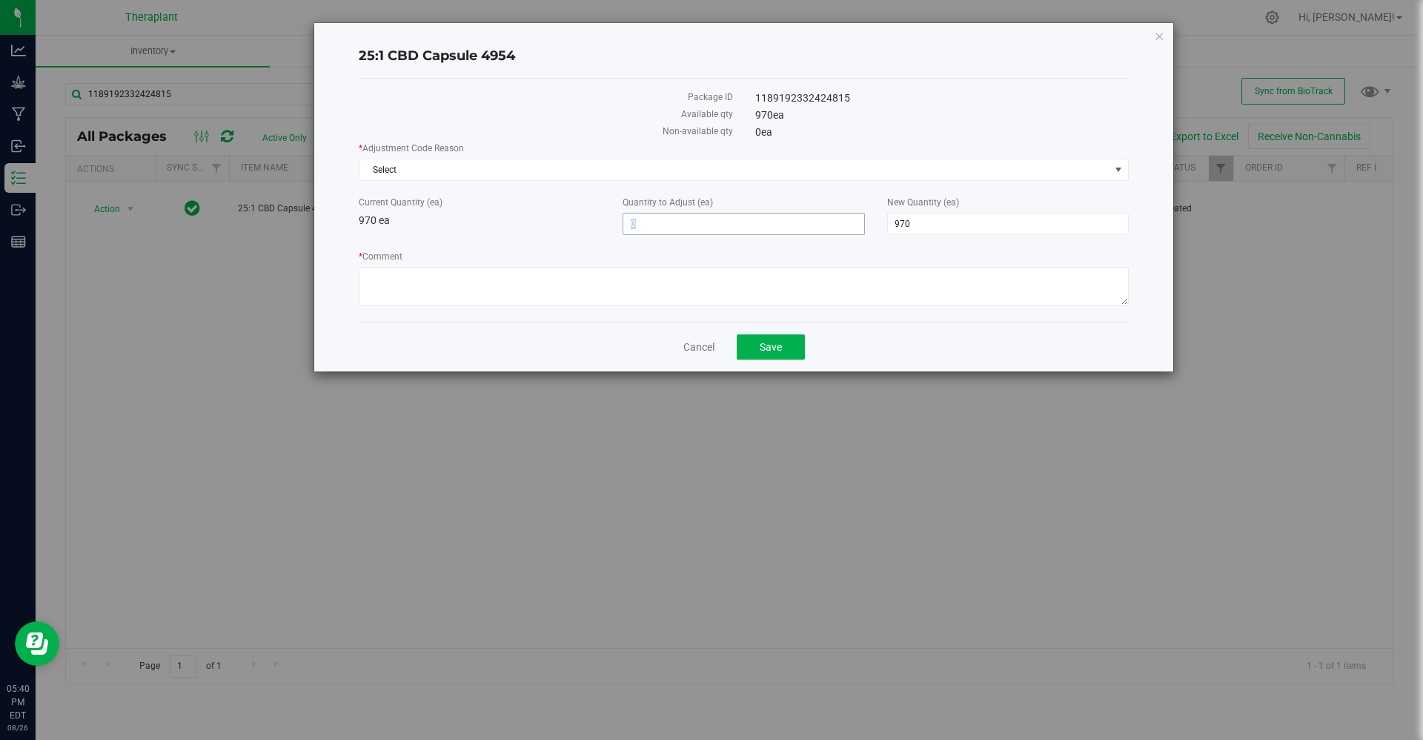
click at [766, 234] on span "0 0" at bounding box center [744, 224] width 242 height 22
click at [763, 227] on span "0 0" at bounding box center [744, 224] width 242 height 22
click at [763, 227] on input "0" at bounding box center [743, 224] width 240 height 21
type input "-10"
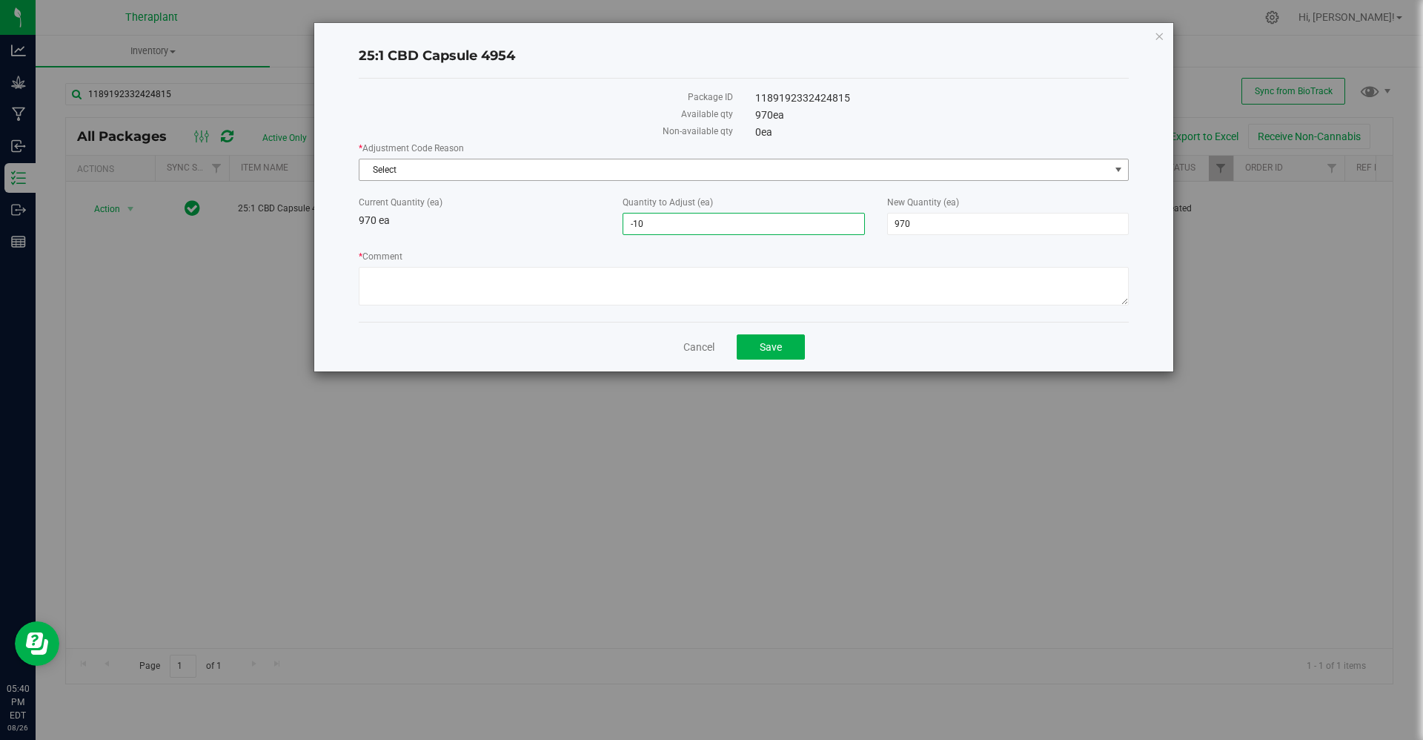
type input "960"
click at [765, 159] on span "Select" at bounding box center [744, 170] width 770 height 22
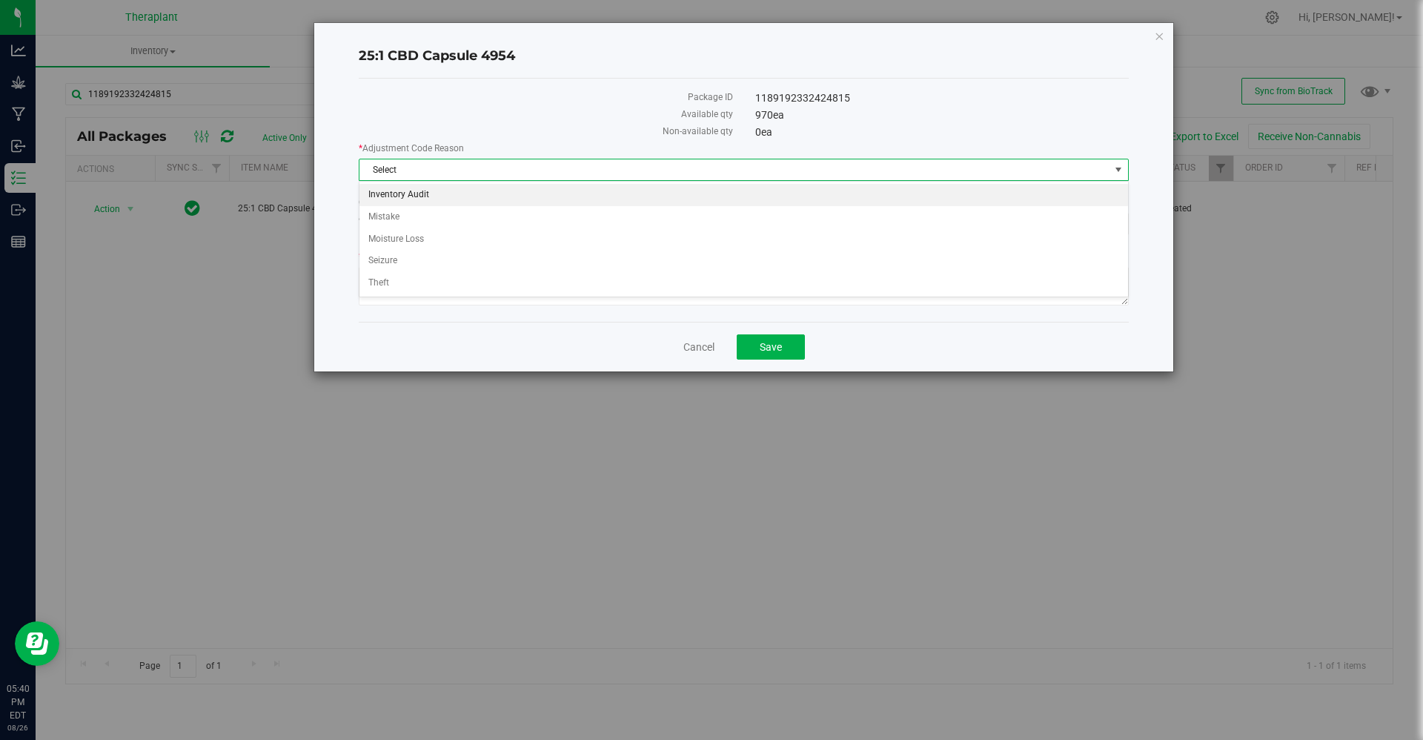
click at [751, 190] on li "Inventory Audit" at bounding box center [744, 195] width 769 height 22
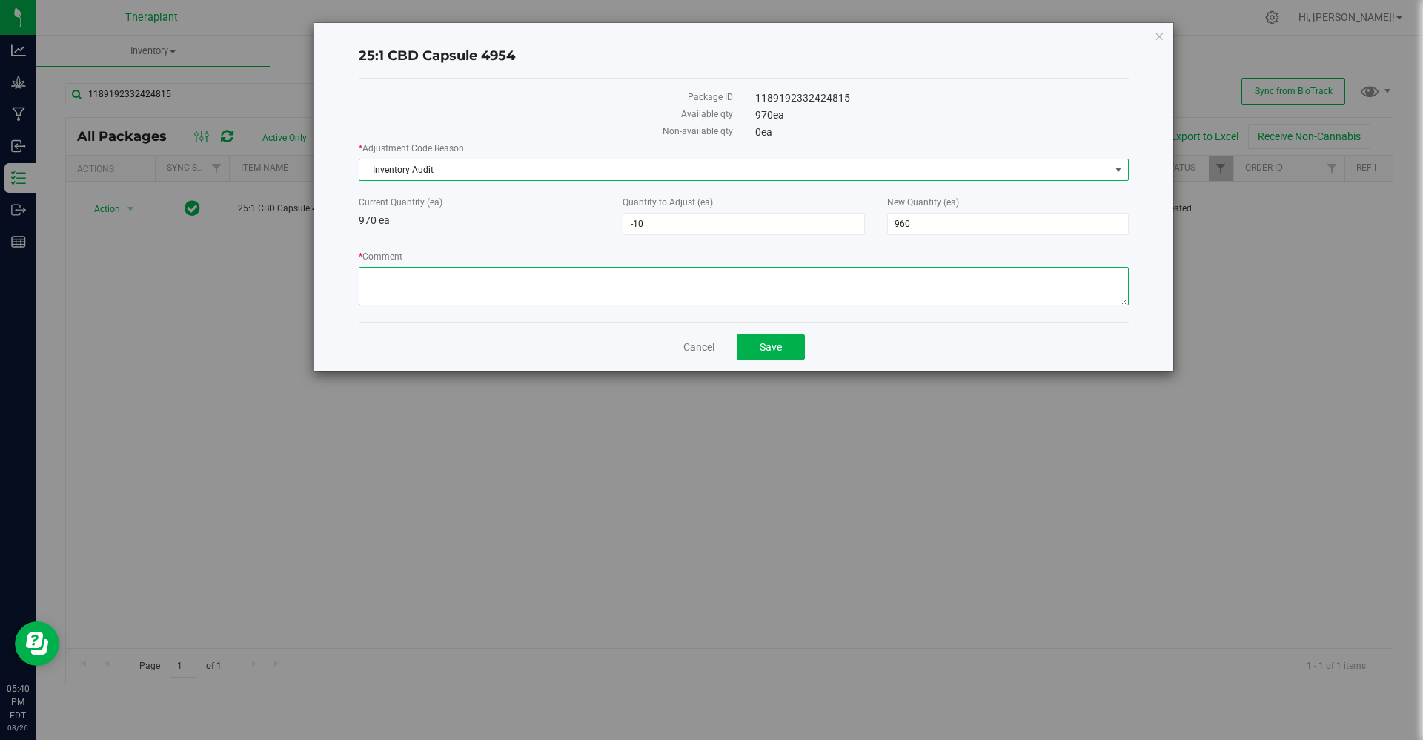
click at [738, 289] on textarea "* Comment" at bounding box center [744, 286] width 770 height 39
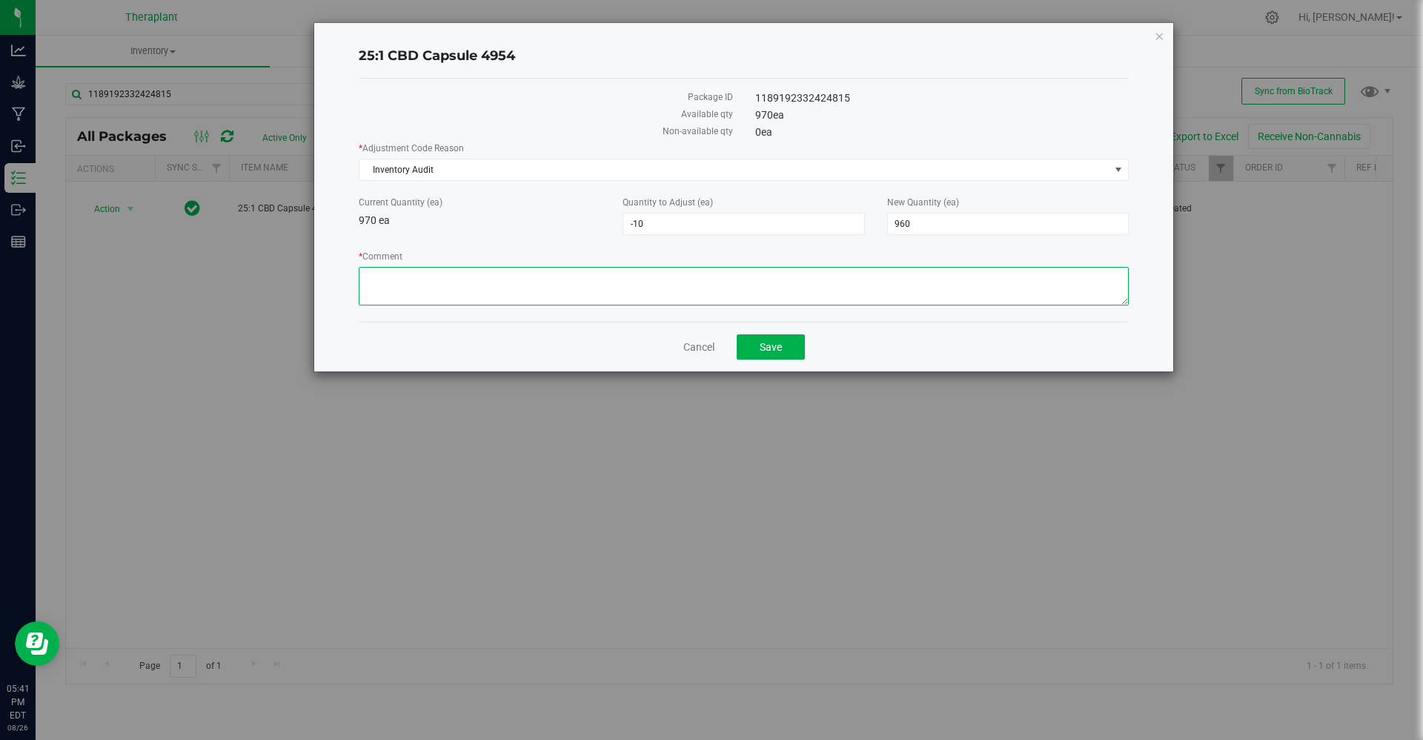
click at [401, 274] on textarea "* Comment" at bounding box center [744, 286] width 770 height 39
click at [431, 268] on textarea "* Comment" at bounding box center [744, 286] width 770 height 39
click at [529, 282] on textarea "* Comment" at bounding box center [744, 286] width 770 height 39
click at [853, 282] on textarea "* Comment" at bounding box center [744, 286] width 770 height 39
click at [892, 268] on textarea "* Comment" at bounding box center [744, 286] width 770 height 39
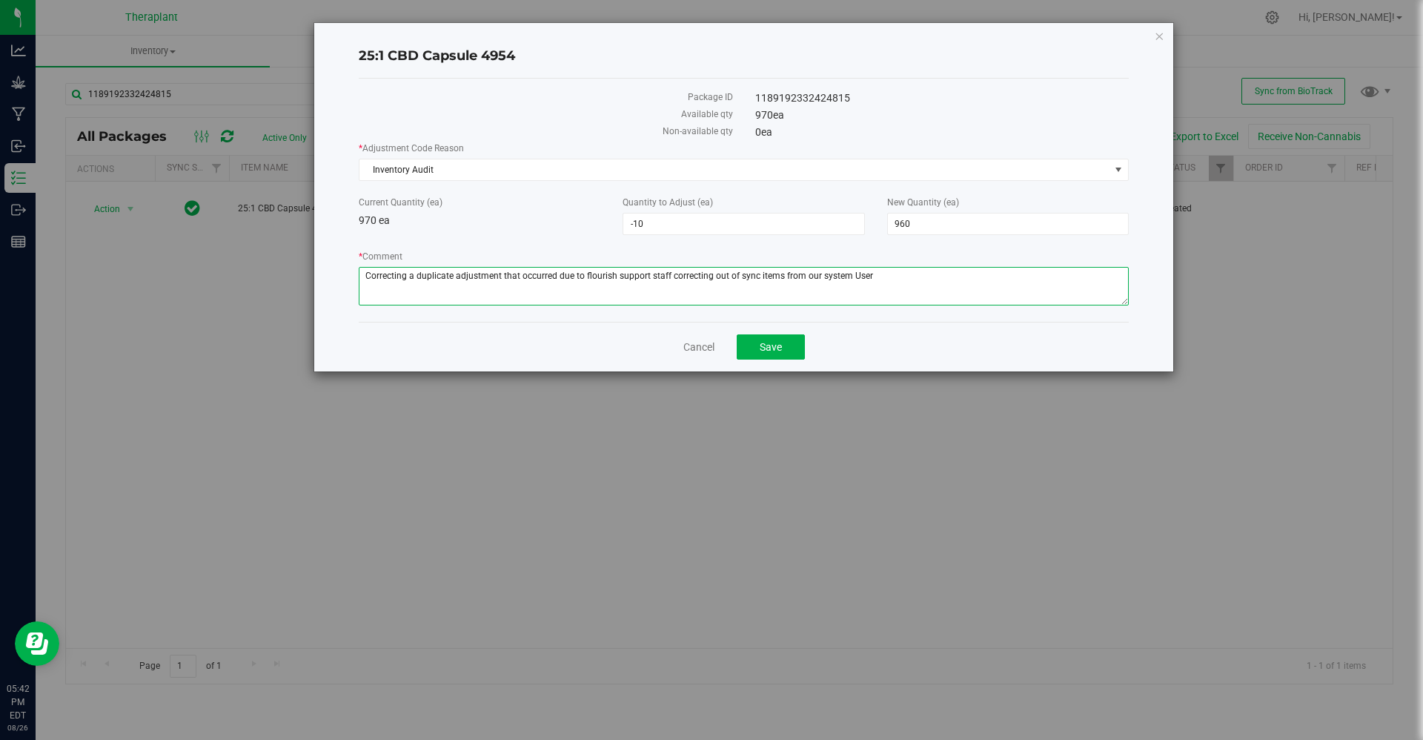
paste textarea "badams@flourishsoftware."
click at [876, 277] on textarea "* Comment" at bounding box center [744, 286] width 770 height 39
click at [975, 274] on textarea "* Comment" at bounding box center [744, 286] width 770 height 39
click at [982, 275] on textarea "* Comment" at bounding box center [744, 286] width 770 height 39
click at [844, 279] on textarea "* Comment" at bounding box center [744, 286] width 770 height 39
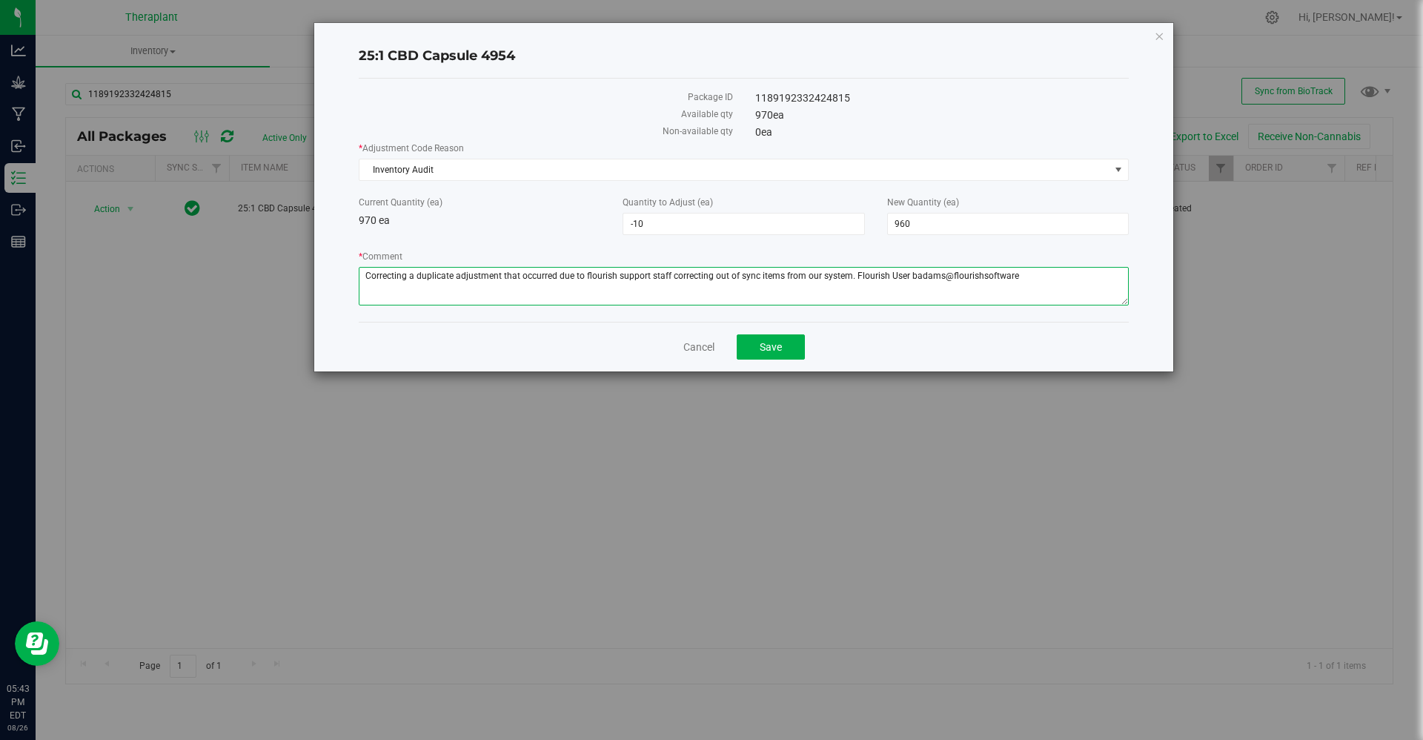
click at [902, 279] on textarea "* Comment" at bounding box center [744, 286] width 770 height 39
click at [1031, 276] on textarea "* Comment" at bounding box center [744, 286] width 770 height 39
drag, startPoint x: 569, startPoint y: 291, endPoint x: 351, endPoint y: 260, distance: 219.3
click at [351, 260] on div "25:1 CBD Capsule 4954 Package ID 1189192332424815 Available qty 970 ea Non-avai…" at bounding box center [743, 197] width 859 height 348
type textarea "Correcting a duplicate adjustment that occurred due to flourish support staff c…"
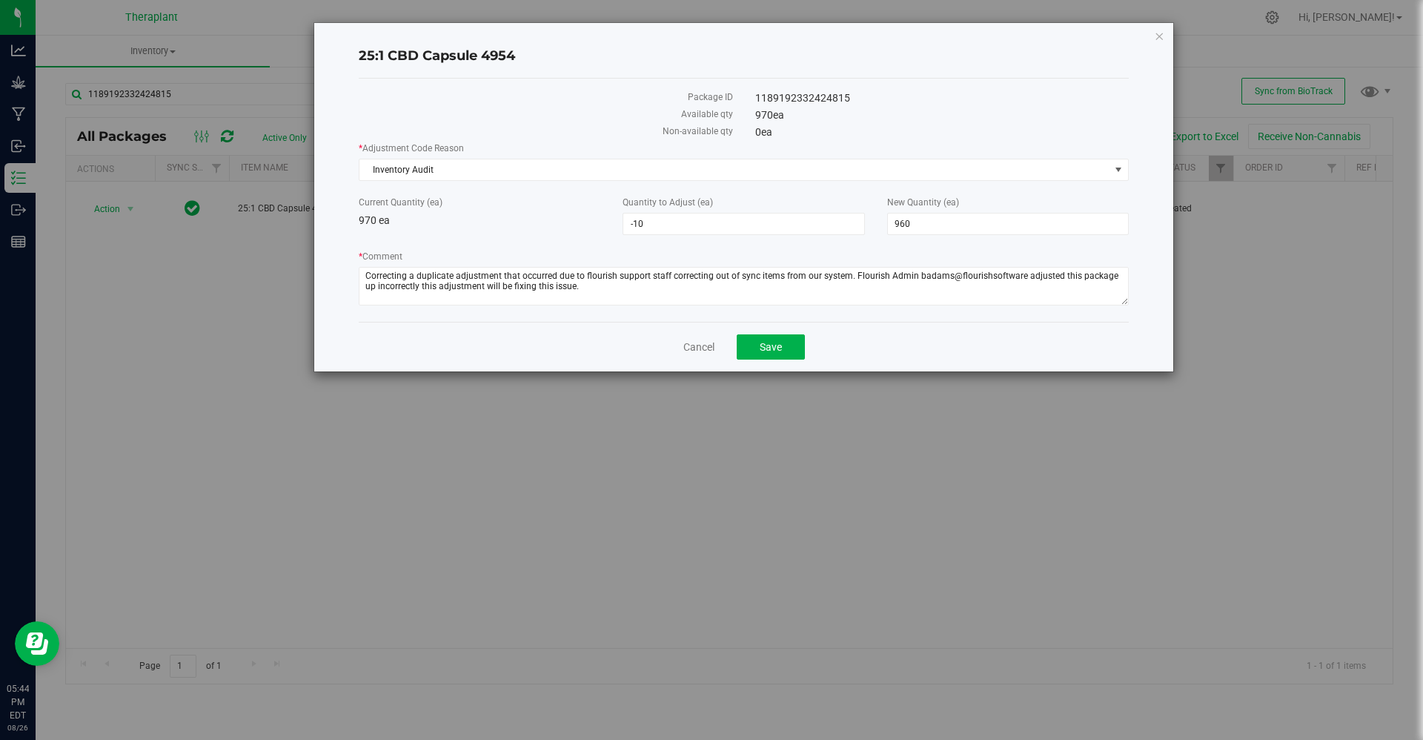
click at [608, 242] on div "* Adjustment Code Reason Inventory Audit Select Inventory Audit Mistake Moistur…" at bounding box center [744, 226] width 770 height 168
click at [752, 346] on button "Save" at bounding box center [771, 346] width 68 height 25
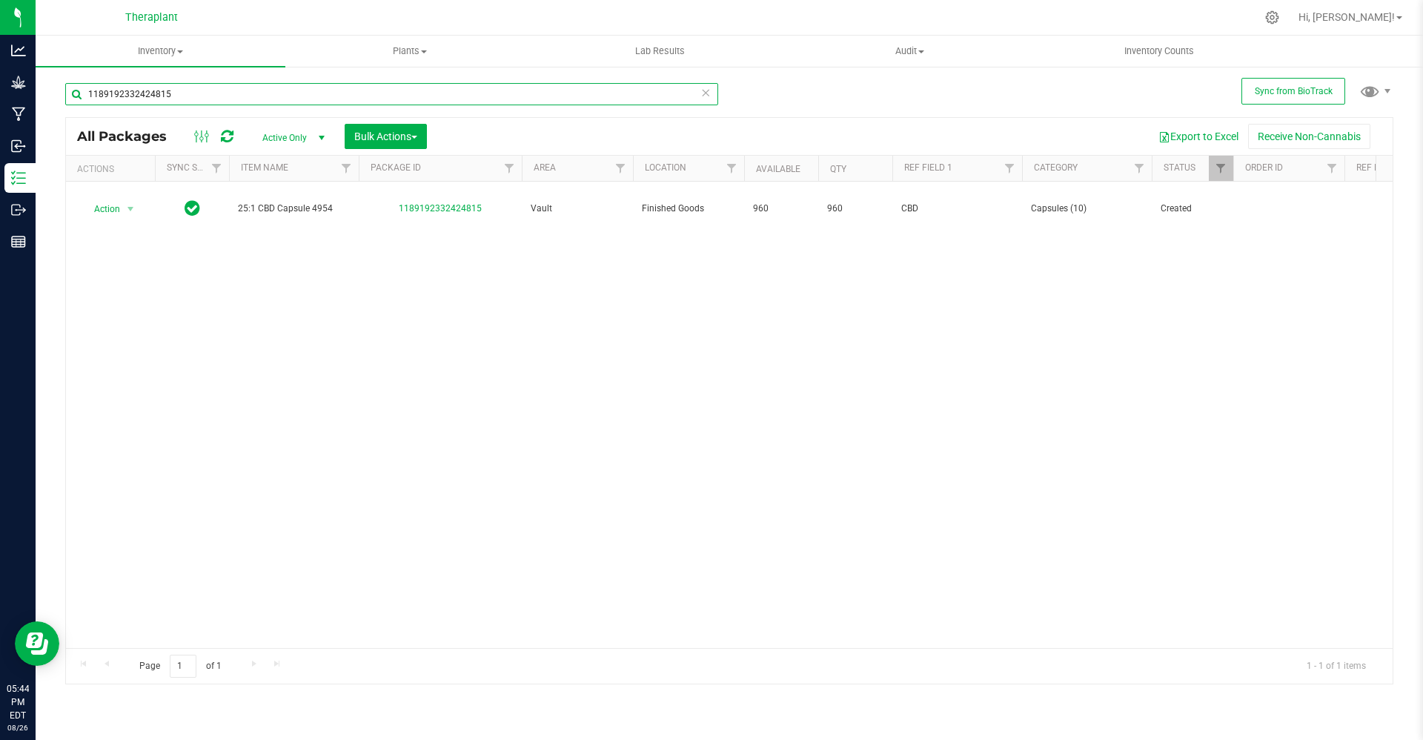
click at [299, 92] on input "1189192332424815" at bounding box center [391, 94] width 653 height 22
paste input "9975335970635553"
type input "9975335970635553"
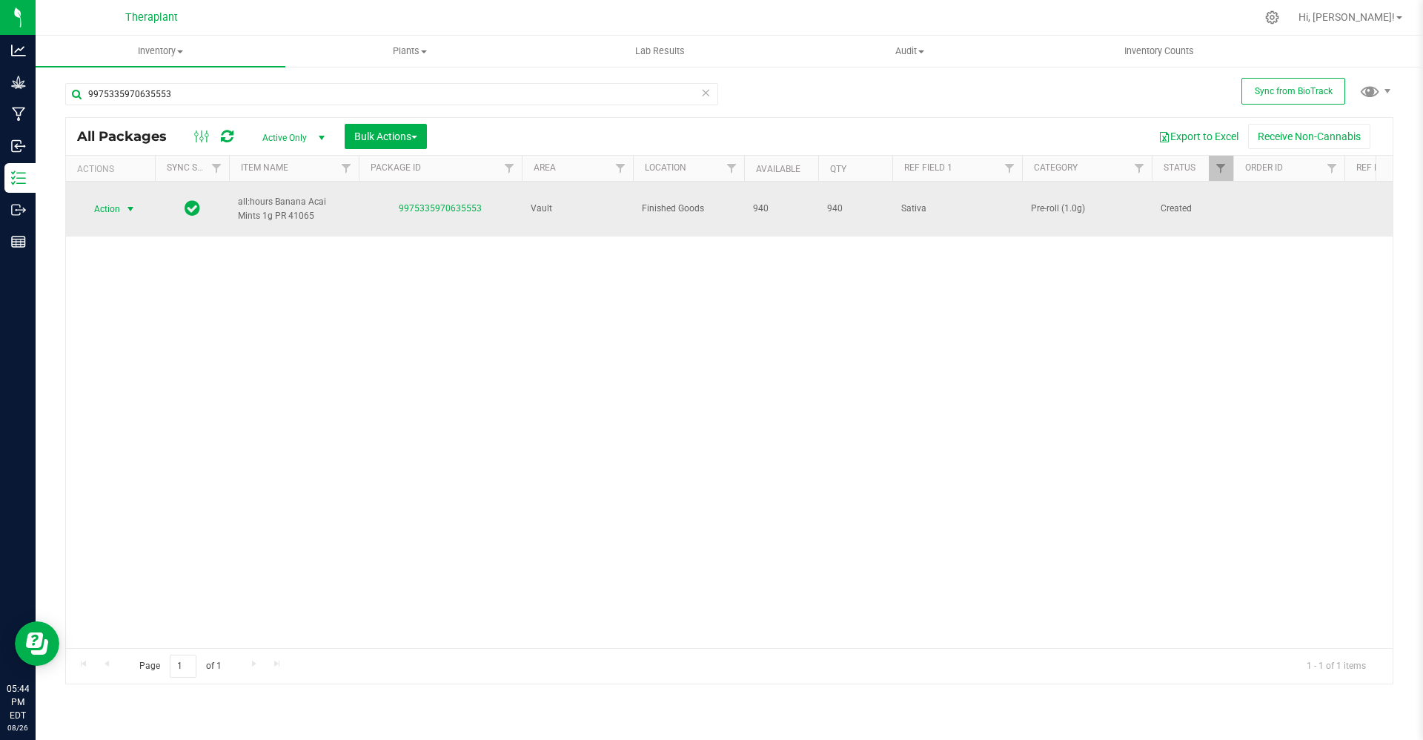
click at [109, 199] on span "Action" at bounding box center [101, 209] width 40 height 21
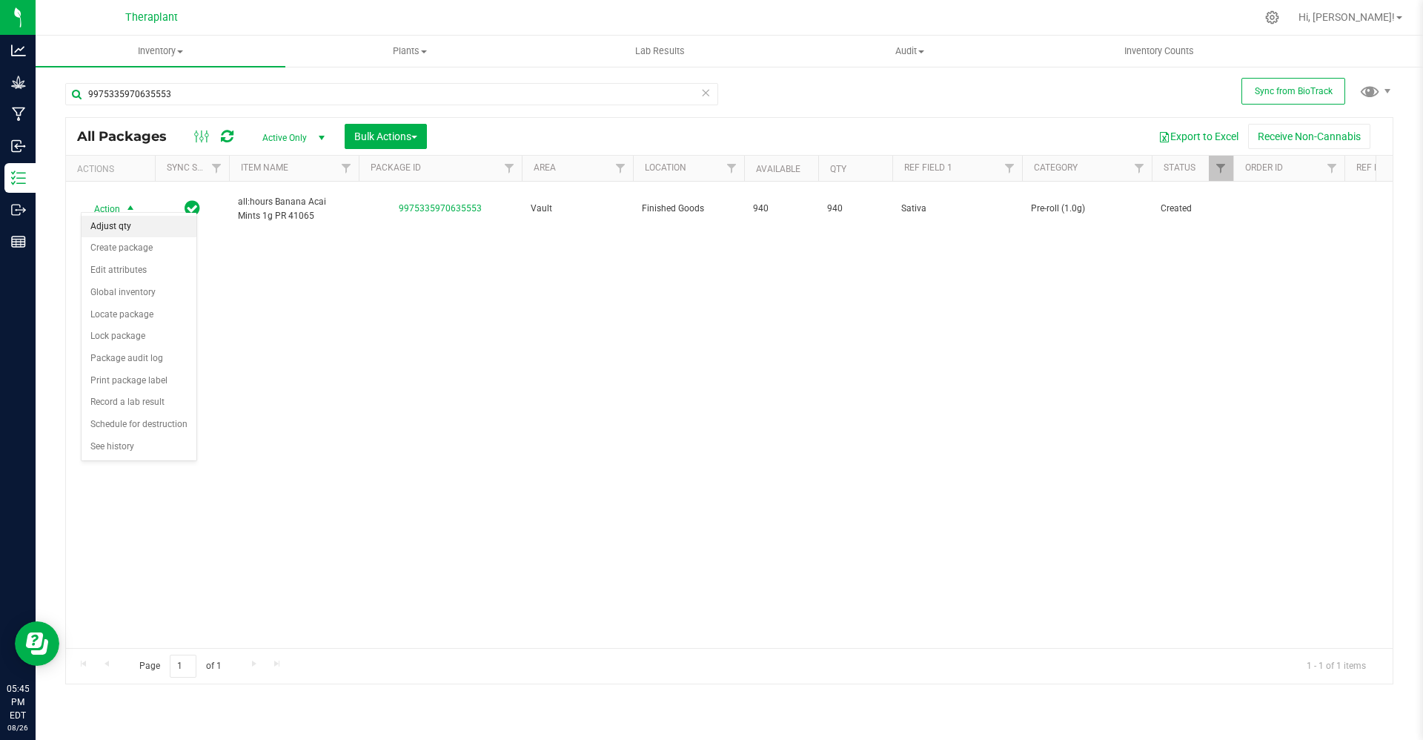
click at [122, 222] on li "Adjust qty" at bounding box center [139, 227] width 115 height 22
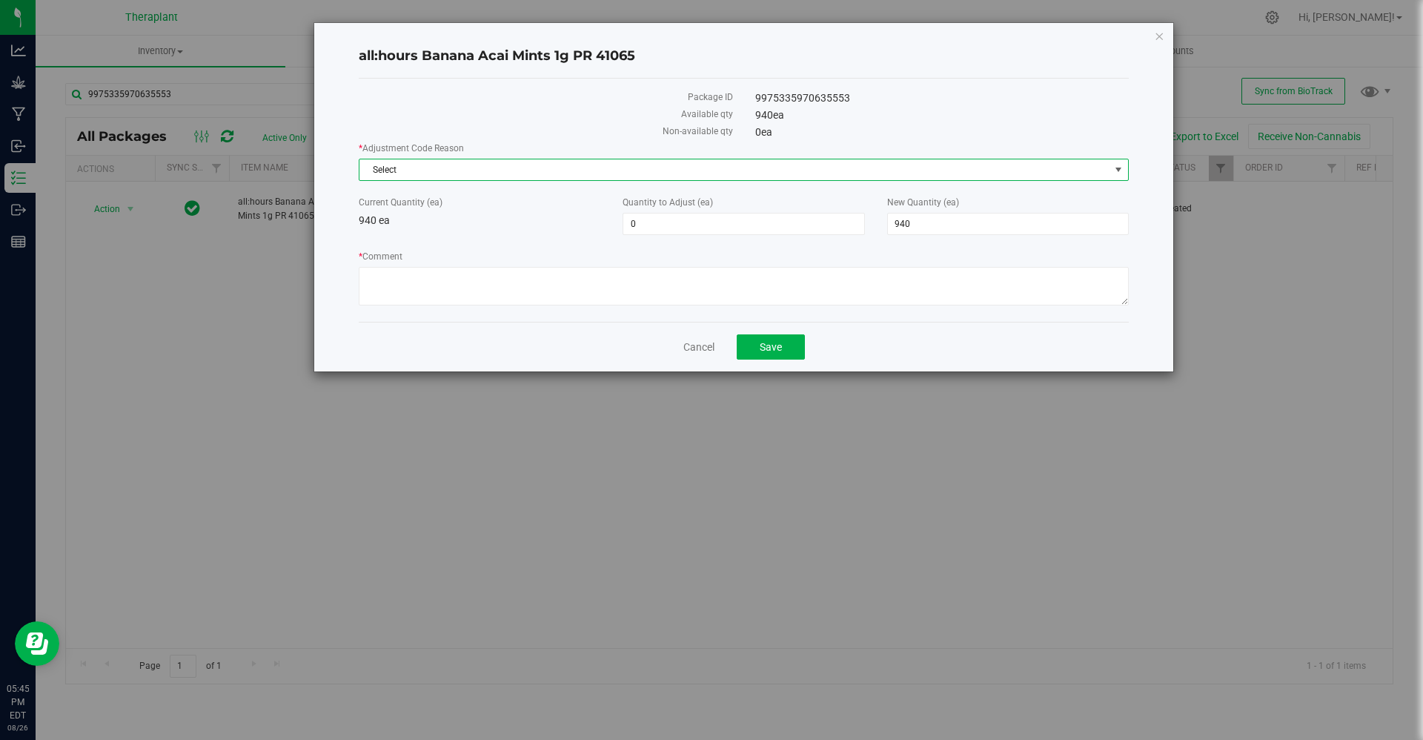
click at [590, 167] on span "Select" at bounding box center [735, 169] width 750 height 21
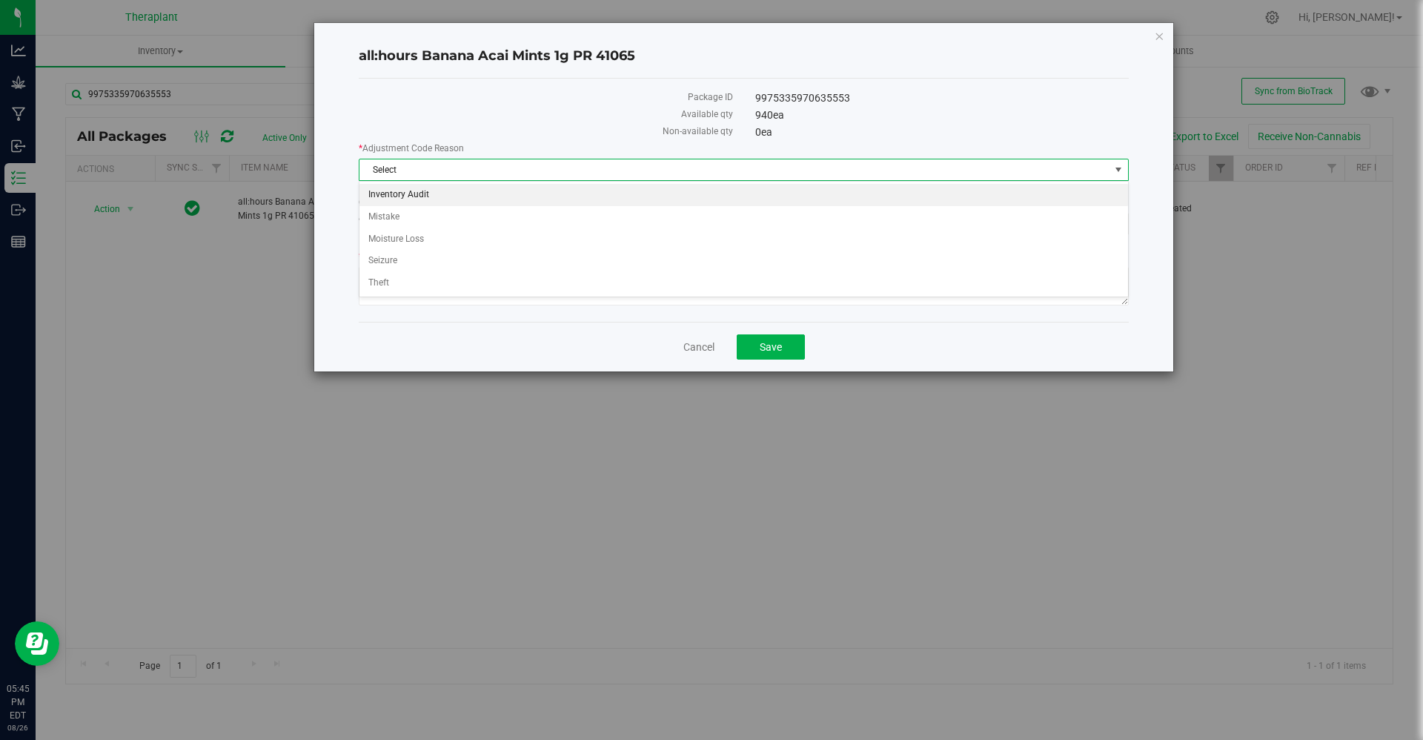
click at [540, 194] on li "Inventory Audit" at bounding box center [744, 195] width 769 height 22
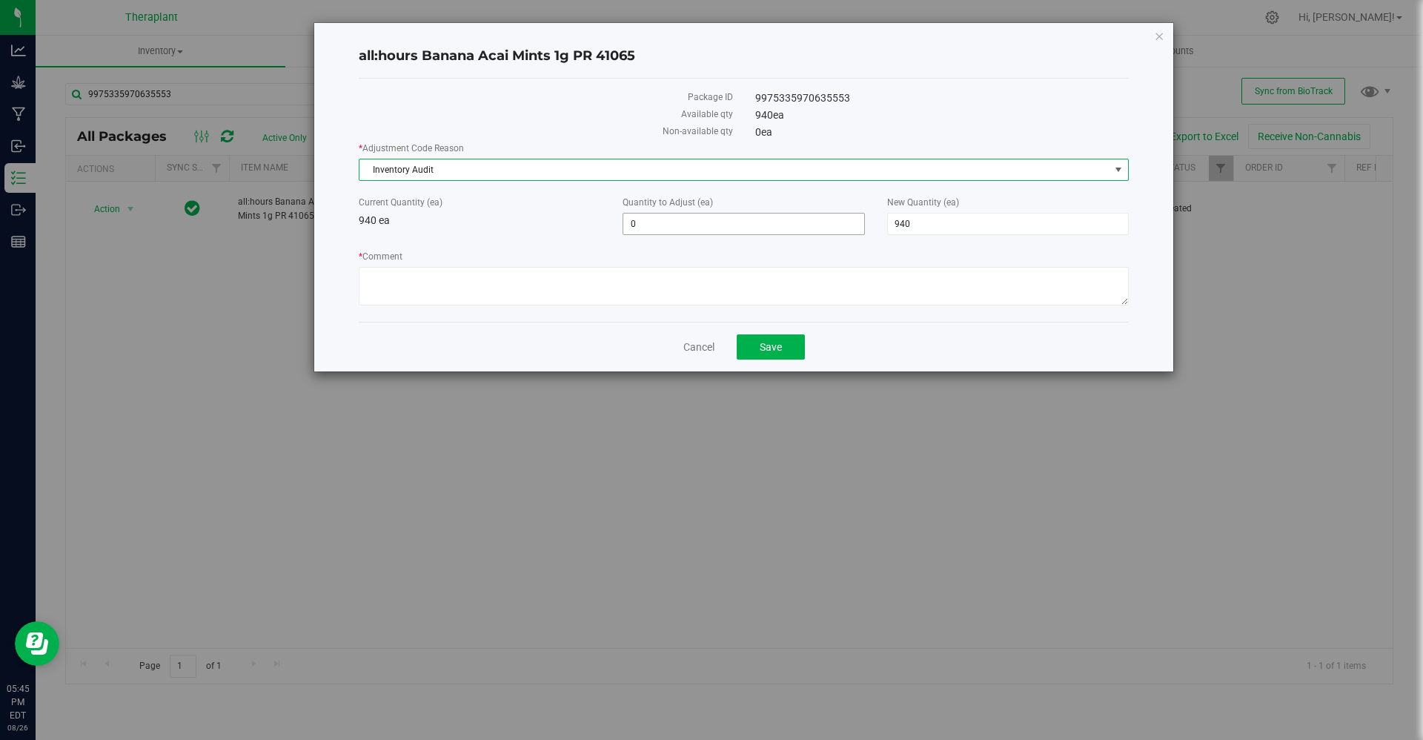
click at [678, 224] on span "0 0" at bounding box center [744, 224] width 242 height 22
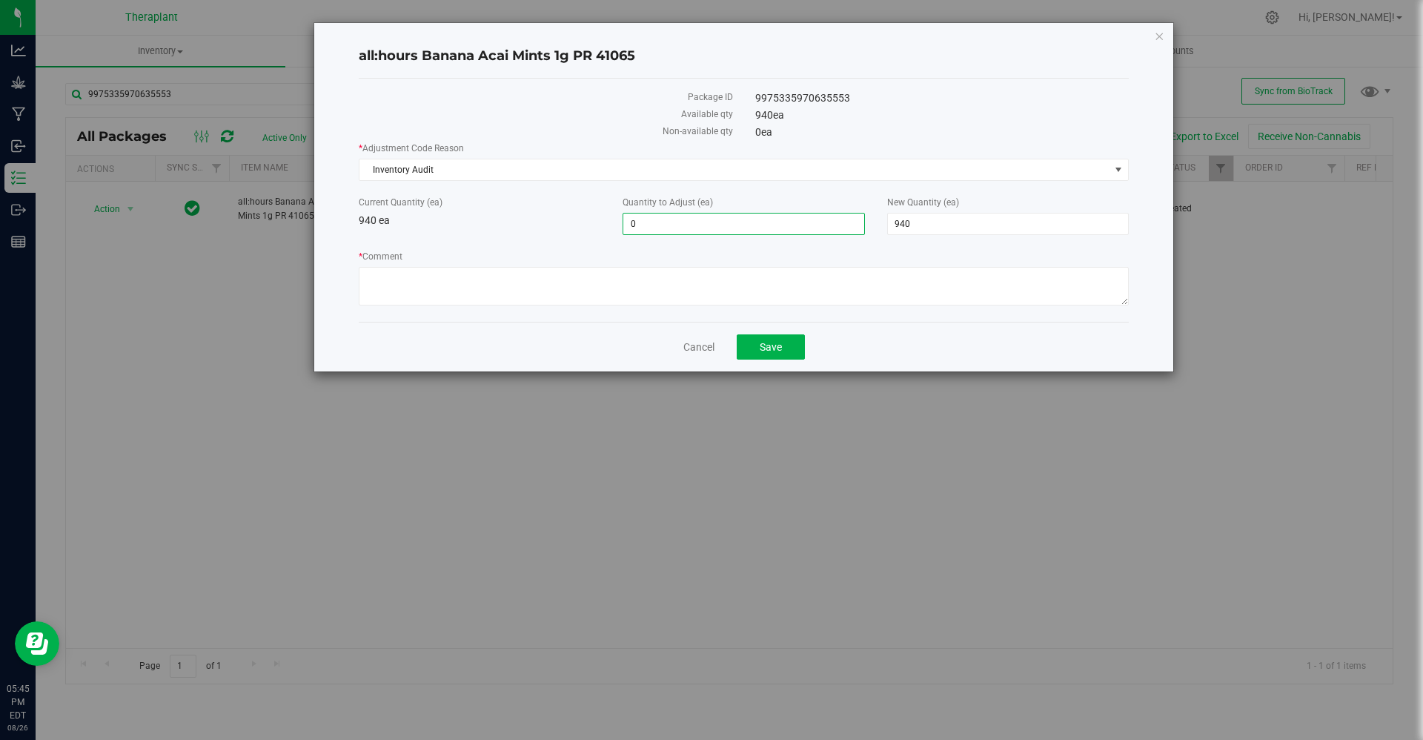
click at [678, 224] on input "0" at bounding box center [743, 224] width 240 height 21
type input "-20"
type input "920"
click at [662, 257] on label "* Comment" at bounding box center [744, 256] width 770 height 13
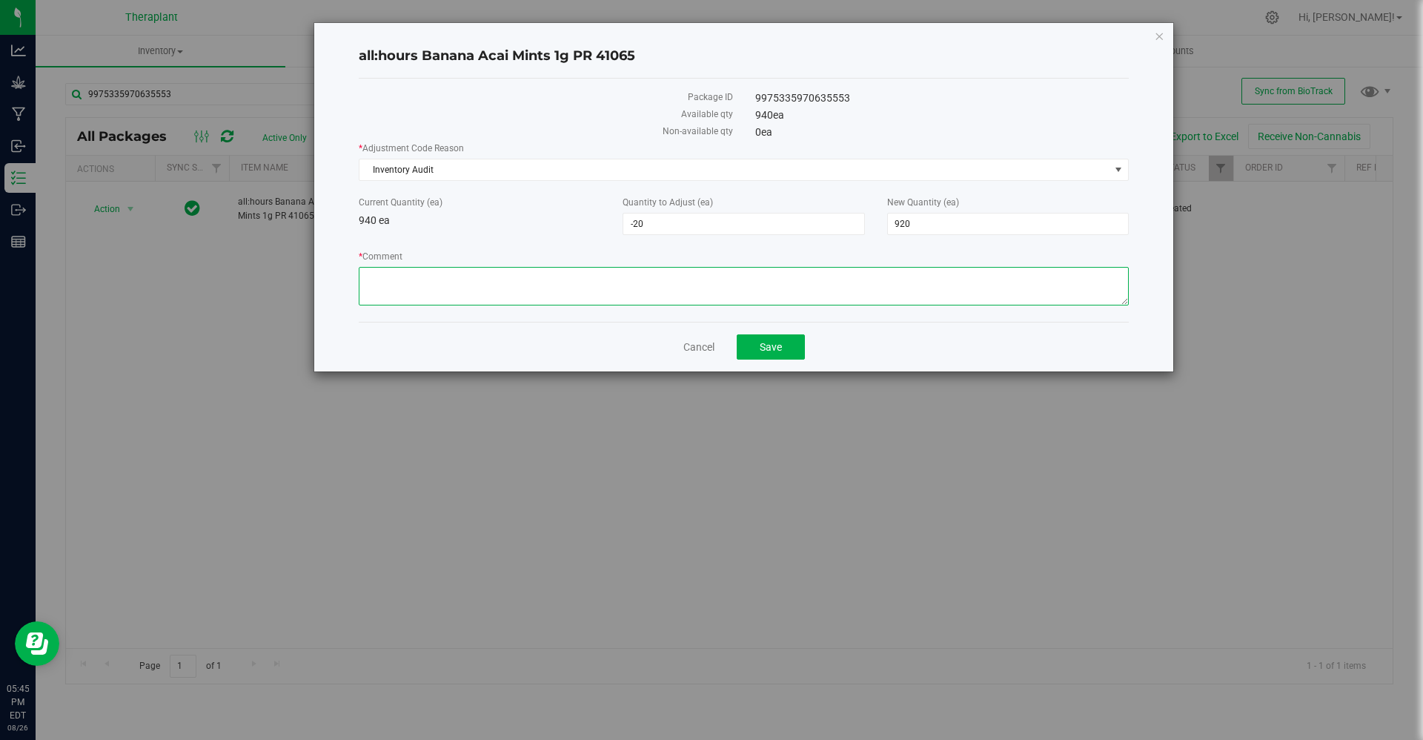
click at [662, 267] on textarea "* Comment" at bounding box center [744, 286] width 770 height 39
paste textarea "Correcting a duplicate adjustment that occurred due to flourish support staff c…"
type textarea "Correcting a duplicate adjustment that occurred due to flourish support staff c…"
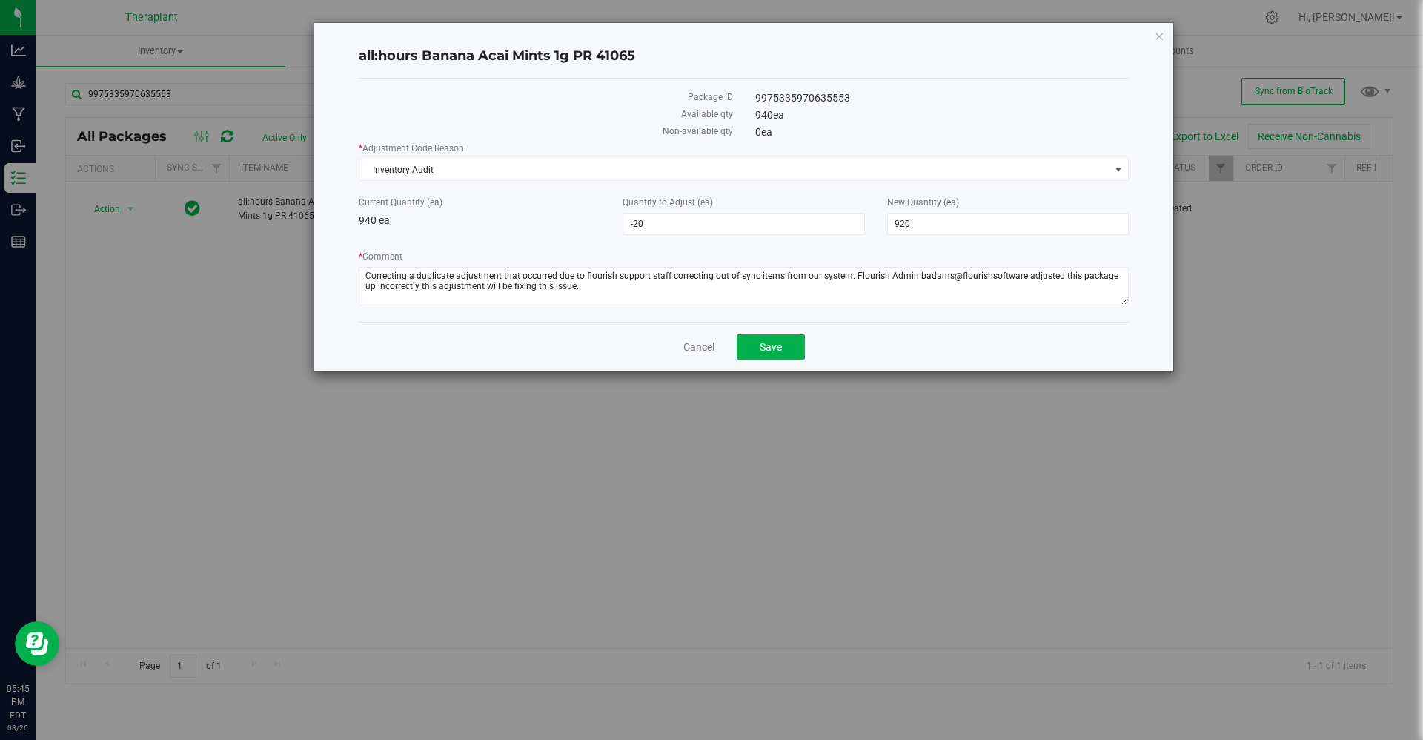
click at [764, 333] on div "Cancel Save" at bounding box center [744, 347] width 770 height 50
click at [764, 344] on span "Save" at bounding box center [771, 347] width 22 height 12
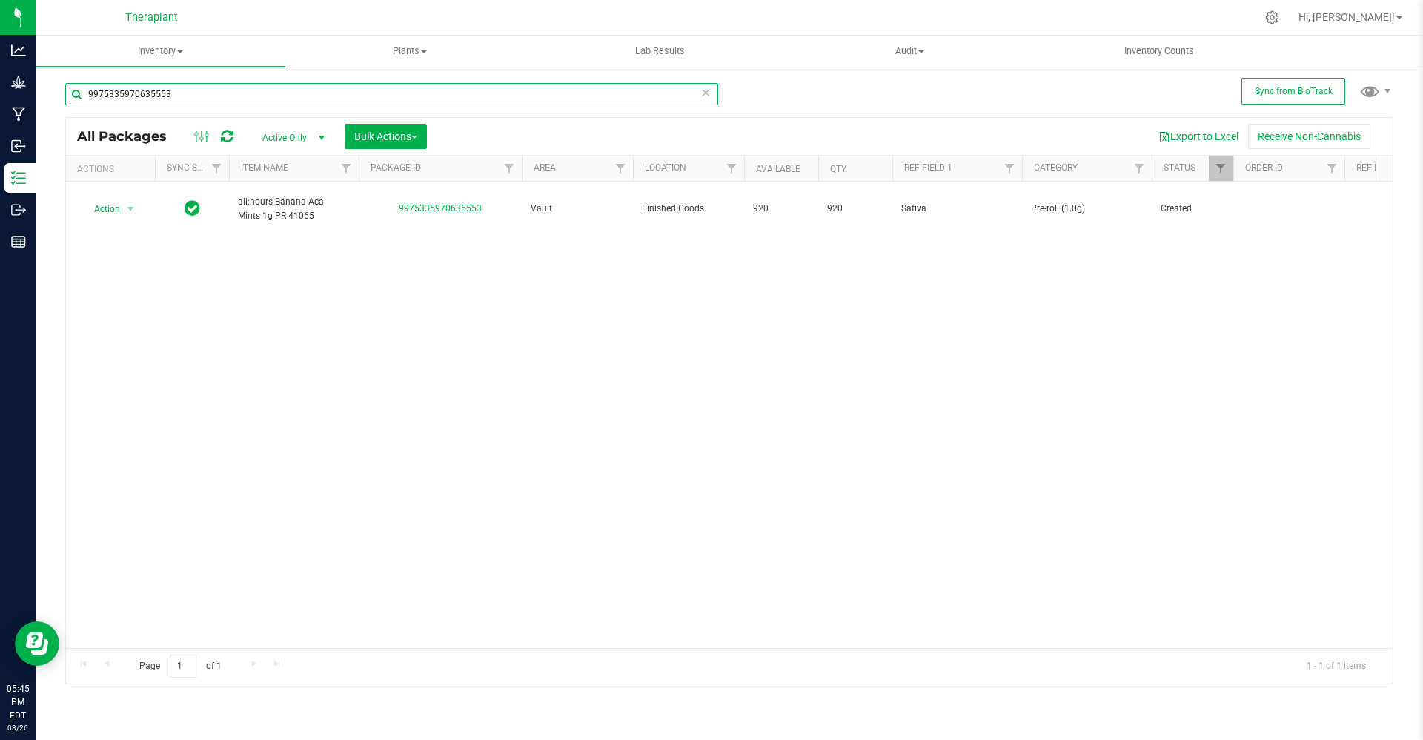
click at [205, 95] on input "9975335970635553" at bounding box center [391, 94] width 653 height 22
paste input "660809367530527"
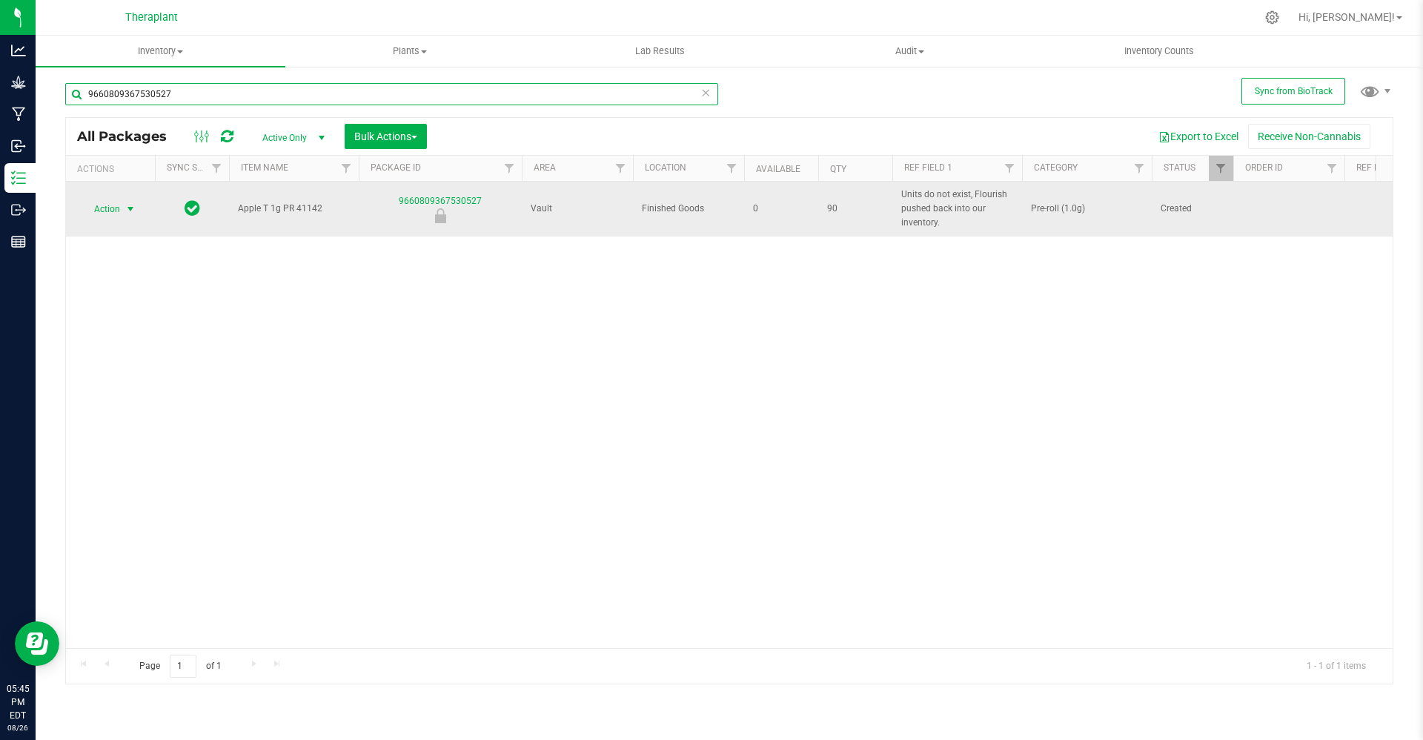
type input "9660809367530527"
click at [112, 204] on span "Action" at bounding box center [101, 209] width 40 height 21
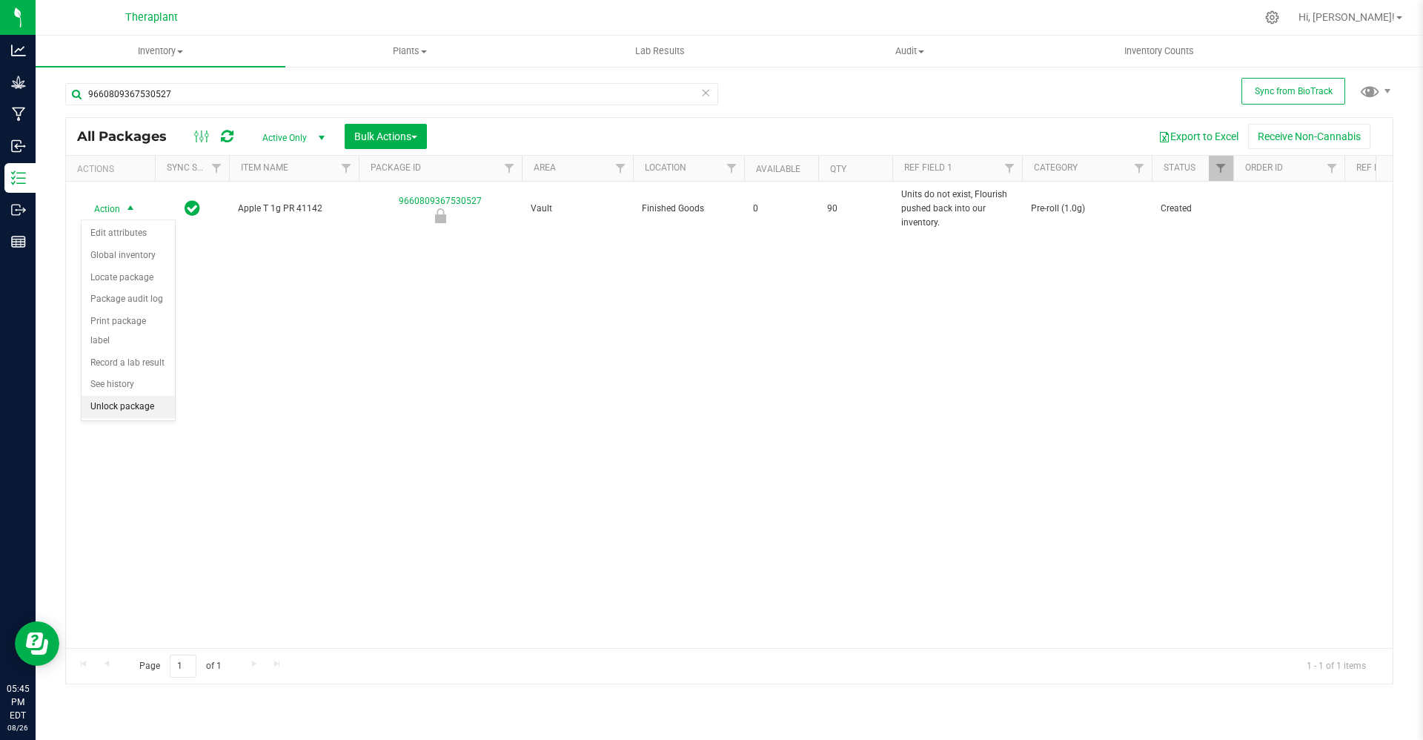
click at [129, 396] on li "Unlock package" at bounding box center [128, 407] width 93 height 22
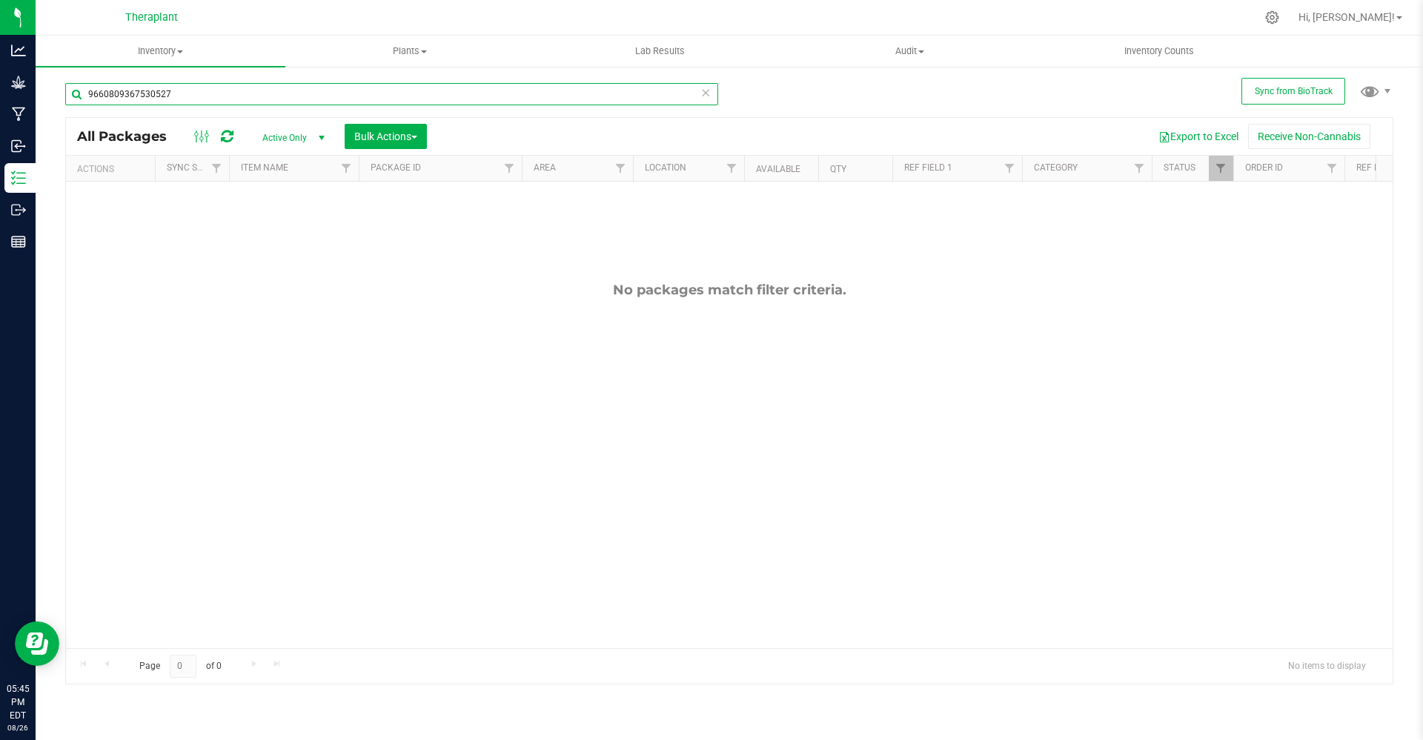
click at [230, 95] on input "9660809367530527" at bounding box center [391, 94] width 653 height 22
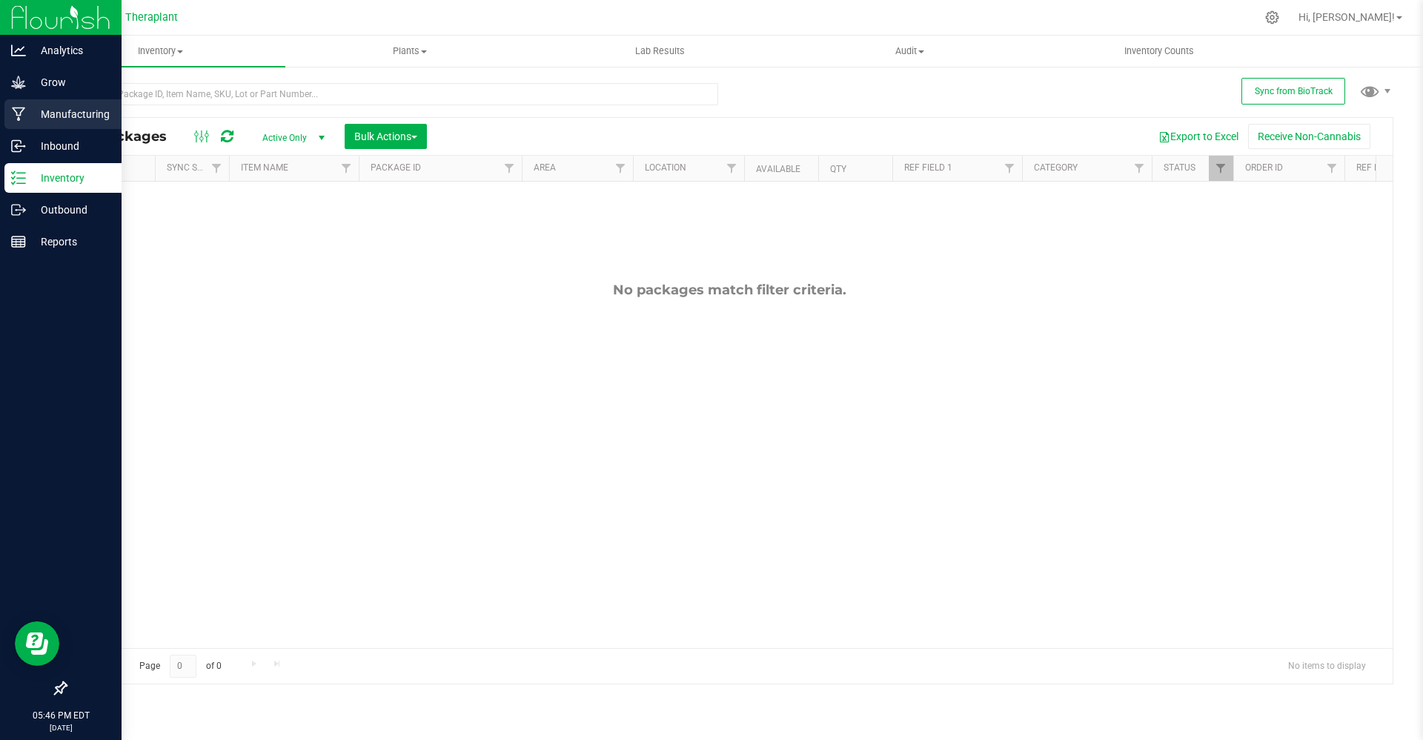
click at [0, 111] on link "Manufacturing" at bounding box center [61, 115] width 122 height 32
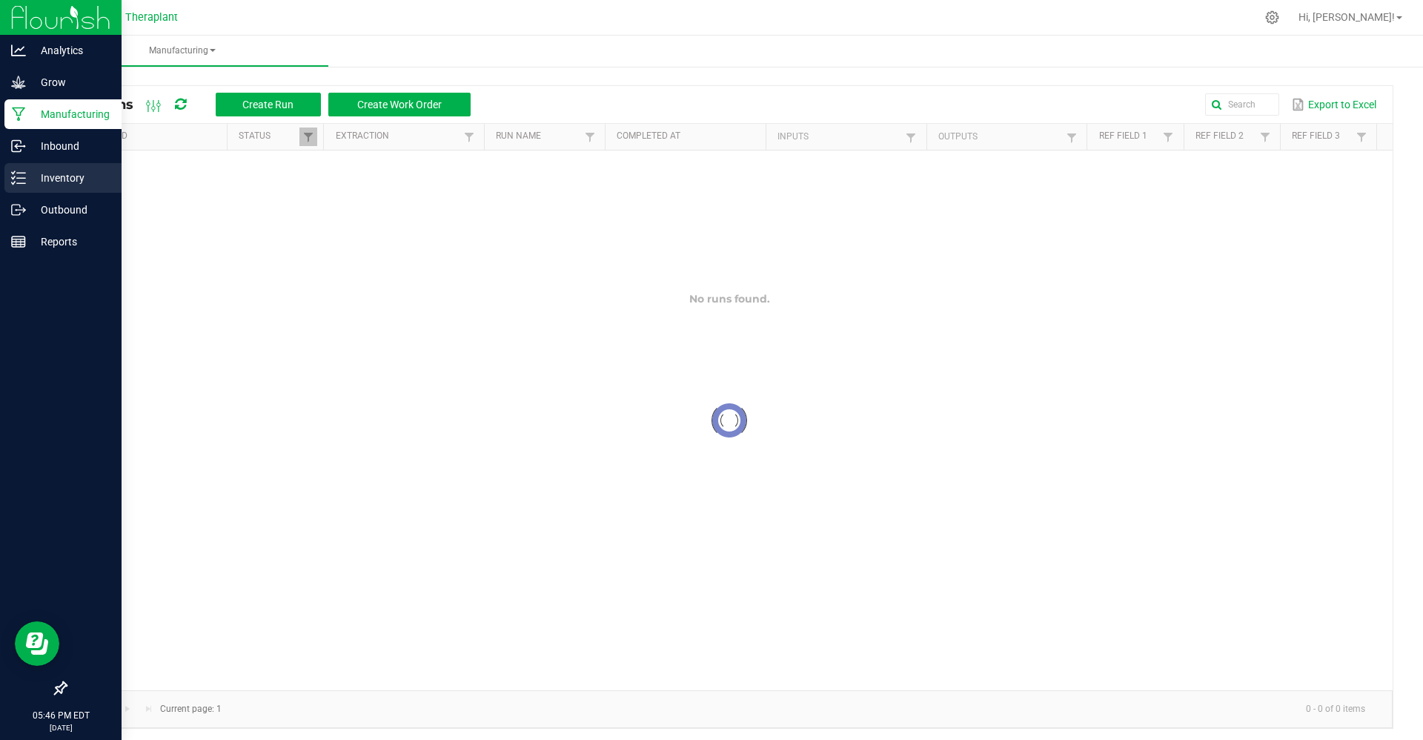
click at [56, 179] on p "Inventory" at bounding box center [70, 178] width 89 height 18
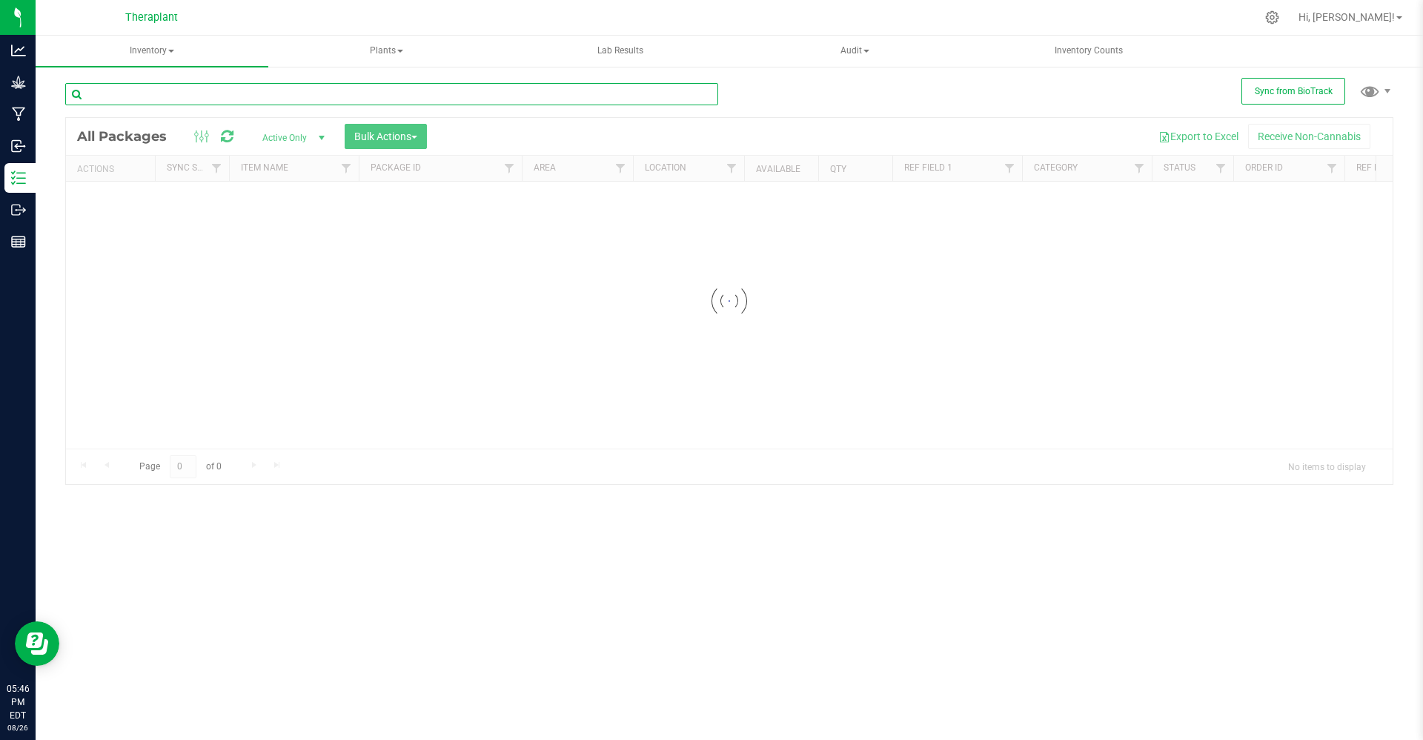
click at [179, 91] on input "text" at bounding box center [391, 94] width 653 height 22
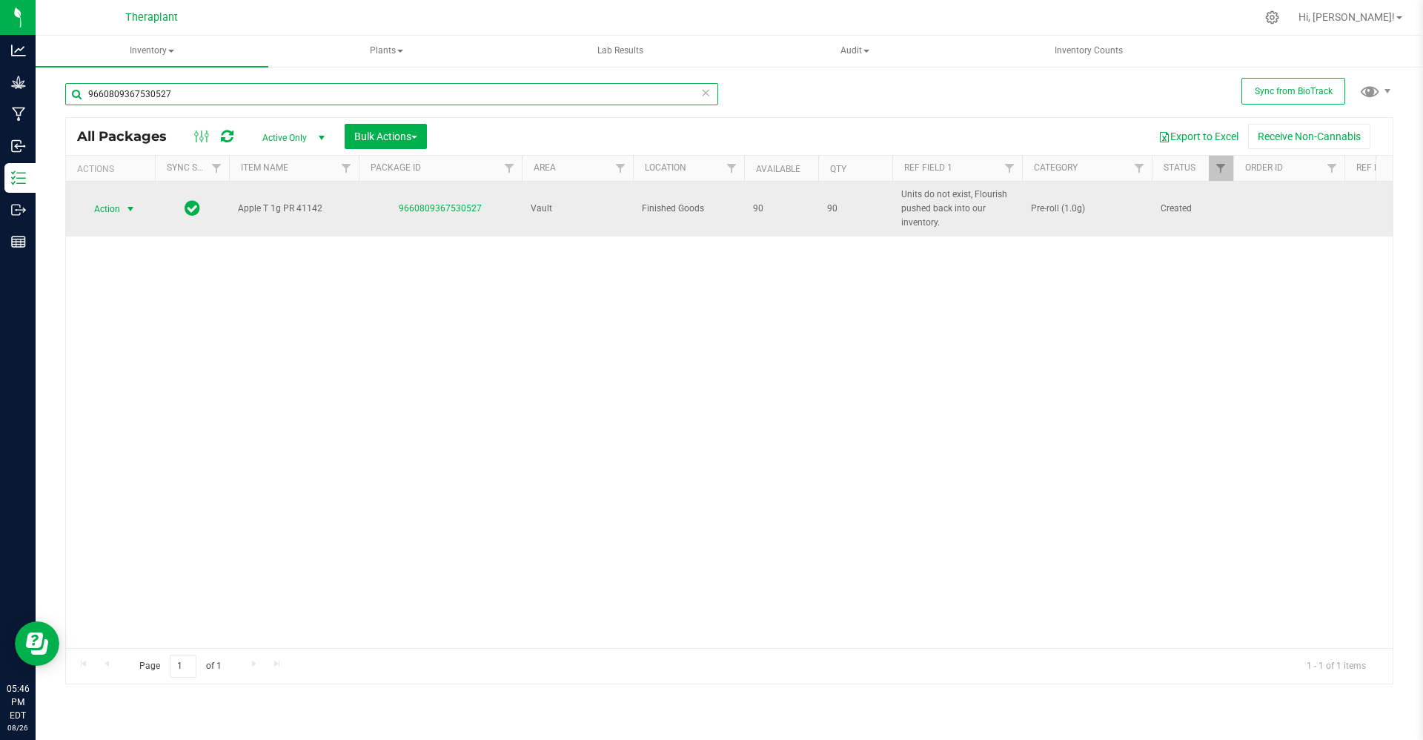
type input "9660809367530527"
click at [103, 213] on span "Action" at bounding box center [101, 209] width 40 height 21
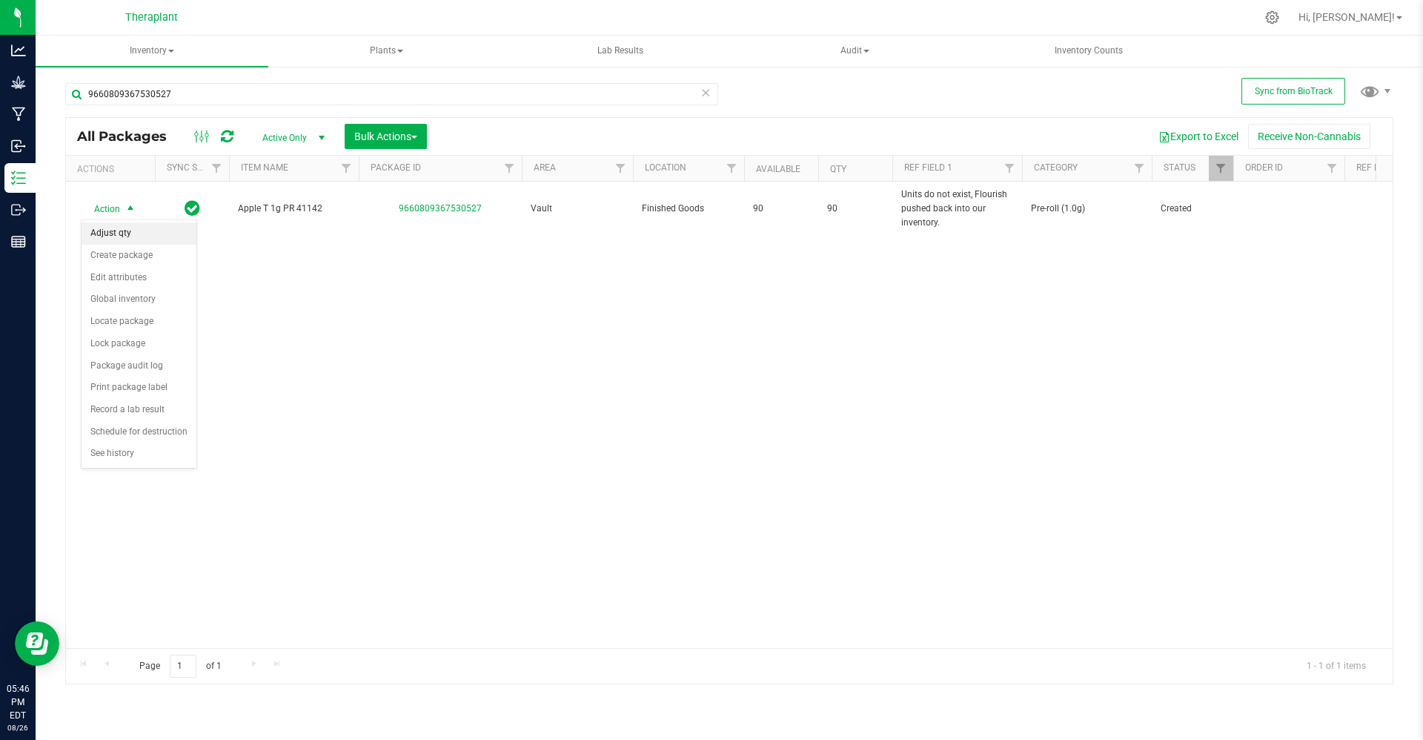
click at [130, 230] on li "Adjust qty" at bounding box center [139, 233] width 115 height 22
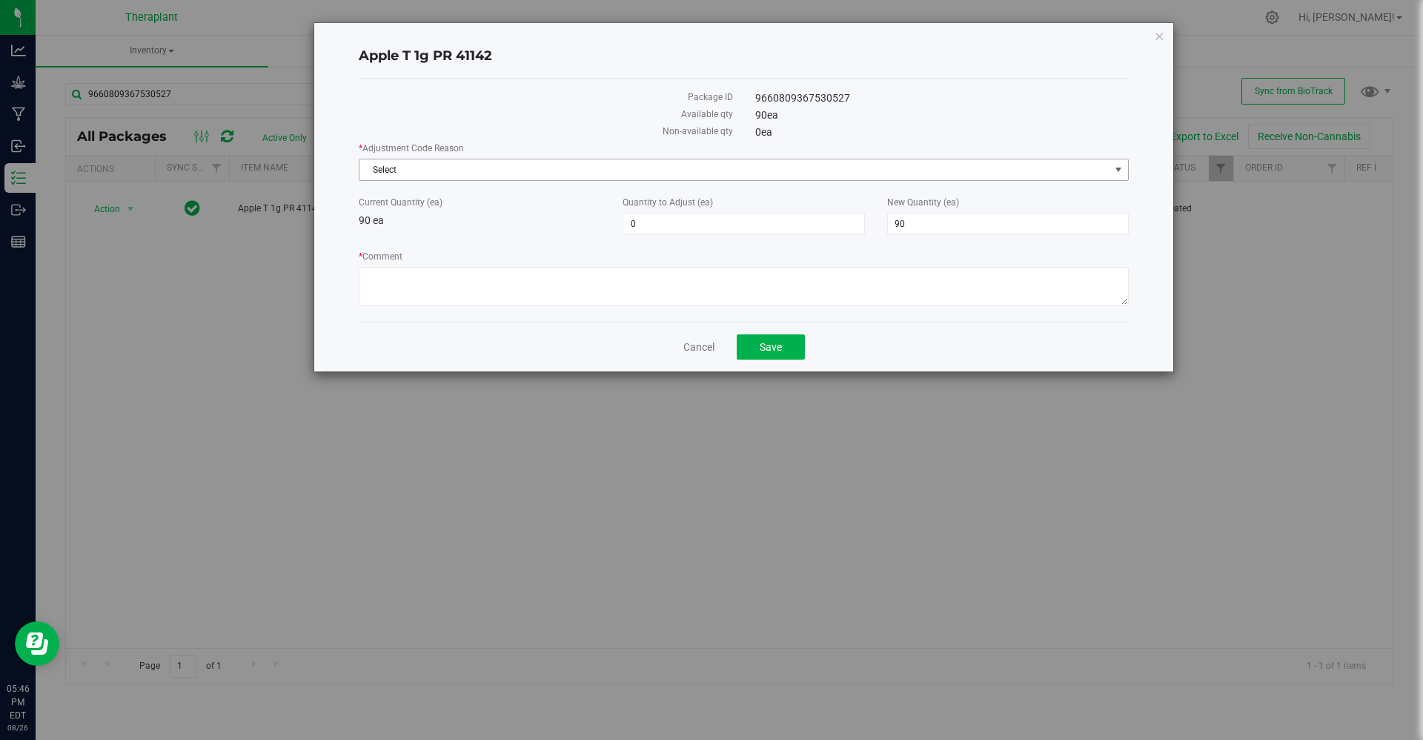
click at [627, 173] on span "Select" at bounding box center [735, 169] width 750 height 21
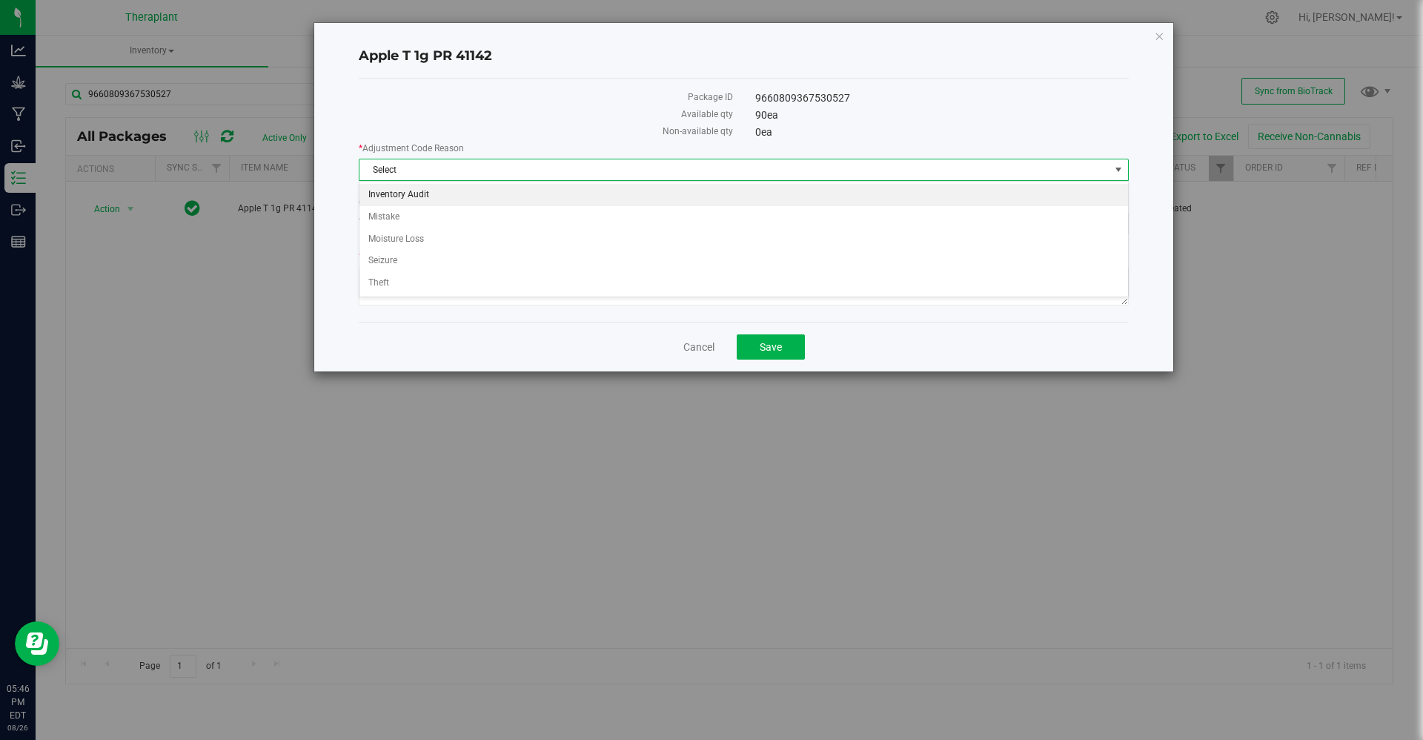
click at [603, 199] on li "Inventory Audit" at bounding box center [744, 195] width 769 height 22
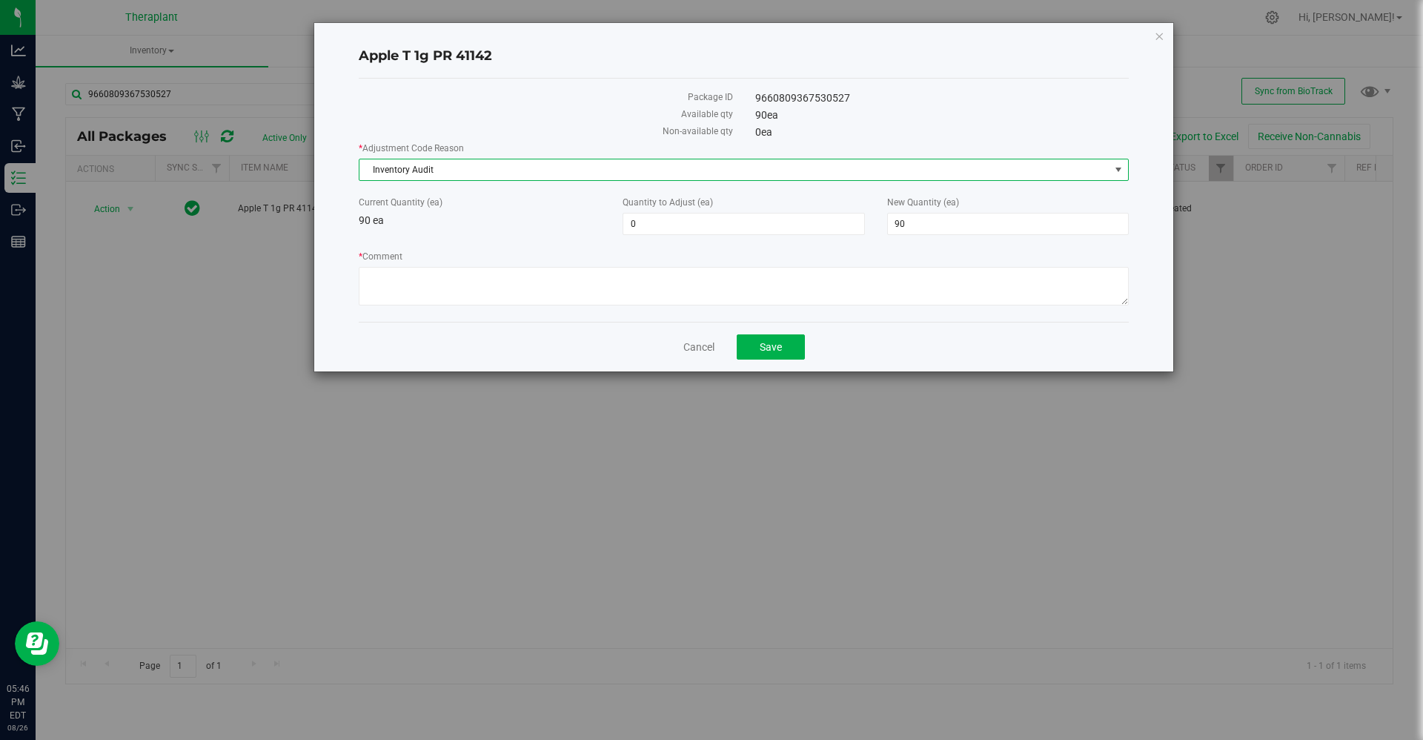
click at [907, 208] on label "New Quantity (ea)" at bounding box center [1008, 202] width 242 height 13
click at [0, 0] on input "90" at bounding box center [0, 0] width 0 height 0
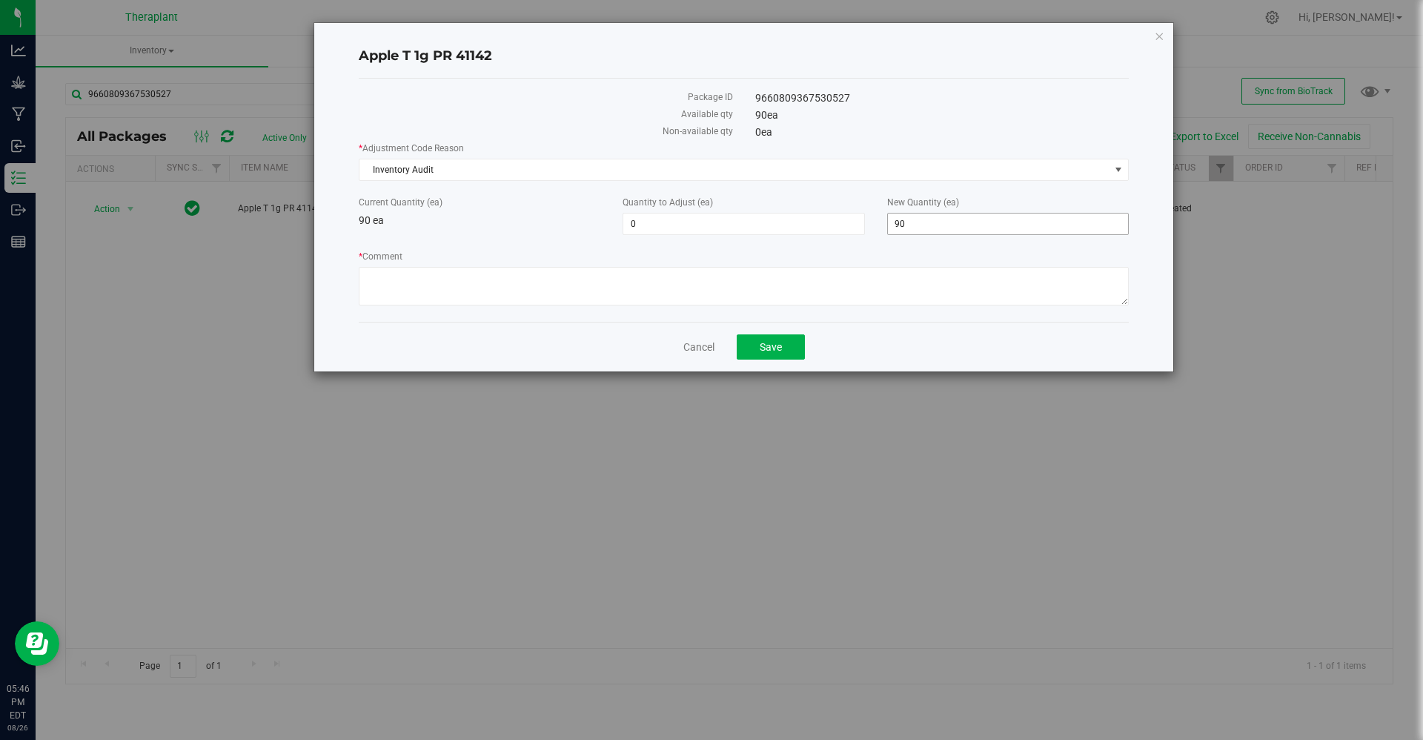
click at [910, 226] on span "90 90" at bounding box center [1008, 224] width 242 height 22
click at [910, 226] on input "90" at bounding box center [1008, 224] width 240 height 21
type input "0"
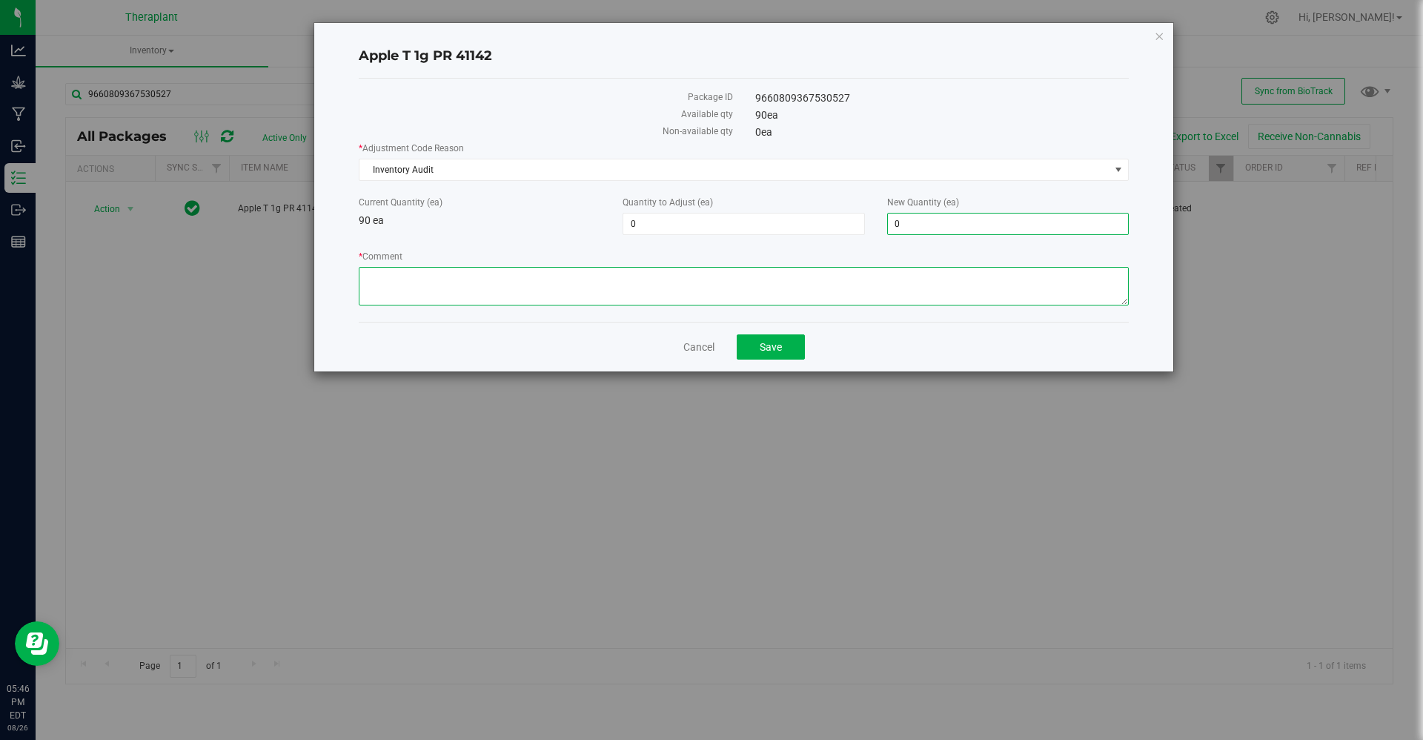
type input "-90"
type input "0"
click at [887, 275] on textarea "* Comment" at bounding box center [744, 286] width 770 height 39
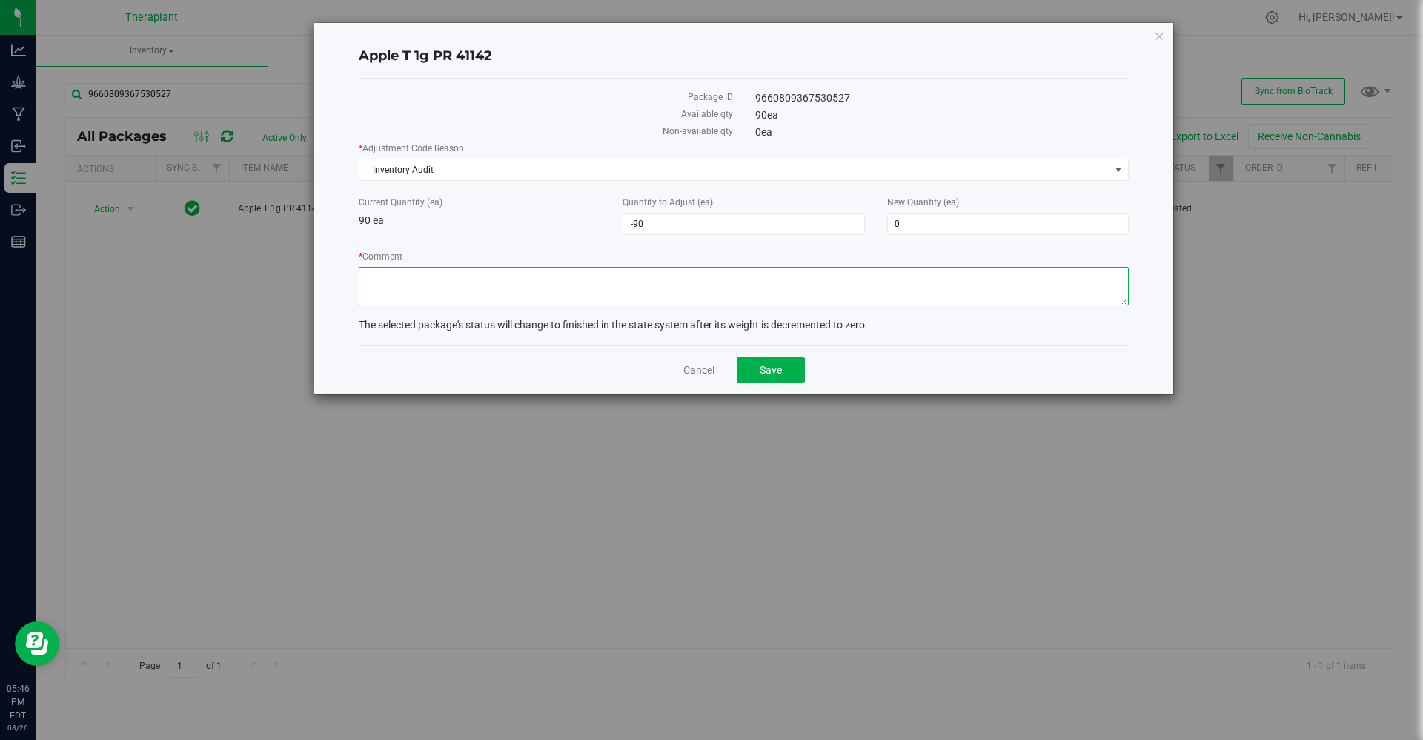
click at [481, 282] on textarea "* Comment" at bounding box center [744, 286] width 770 height 39
paste textarea "Correcting a duplicate adjustment that occurred due to flourish support staff c…"
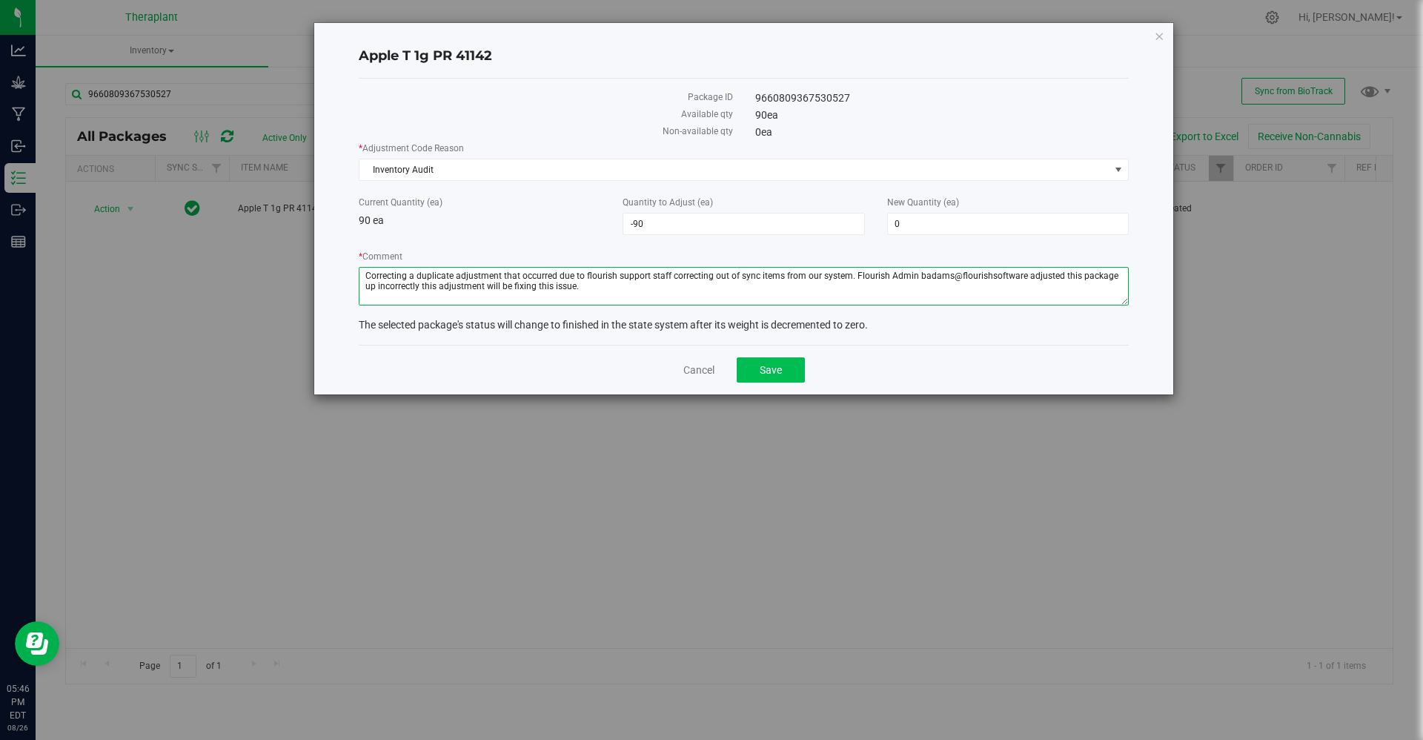
type textarea "Correcting a duplicate adjustment that occurred due to flourish support staff c…"
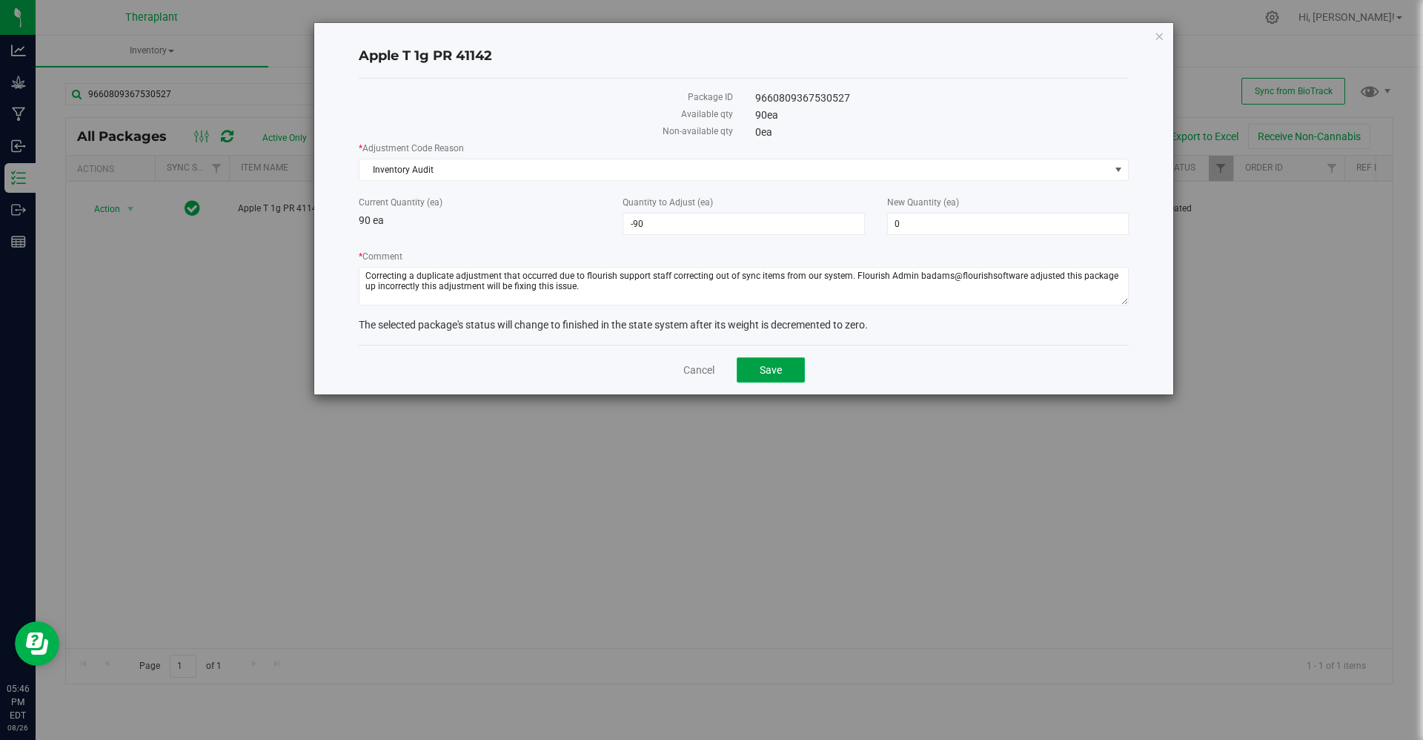
click at [772, 362] on button "Save" at bounding box center [771, 369] width 68 height 25
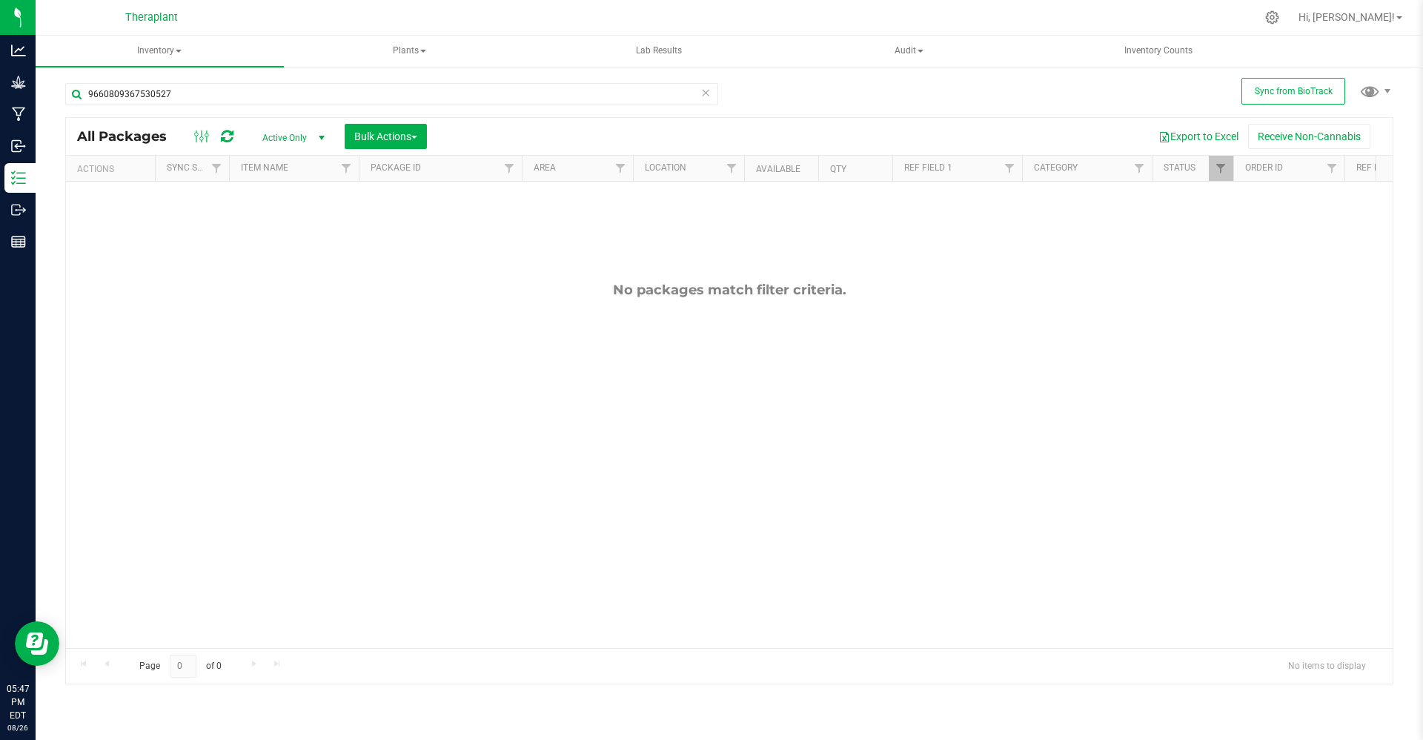
click at [200, 112] on div "9660809367530527" at bounding box center [391, 100] width 653 height 34
click at [200, 99] on input "9660809367530527" at bounding box center [391, 94] width 653 height 22
paste input "235962019024278"
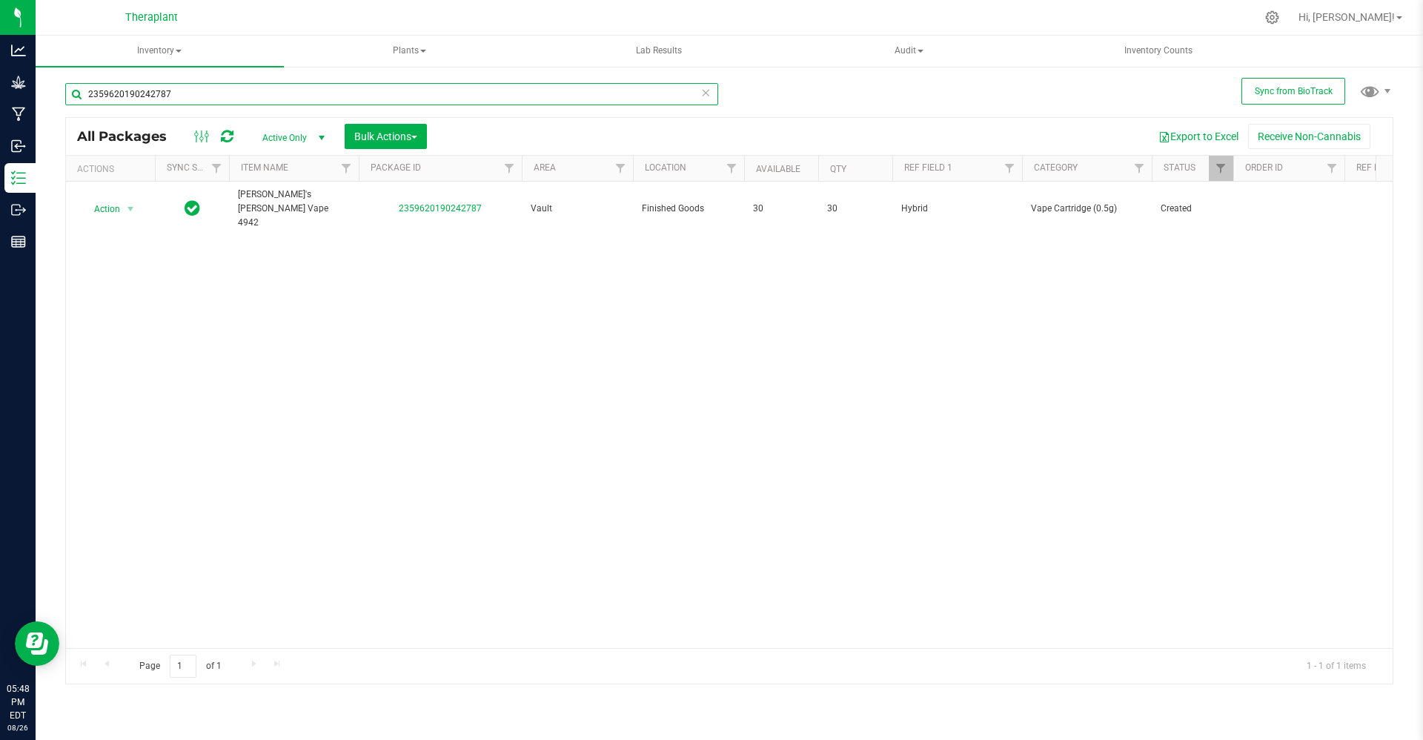
type input "2359620190242787"
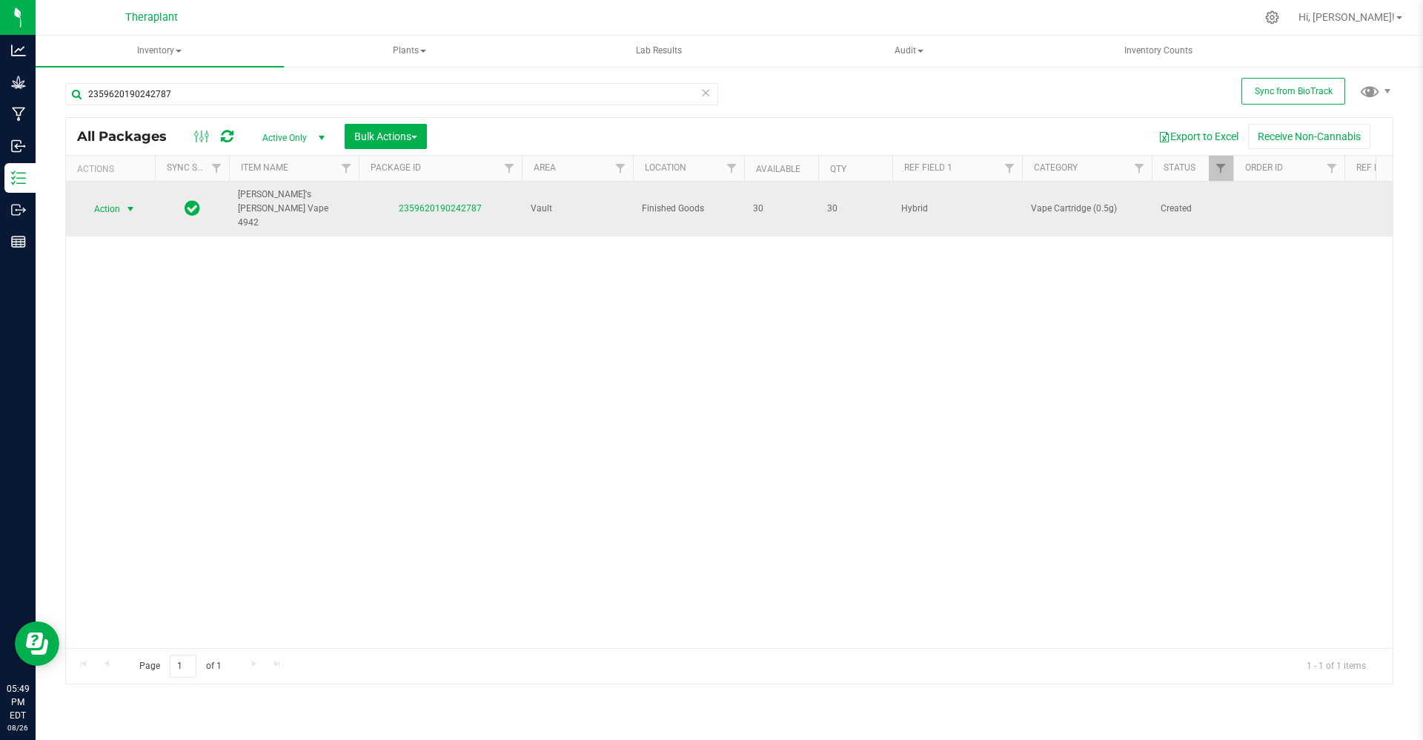
click at [116, 210] on span "Action" at bounding box center [101, 209] width 40 height 21
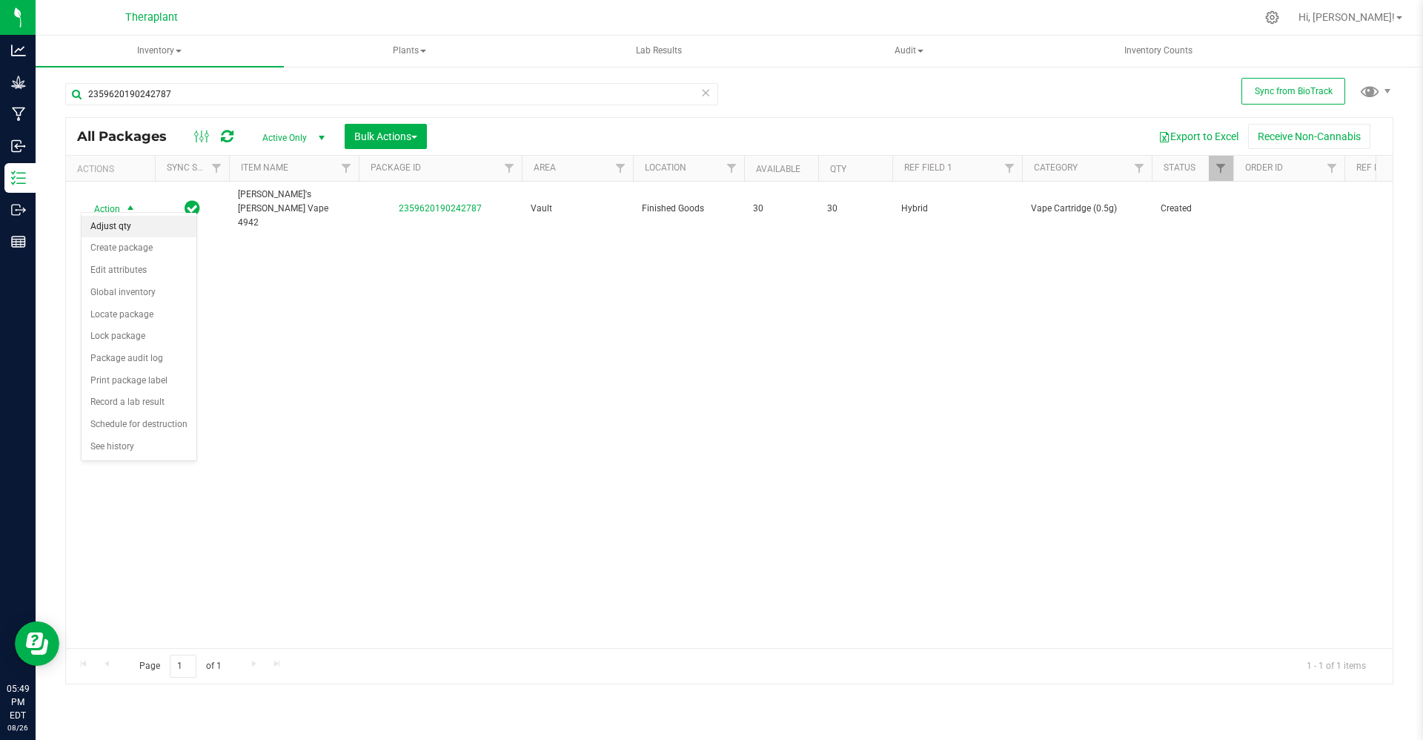
click at [119, 220] on li "Adjust qty" at bounding box center [139, 227] width 115 height 22
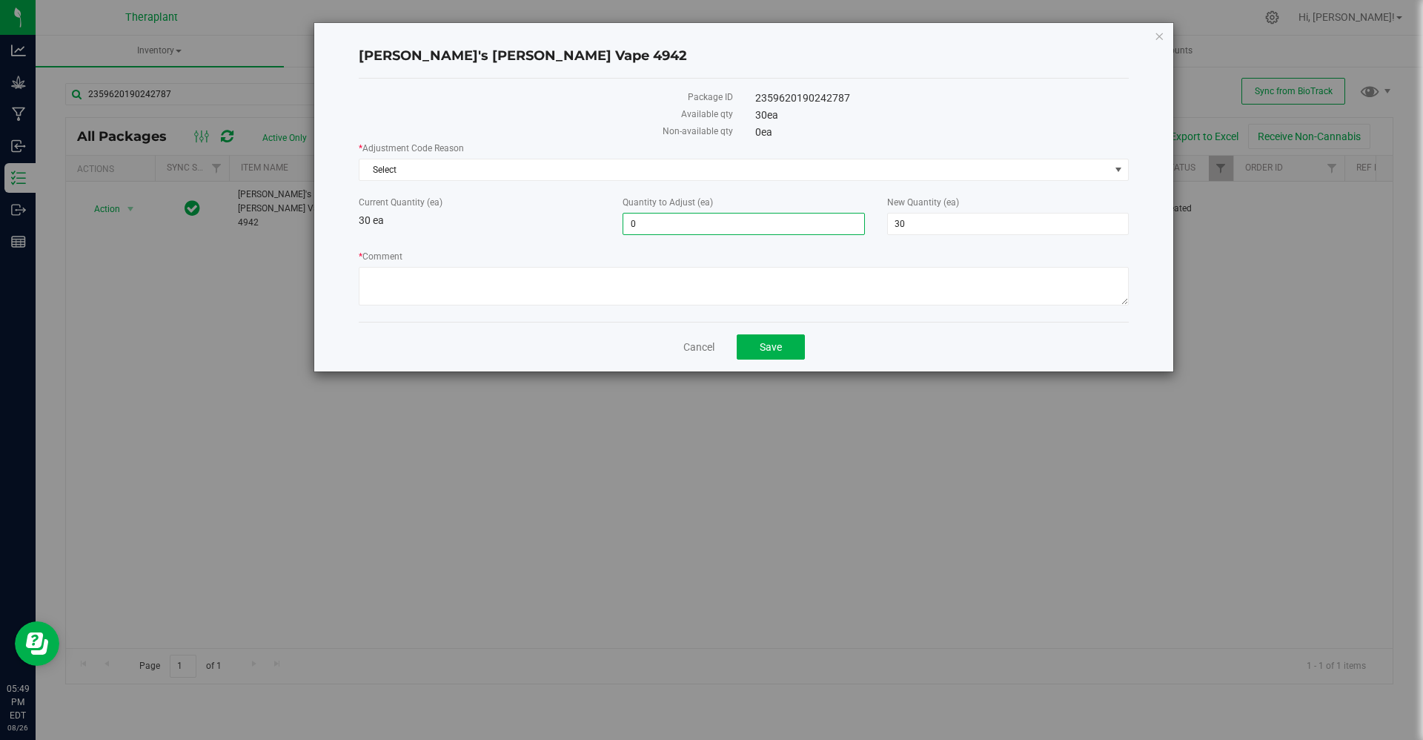
click at [671, 231] on span "0 0" at bounding box center [744, 224] width 242 height 22
click at [671, 231] on input "0" at bounding box center [743, 224] width 240 height 21
type input "-10"
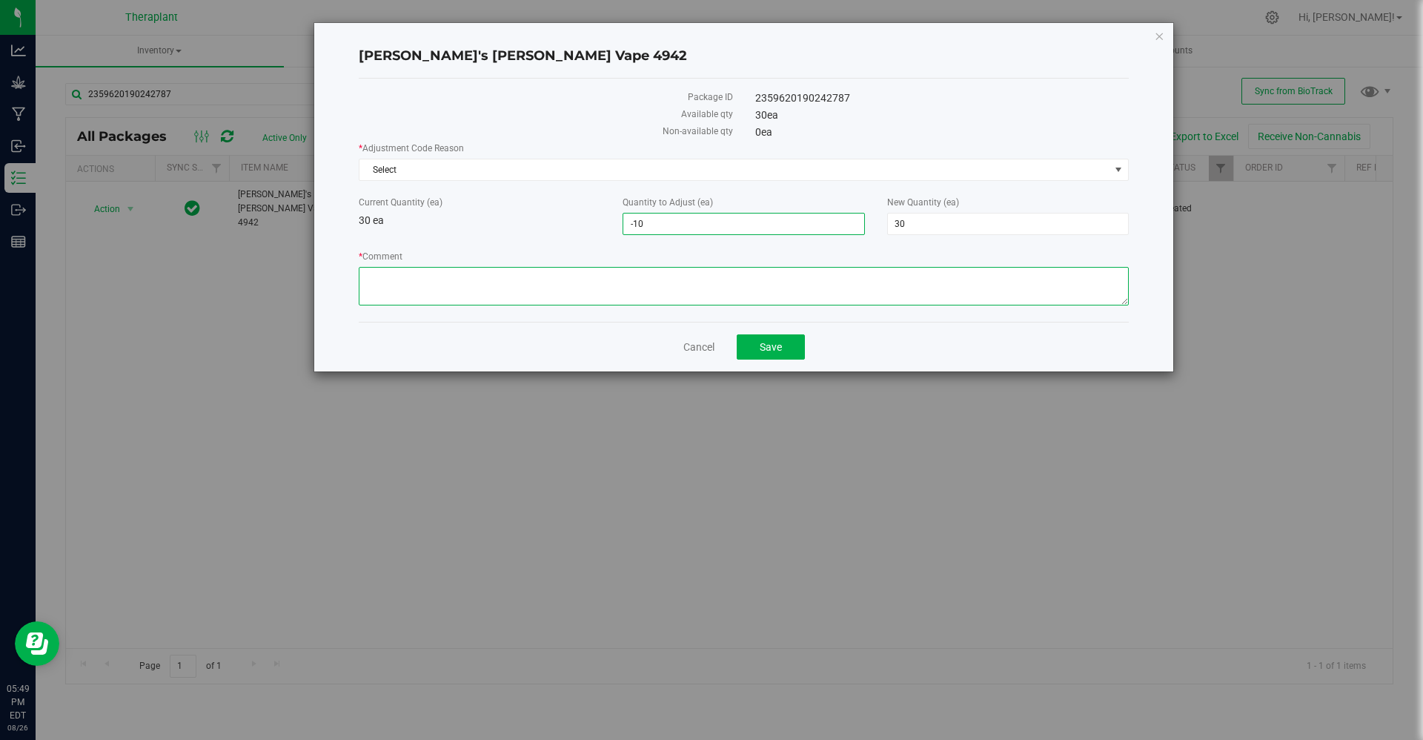
type input "-10"
type input "20"
click at [659, 269] on textarea "* Comment" at bounding box center [744, 286] width 770 height 39
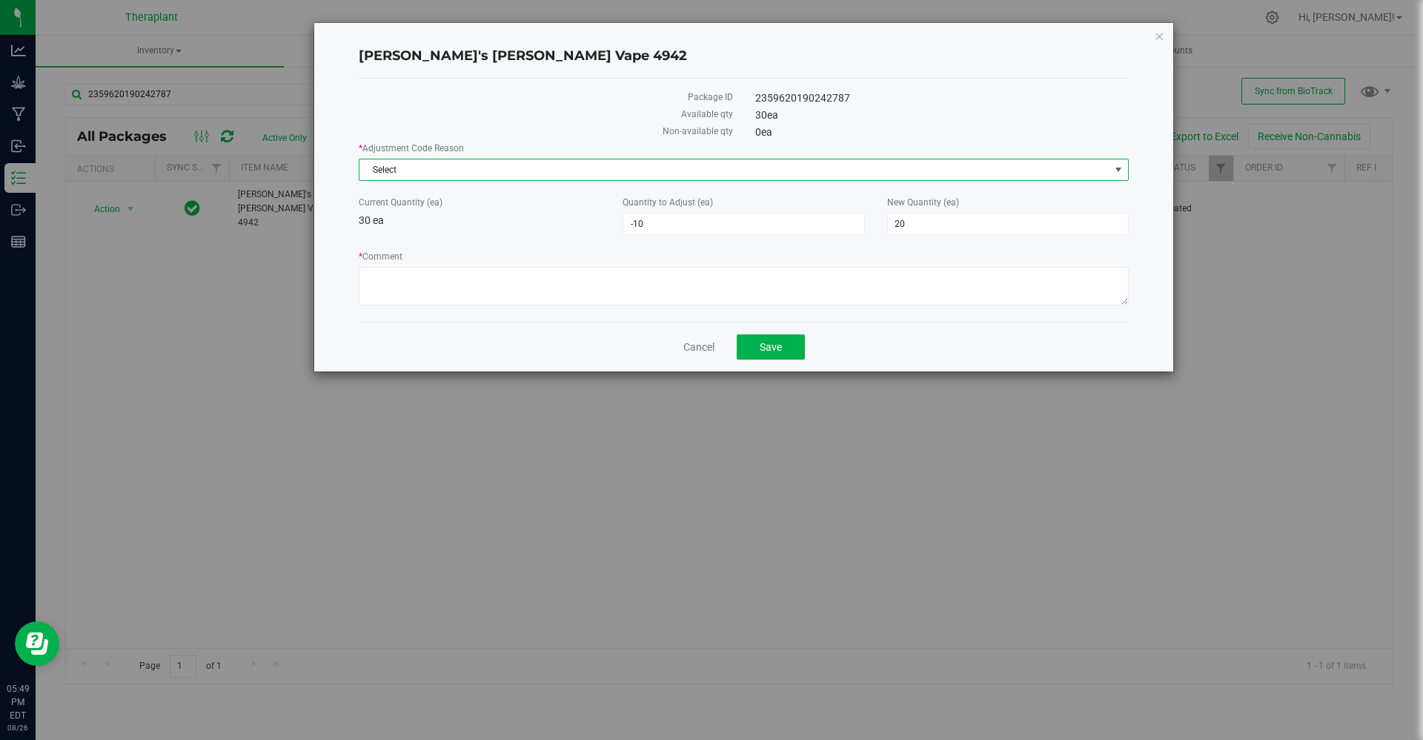
click at [626, 169] on span "Select" at bounding box center [735, 169] width 750 height 21
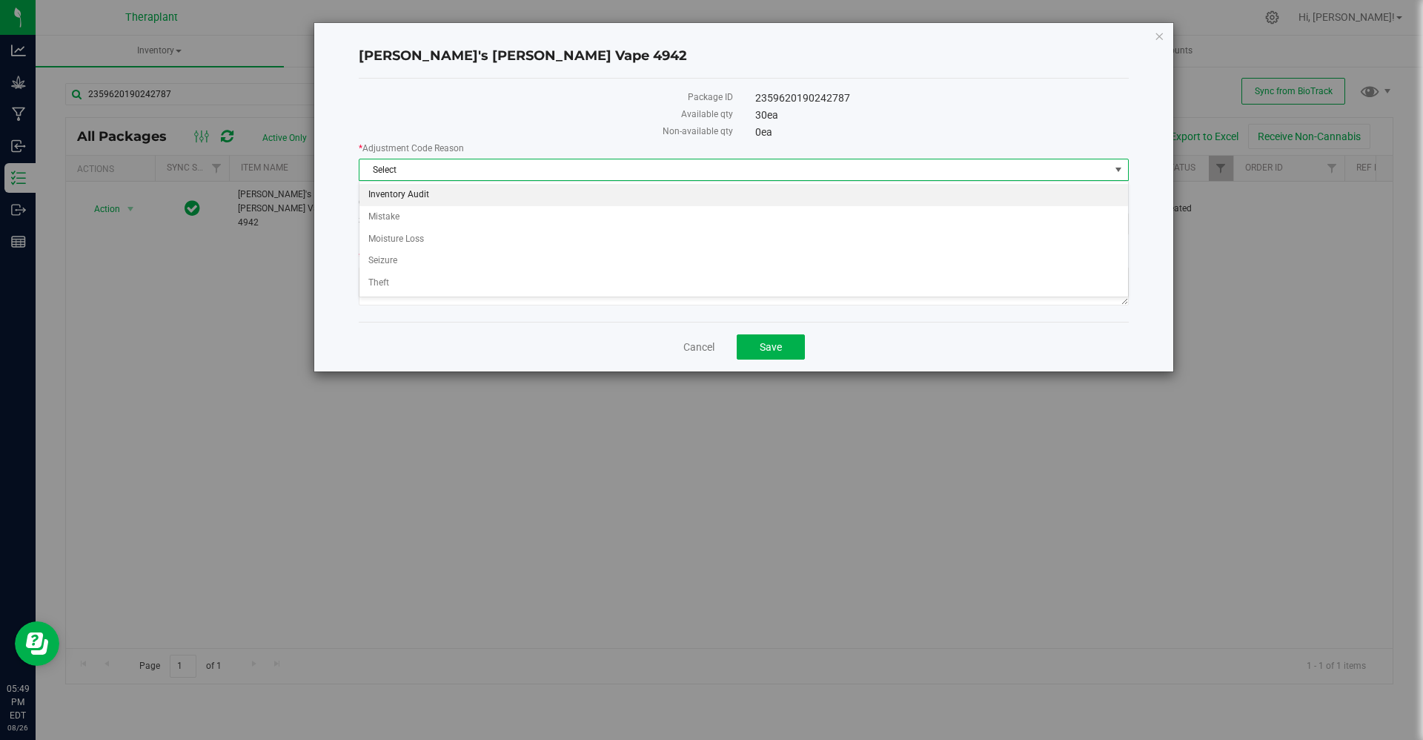
click at [619, 195] on li "Inventory Audit" at bounding box center [744, 195] width 769 height 22
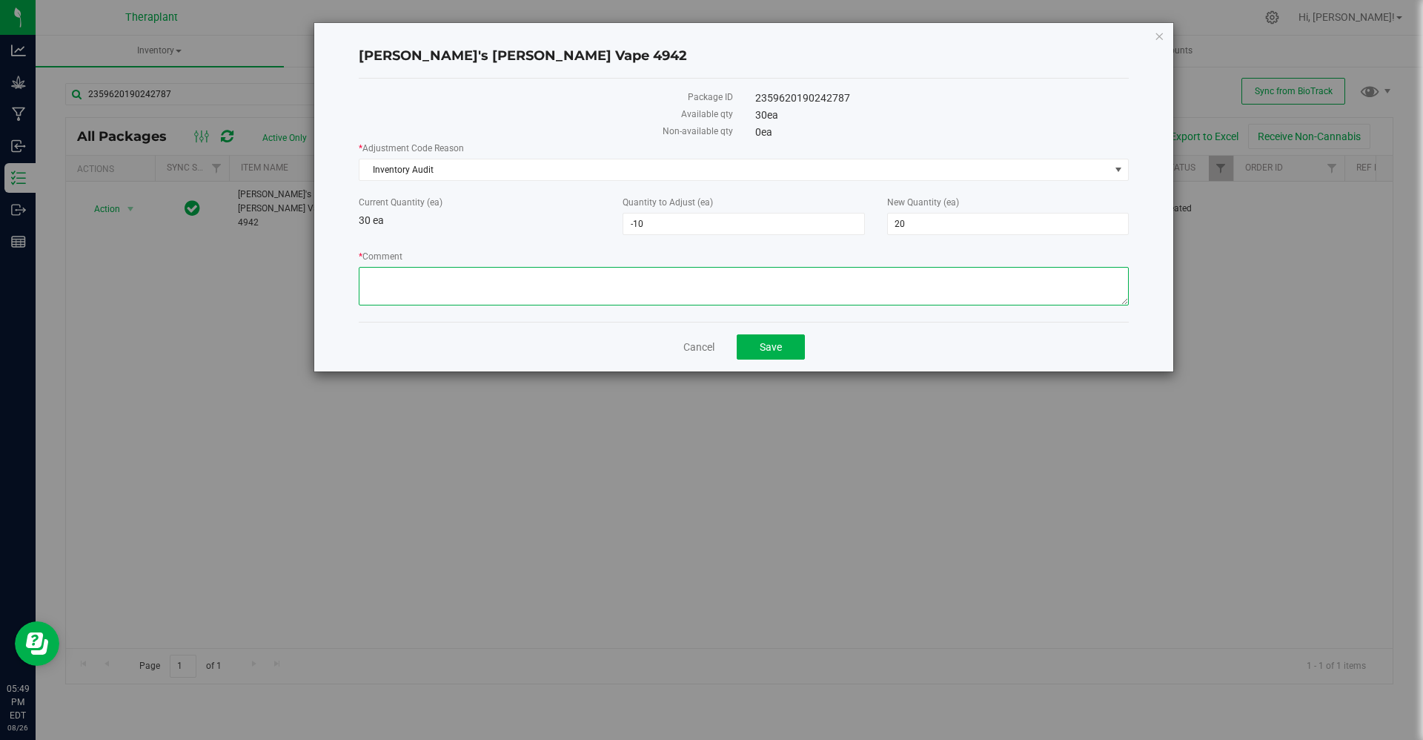
click at [408, 282] on textarea "* Comment" at bounding box center [744, 286] width 770 height 39
paste textarea "Correcting a duplicate adjustment that occurred due to flourish support staff c…"
type textarea "Correcting a duplicate adjustment that occurred due to flourish support staff c…"
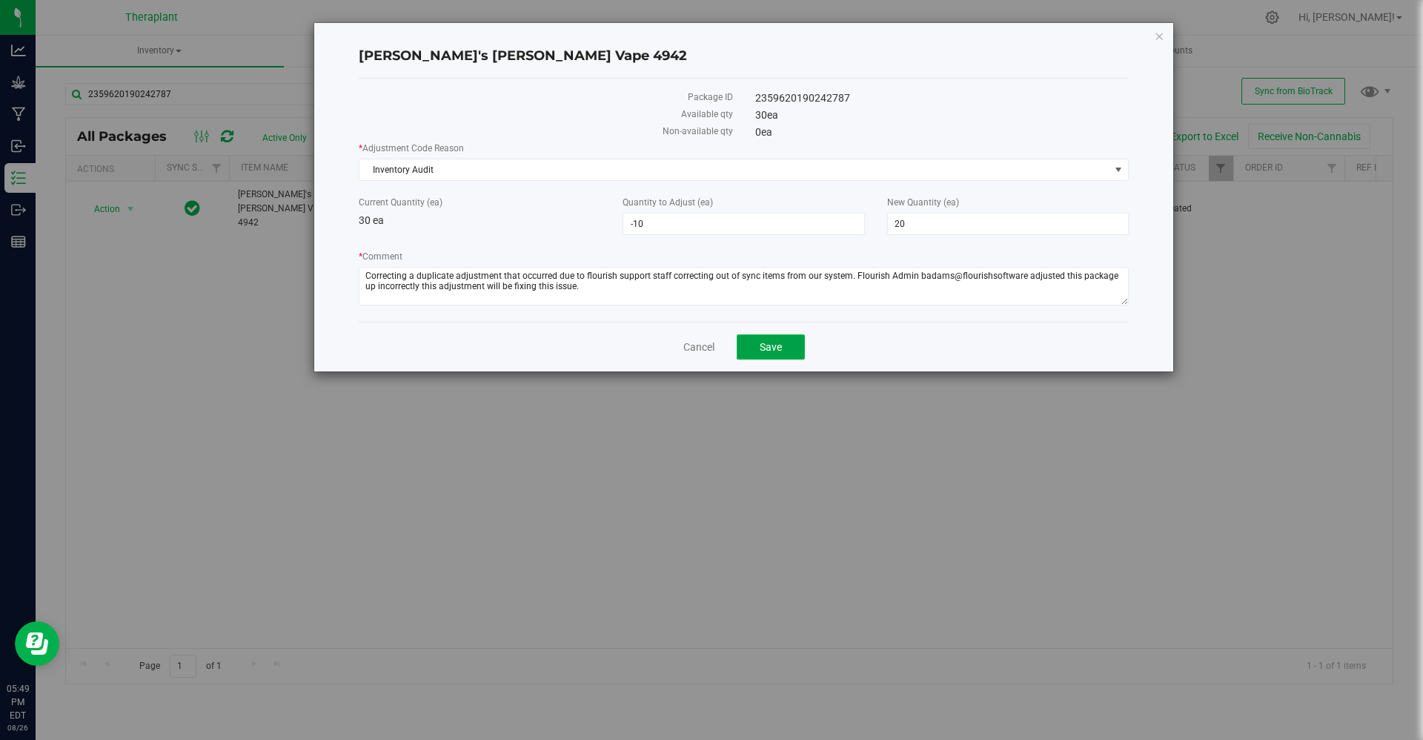
click at [787, 348] on button "Save" at bounding box center [771, 346] width 68 height 25
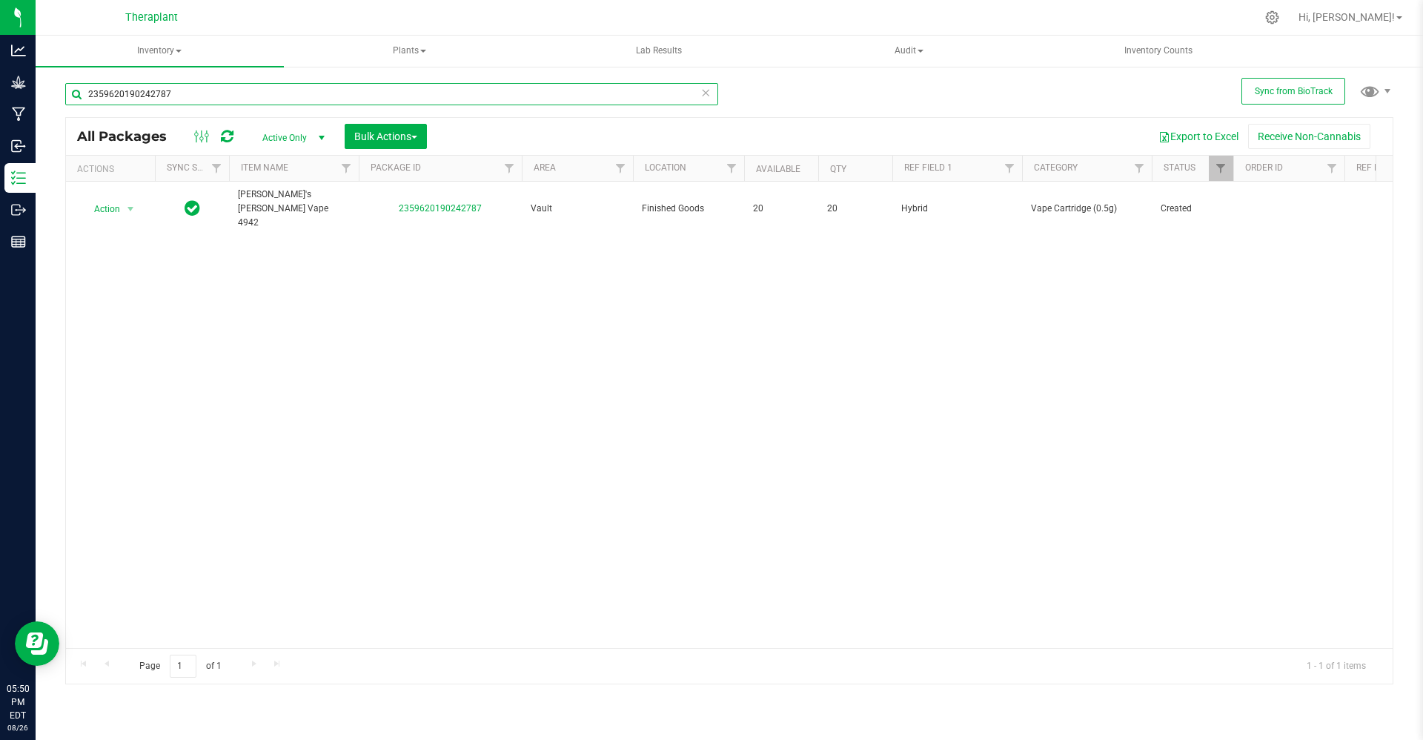
click at [205, 90] on input "2359620190242787" at bounding box center [391, 94] width 653 height 22
paste input "3668968729352483"
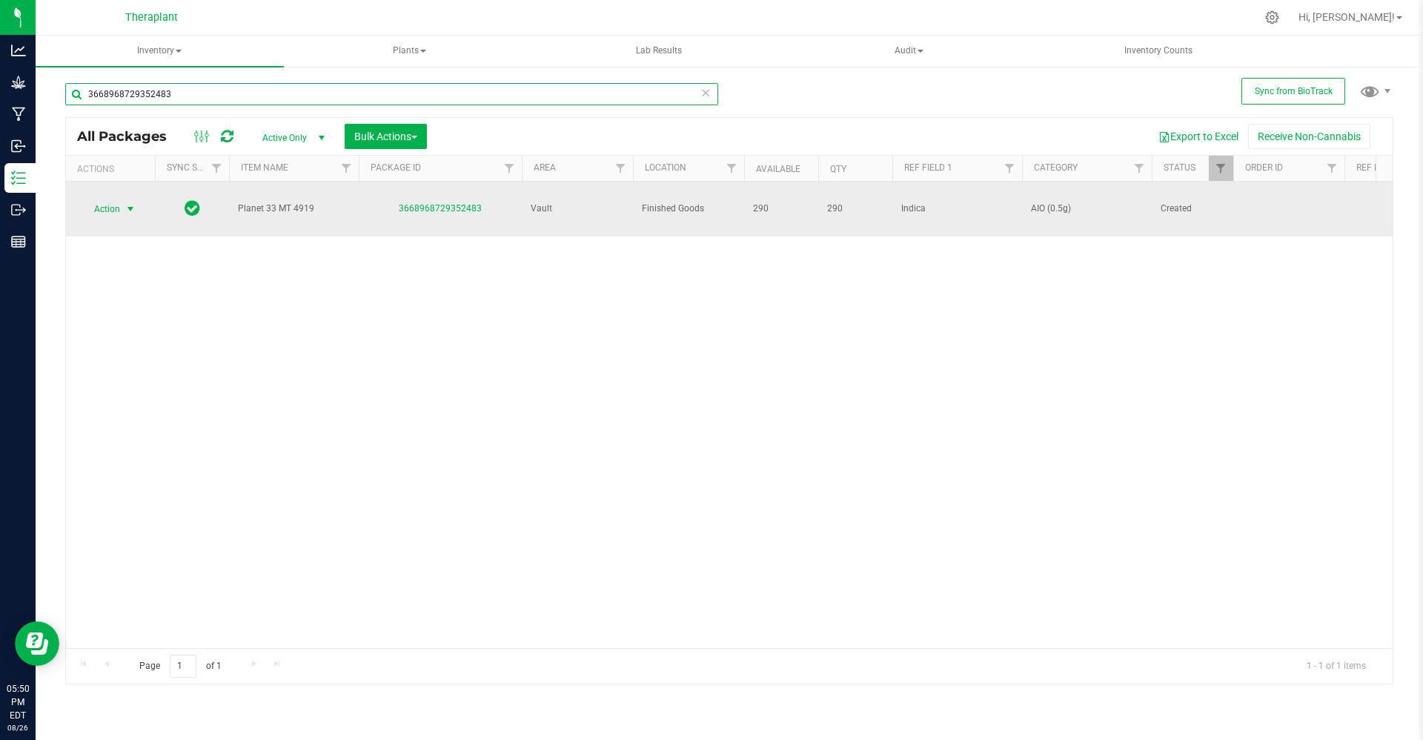
type input "3668968729352483"
click at [118, 202] on span "Action" at bounding box center [101, 209] width 40 height 21
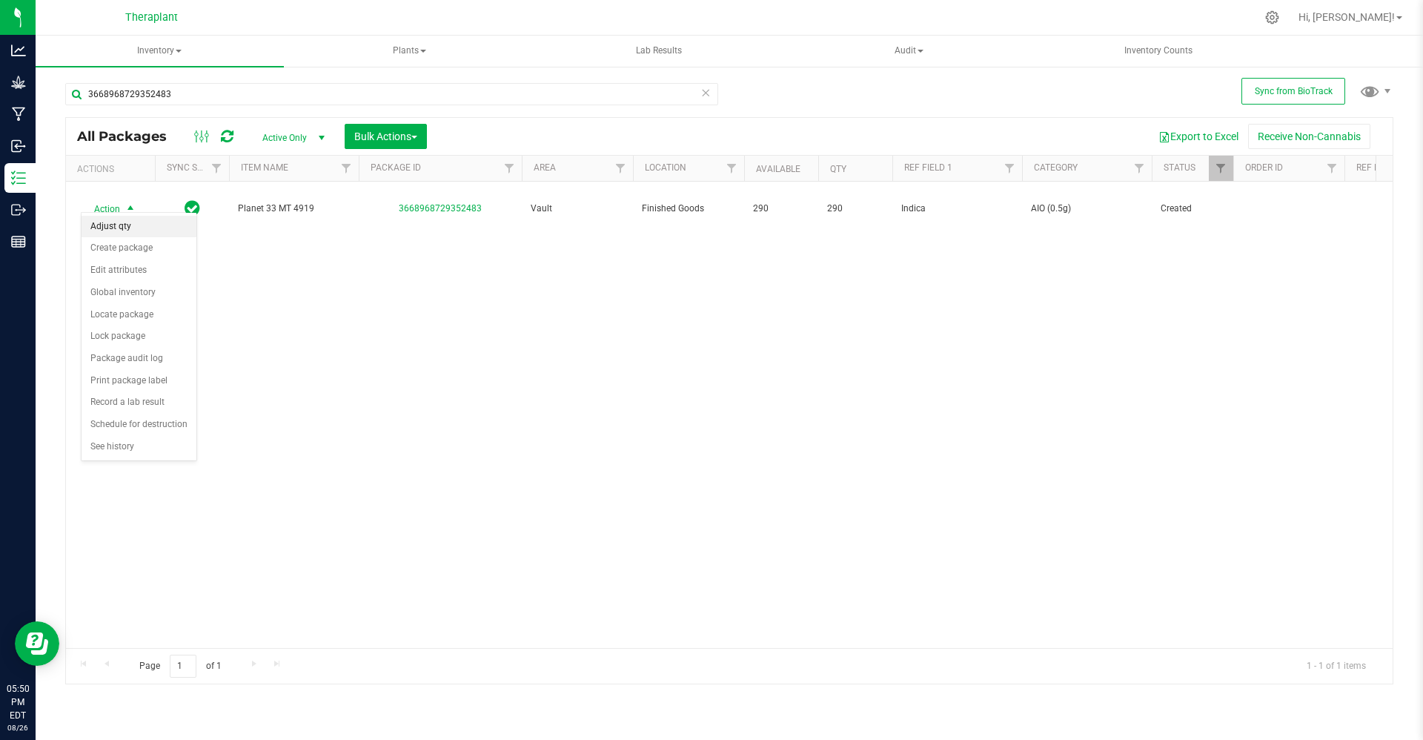
click at [128, 229] on li "Adjust qty" at bounding box center [139, 227] width 115 height 22
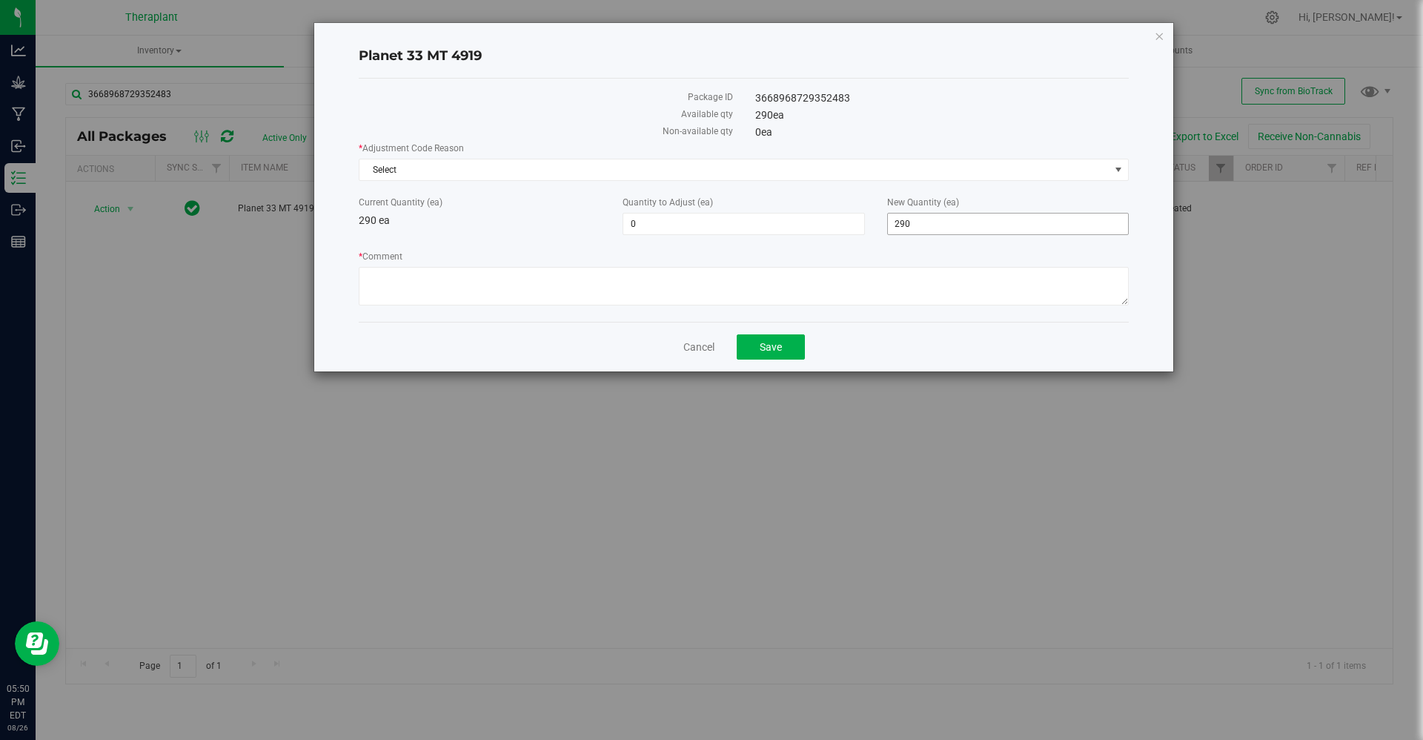
click at [946, 230] on span "290 290" at bounding box center [1008, 224] width 242 height 22
click at [946, 230] on input "290" at bounding box center [1008, 224] width 240 height 21
click at [728, 216] on span "0 0" at bounding box center [744, 224] width 242 height 22
click at [728, 216] on input "0" at bounding box center [743, 224] width 240 height 21
type input "-20"
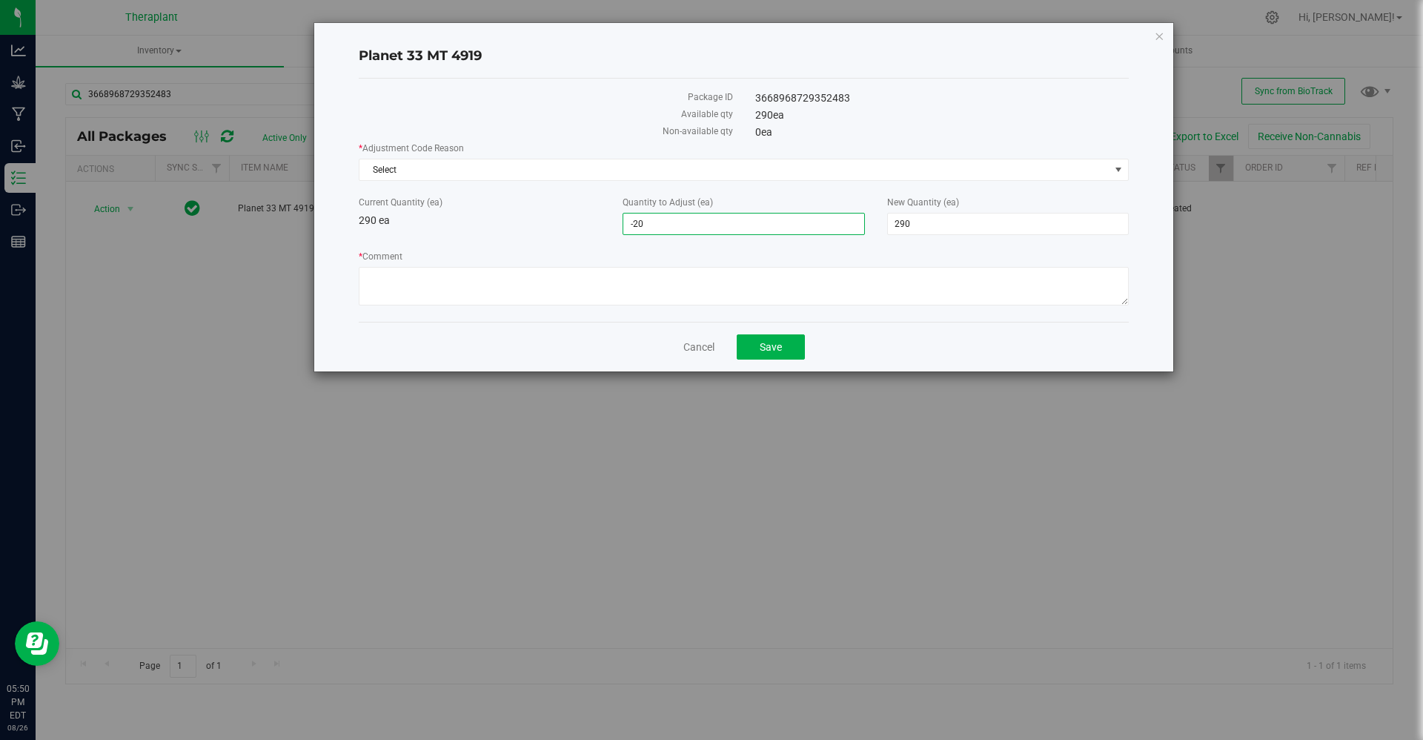
type input "-20"
type input "270"
click at [661, 157] on div "* Adjustment Code Reason Select Select Inventory Audit Mistake Moisture Loss Se…" at bounding box center [744, 161] width 770 height 39
click at [657, 168] on span "Select" at bounding box center [735, 169] width 750 height 21
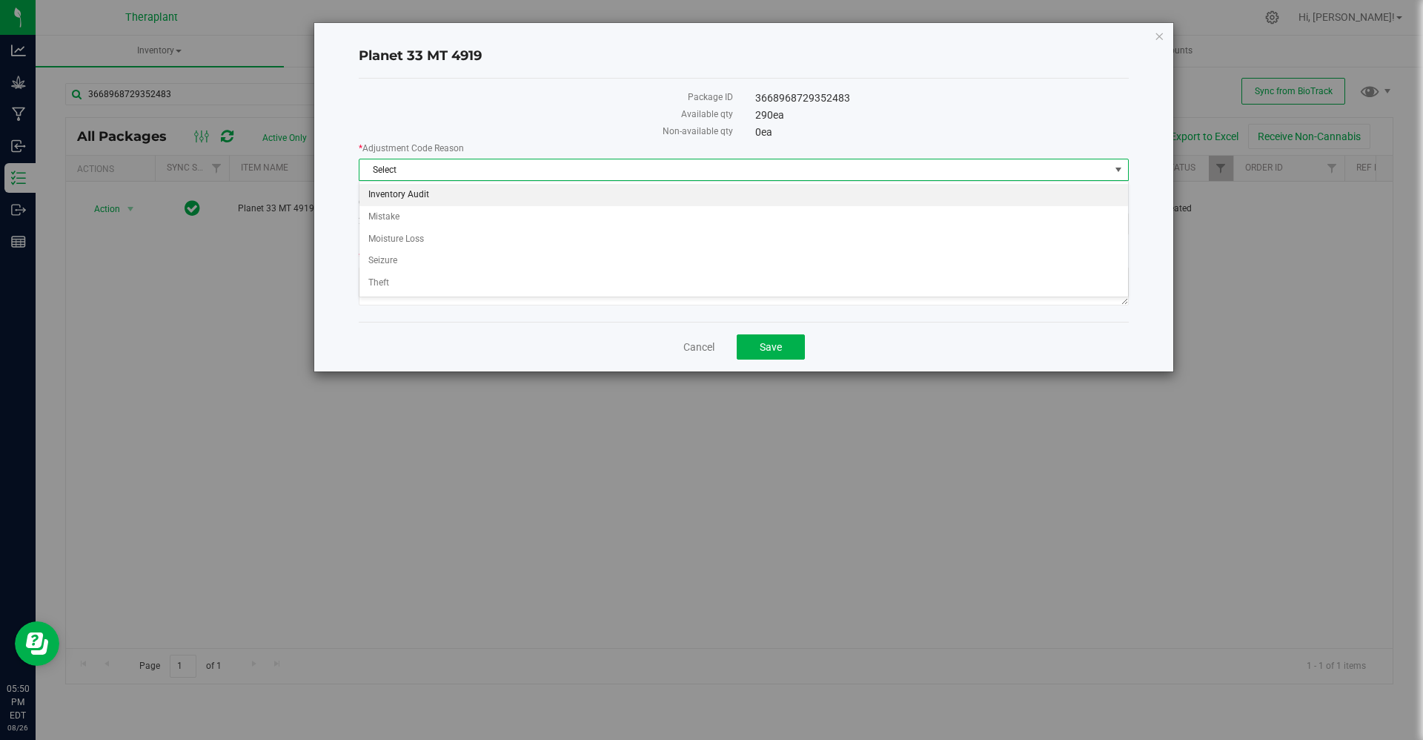
click at [629, 191] on li "Inventory Audit" at bounding box center [744, 195] width 769 height 22
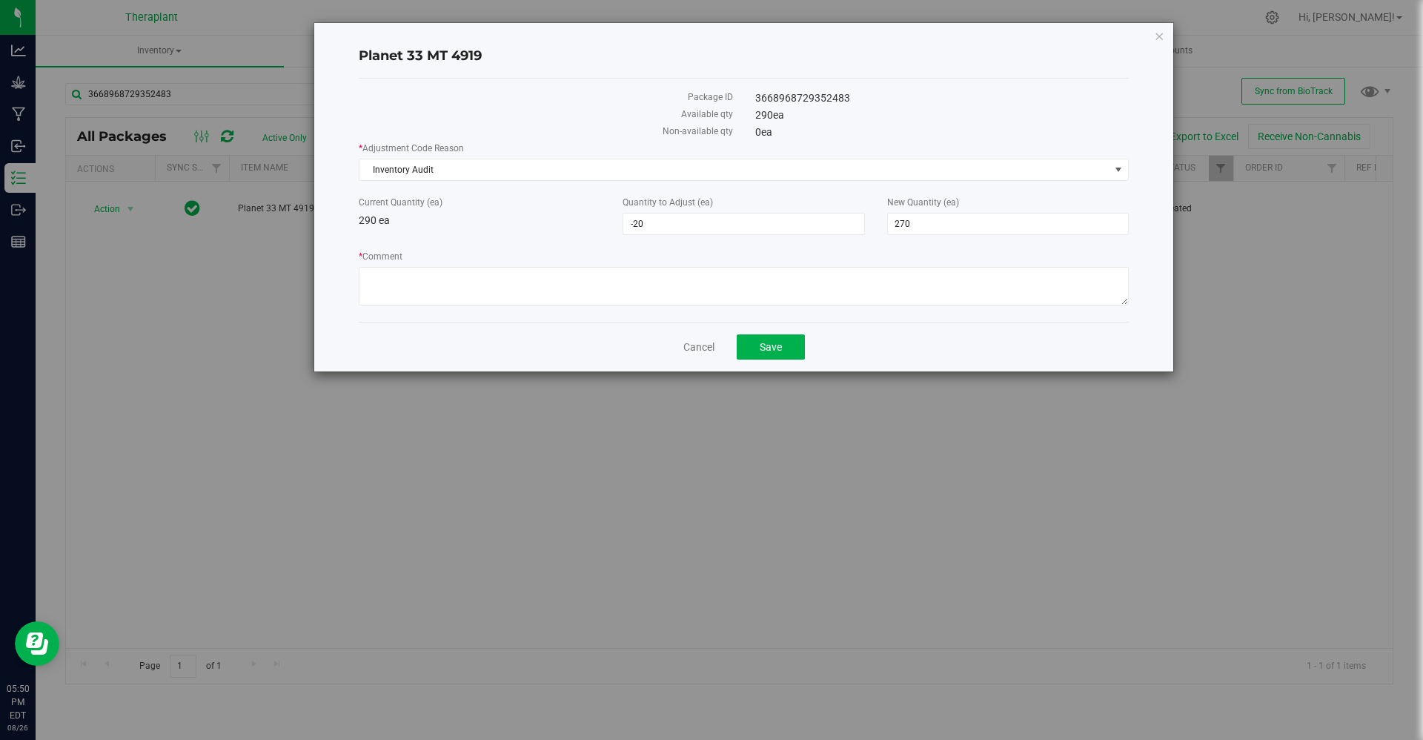
click at [615, 258] on label "* Comment" at bounding box center [744, 256] width 770 height 13
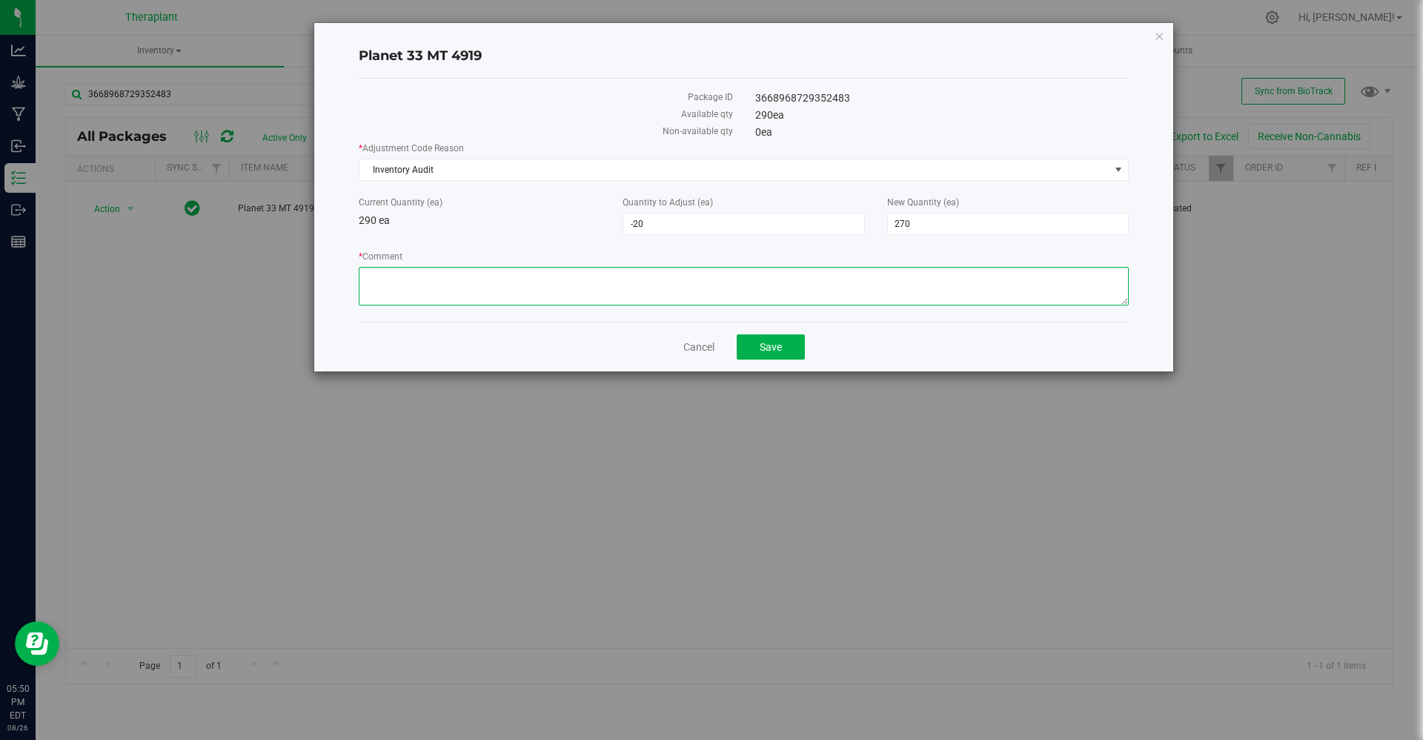
click at [615, 267] on textarea "* Comment" at bounding box center [744, 286] width 770 height 39
click at [520, 275] on textarea "* Comment" at bounding box center [744, 286] width 770 height 39
paste textarea "Correcting a duplicate adjustment that occurred due to flourish support staff c…"
type textarea "Correcting a duplicate adjustment that occurred due to flourish support staff c…"
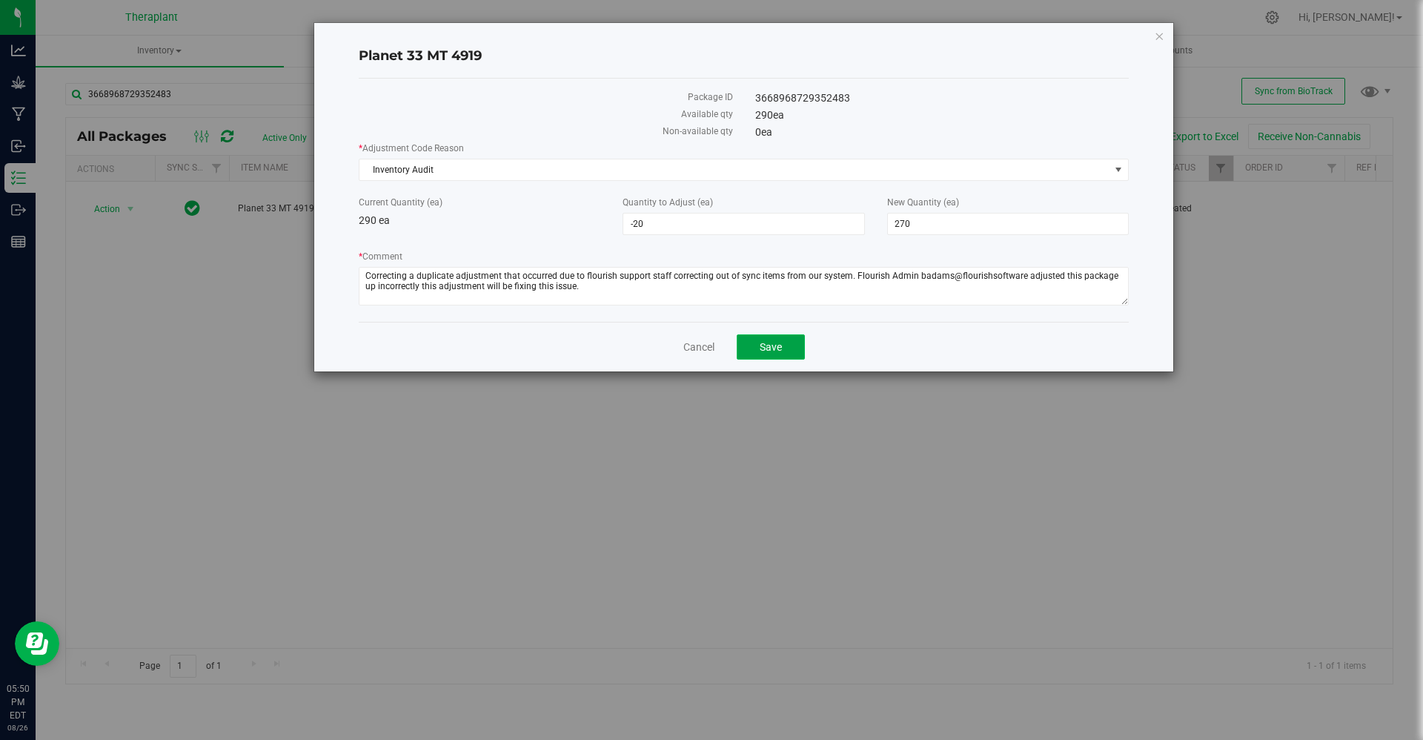
click at [772, 345] on span "Save" at bounding box center [771, 347] width 22 height 12
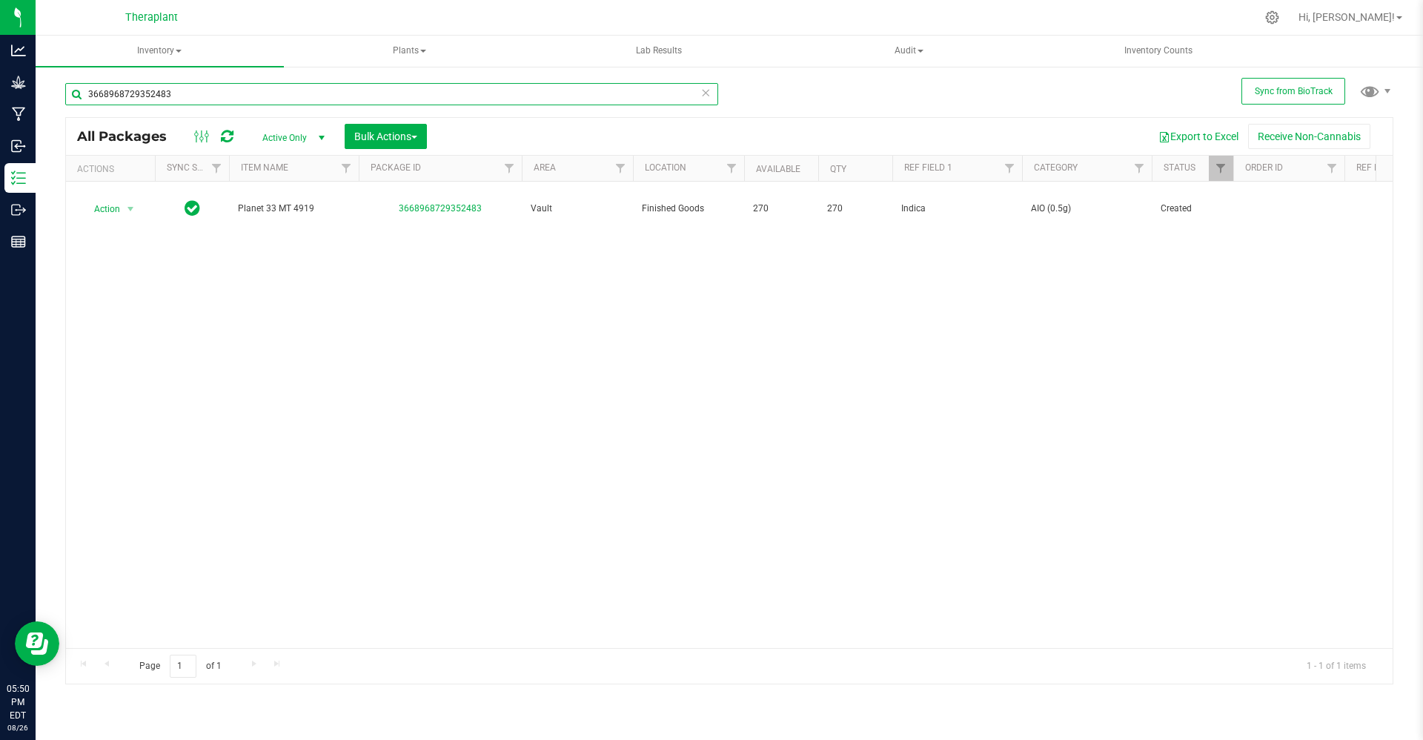
click at [262, 89] on input "3668968729352483" at bounding box center [391, 94] width 653 height 22
paste input "6063607253733468"
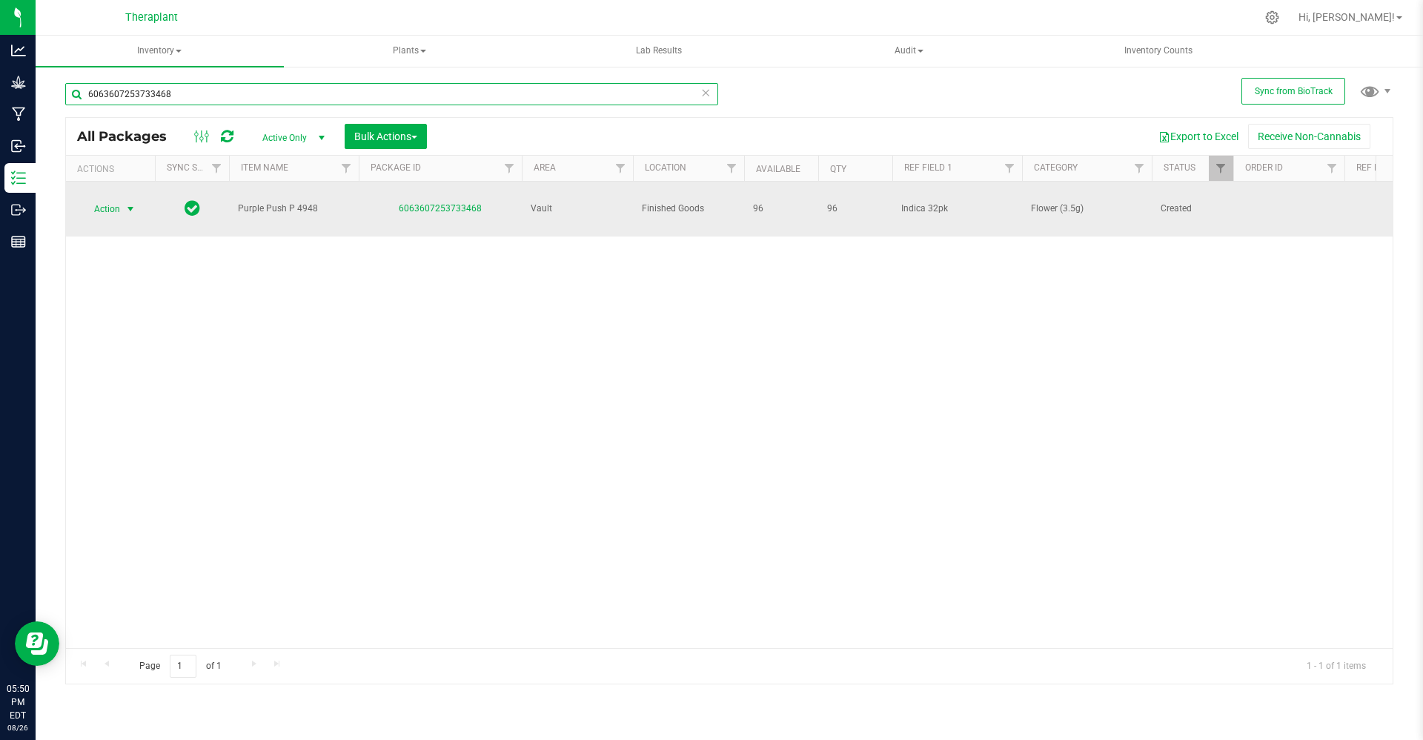
type input "6063607253733468"
click at [114, 199] on span "Action" at bounding box center [101, 209] width 40 height 21
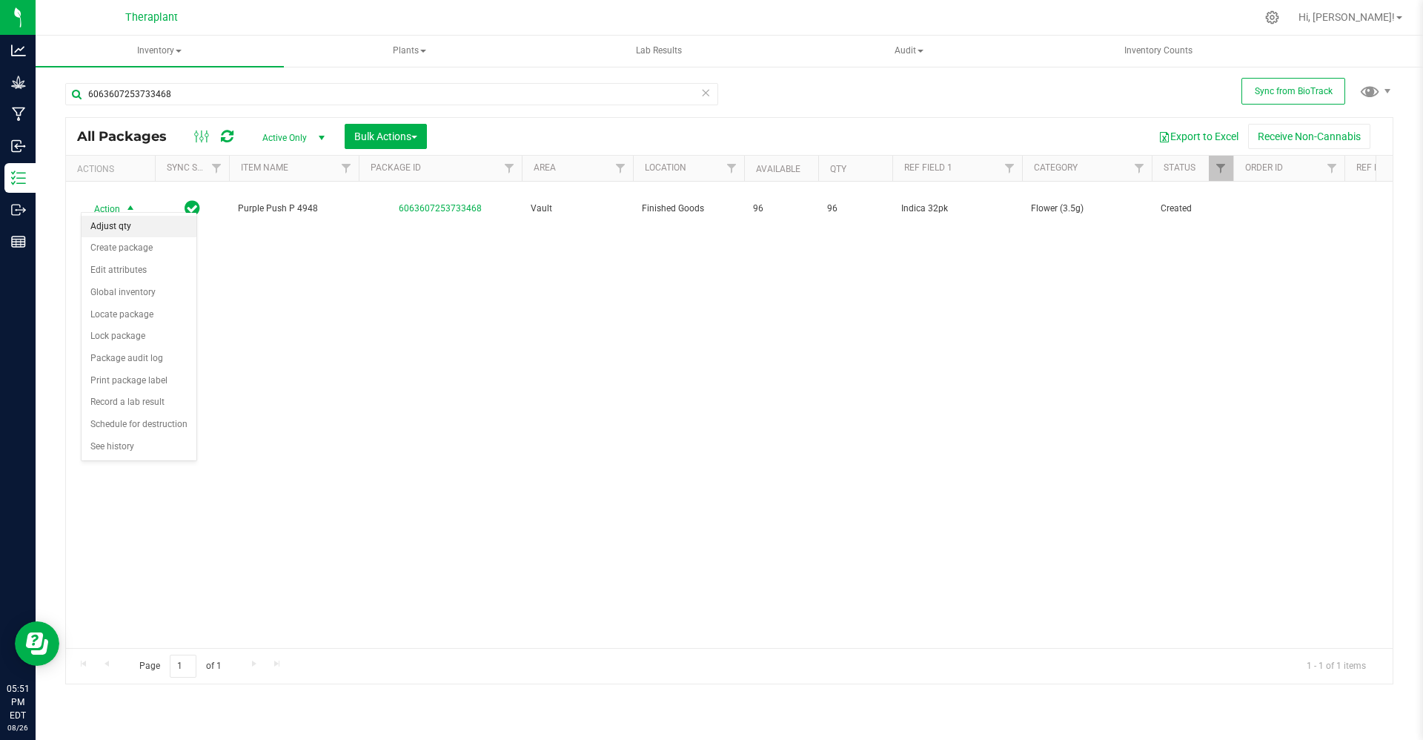
click at [110, 227] on li "Adjust qty" at bounding box center [139, 227] width 115 height 22
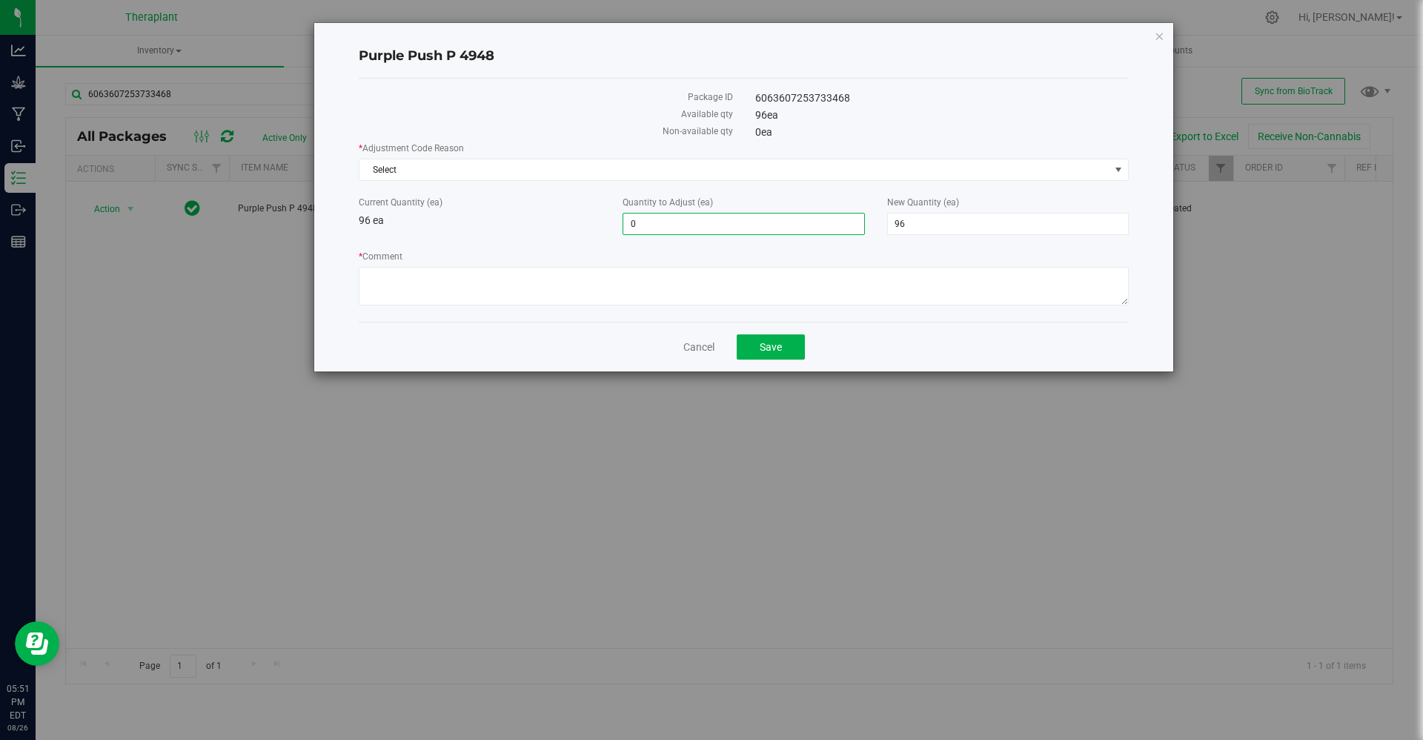
click at [784, 233] on span "0 0" at bounding box center [744, 224] width 242 height 22
click at [784, 233] on input "0" at bounding box center [743, 224] width 240 height 21
type input "-32"
type input "64"
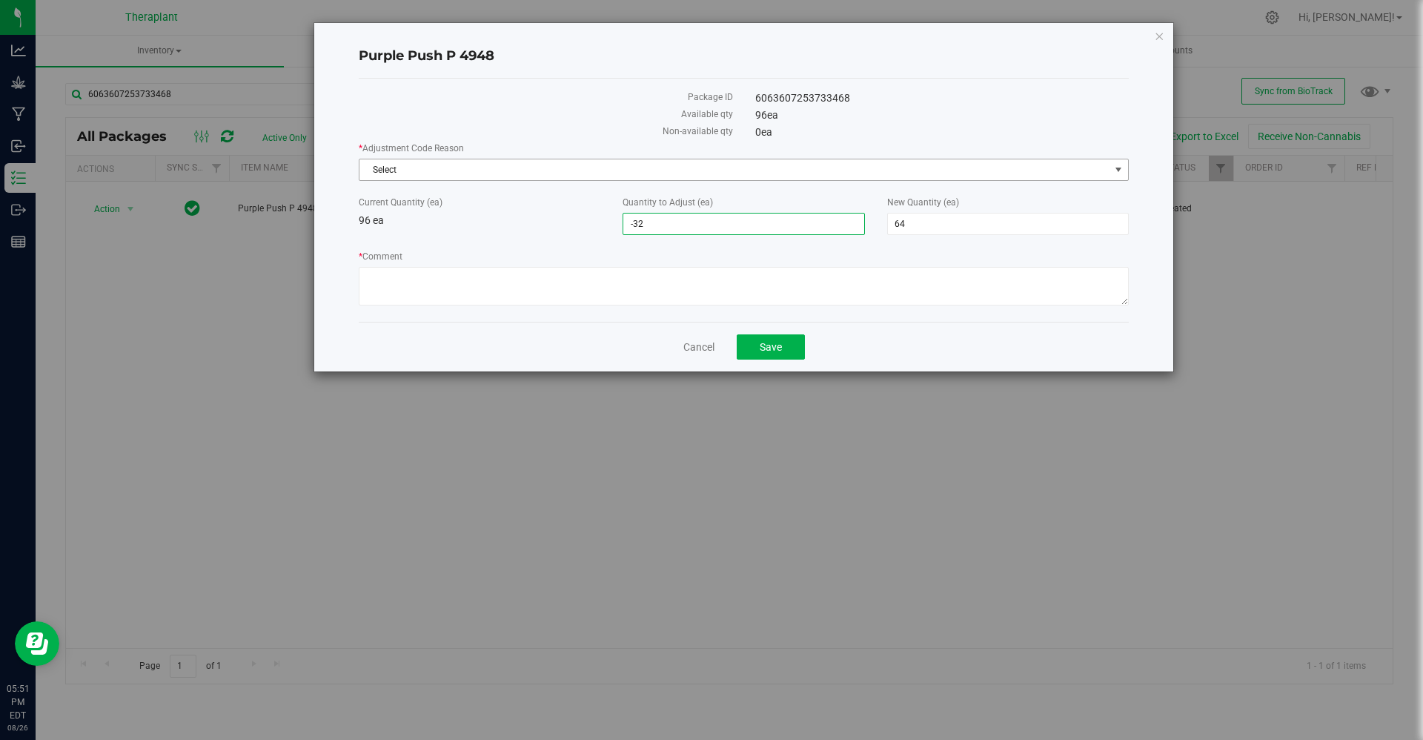
click at [727, 167] on span "Select" at bounding box center [735, 169] width 750 height 21
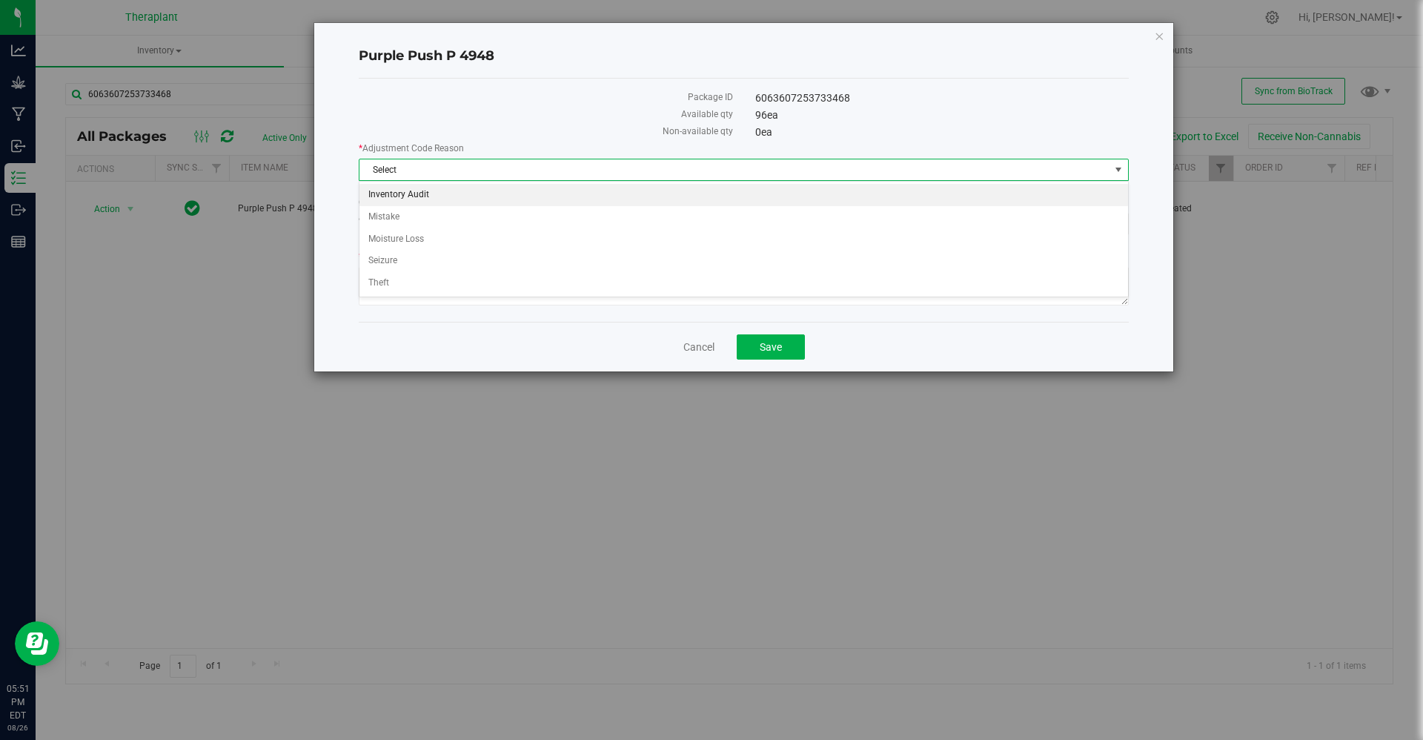
click at [675, 199] on li "Inventory Audit" at bounding box center [744, 195] width 769 height 22
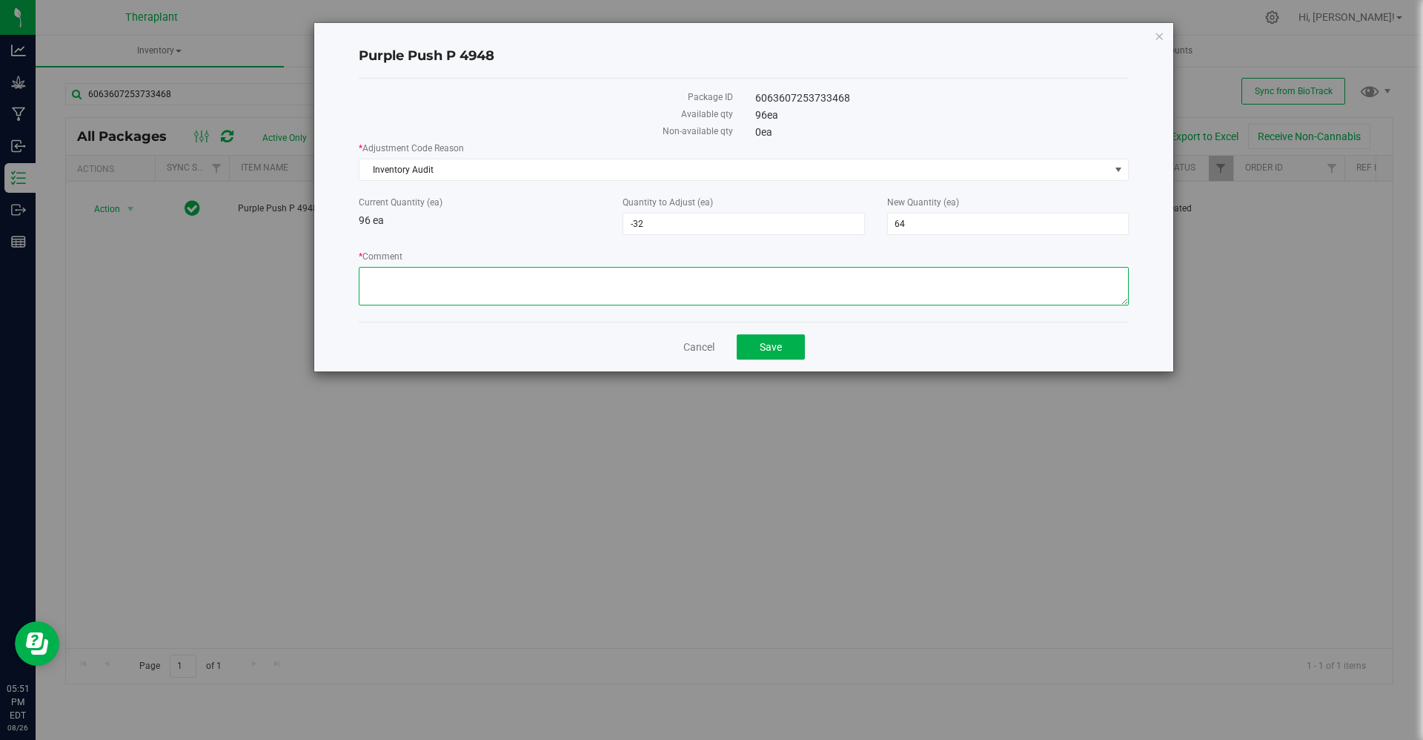
click at [517, 297] on textarea "* Comment" at bounding box center [744, 286] width 770 height 39
paste textarea "Correcting a duplicate adjustment that occurred due to flourish support staff c…"
type textarea "Correcting a duplicate adjustment that occurred due to flourish support staff c…"
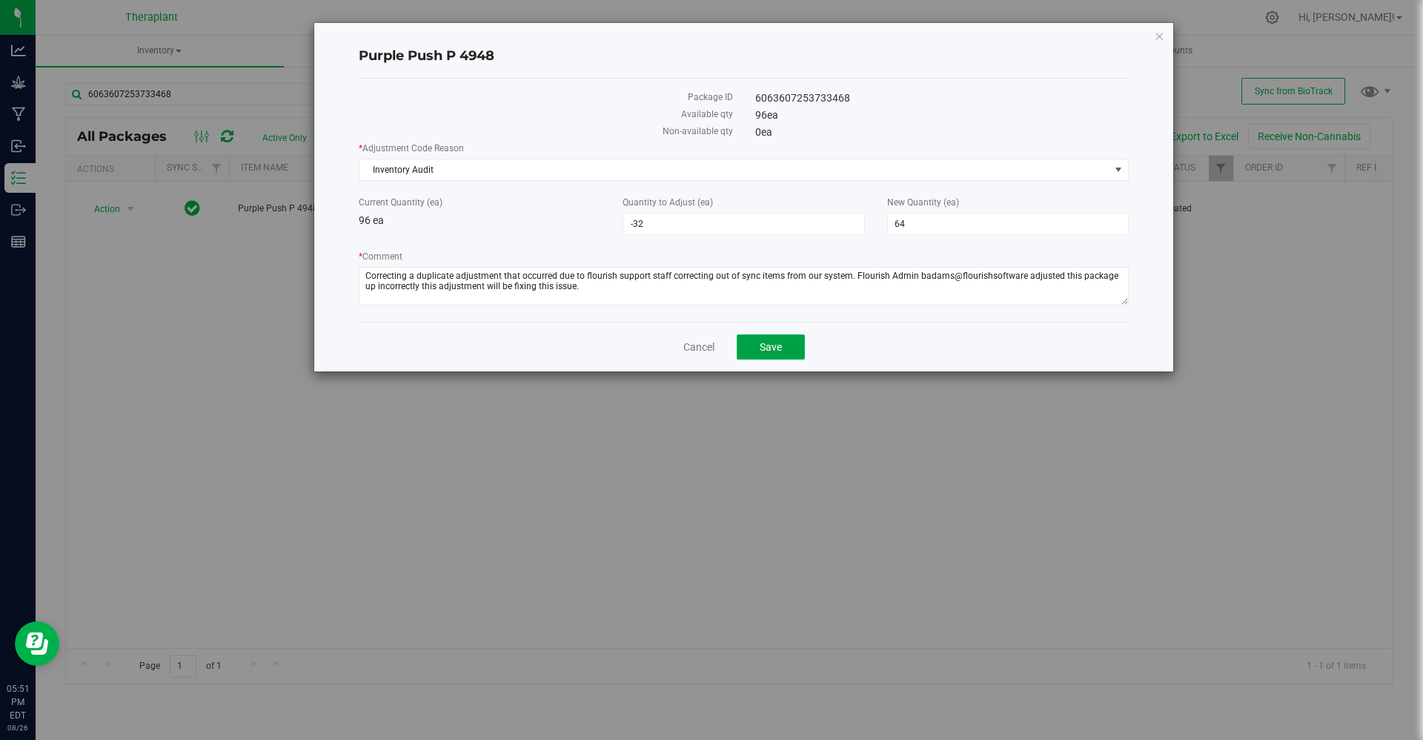
click at [773, 339] on button "Save" at bounding box center [771, 346] width 68 height 25
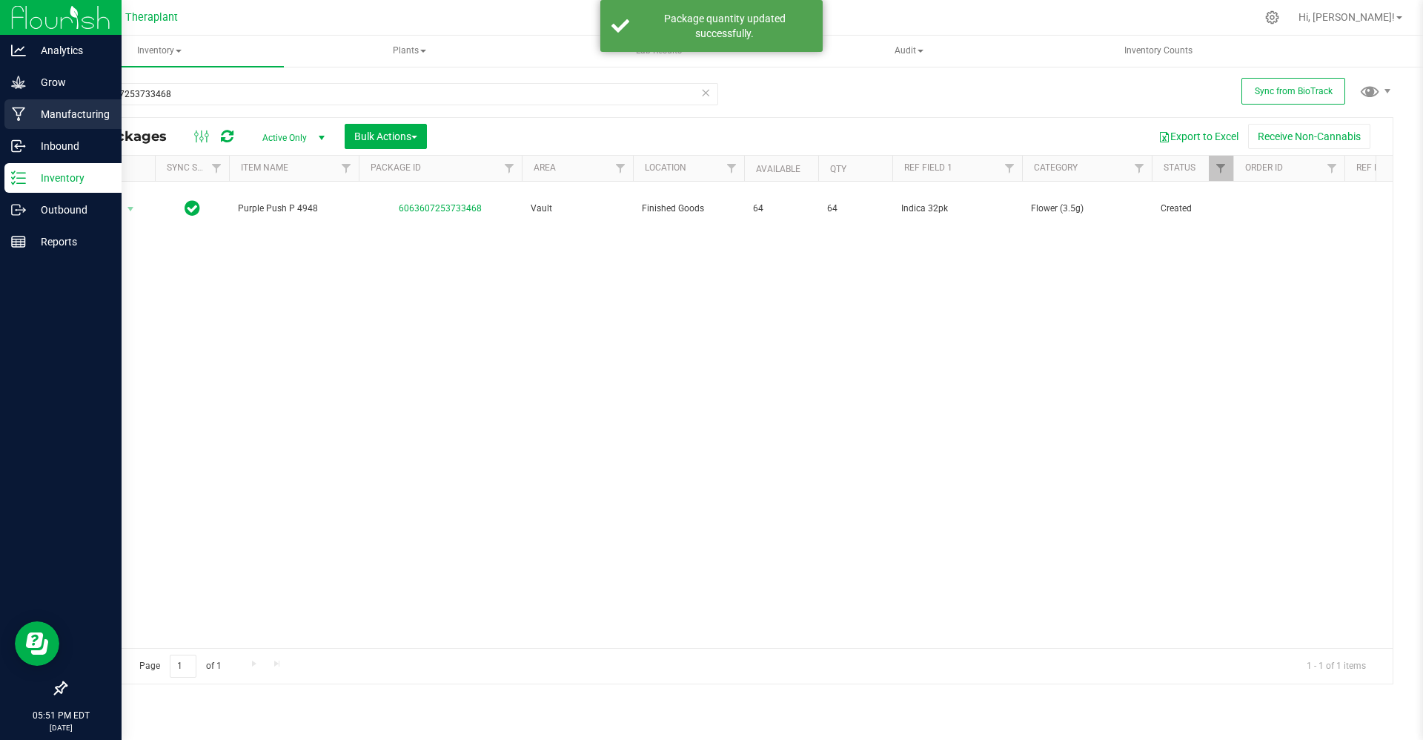
click at [43, 125] on div "Manufacturing" at bounding box center [62, 114] width 117 height 30
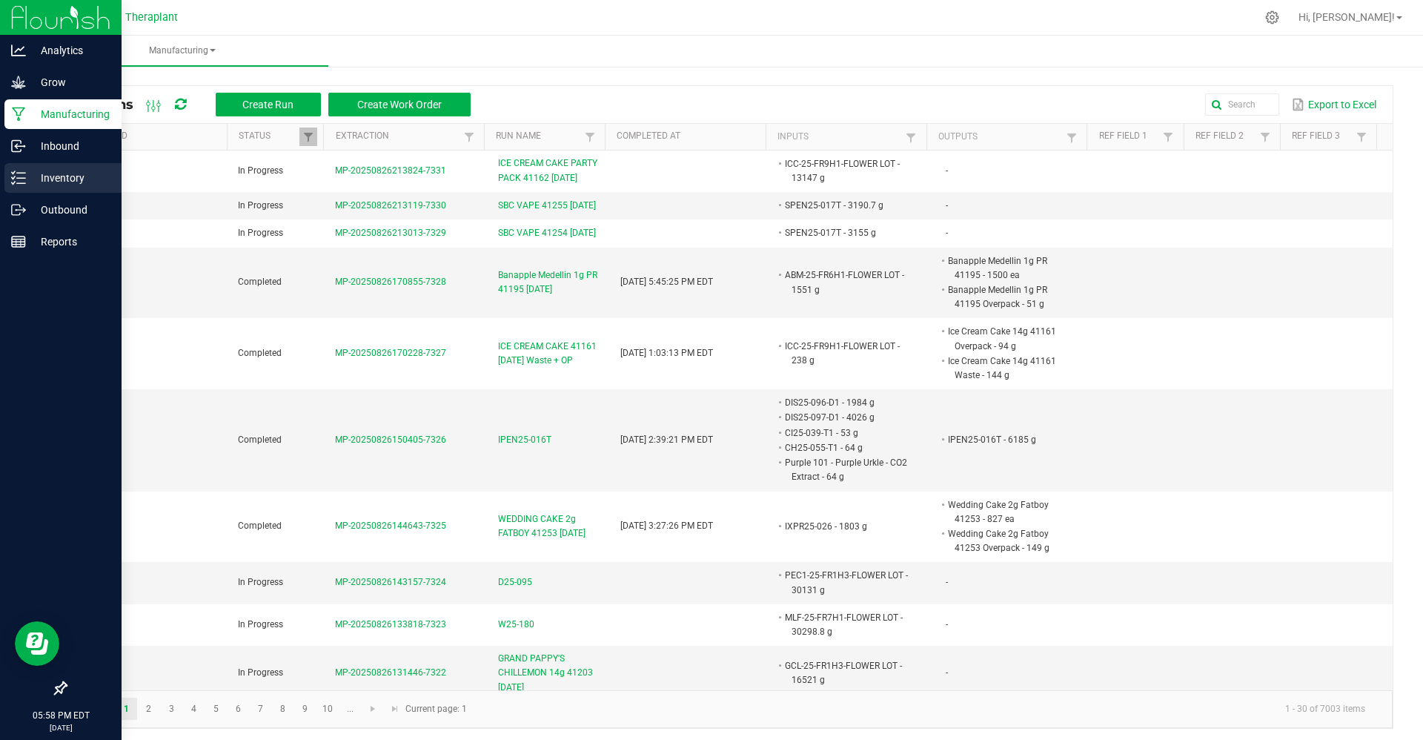
click at [22, 187] on div "Inventory" at bounding box center [62, 178] width 117 height 30
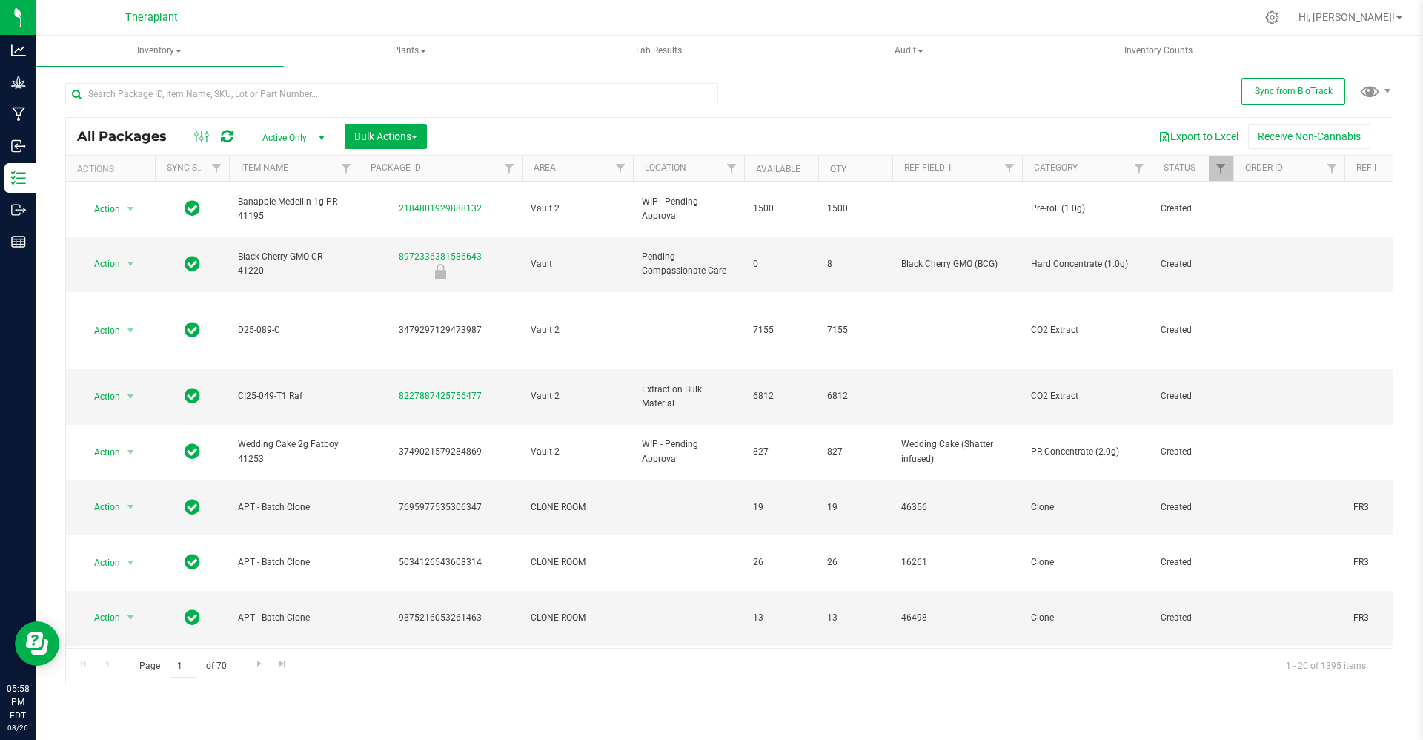
click at [1173, 34] on nav "Theraplant Hi, Nolan!" at bounding box center [730, 18] width 1388 height 36
click at [1172, 36] on uib-tab-heading "Inventory Counts" at bounding box center [1159, 51] width 247 height 30
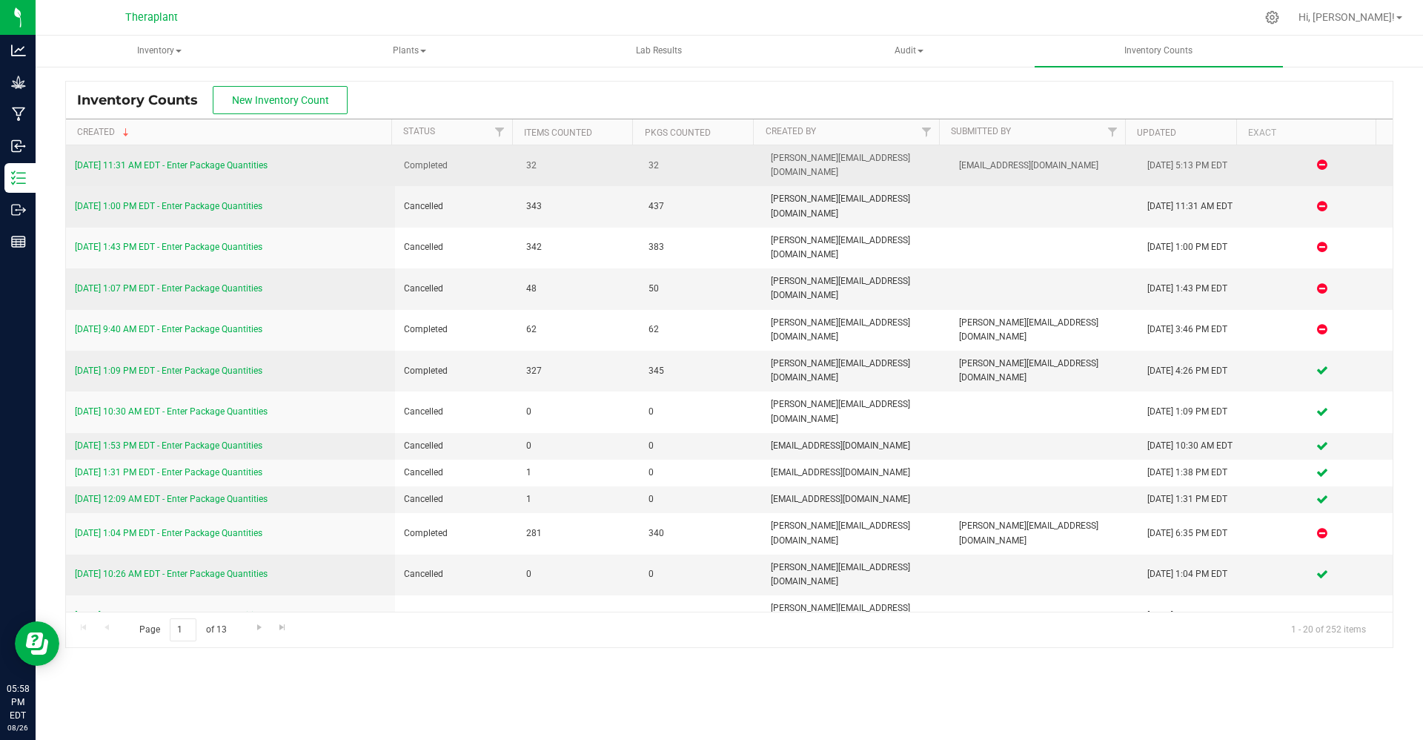
click at [231, 162] on link "[DATE] 11:31 AM EDT - Enter Package Quantities" at bounding box center [171, 165] width 193 height 10
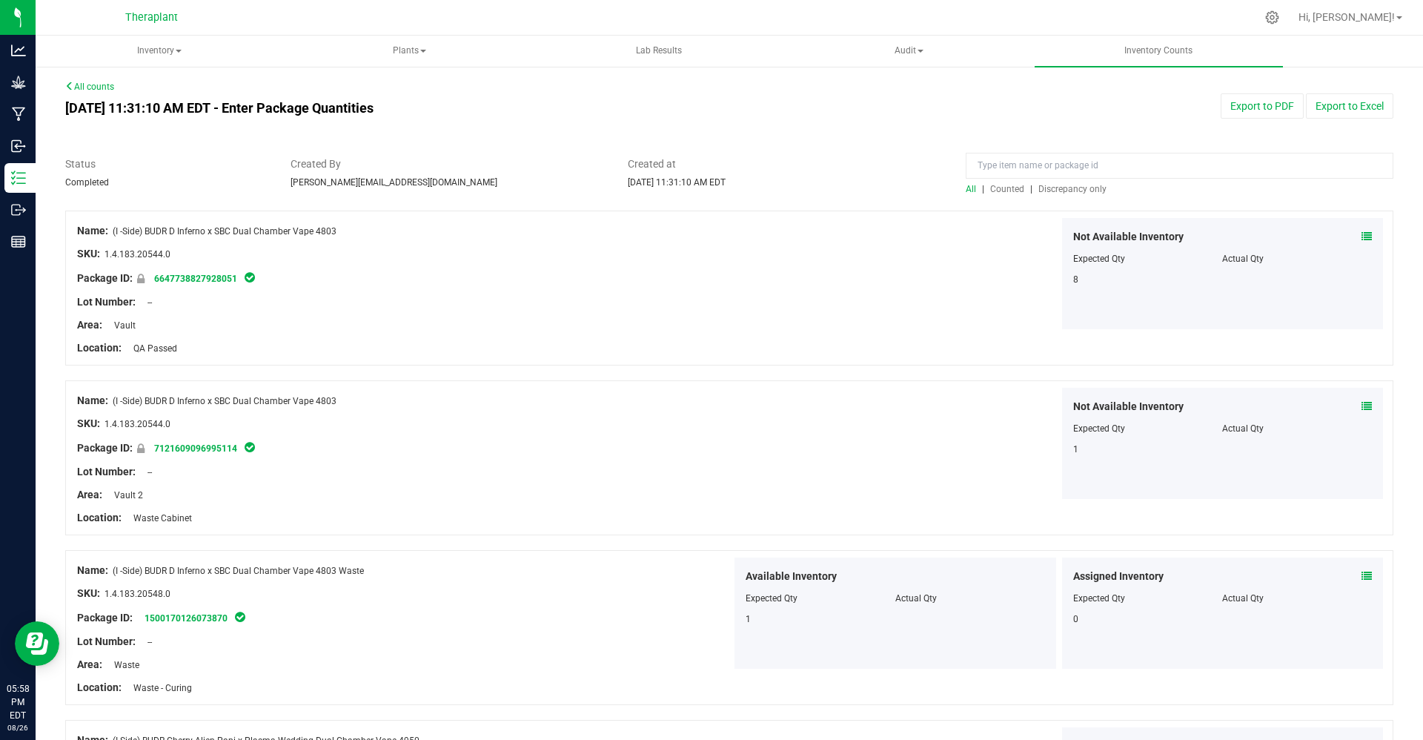
click at [1004, 186] on span "Counted" at bounding box center [1007, 189] width 34 height 10
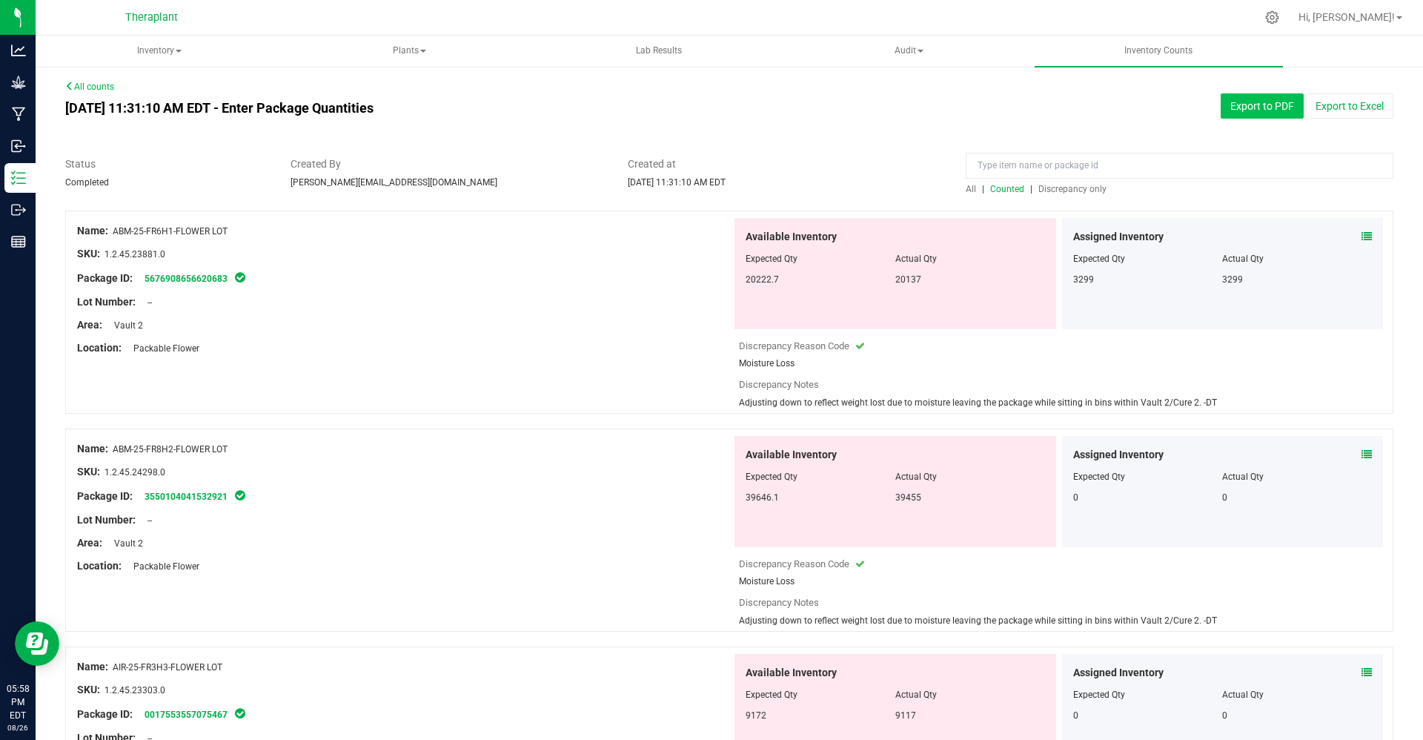
click at [1241, 109] on button "Export to PDF" at bounding box center [1262, 105] width 83 height 25
click at [1326, 121] on div "Aug 26, 2025 11:31:10 AM EDT - Enter Package Quantities Export to PDF Export to…" at bounding box center [729, 108] width 1351 height 30
click at [1322, 99] on button "Export to Excel" at bounding box center [1349, 105] width 87 height 25
